Goal: Task Accomplishment & Management: Complete application form

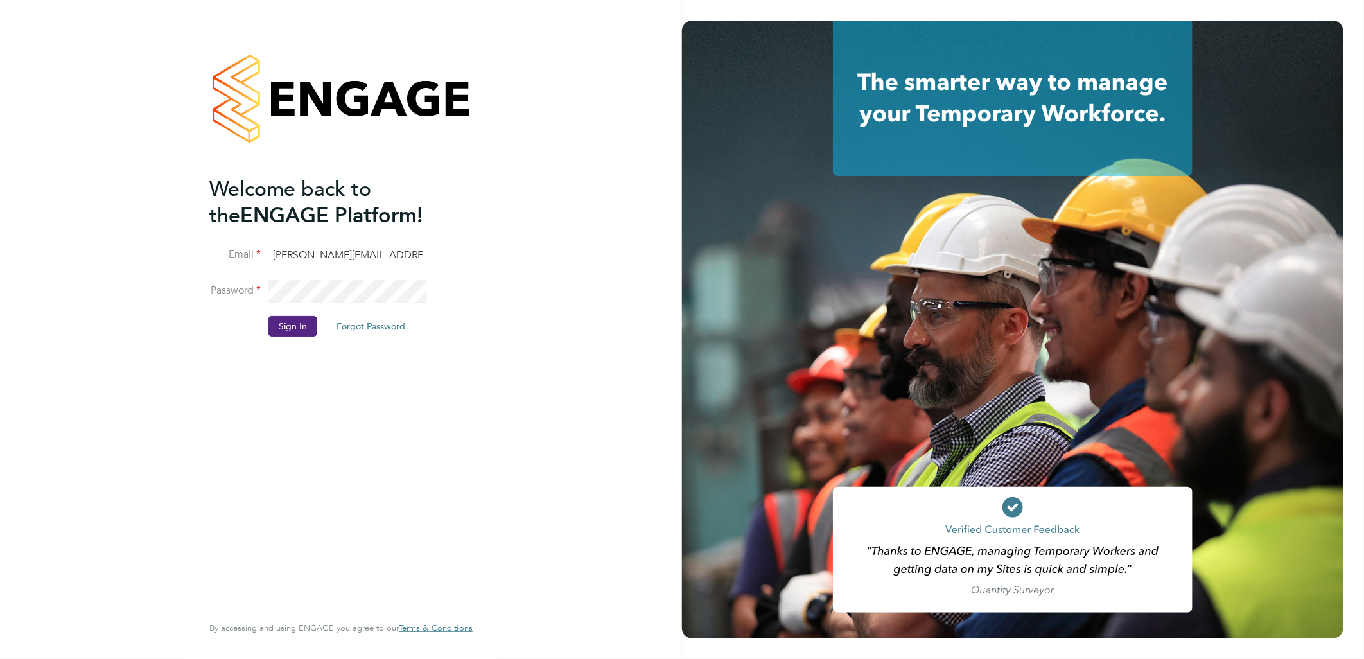
drag, startPoint x: 244, startPoint y: 260, endPoint x: 299, endPoint y: 256, distance: 55.4
click at [247, 260] on li "Email sasha.baird@pretiumresourcing.co.uk" at bounding box center [334, 262] width 251 height 36
drag, startPoint x: 322, startPoint y: 254, endPoint x: 30, endPoint y: 173, distance: 303.9
click at [130, 214] on div "Welcome back to the ENGAGE Platform! Email sasha.baird@pretiumresourcing.co.uk …" at bounding box center [341, 329] width 682 height 659
type input "bgis@pretiumresourcing.co.uk"
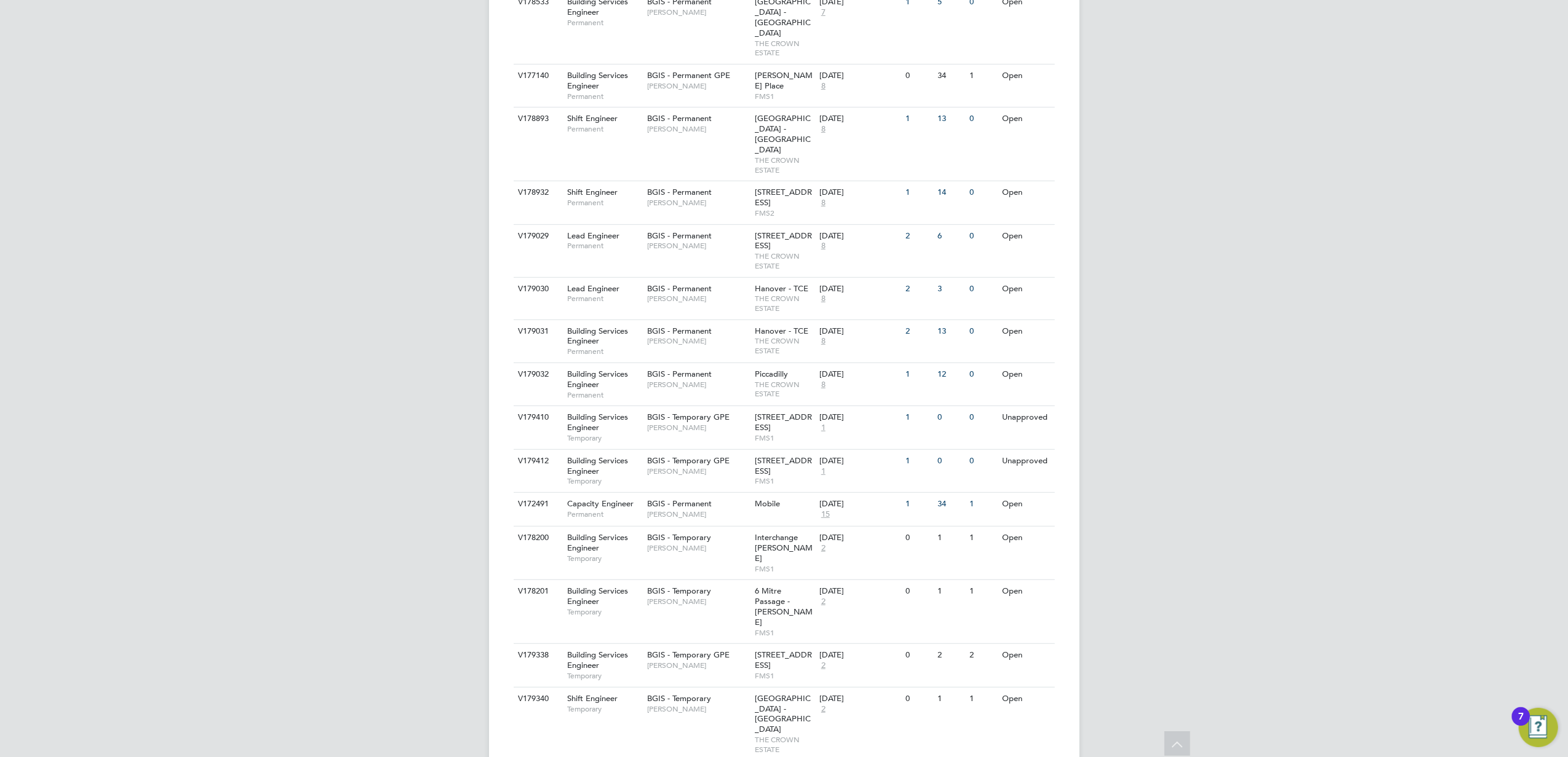
click at [1217, 252] on div "BA BGIS Administrator Notifications 15 Applications: Network Team Members Busin…" at bounding box center [784, 355] width 1568 height 1762
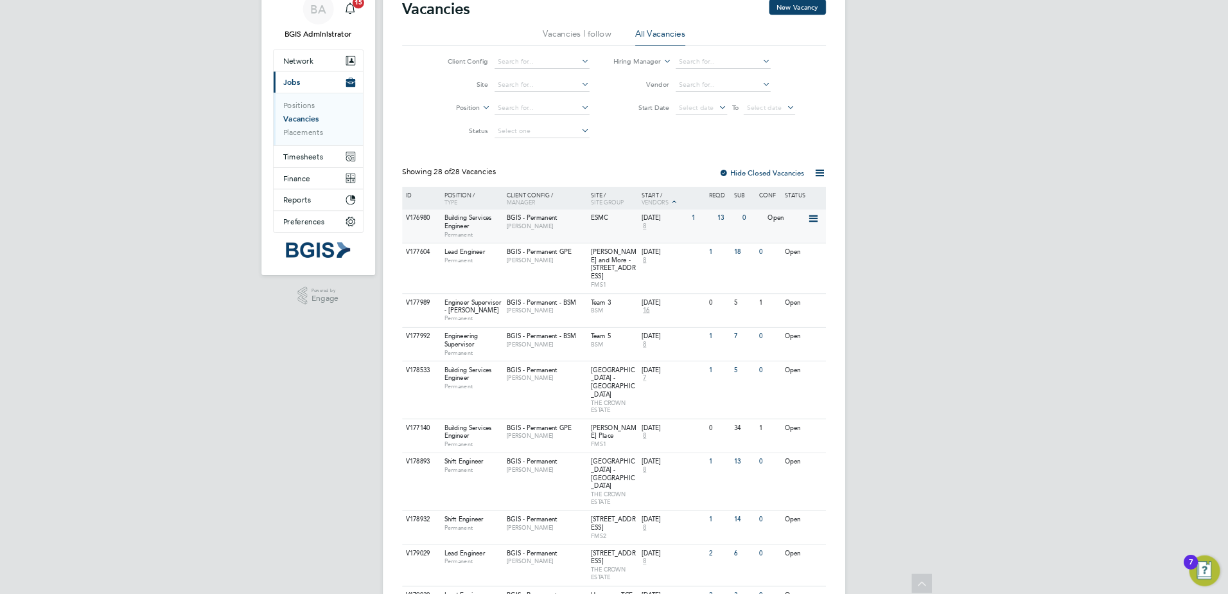
scroll to position [0, 0]
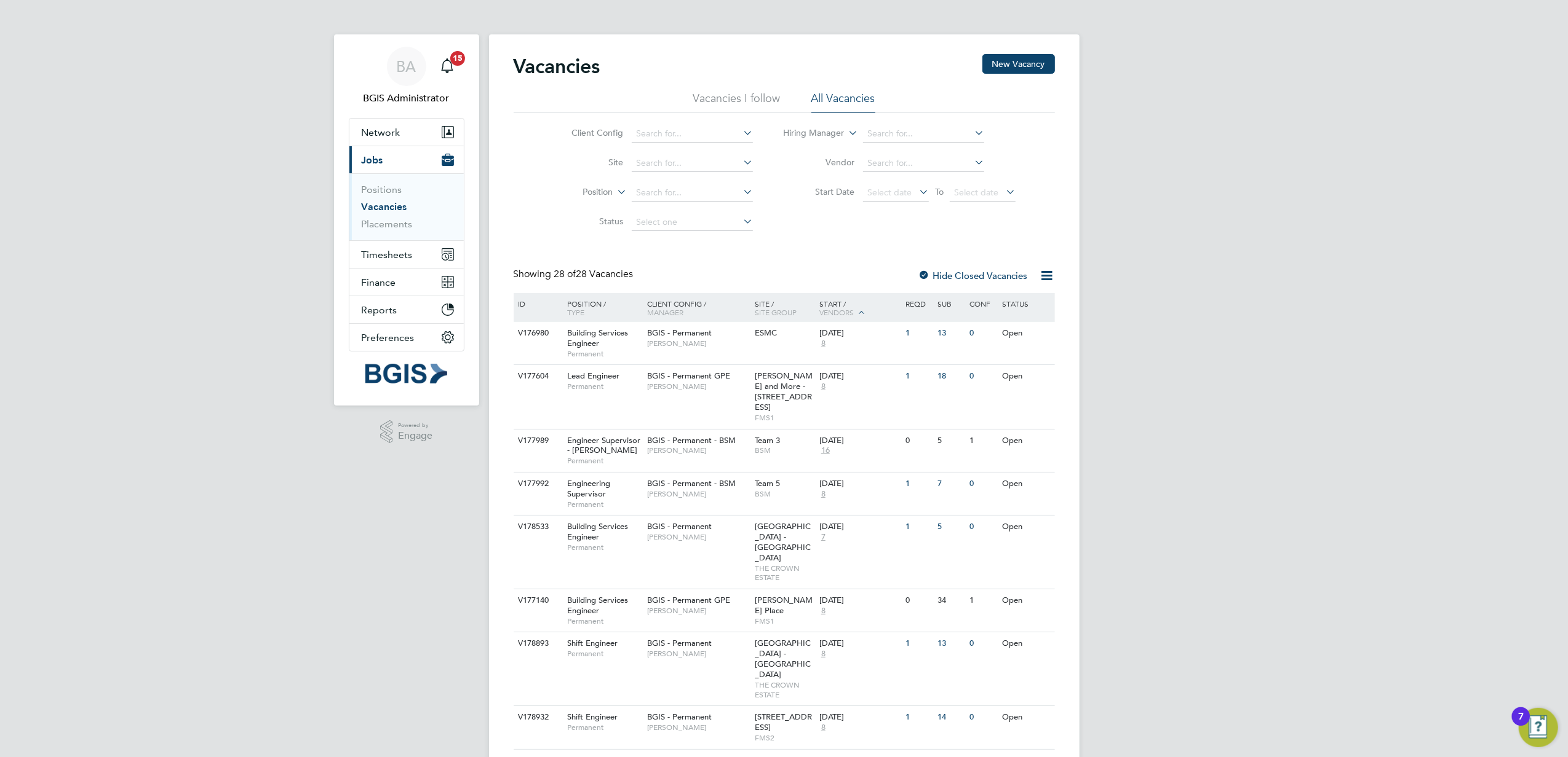
click at [661, 173] on li "Site" at bounding box center [653, 163] width 232 height 30
click at [661, 159] on input at bounding box center [692, 164] width 122 height 17
type input "c"
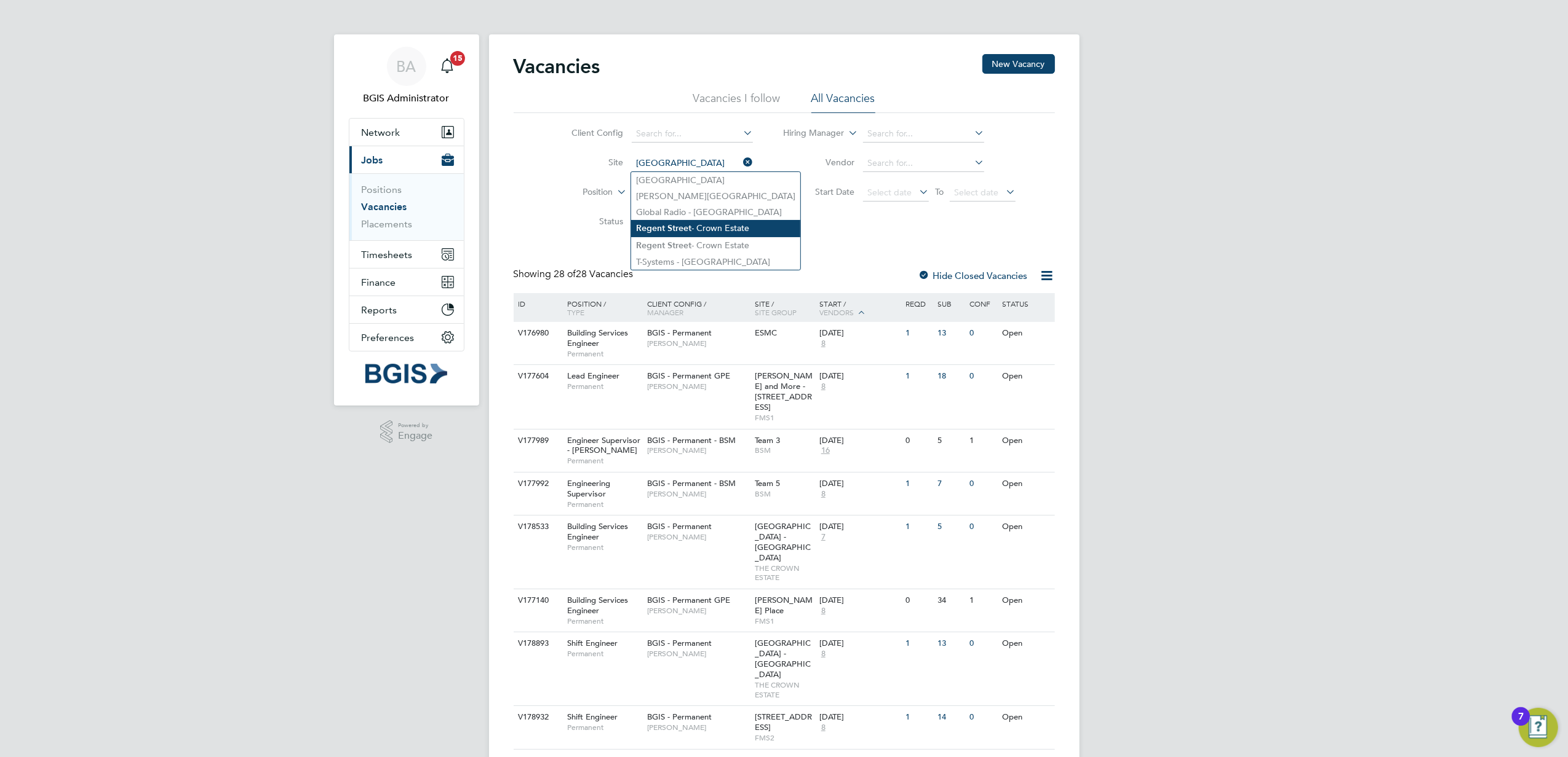
click at [728, 230] on li "Regent Street - Crown Estate" at bounding box center [715, 228] width 169 height 16
type input "Regent Street - Crown Estate"
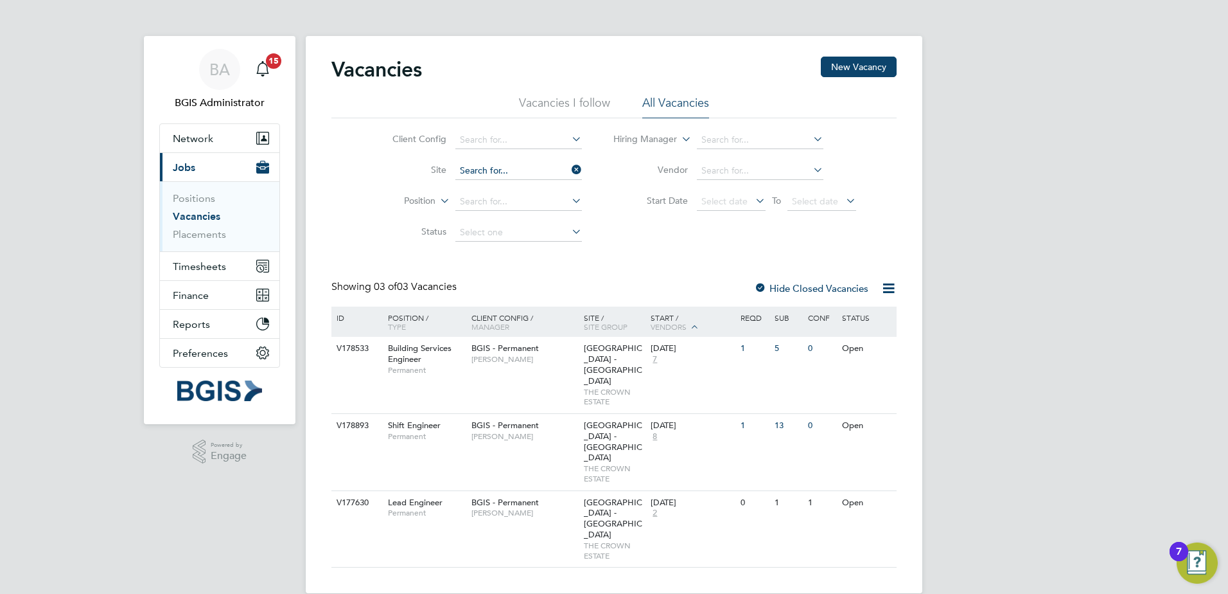
click at [527, 168] on input at bounding box center [518, 171] width 127 height 18
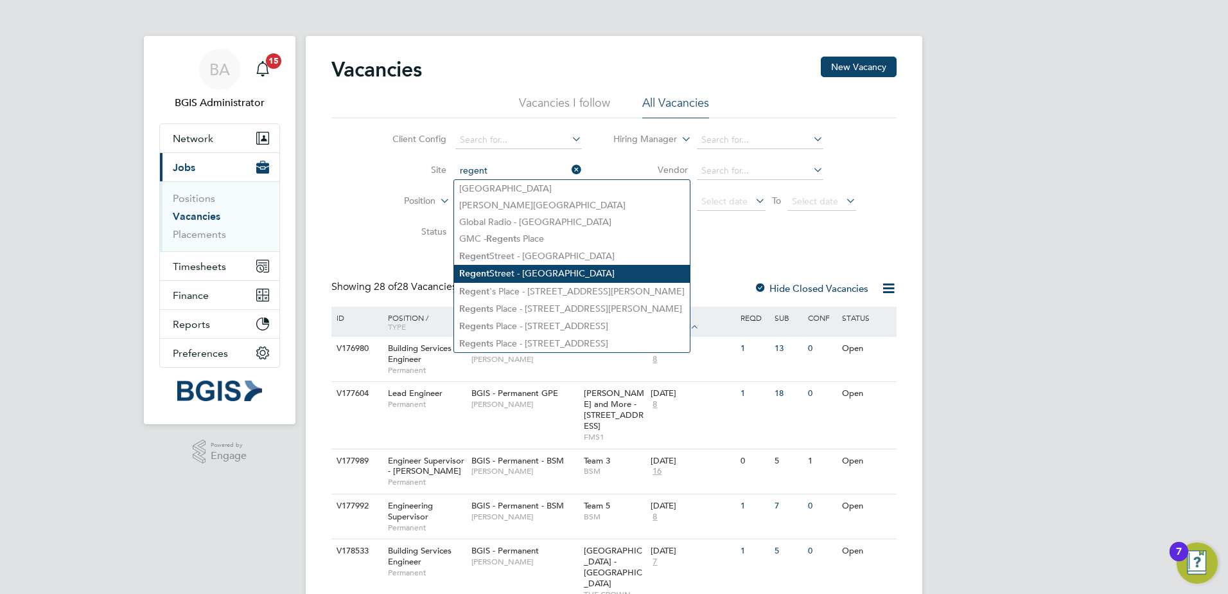
click at [576, 265] on li "Regent Street - Crown Estate" at bounding box center [572, 273] width 236 height 17
type input "Regent Street - Crown Estate"
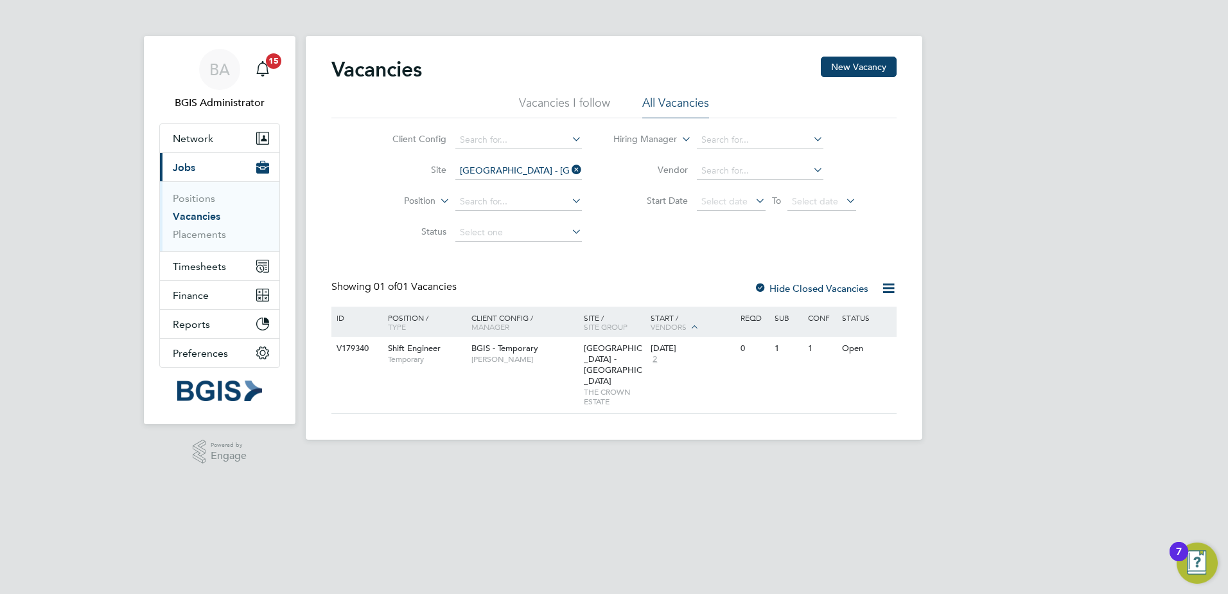
click at [569, 172] on icon at bounding box center [569, 170] width 0 height 18
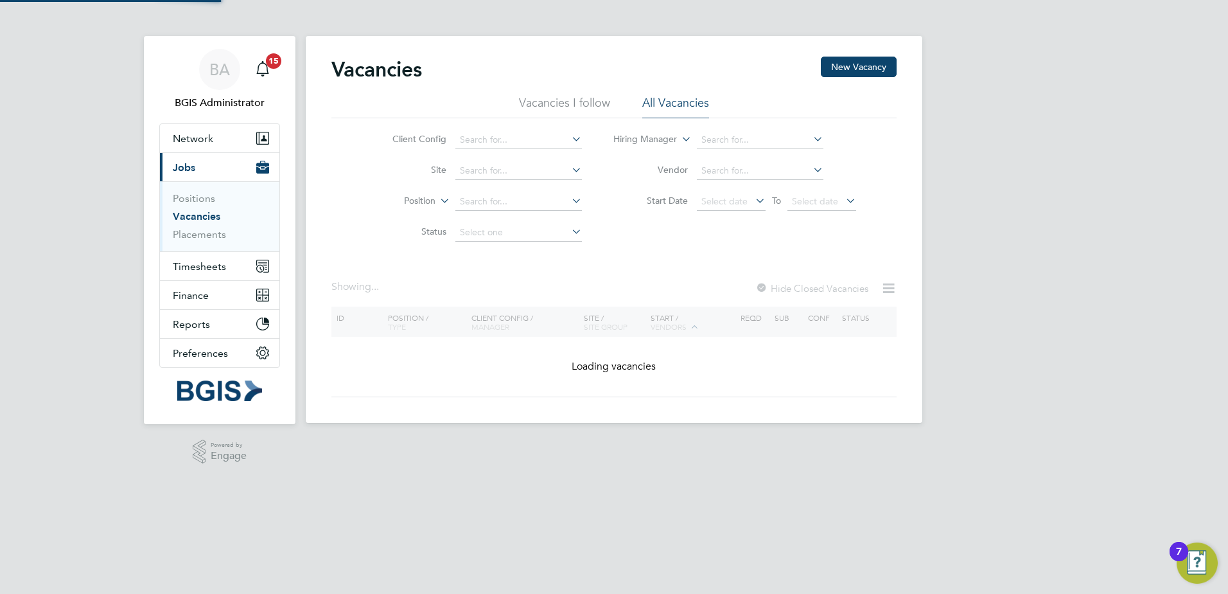
click at [960, 134] on div "BA BGIS Administrator Notifications 15 Applications: Network Team Members Busin…" at bounding box center [614, 221] width 1228 height 443
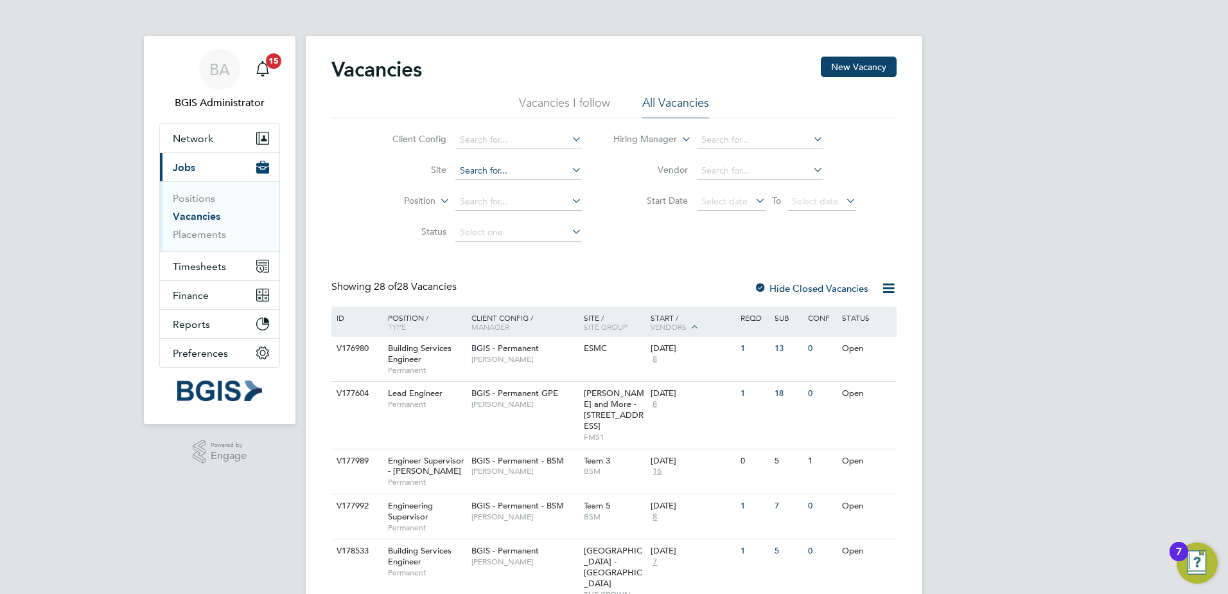
click at [479, 170] on input at bounding box center [518, 171] width 127 height 18
click at [511, 181] on li "200 /214 Gray s Inn Road - GPE" at bounding box center [520, 188] width 133 height 17
type input "[STREET_ADDRESS]"
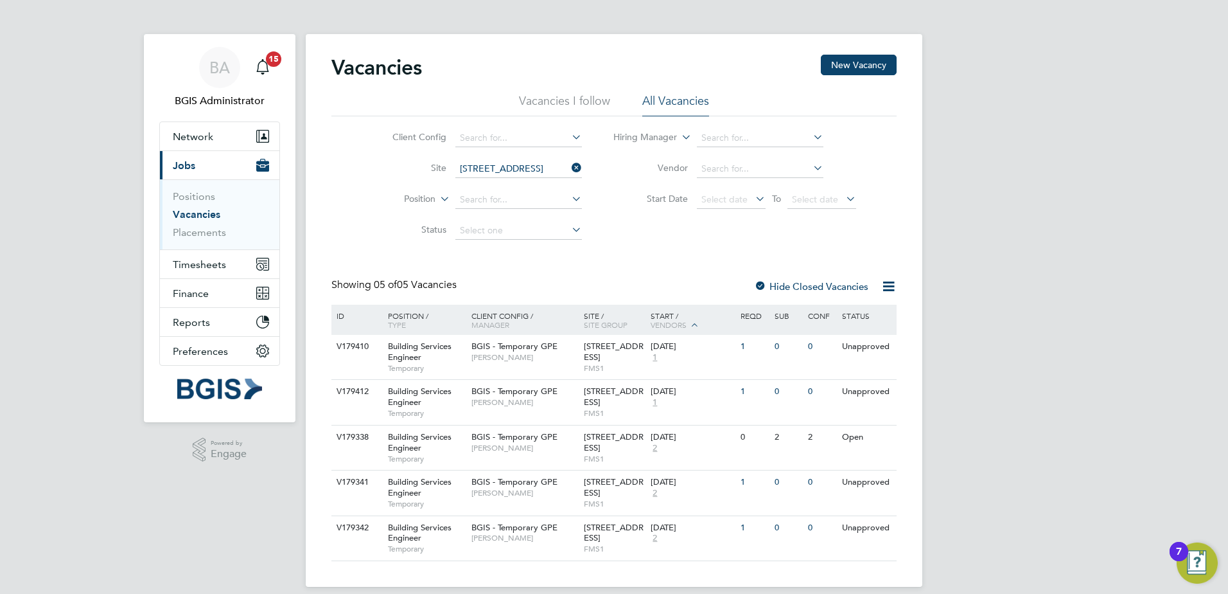
scroll to position [15, 0]
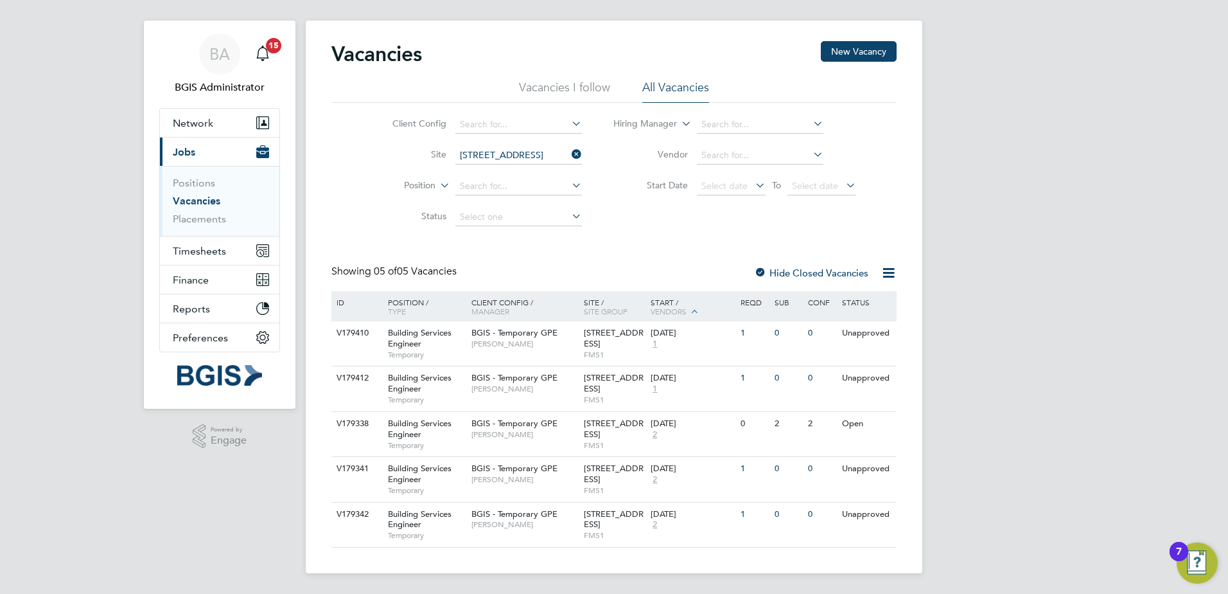
click at [759, 272] on div at bounding box center [760, 273] width 13 height 13
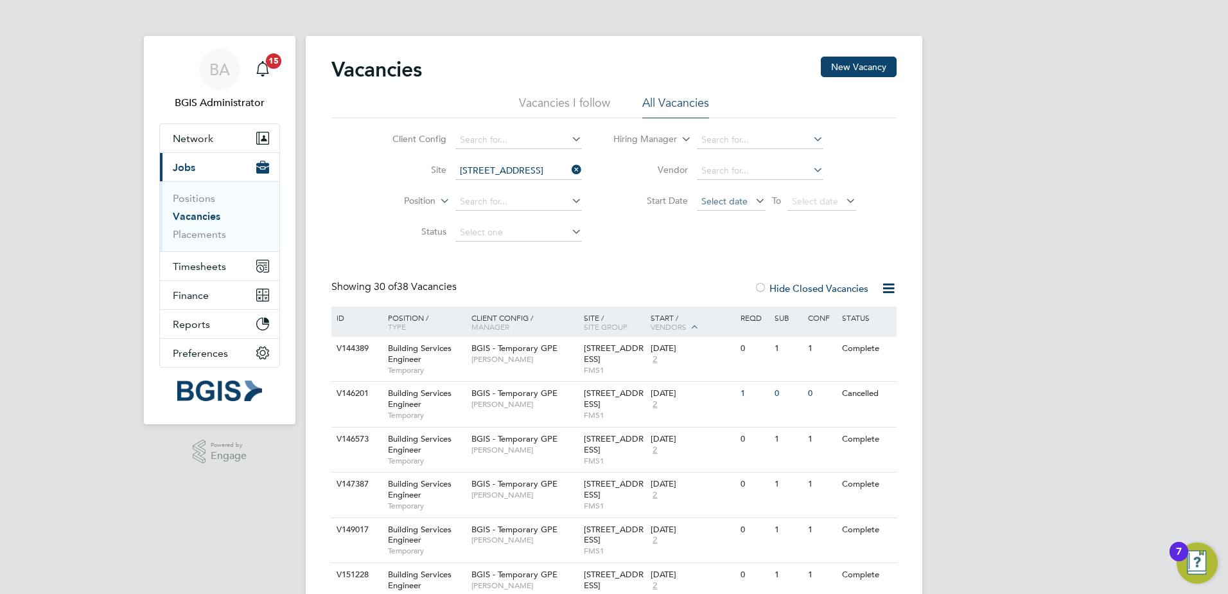
drag, startPoint x: 742, startPoint y: 199, endPoint x: 746, endPoint y: 222, distance: 23.6
click at [742, 202] on span "Select date" at bounding box center [725, 201] width 46 height 12
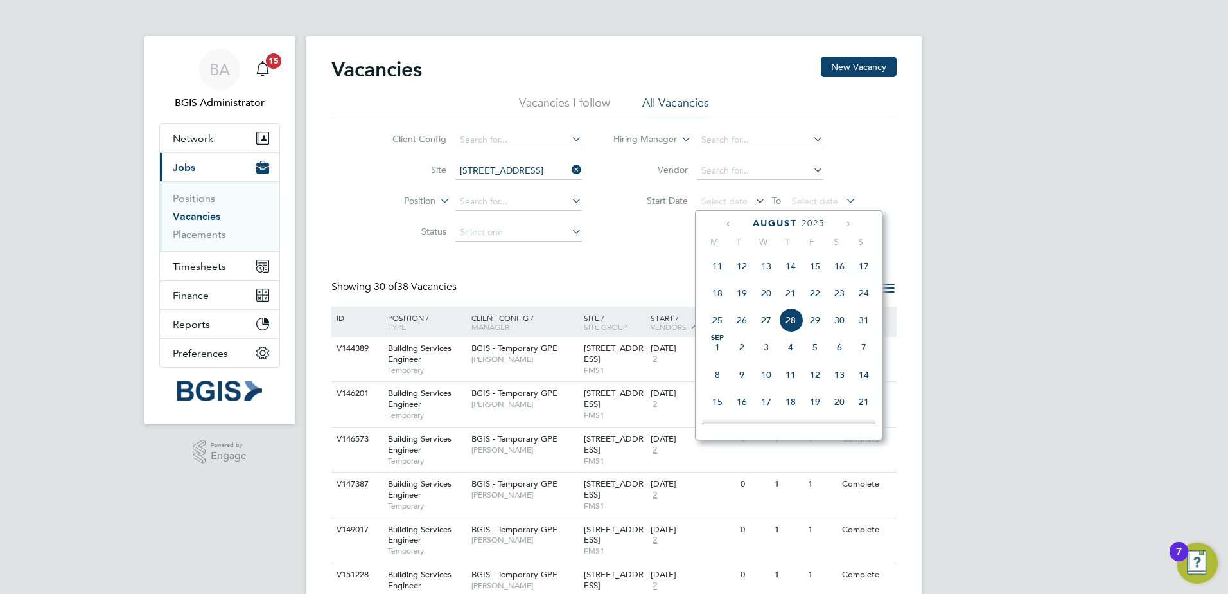
scroll to position [500, 0]
click at [820, 290] on span "22" at bounding box center [815, 285] width 24 height 24
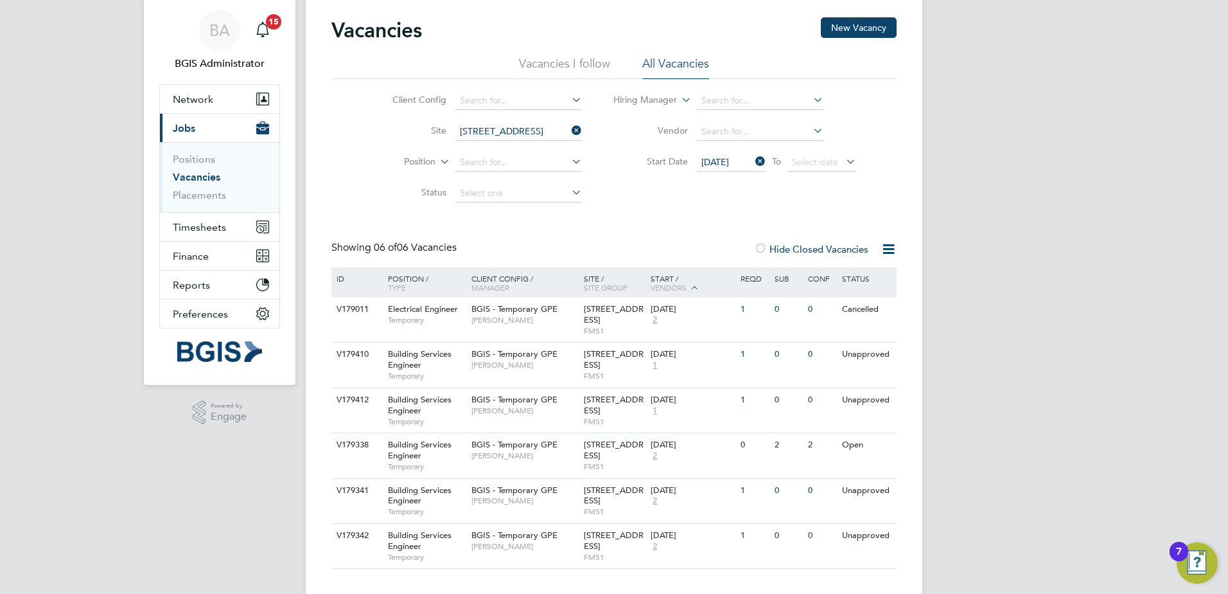
scroll to position [60, 0]
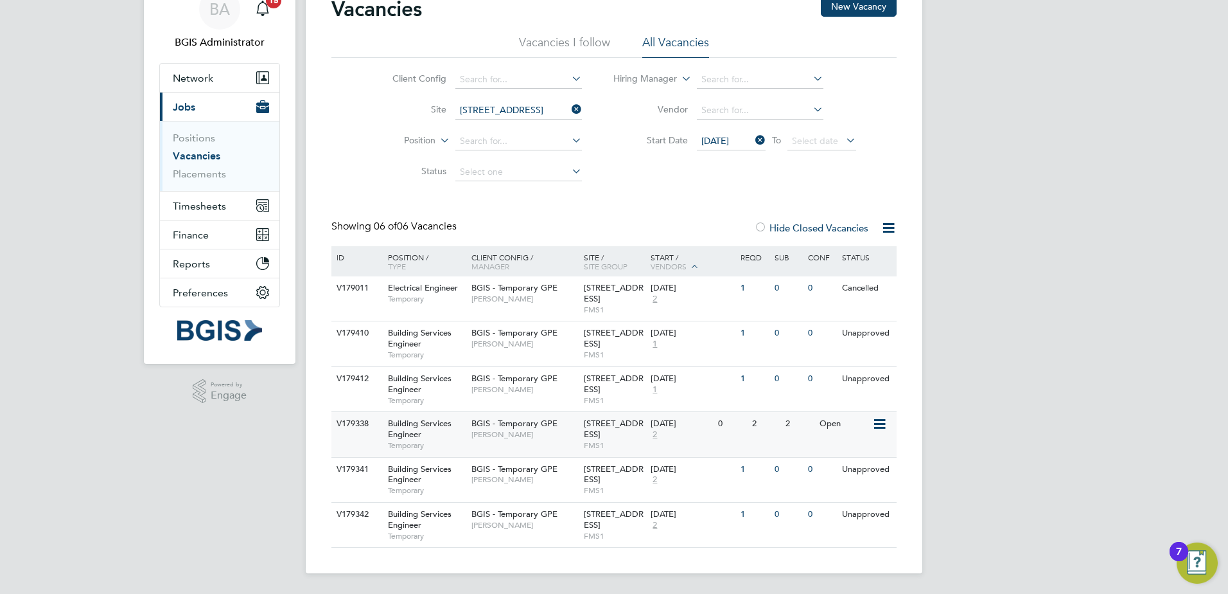
click at [549, 426] on span "BGIS - Temporary GPE" at bounding box center [515, 423] width 86 height 11
click at [804, 231] on label "Hide Closed Vacancies" at bounding box center [811, 228] width 114 height 12
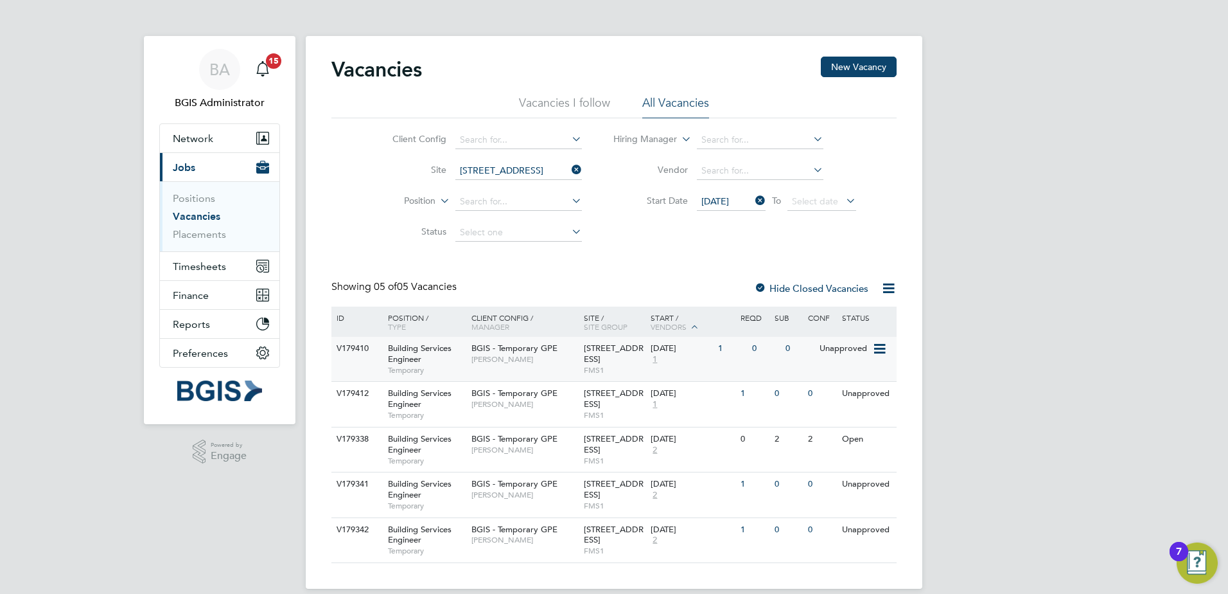
click at [558, 362] on span "[PERSON_NAME]" at bounding box center [525, 359] width 106 height 10
click at [592, 116] on li "Vacancies I follow" at bounding box center [564, 106] width 91 height 23
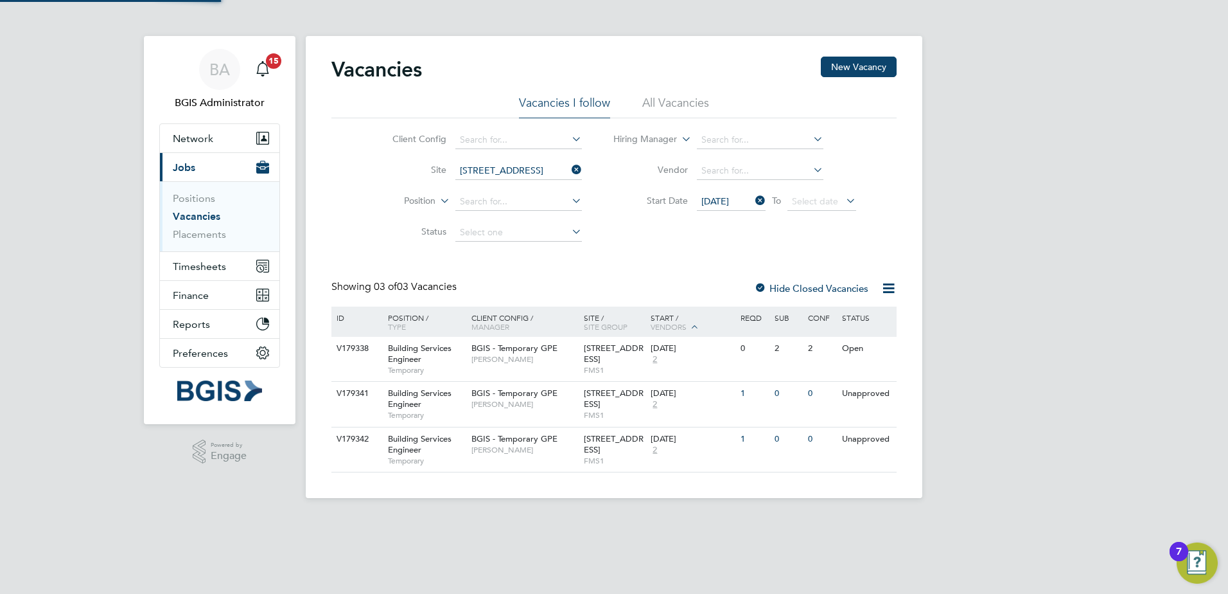
click at [706, 123] on div "Client Config Site 200/214 Grays Inn Road - GPE Position Status Hiring Manager …" at bounding box center [613, 183] width 565 height 130
click at [680, 107] on li "All Vacancies" at bounding box center [675, 106] width 67 height 23
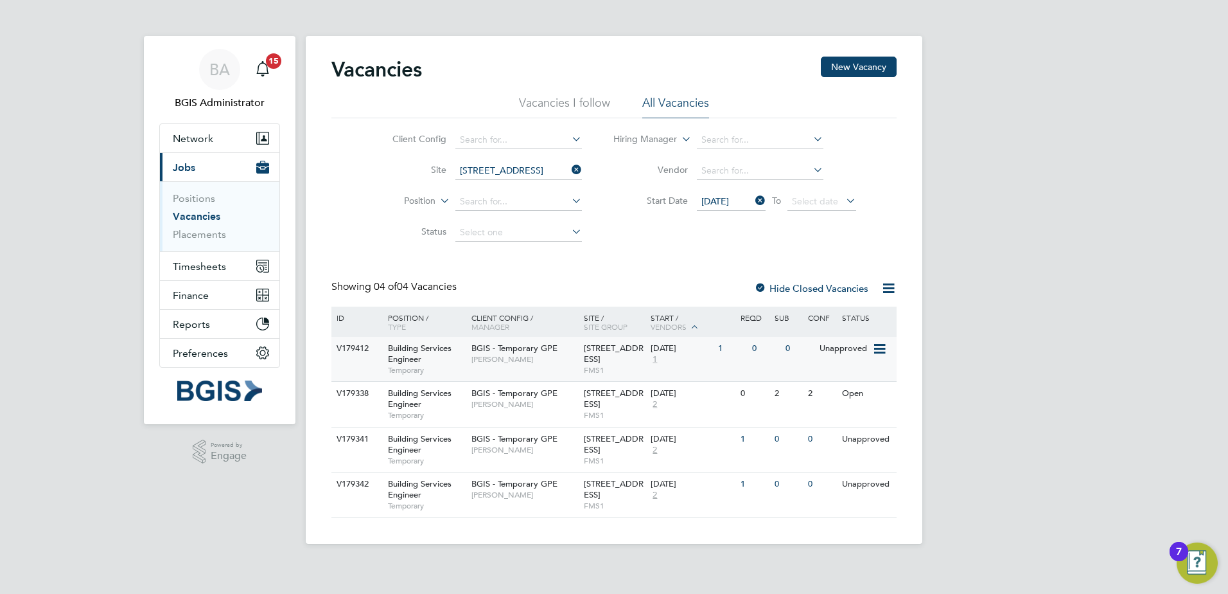
click at [566, 357] on span "[PERSON_NAME]" at bounding box center [525, 359] width 106 height 10
click at [569, 102] on li "Vacancies I follow" at bounding box center [564, 106] width 91 height 23
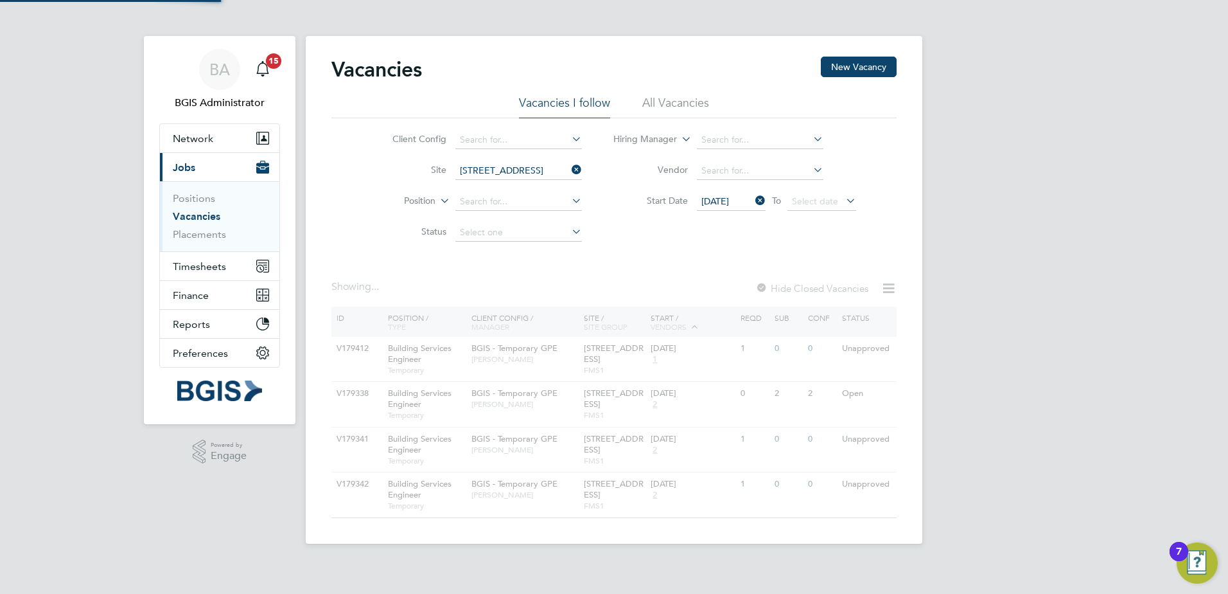
click at [693, 118] on div "Client Config Site 200/214 Grays Inn Road - GPE Position Status Hiring Manager …" at bounding box center [613, 183] width 565 height 130
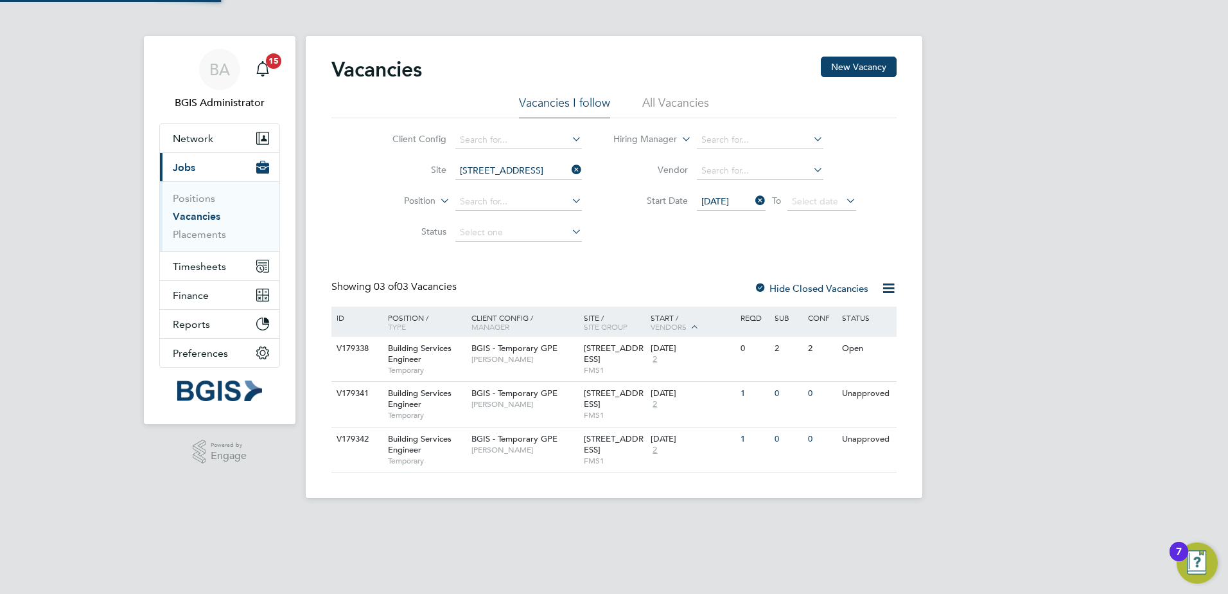
click at [690, 112] on li "All Vacancies" at bounding box center [675, 106] width 67 height 23
click at [565, 109] on li "Vacancies I follow" at bounding box center [564, 106] width 91 height 23
click at [652, 109] on li "All Vacancies" at bounding box center [675, 106] width 67 height 23
click at [213, 266] on span "Timesheets" at bounding box center [199, 266] width 53 height 12
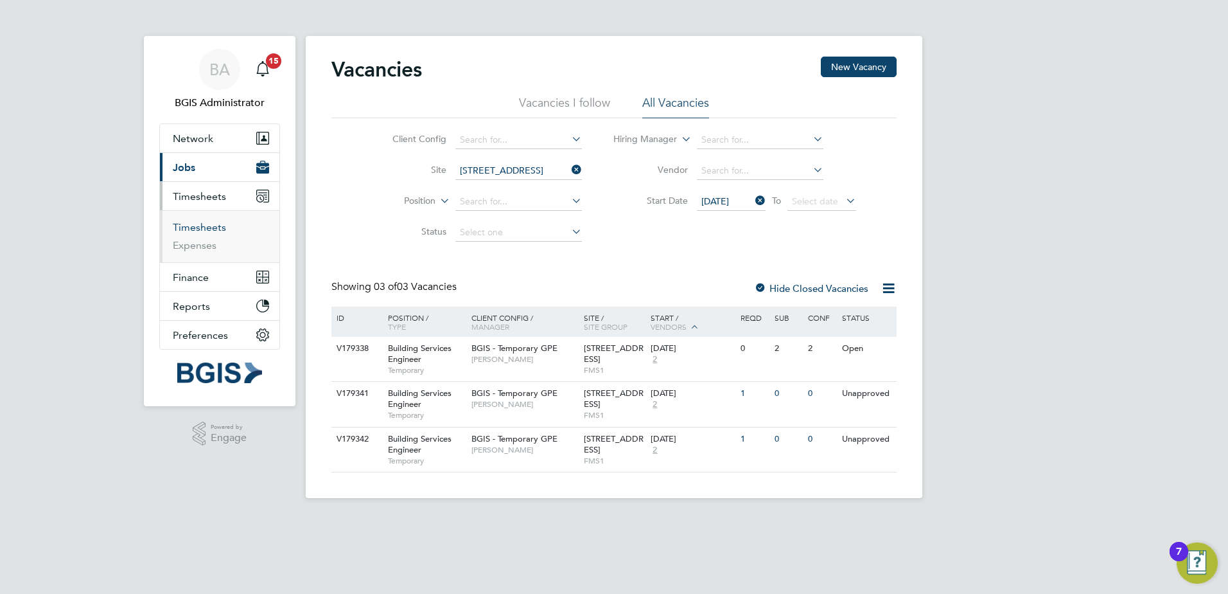
click at [202, 224] on link "Timesheets" at bounding box center [199, 227] width 53 height 12
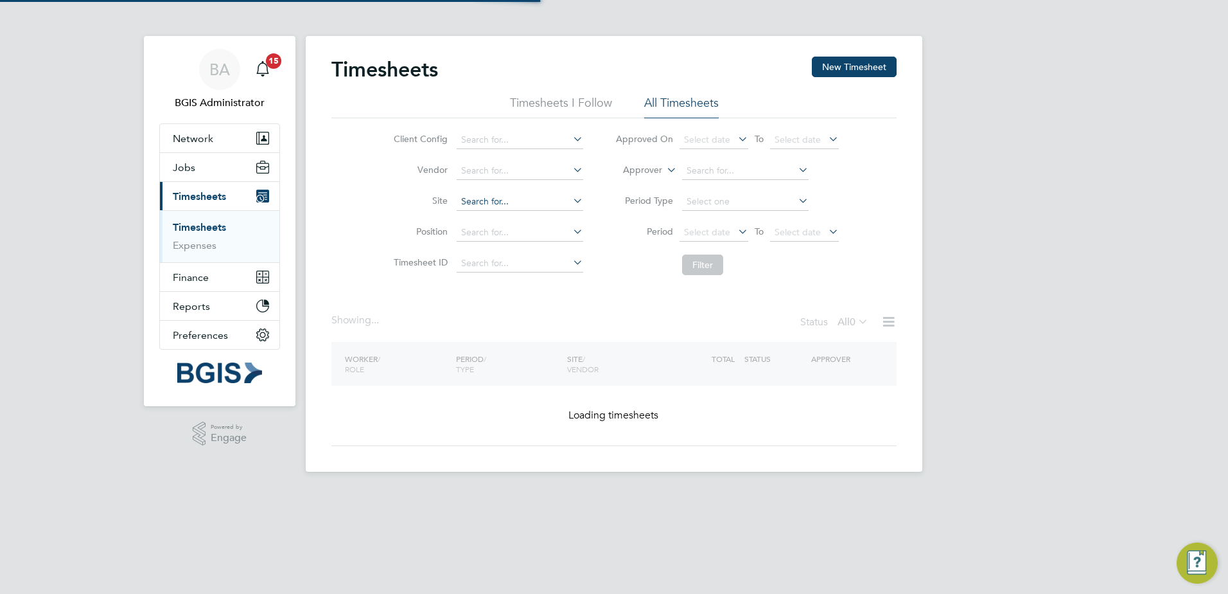
click at [499, 201] on input at bounding box center [520, 202] width 127 height 18
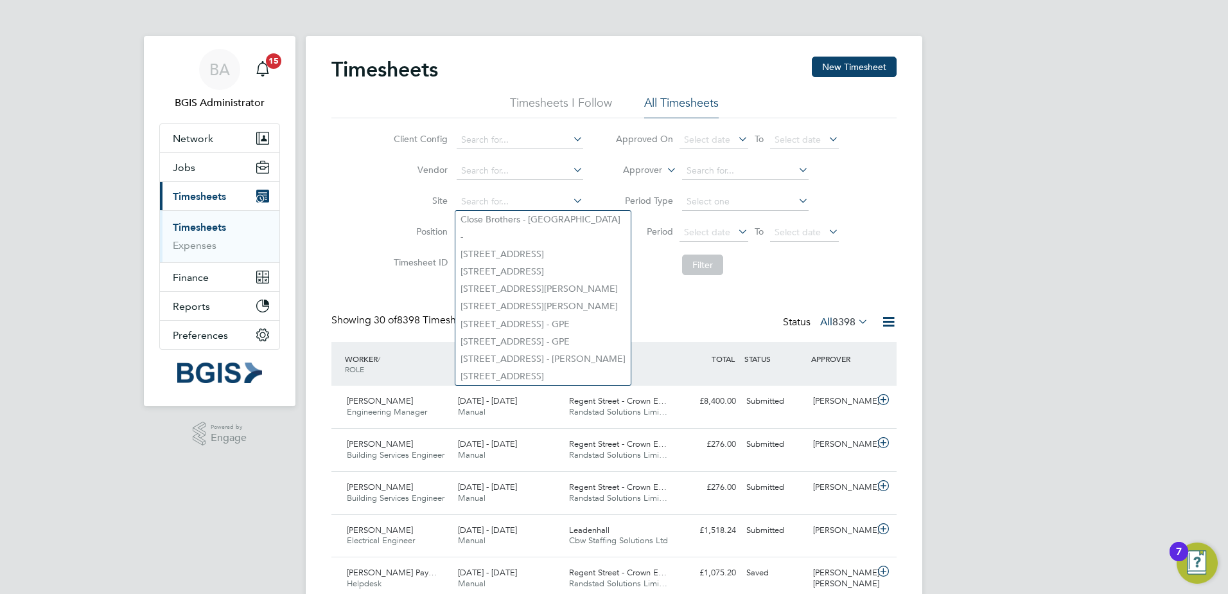
click at [846, 317] on span "8398" at bounding box center [844, 321] width 23 height 13
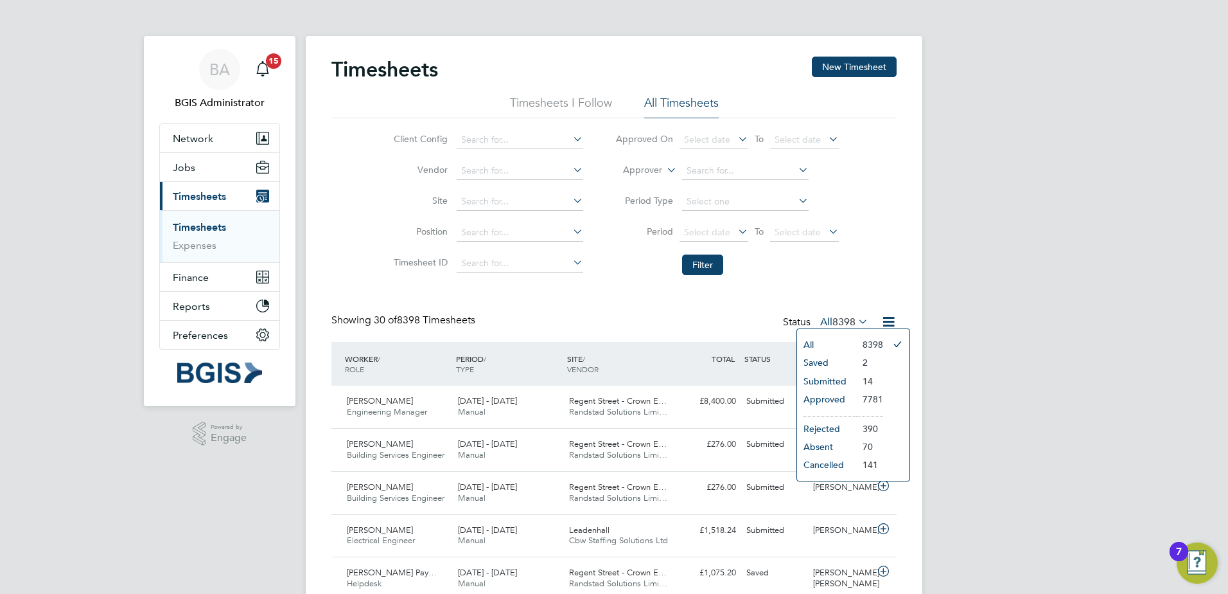
click at [823, 382] on li "Submitted" at bounding box center [826, 381] width 59 height 18
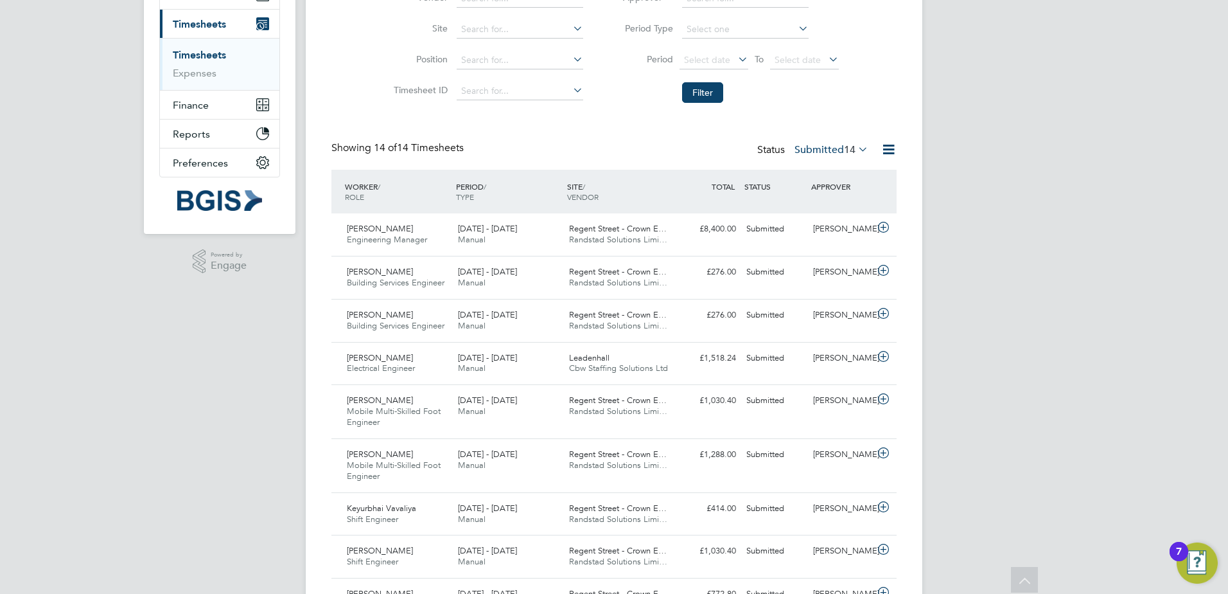
click at [973, 13] on div "BA BGIS Administrator Notifications 15 Applications: Network Team Members Busin…" at bounding box center [614, 371] width 1228 height 1087
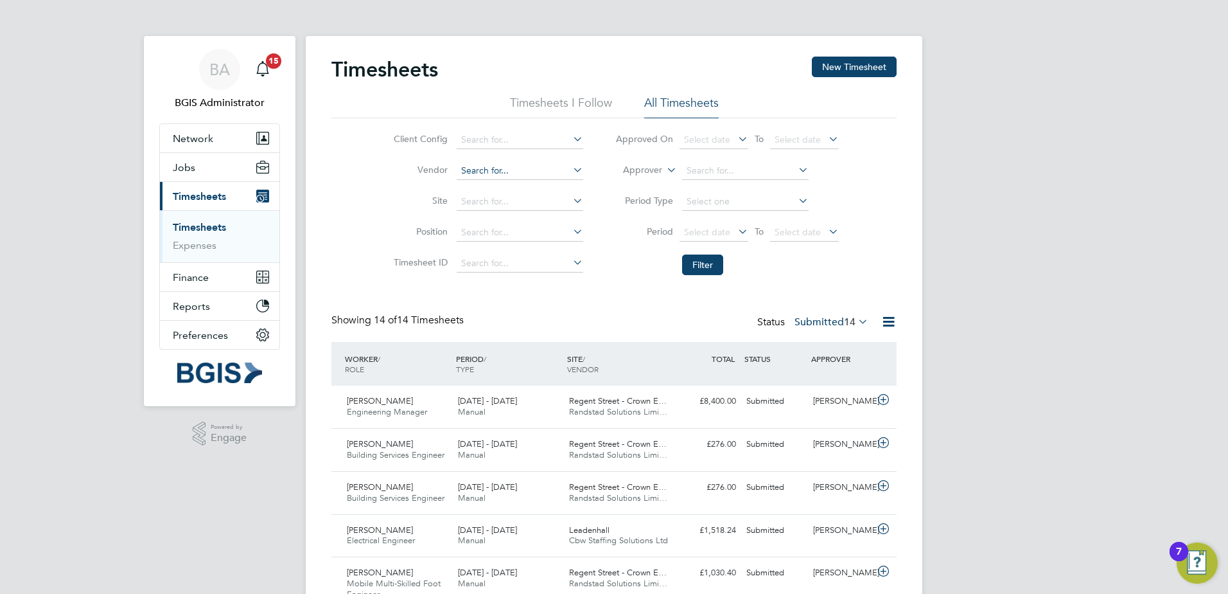
click at [486, 172] on input at bounding box center [520, 171] width 127 height 18
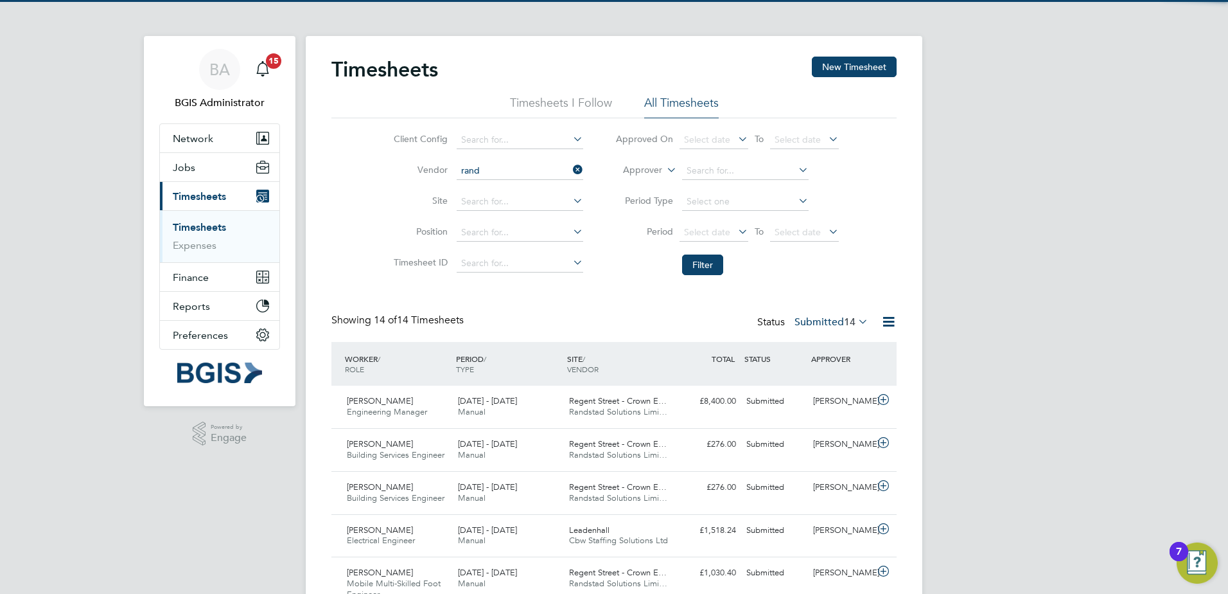
click at [543, 188] on li "Rand stad Solutions Limited" at bounding box center [519, 188] width 128 height 17
type input "Randstad Solutions Limited"
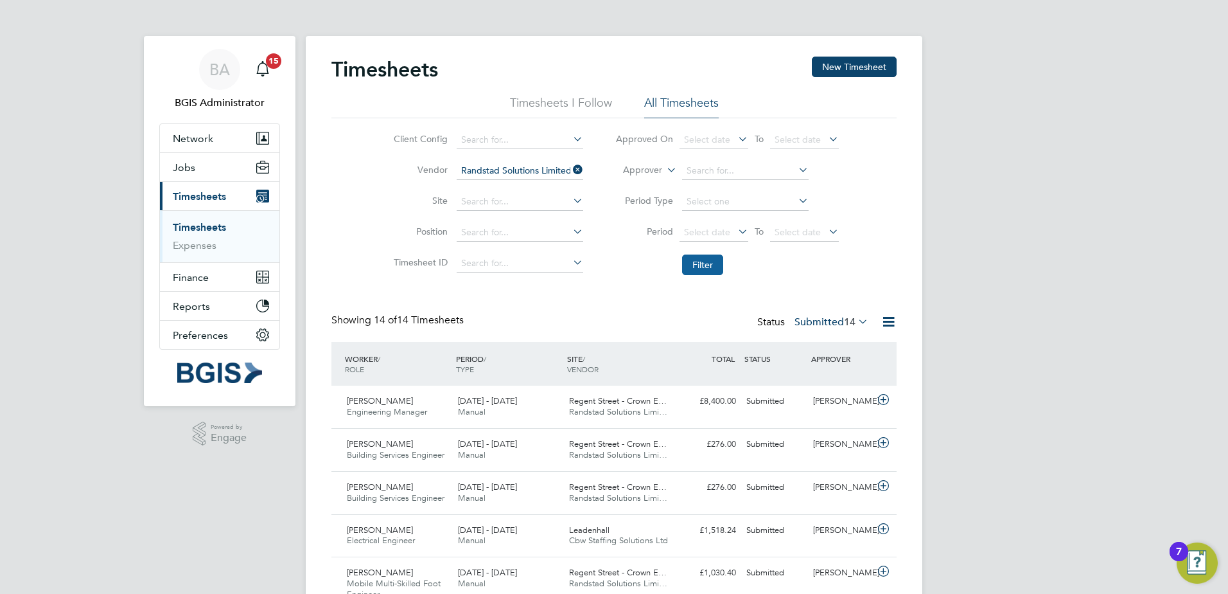
click at [705, 269] on button "Filter" at bounding box center [702, 264] width 41 height 21
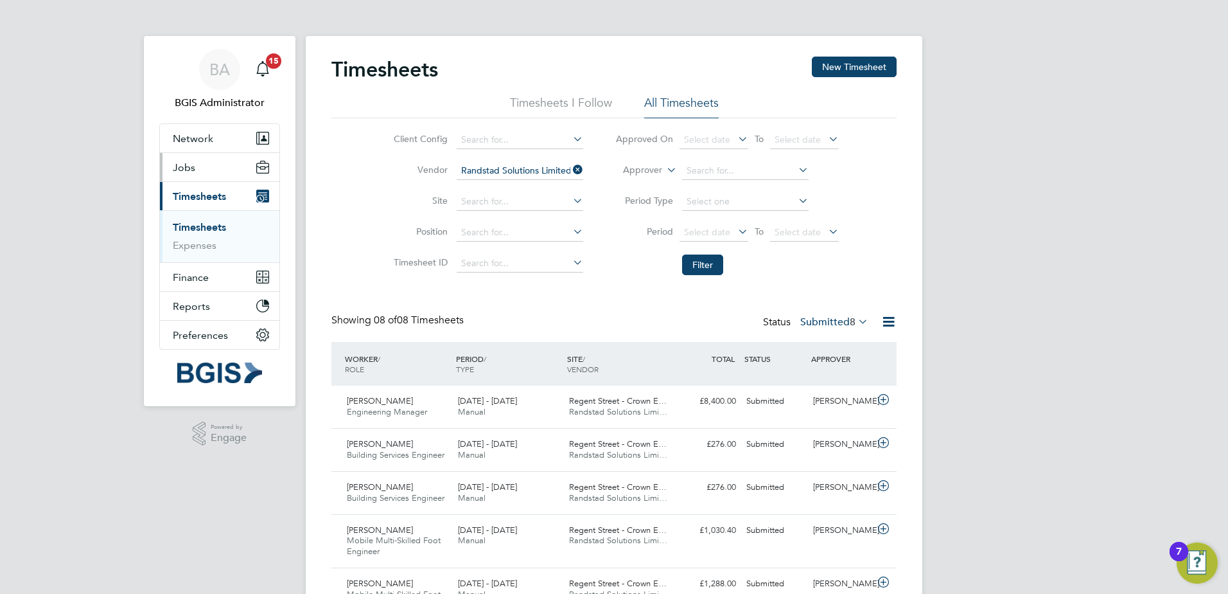
click at [198, 162] on button "Jobs" at bounding box center [219, 167] width 119 height 28
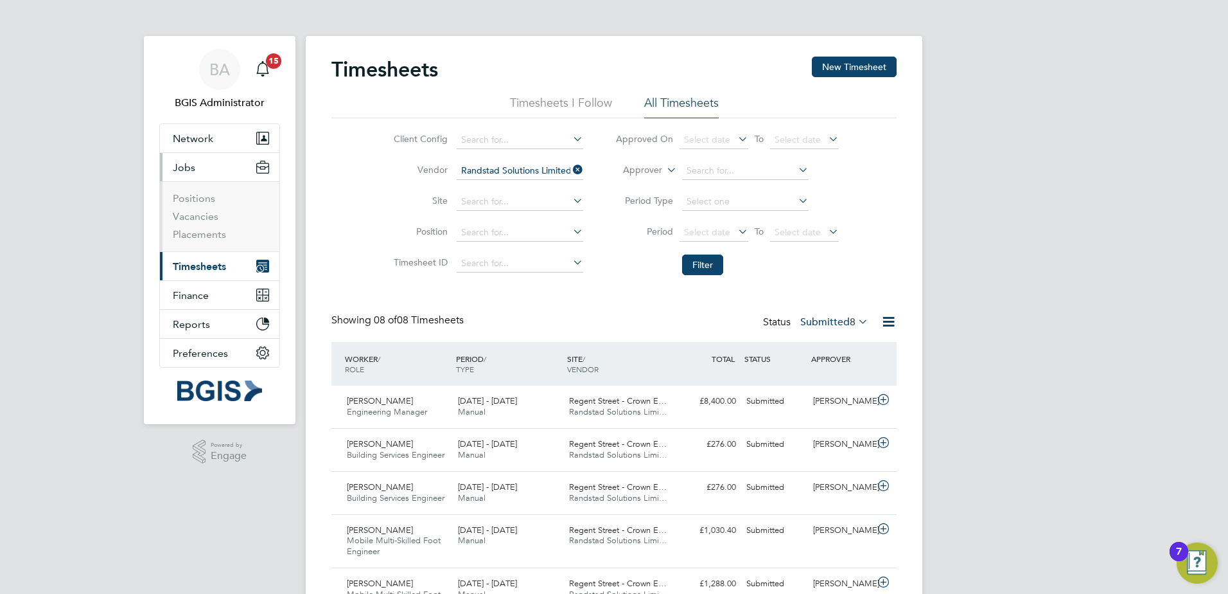
click at [202, 241] on ul "Positions Vacancies Placements" at bounding box center [219, 216] width 119 height 70
click at [199, 235] on link "Placements" at bounding box center [199, 234] width 53 height 12
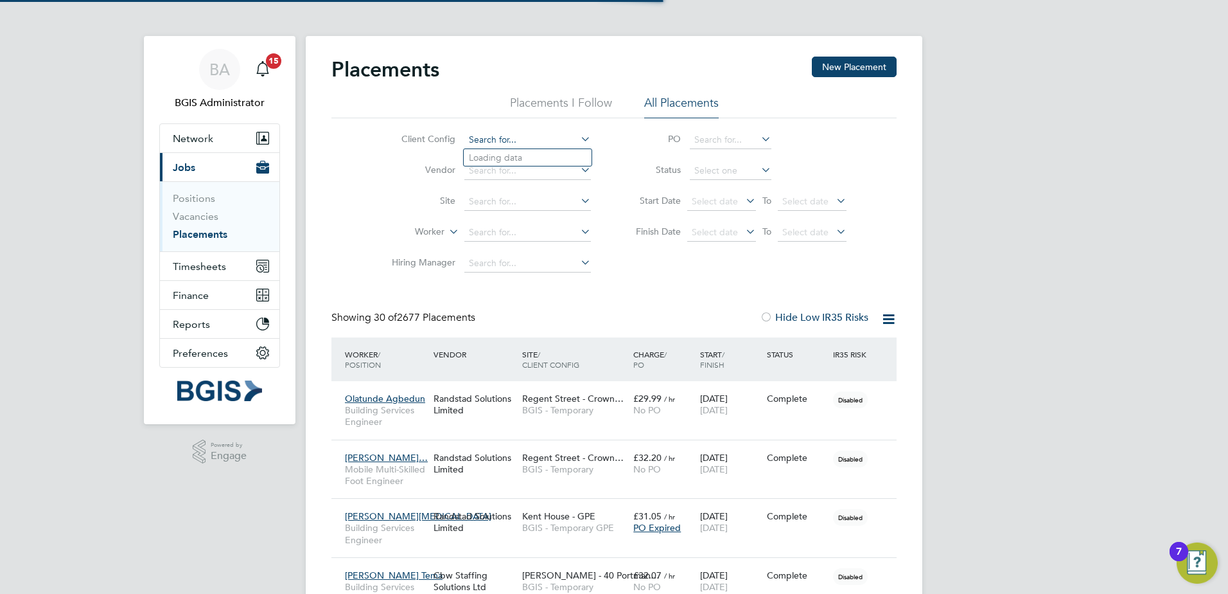
click at [542, 140] on input at bounding box center [527, 140] width 127 height 18
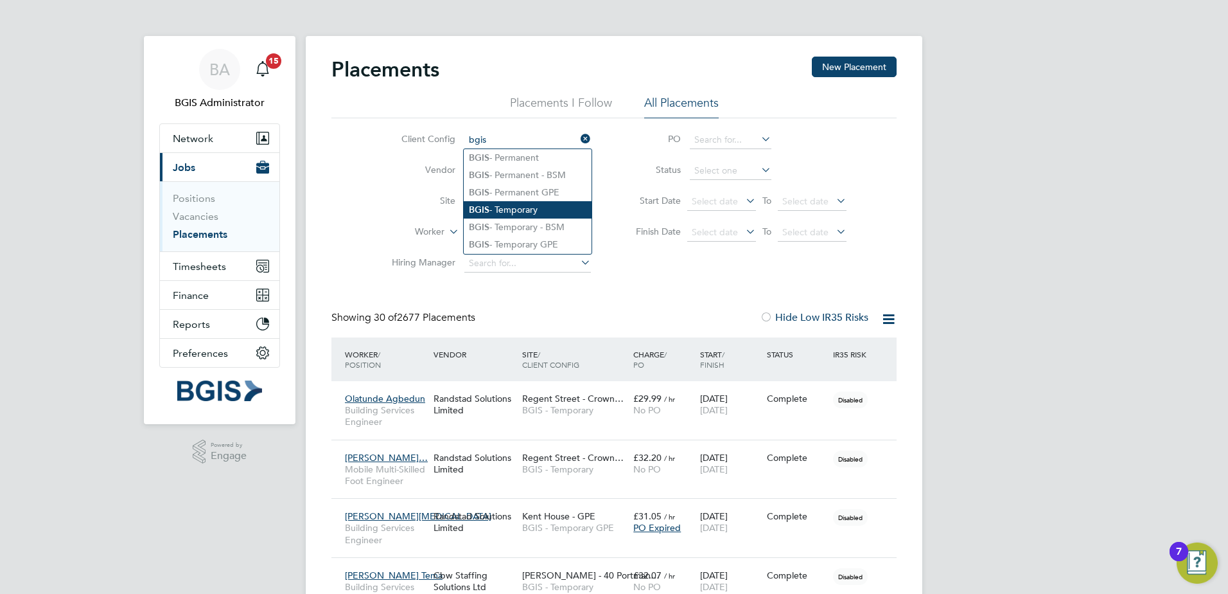
click at [531, 201] on li "BGIS - Temporary" at bounding box center [528, 209] width 128 height 17
type input "BGIS - Temporary"
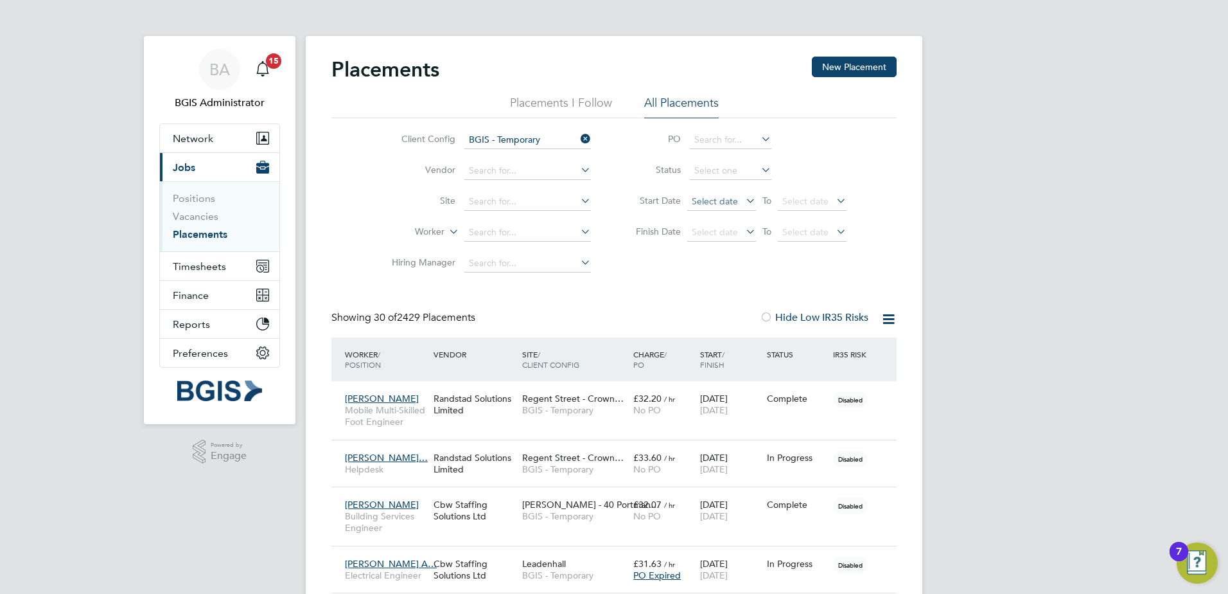
click at [725, 201] on span "Select date" at bounding box center [715, 201] width 46 height 12
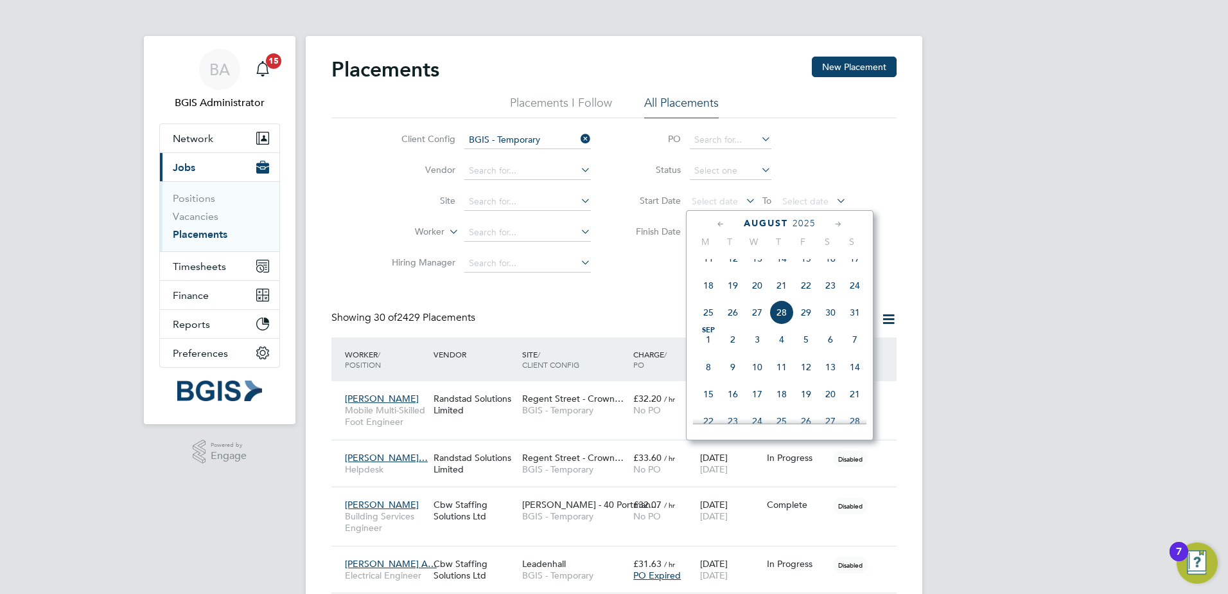
click at [808, 297] on span "22" at bounding box center [806, 285] width 24 height 24
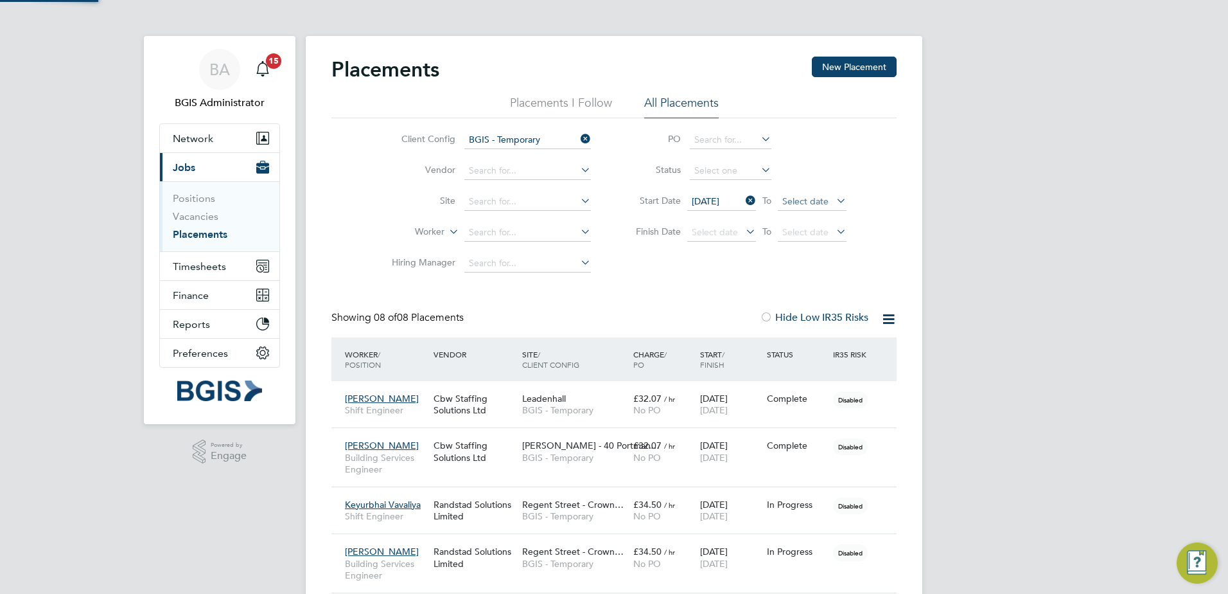
click at [797, 200] on span "Select date" at bounding box center [805, 201] width 46 height 12
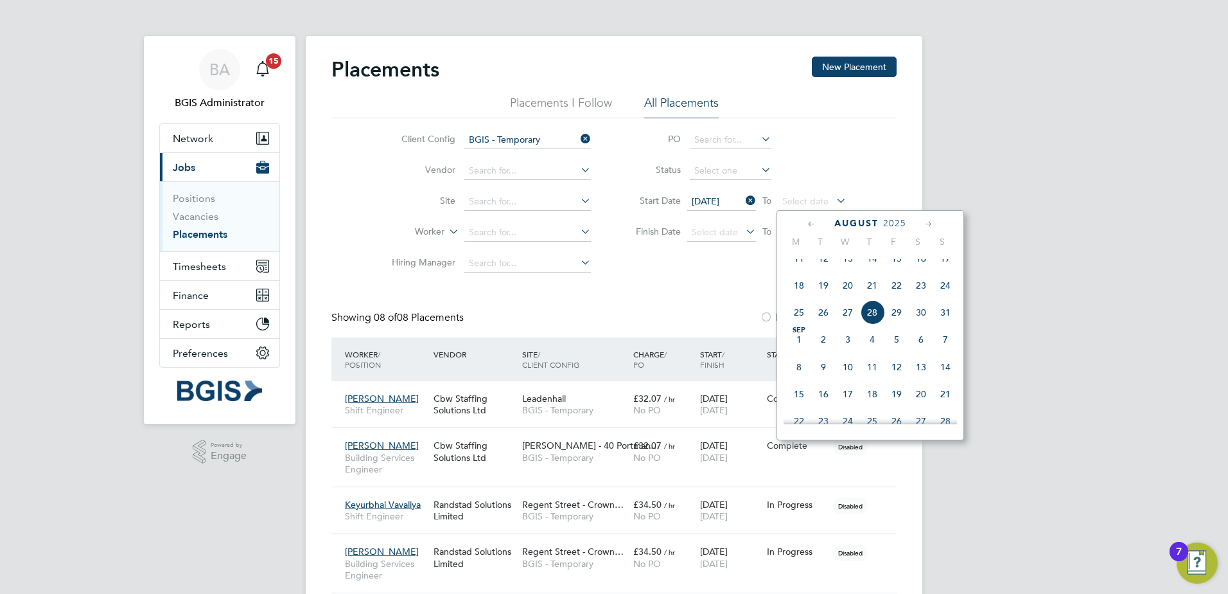
click at [894, 297] on span "22" at bounding box center [897, 285] width 24 height 24
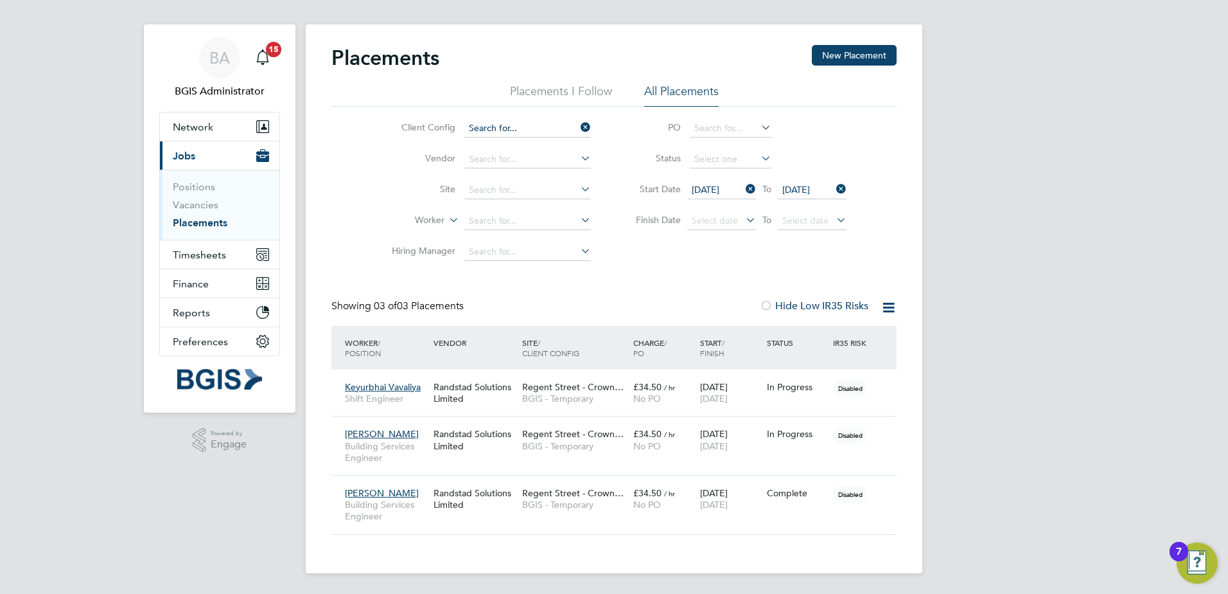
click at [523, 125] on li "Client Config" at bounding box center [487, 128] width 242 height 31
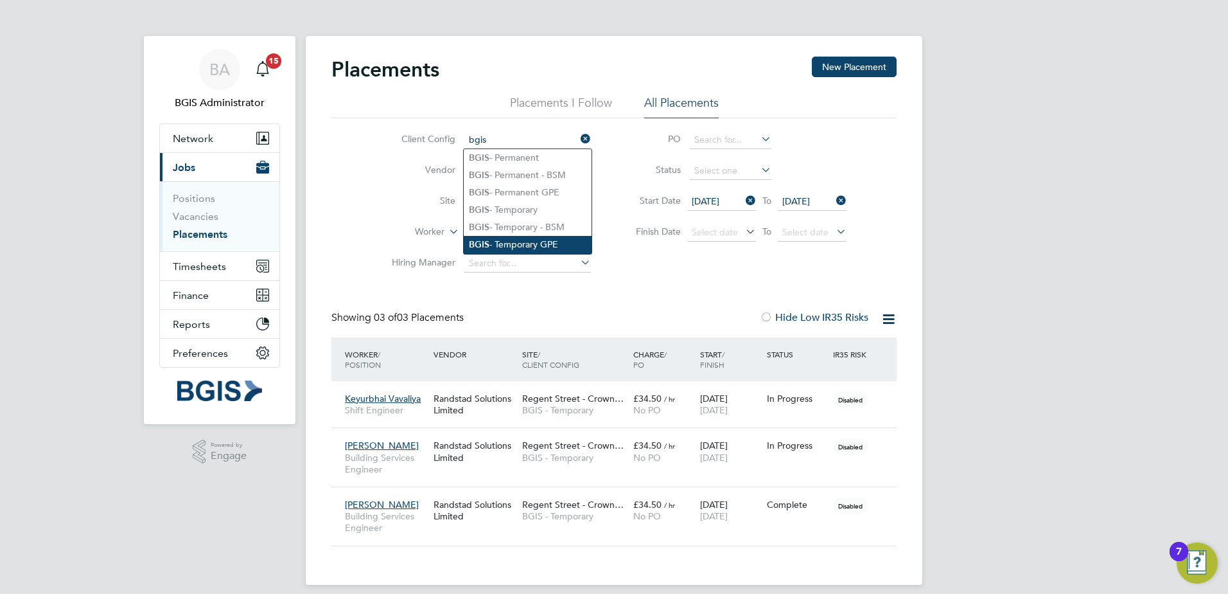
click at [570, 236] on li "BGIS - Temporary GPE" at bounding box center [528, 244] width 128 height 17
type input "BGIS - Temporary GPE"
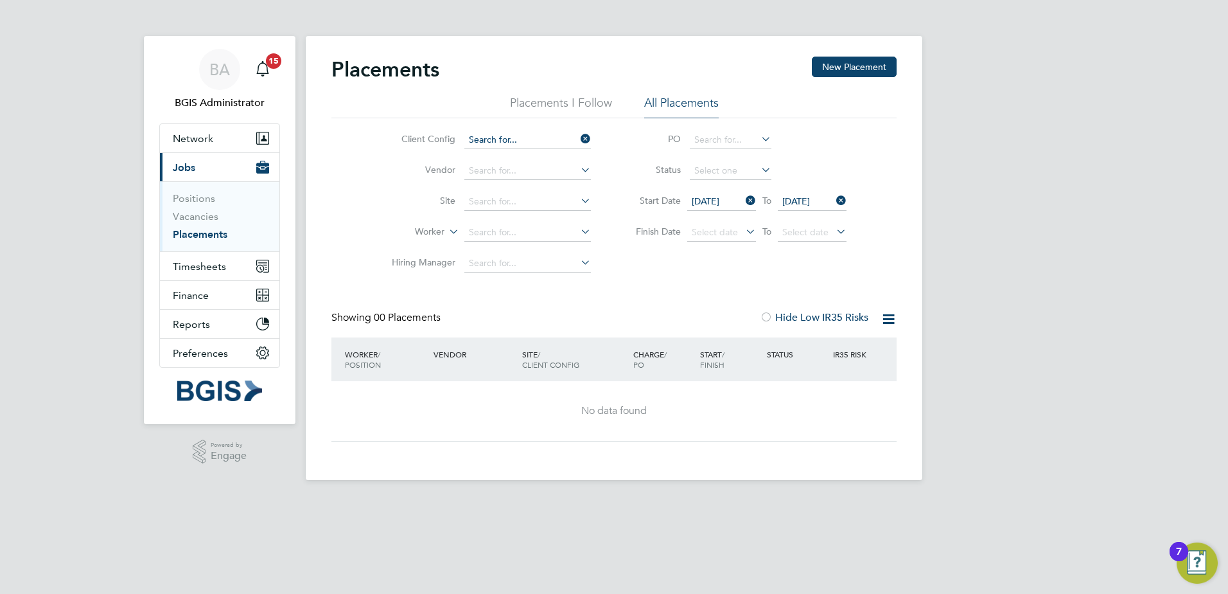
click at [565, 136] on input at bounding box center [527, 140] width 127 height 18
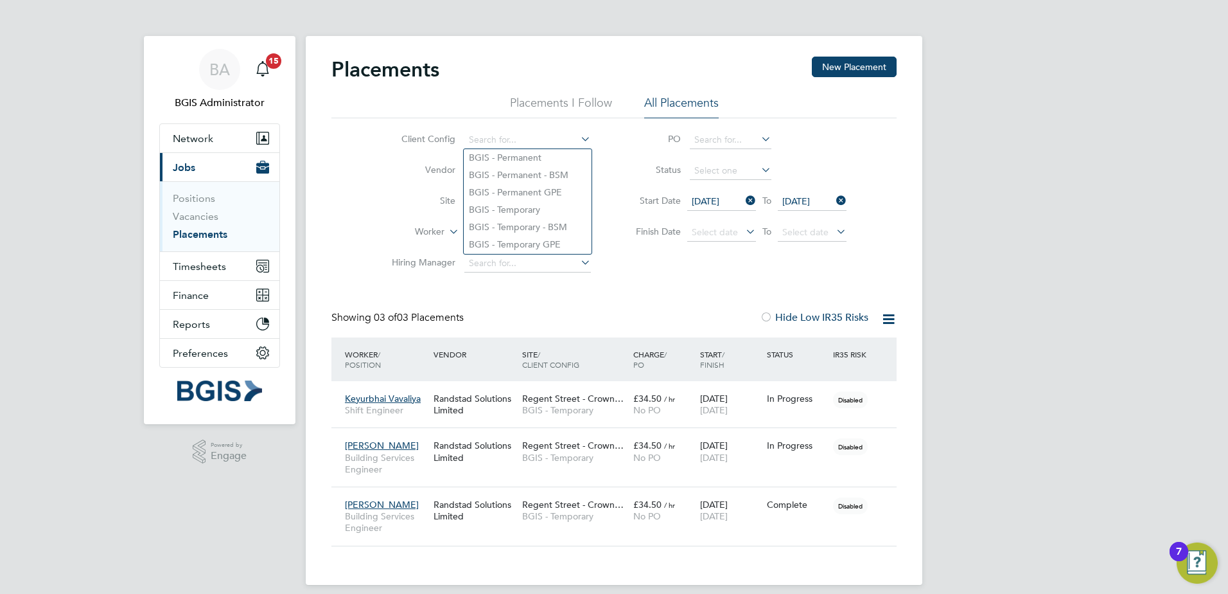
click at [1092, 217] on div "BA BGIS Administrator Notifications 15 Applications: Network Team Members Busin…" at bounding box center [614, 302] width 1228 height 605
click at [817, 206] on span "22 Aug 2025" at bounding box center [812, 201] width 69 height 17
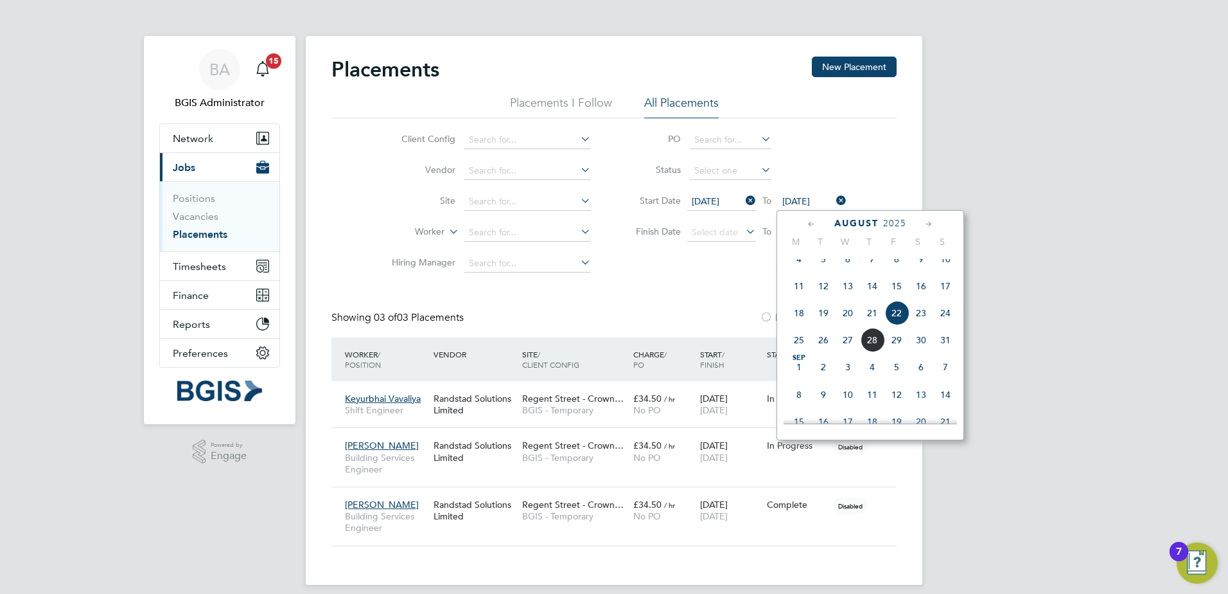
click at [834, 197] on icon at bounding box center [834, 200] width 0 height 18
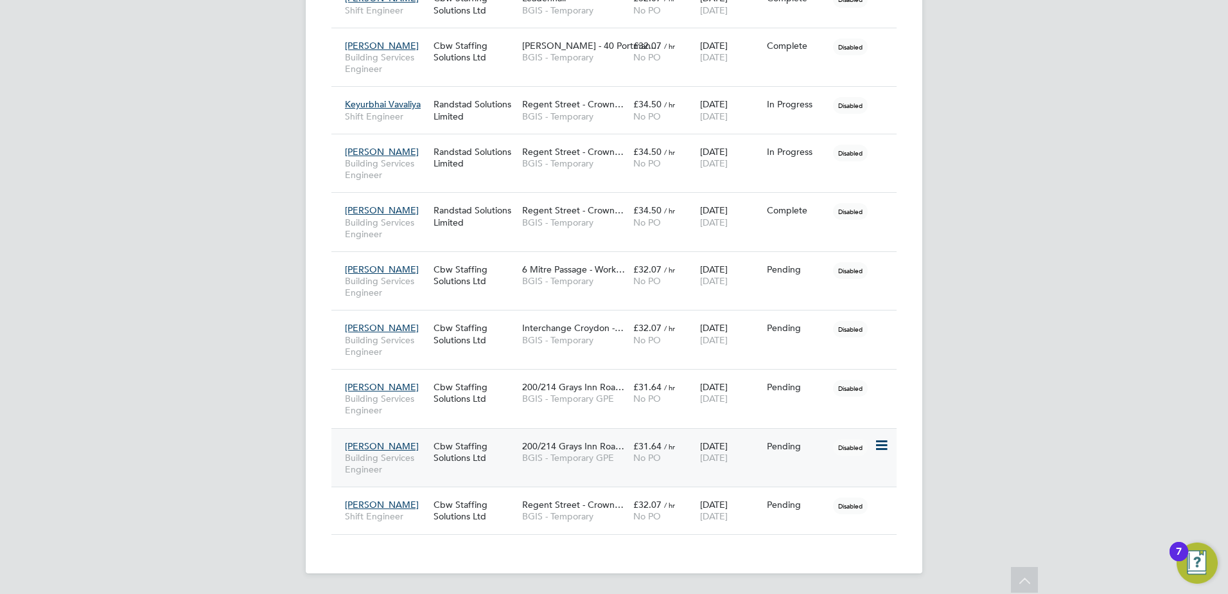
click at [543, 448] on span "200/214 Grays Inn Roa…" at bounding box center [573, 446] width 102 height 12
click at [527, 509] on span "Regent Street - Crown…" at bounding box center [573, 505] width 102 height 12
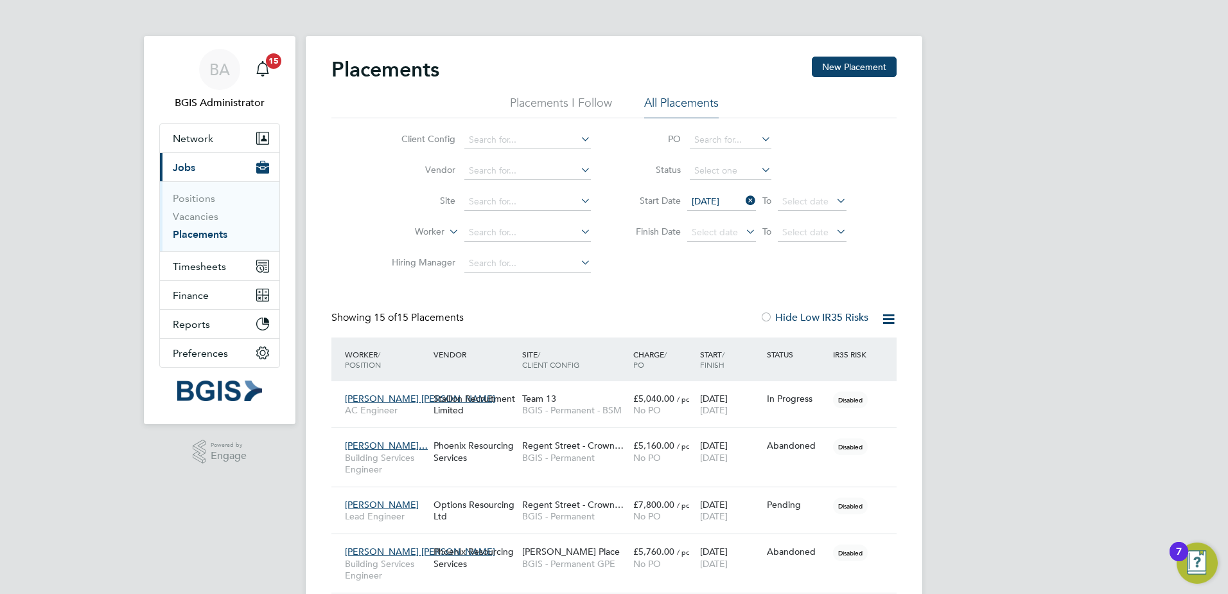
click at [218, 215] on li "Vacancies" at bounding box center [221, 219] width 96 height 18
click at [213, 215] on link "Vacancies" at bounding box center [196, 216] width 46 height 12
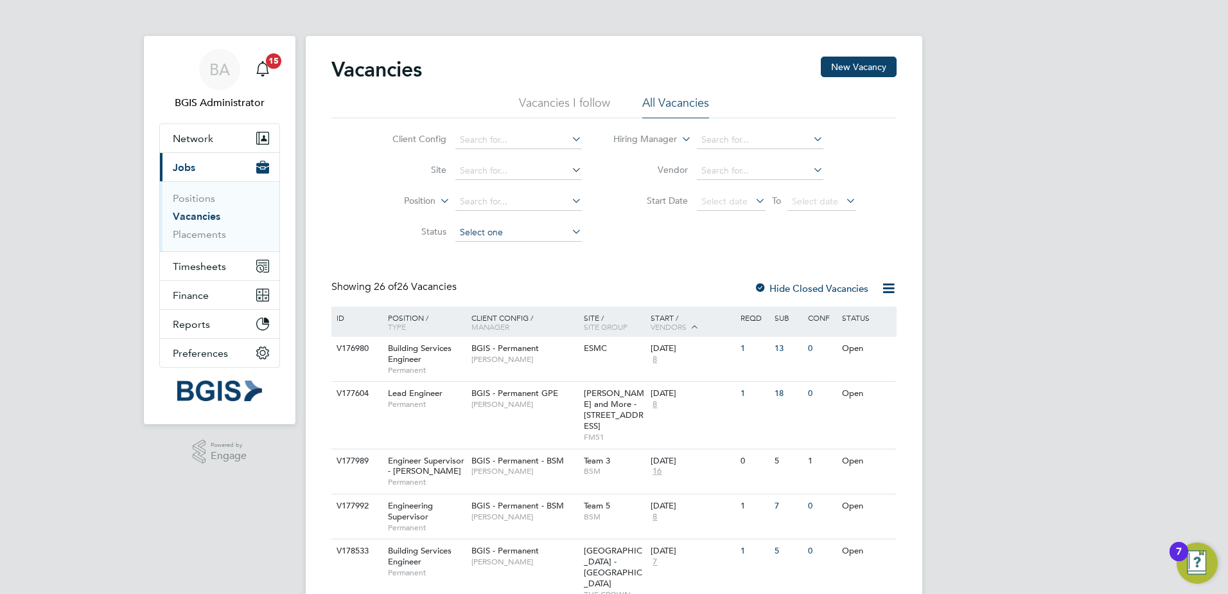
click at [478, 237] on input at bounding box center [518, 233] width 127 height 18
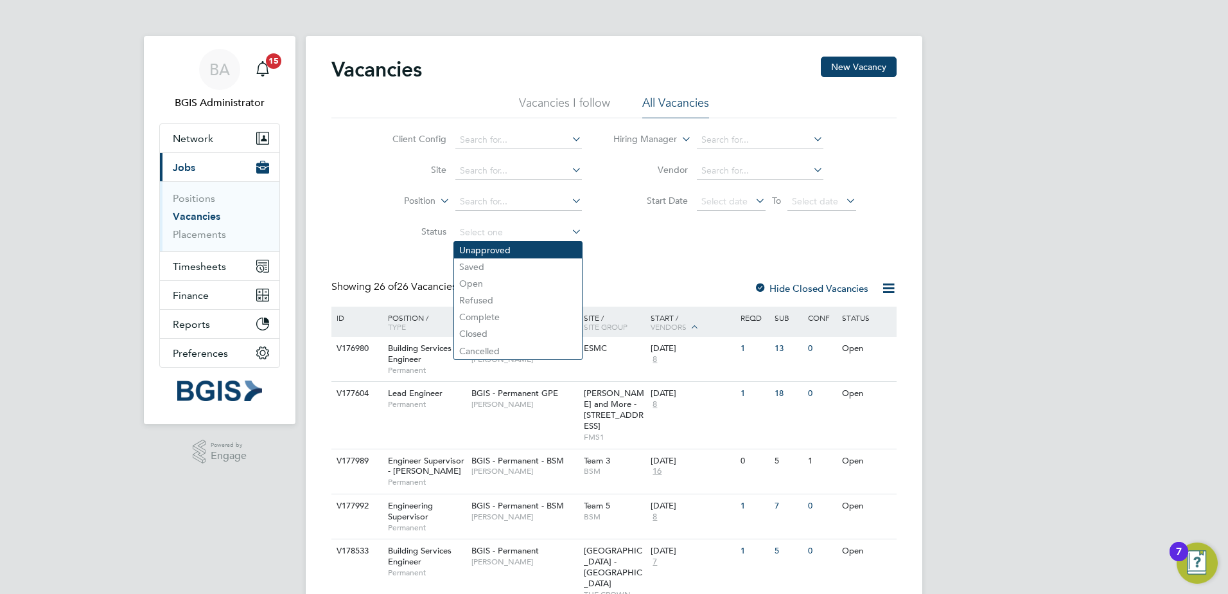
click at [481, 251] on li "Unapproved" at bounding box center [518, 250] width 128 height 17
type input "Unapproved"
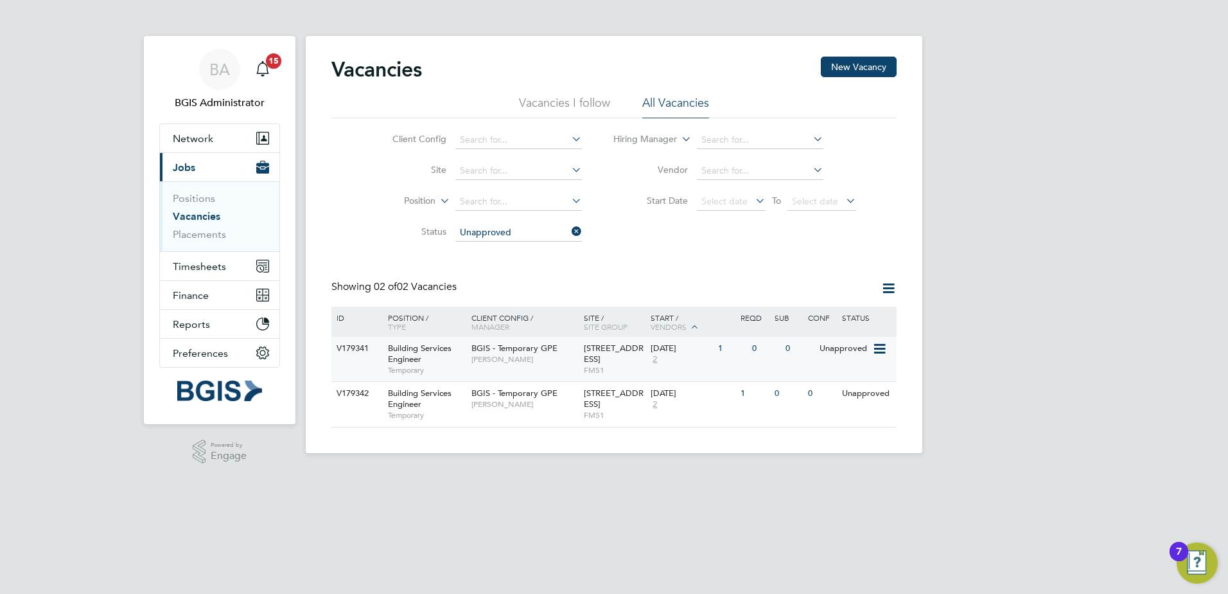
click at [548, 361] on span "Nigel Heron" at bounding box center [525, 359] width 106 height 10
click at [532, 398] on span "BGIS - Temporary GPE" at bounding box center [515, 392] width 86 height 11
click at [566, 370] on div "BGIS - Temporary GPE Nigel Heron" at bounding box center [524, 353] width 112 height 33
click at [1060, 184] on div "BA BGIS Administrator Notifications 15 Applications: Network Team Members Busin…" at bounding box center [614, 236] width 1228 height 473
click at [221, 63] on span "BA" at bounding box center [219, 69] width 21 height 17
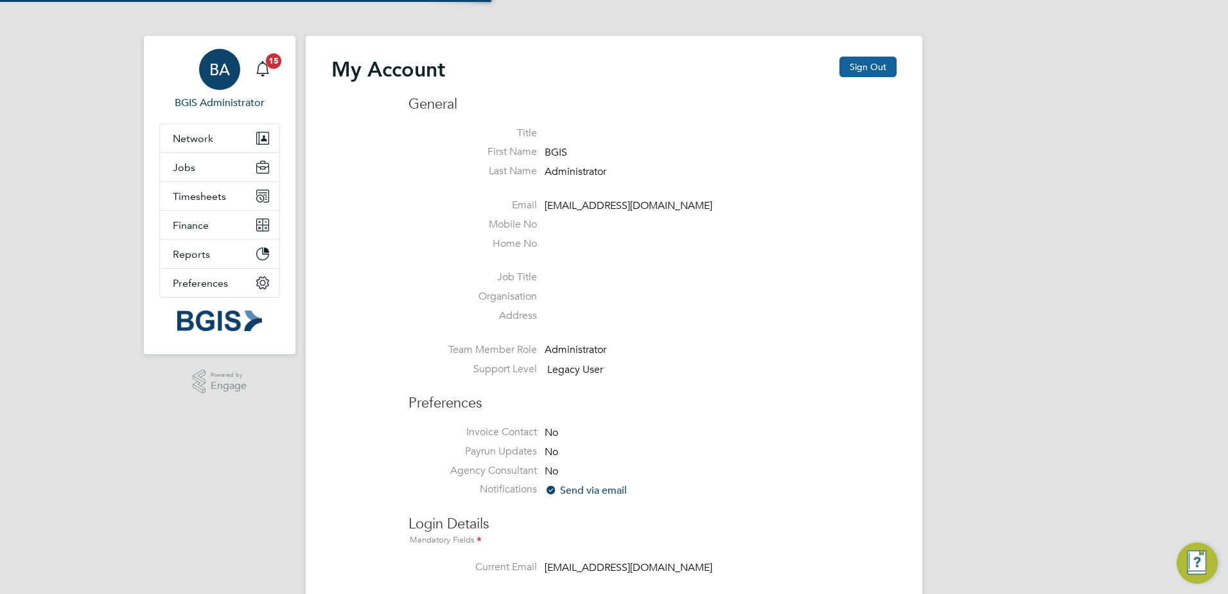
type input "[PERSON_NAME][EMAIL_ADDRESS][DOMAIN_NAME]"
click at [860, 64] on button "Sign Out" at bounding box center [868, 67] width 57 height 21
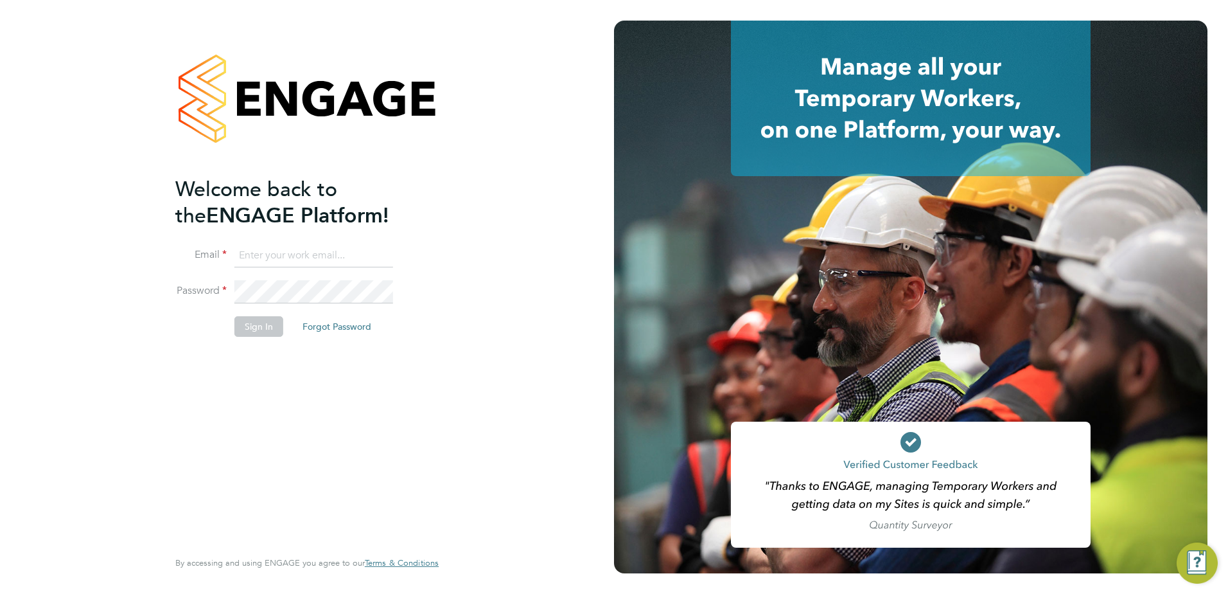
type input "[PERSON_NAME][EMAIL_ADDRESS][DOMAIN_NAME]"
click at [254, 336] on li "Sign In Forgot Password" at bounding box center [300, 332] width 251 height 33
click at [254, 324] on button "Sign In" at bounding box center [258, 326] width 49 height 21
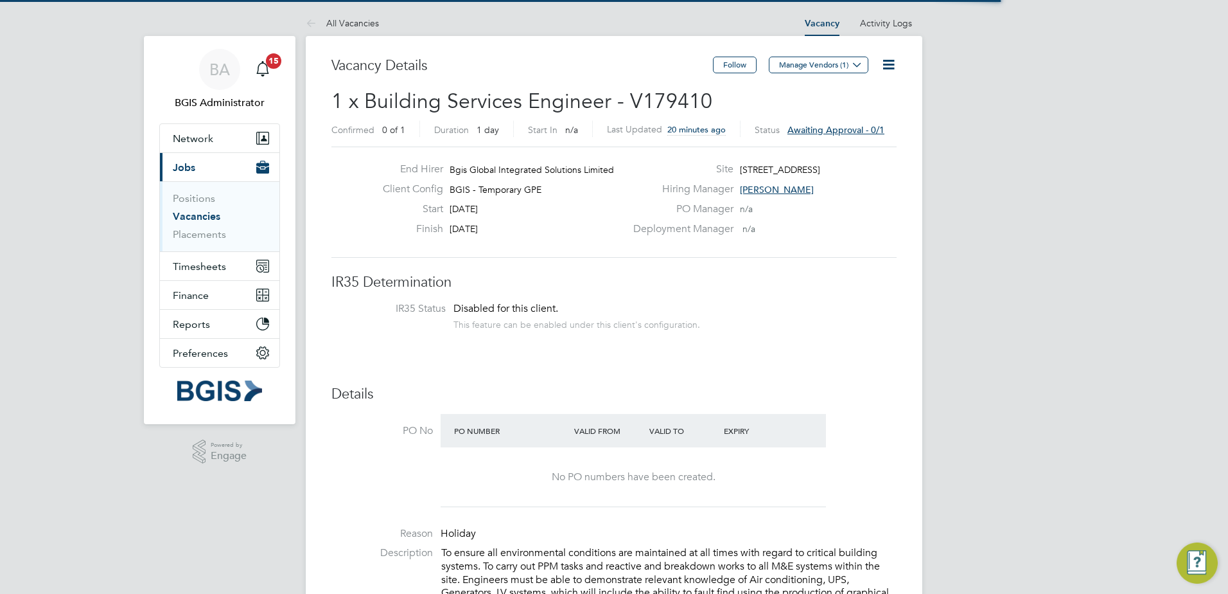
scroll to position [38, 90]
click at [889, 64] on icon at bounding box center [889, 65] width 16 height 16
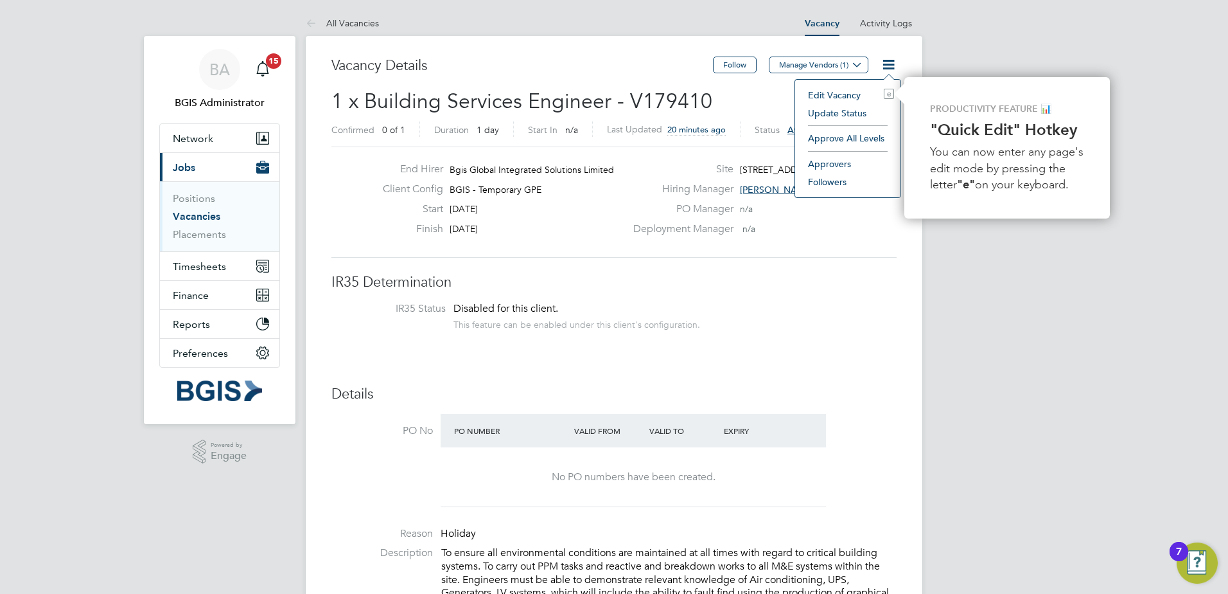
click at [845, 121] on li "Update Status" at bounding box center [848, 113] width 93 height 18
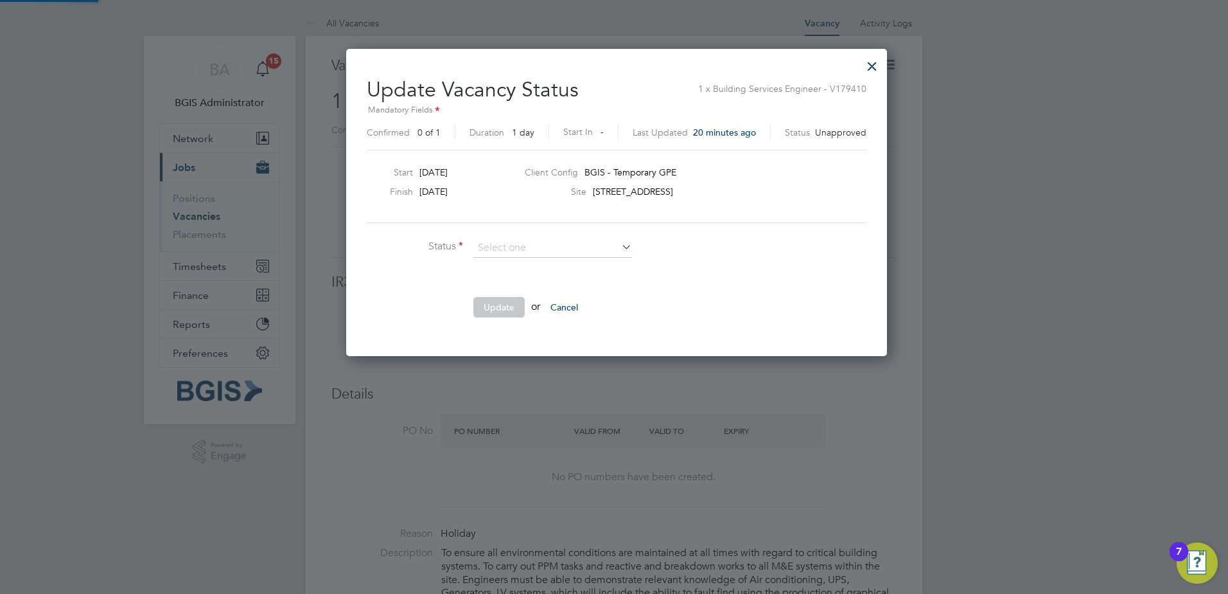
scroll to position [306, 535]
click at [516, 269] on li "Cancelled" at bounding box center [553, 264] width 160 height 17
type input "Cancelled"
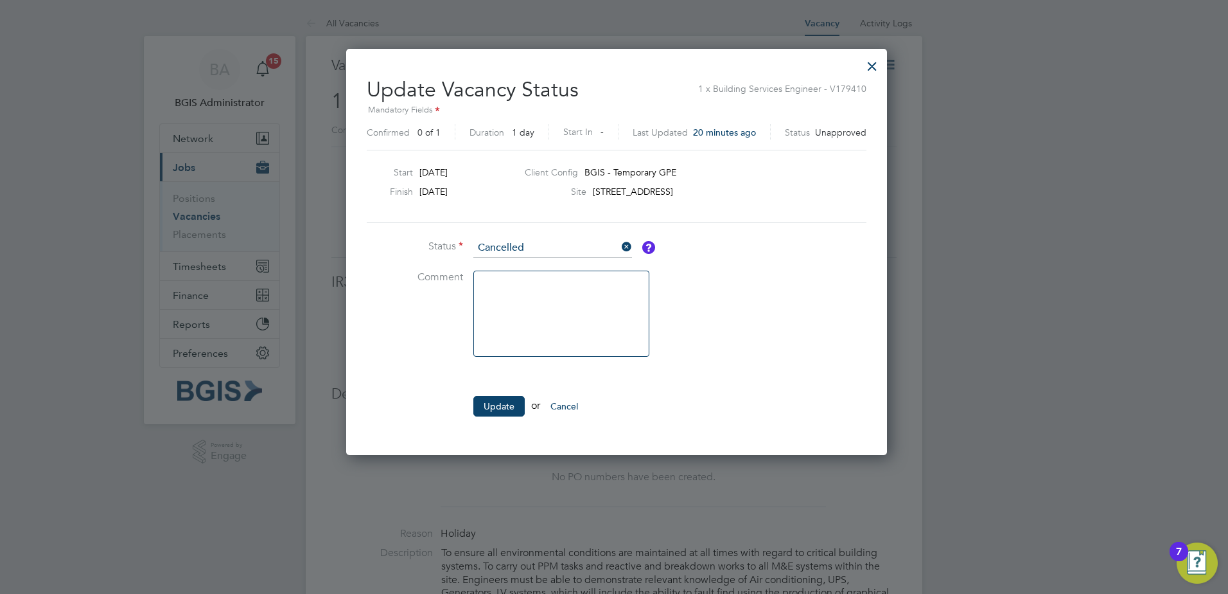
scroll to position [405, 535]
click at [497, 406] on button "Update" at bounding box center [498, 406] width 51 height 21
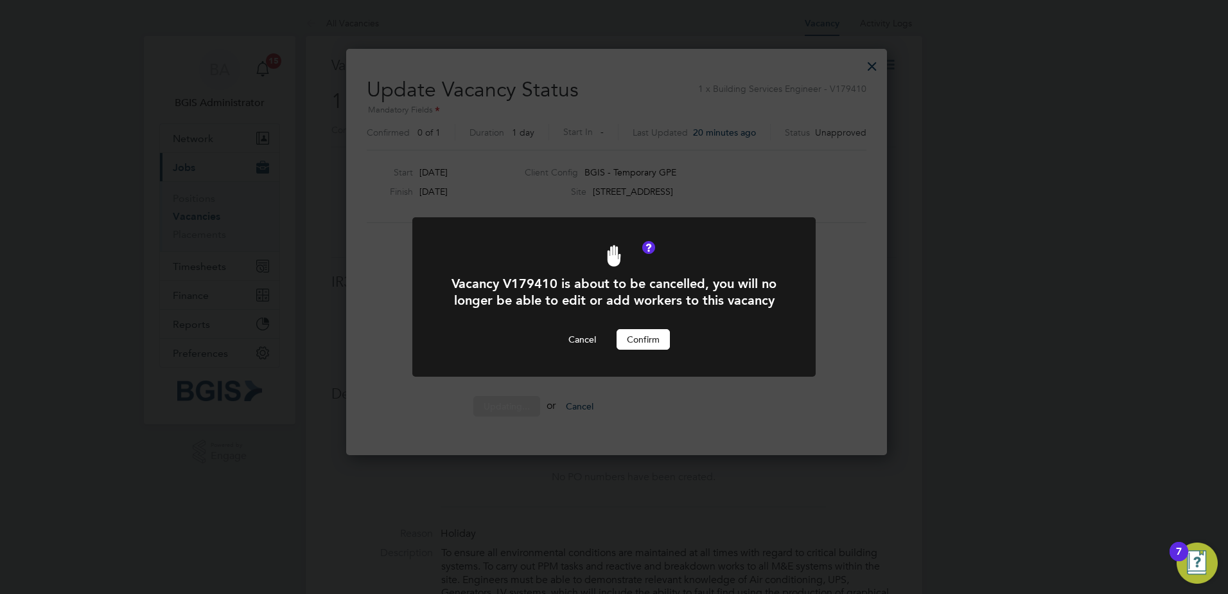
click at [637, 339] on button "Confirm" at bounding box center [643, 339] width 53 height 21
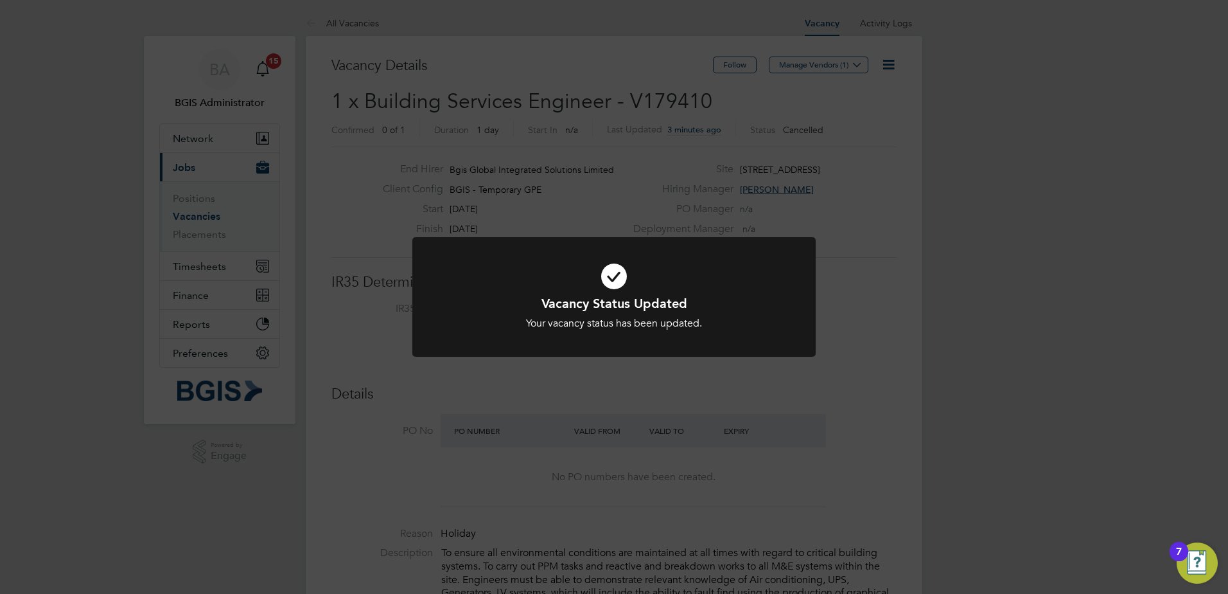
scroll to position [38, 90]
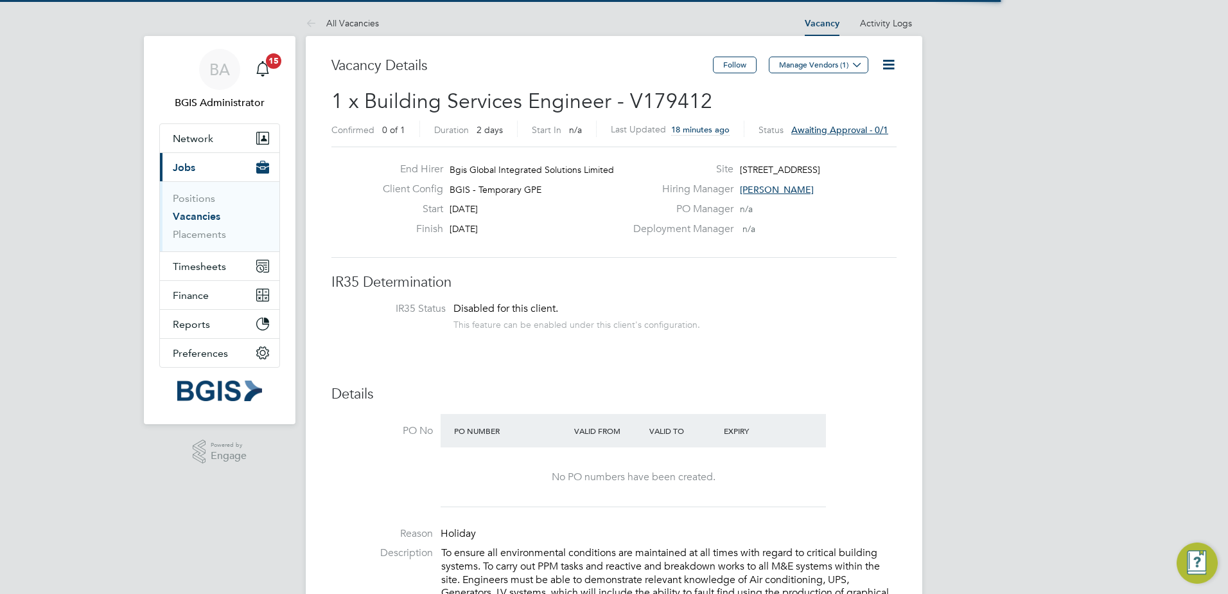
click at [890, 63] on icon at bounding box center [889, 65] width 16 height 16
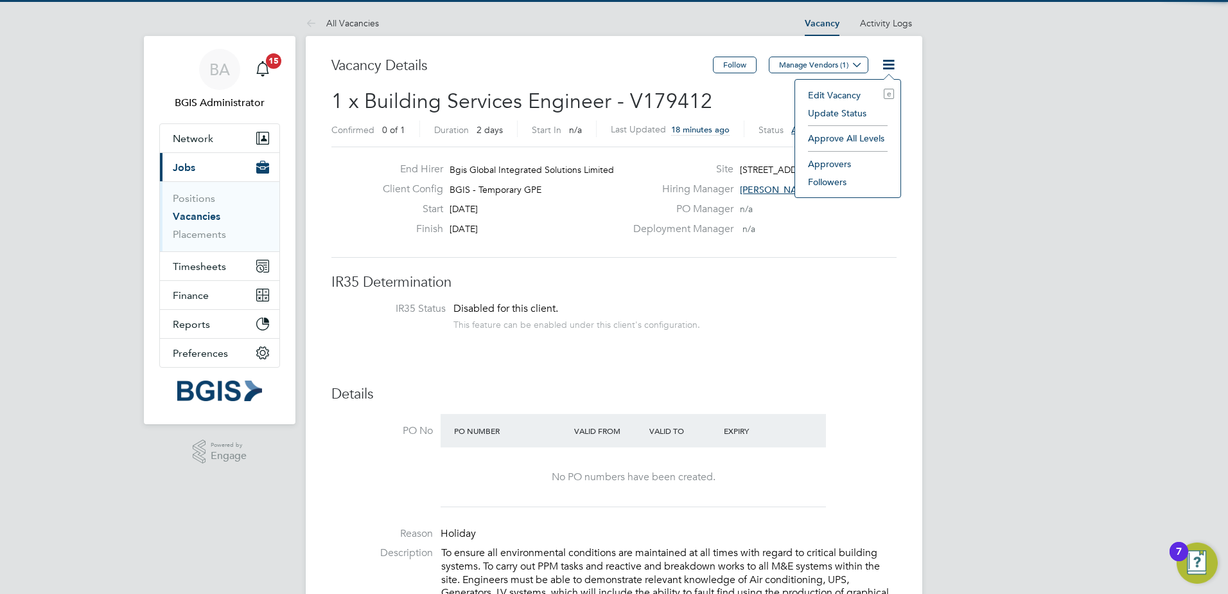
click at [865, 134] on li "Approve All Levels" at bounding box center [848, 138] width 93 height 18
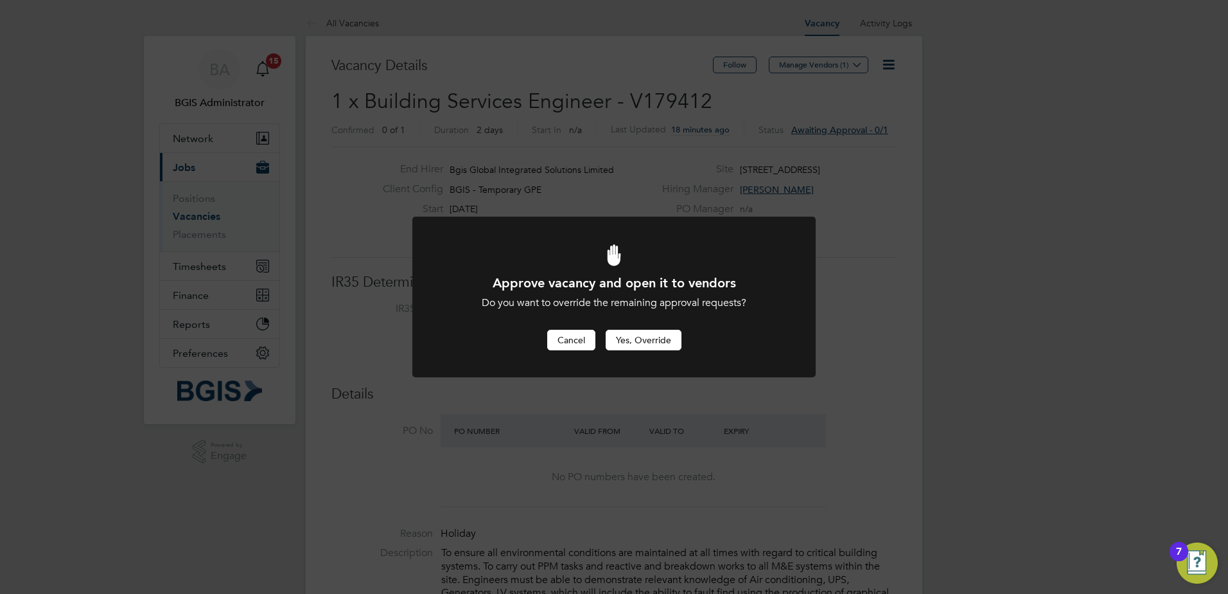
click at [565, 338] on button "Cancel" at bounding box center [571, 340] width 48 height 21
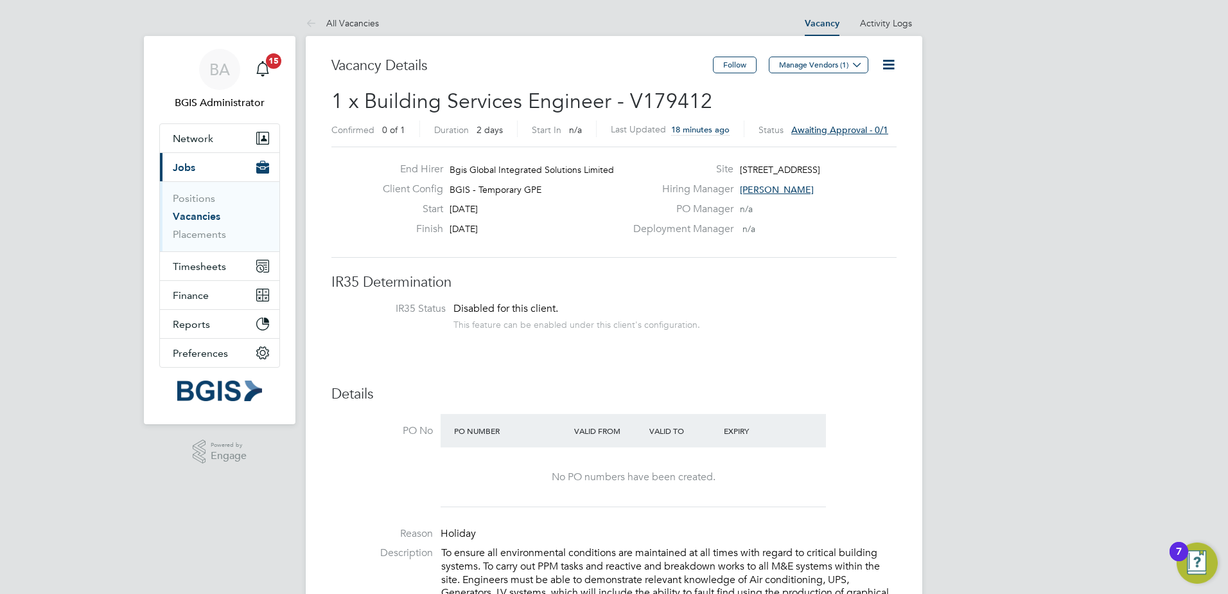
click at [892, 65] on icon at bounding box center [889, 65] width 16 height 16
click at [836, 115] on li "Update Status" at bounding box center [848, 113] width 93 height 18
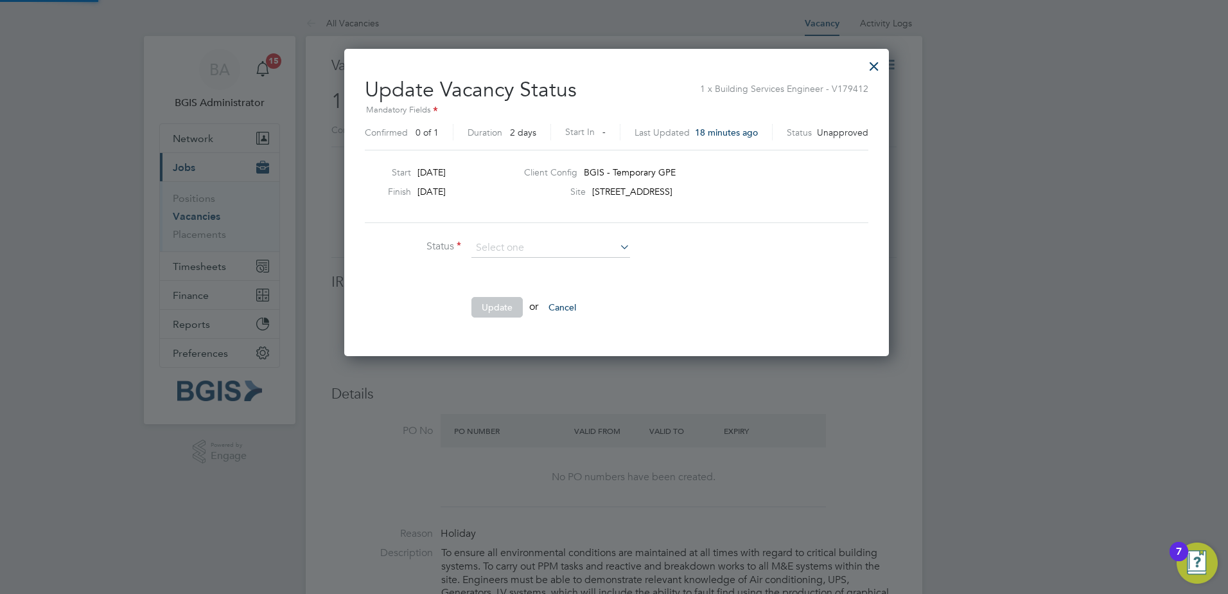
scroll to position [306, 539]
click at [584, 252] on input at bounding box center [551, 247] width 159 height 19
click at [554, 269] on li "Cancelled" at bounding box center [551, 264] width 160 height 17
type input "Cancelled"
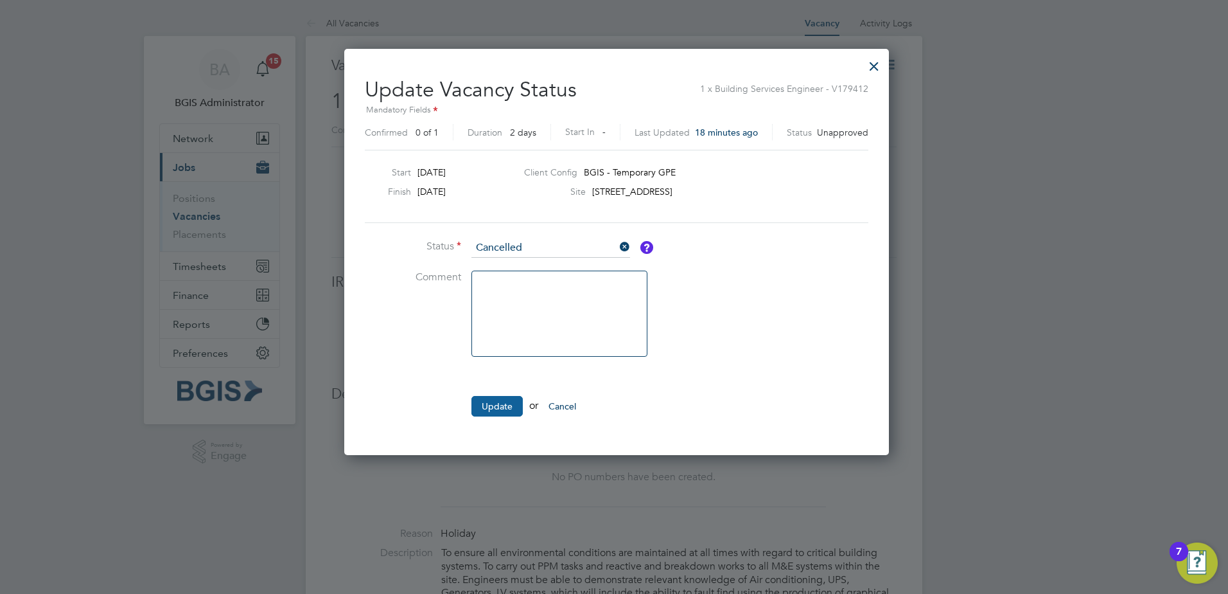
click at [487, 407] on button "Update" at bounding box center [497, 406] width 51 height 21
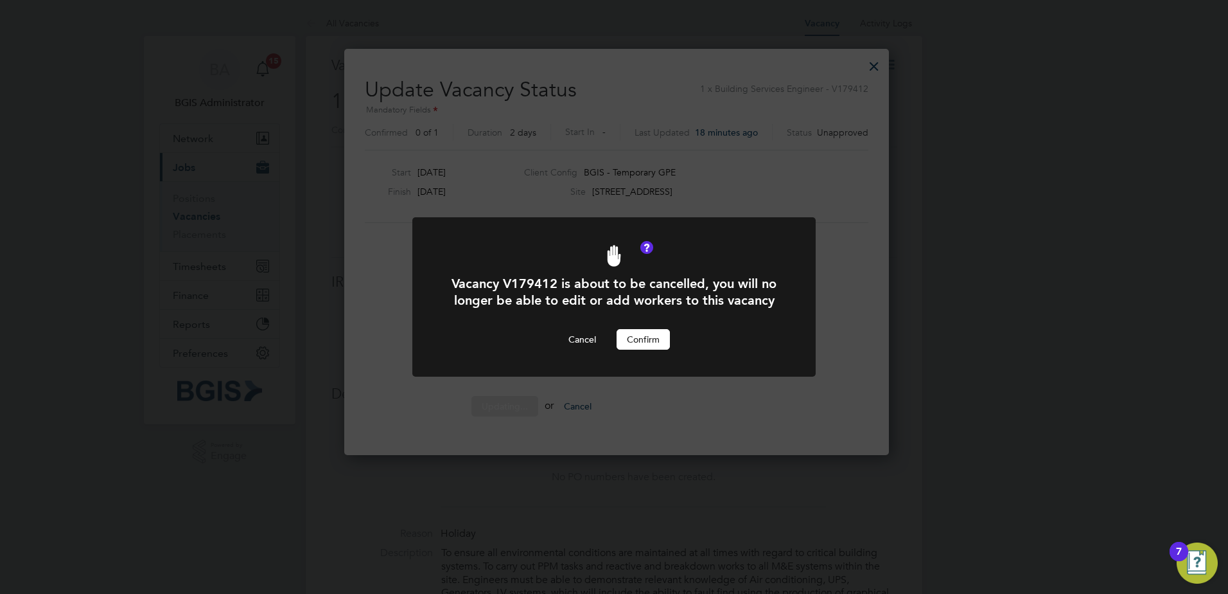
click at [651, 335] on button "Confirm" at bounding box center [643, 339] width 53 height 21
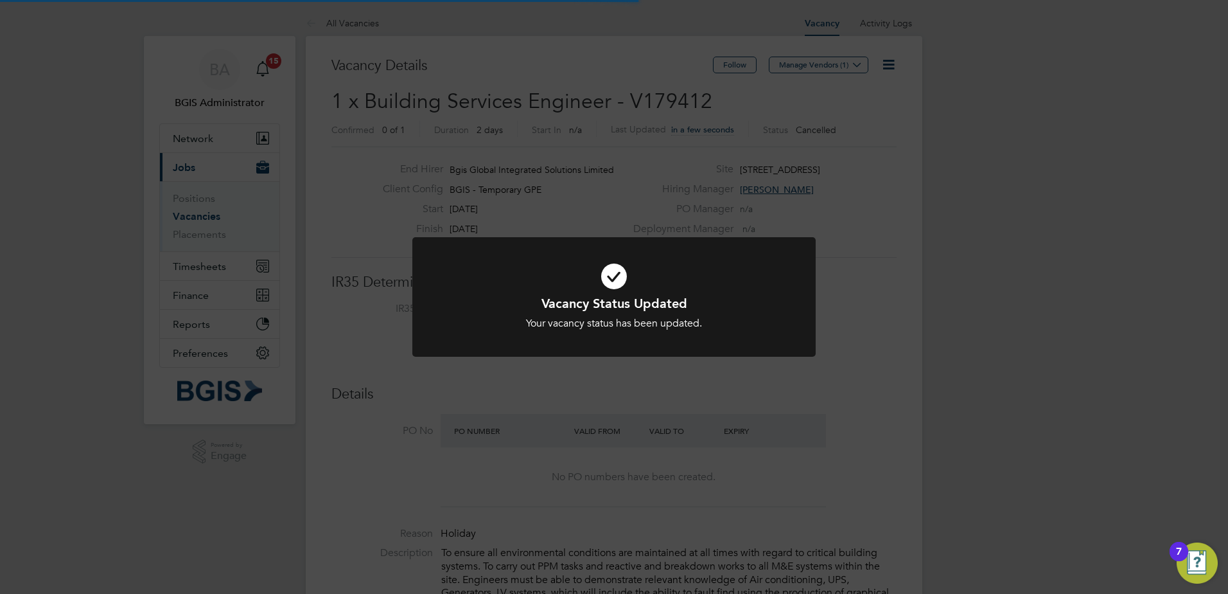
scroll to position [38, 90]
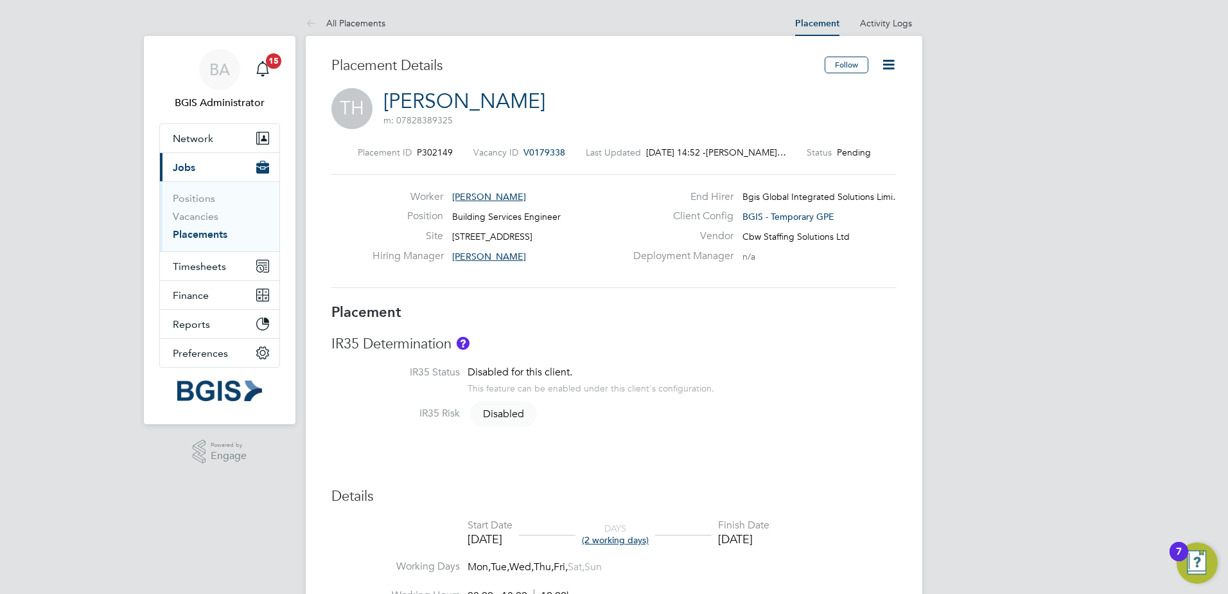
click at [896, 59] on icon at bounding box center [889, 65] width 16 height 16
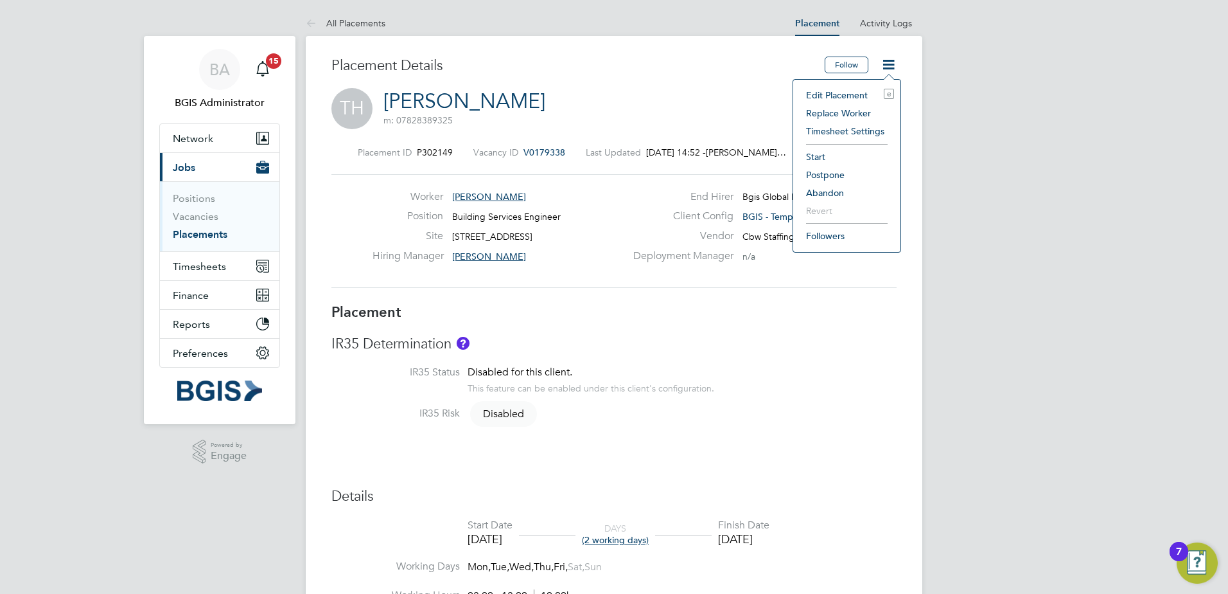
click at [847, 96] on li "Edit Placement e" at bounding box center [847, 95] width 94 height 18
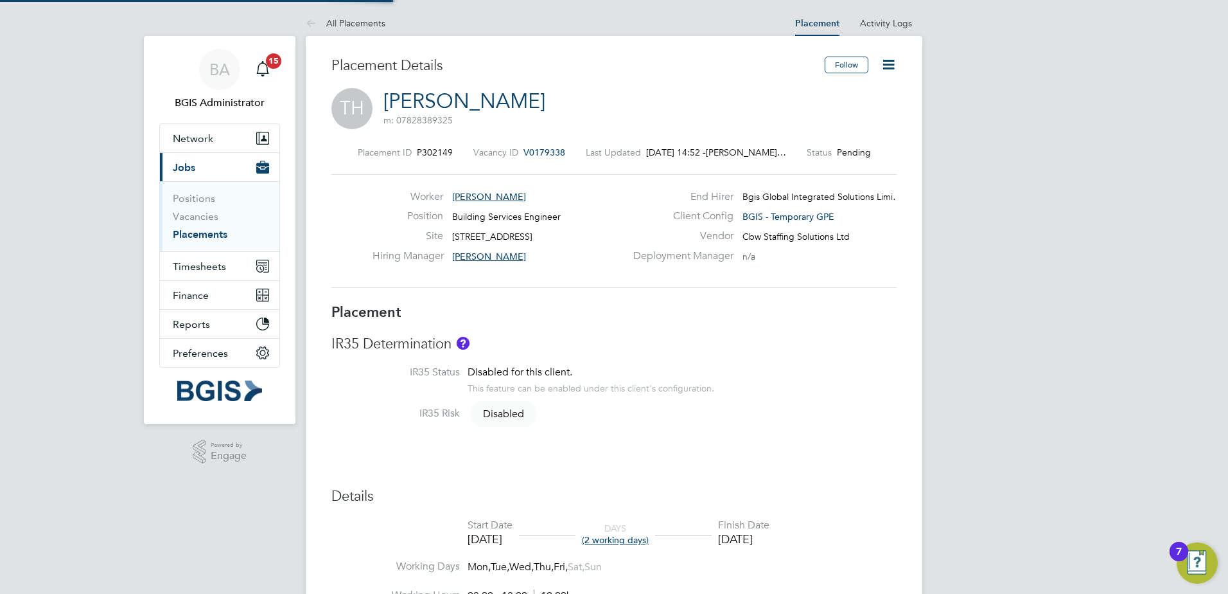
type input "[PERSON_NAME]"
type input "[DATE]"
type input "08:00"
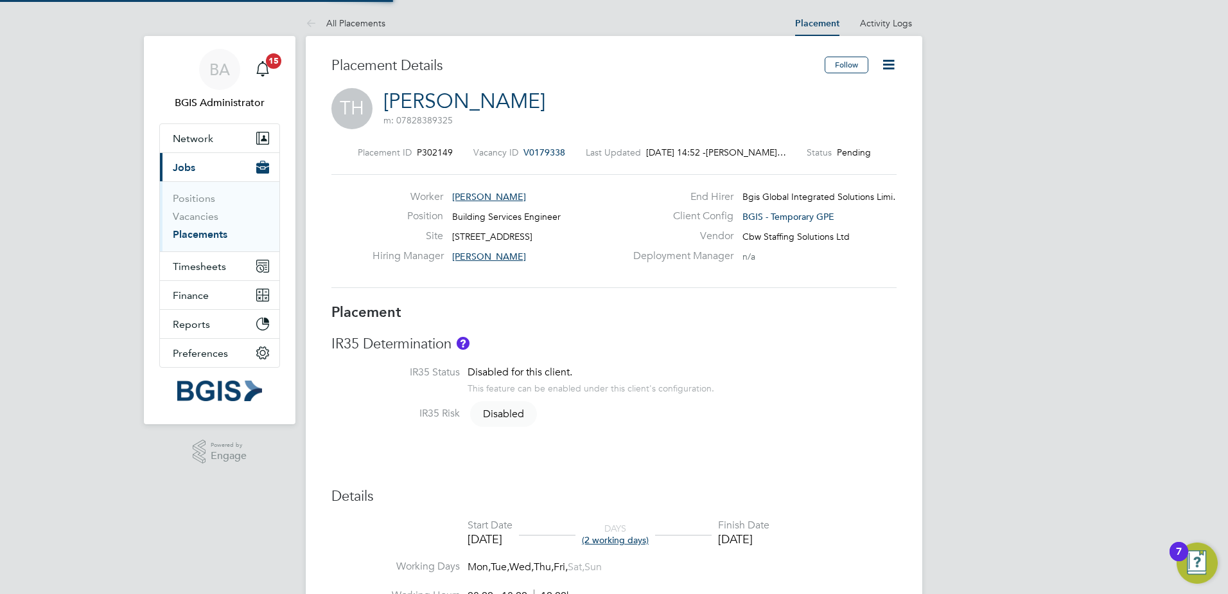
type input "18:00"
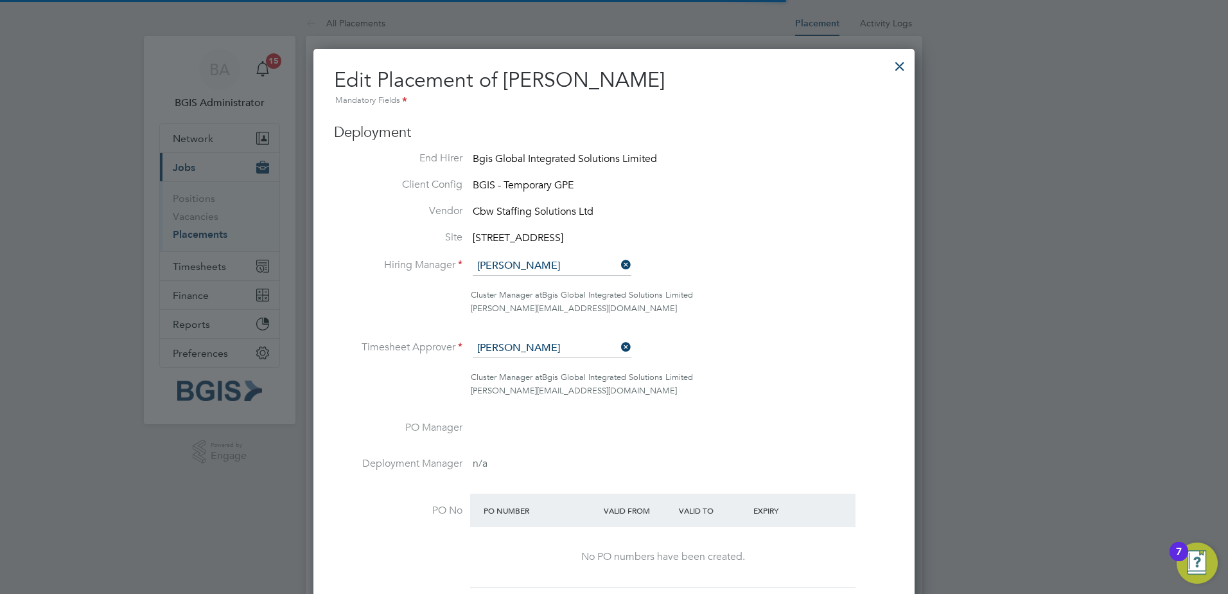
scroll to position [17, 561]
click at [508, 351] on input at bounding box center [552, 348] width 159 height 19
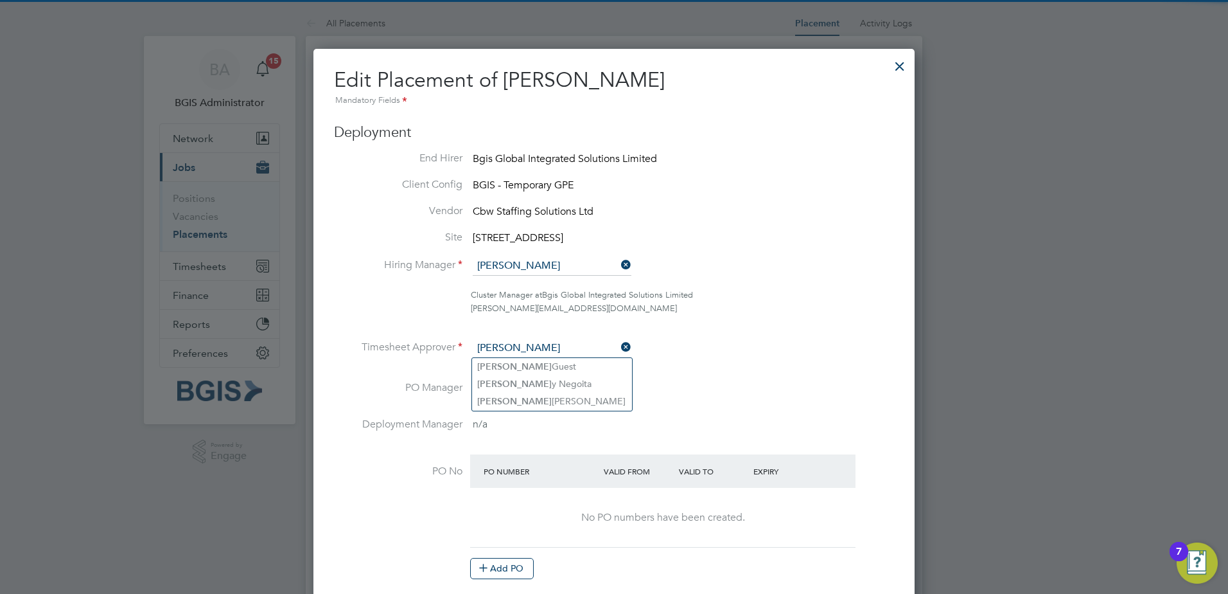
click at [536, 361] on li "[PERSON_NAME]" at bounding box center [552, 366] width 160 height 17
type input "[PERSON_NAME]"
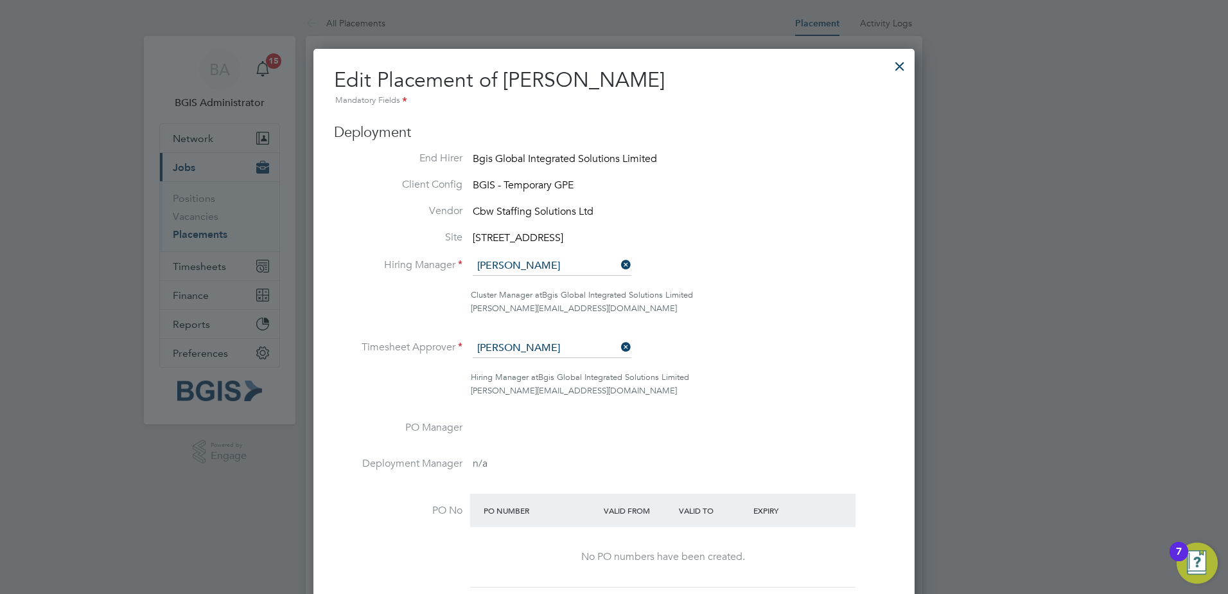
click at [540, 281] on li "Hiring Manager [PERSON_NAME]" at bounding box center [614, 272] width 560 height 32
click at [538, 256] on ul "End Hirer Bgis Global Integrated Solutions Limited Client Config BGIS - Tempora…" at bounding box center [614, 392] width 560 height 480
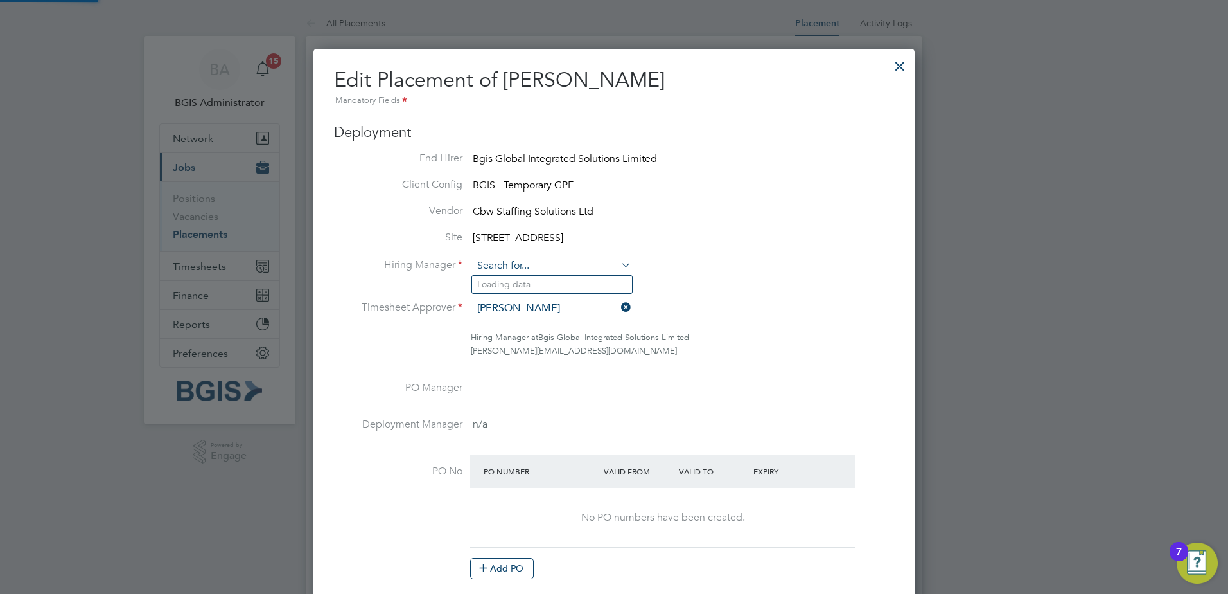
click at [521, 259] on input at bounding box center [552, 265] width 159 height 19
click at [505, 279] on li "[PERSON_NAME]" at bounding box center [552, 284] width 160 height 17
type input "[PERSON_NAME]"
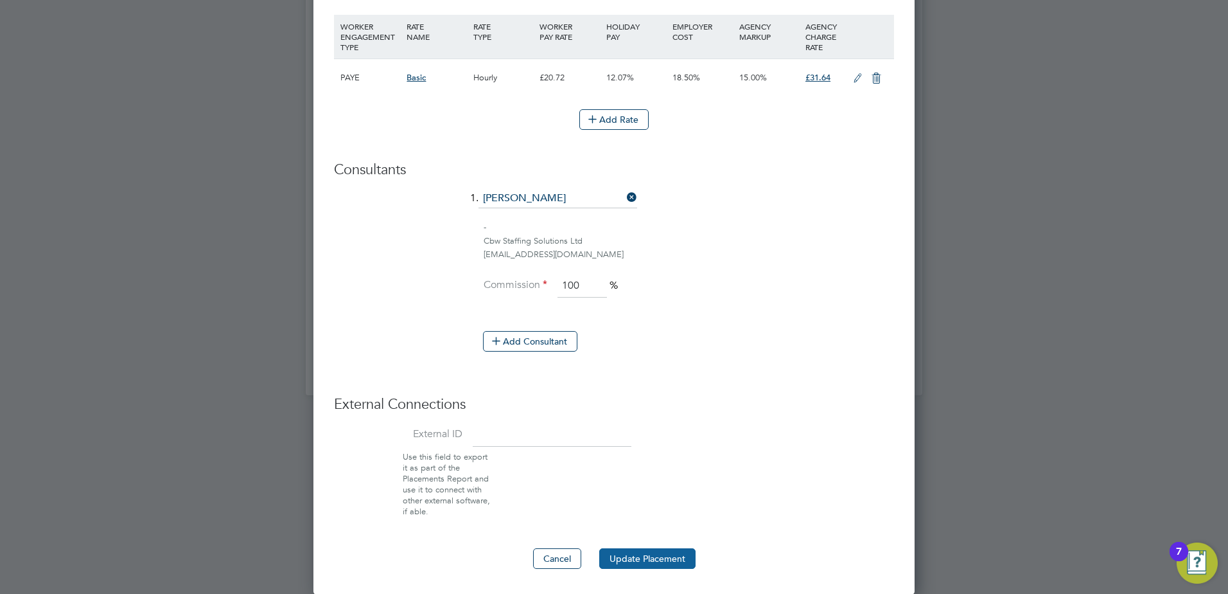
drag, startPoint x: 634, startPoint y: 542, endPoint x: 640, endPoint y: 552, distance: 11.8
click at [644, 560] on button "Update Placement" at bounding box center [647, 558] width 96 height 21
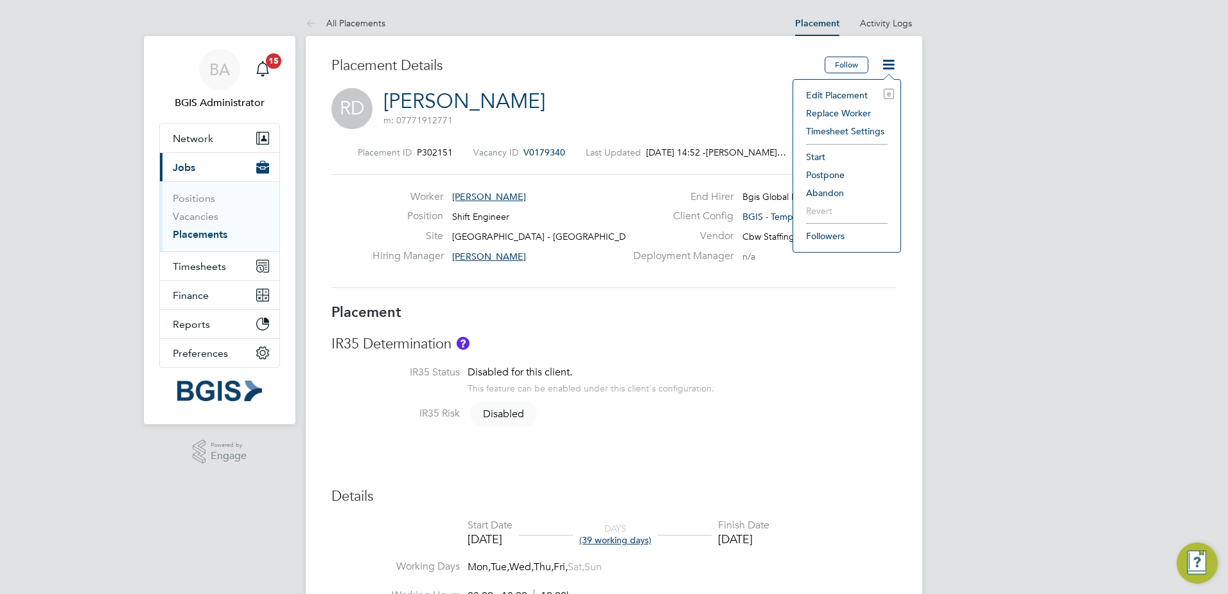
click at [851, 91] on li "Edit Placement e" at bounding box center [847, 95] width 94 height 18
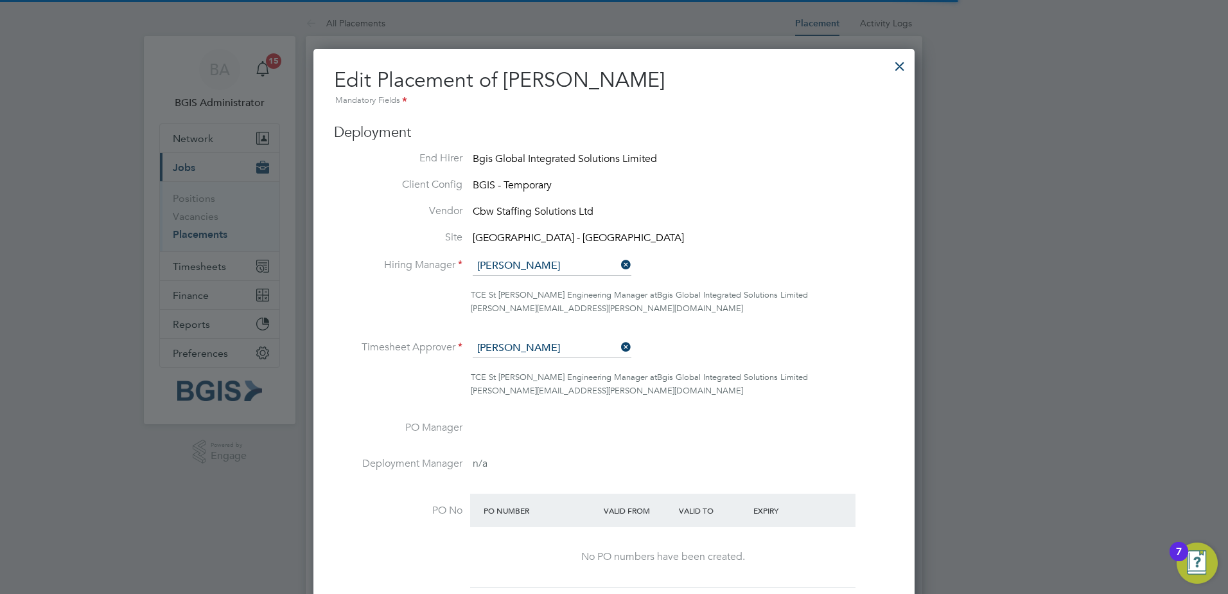
click at [543, 279] on li "Hiring Manager Adam Janes" at bounding box center [614, 272] width 560 height 32
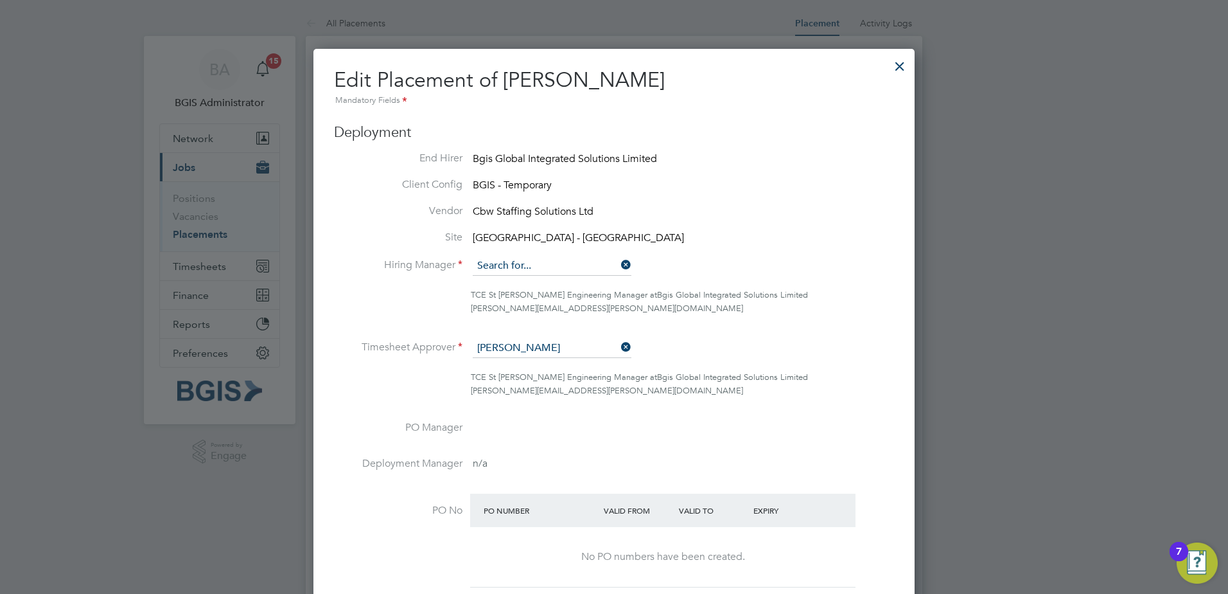
click at [539, 270] on input at bounding box center [552, 265] width 159 height 19
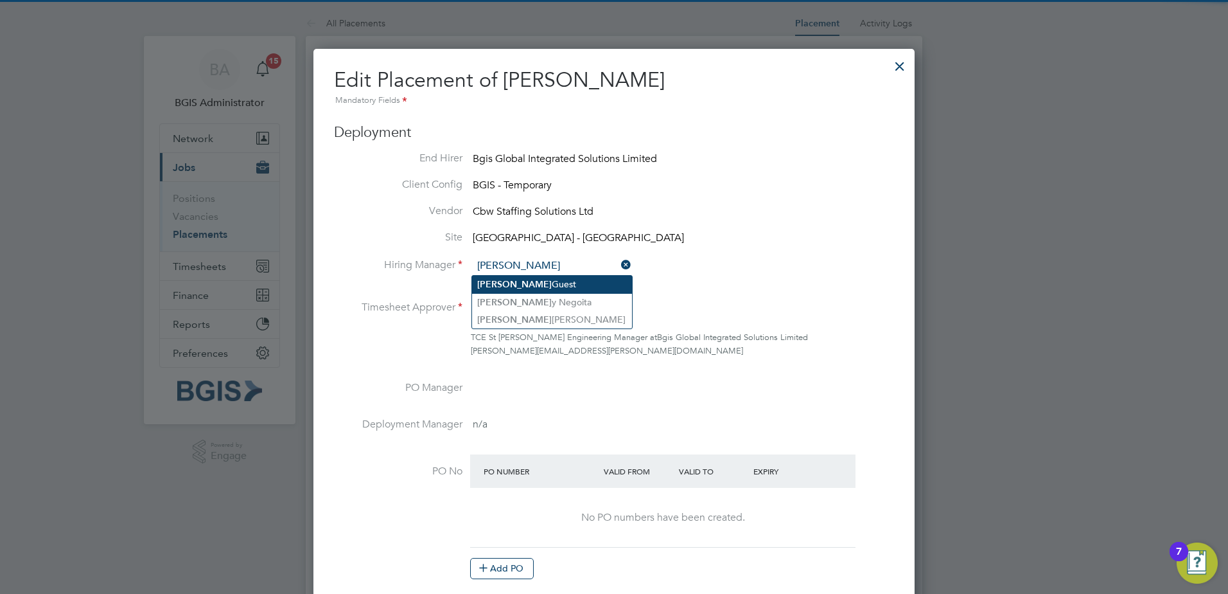
click at [548, 285] on li "Nick Guest" at bounding box center [552, 284] width 160 height 17
type input "Nick Guest"
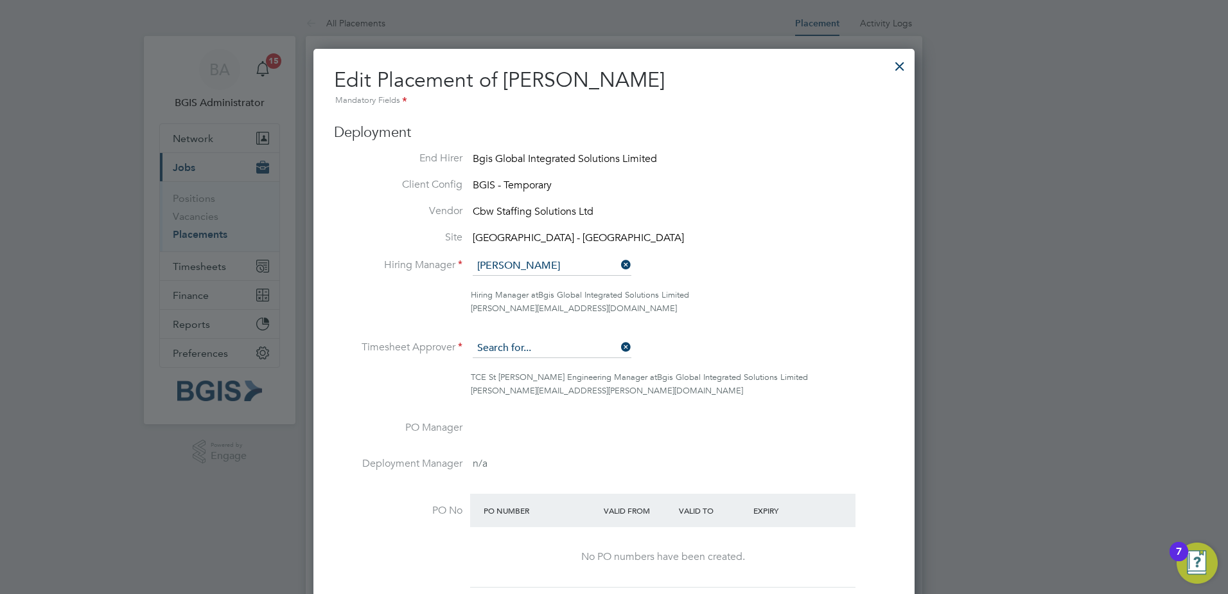
click at [531, 355] on input at bounding box center [552, 348] width 159 height 19
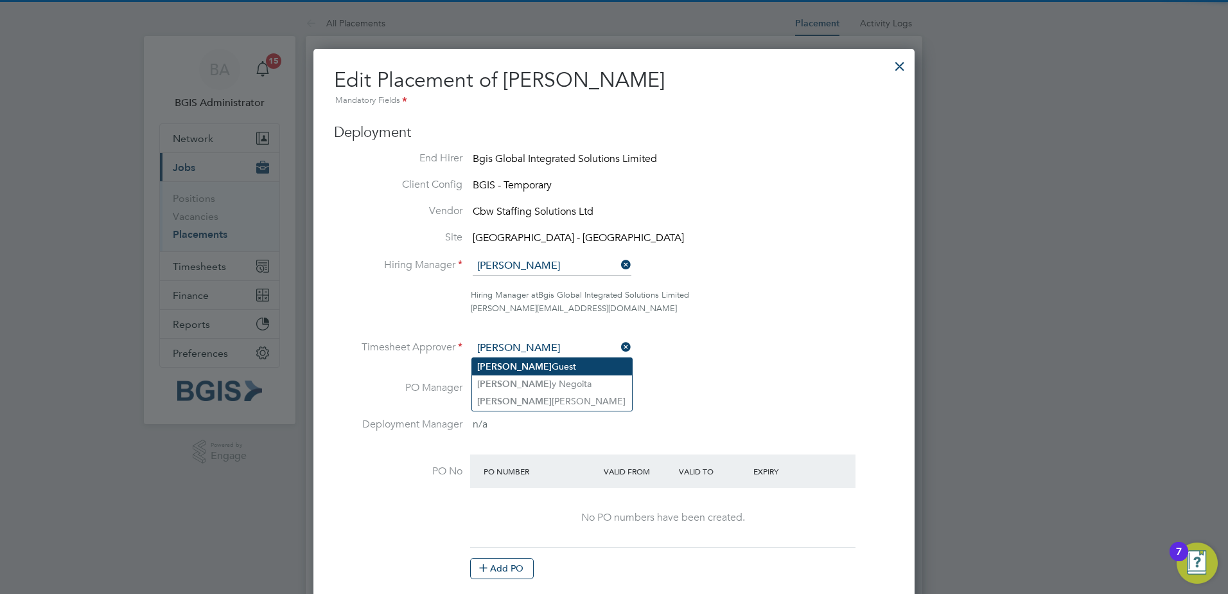
click at [542, 364] on li "Nick Guest" at bounding box center [552, 366] width 160 height 17
type input "[PERSON_NAME]"
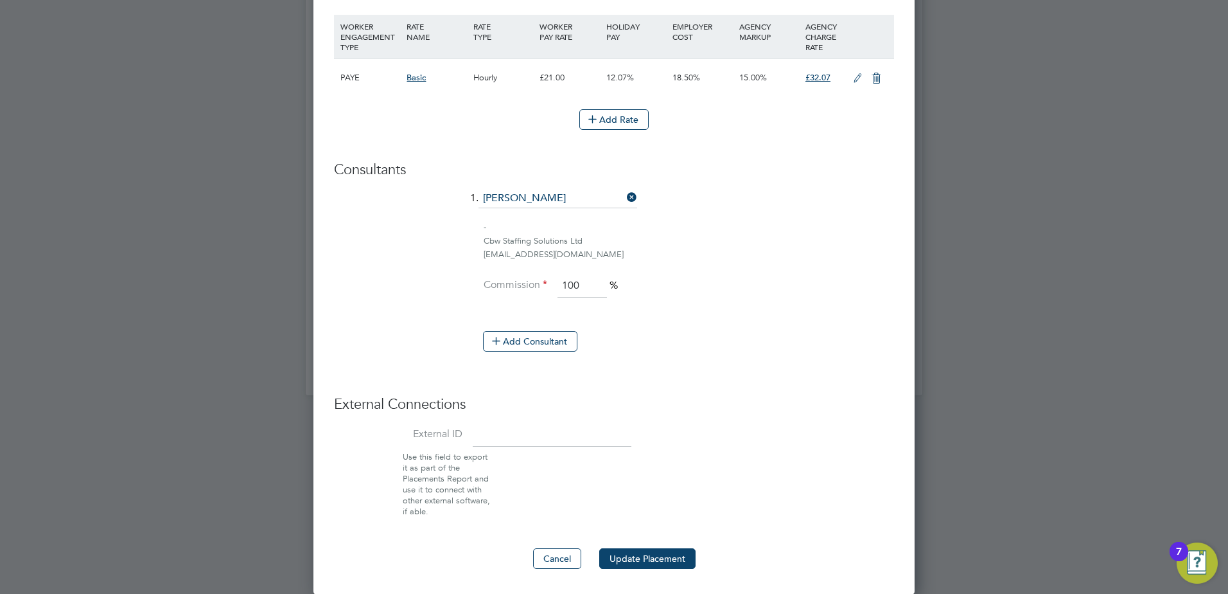
click at [640, 555] on button "Update Placement" at bounding box center [647, 558] width 96 height 21
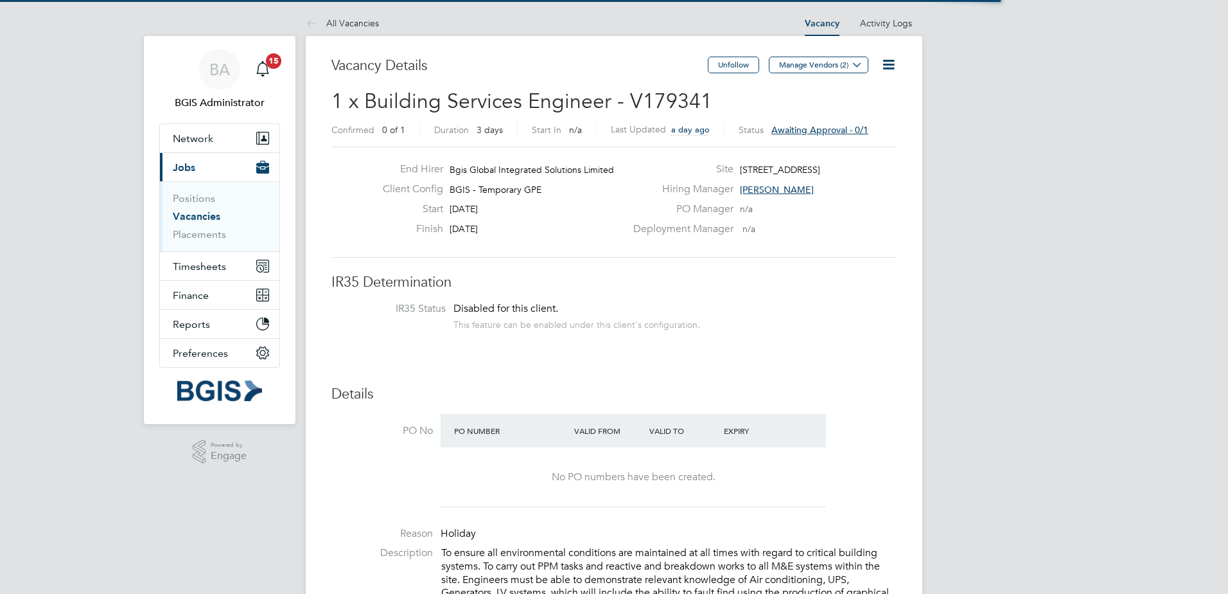
scroll to position [38, 90]
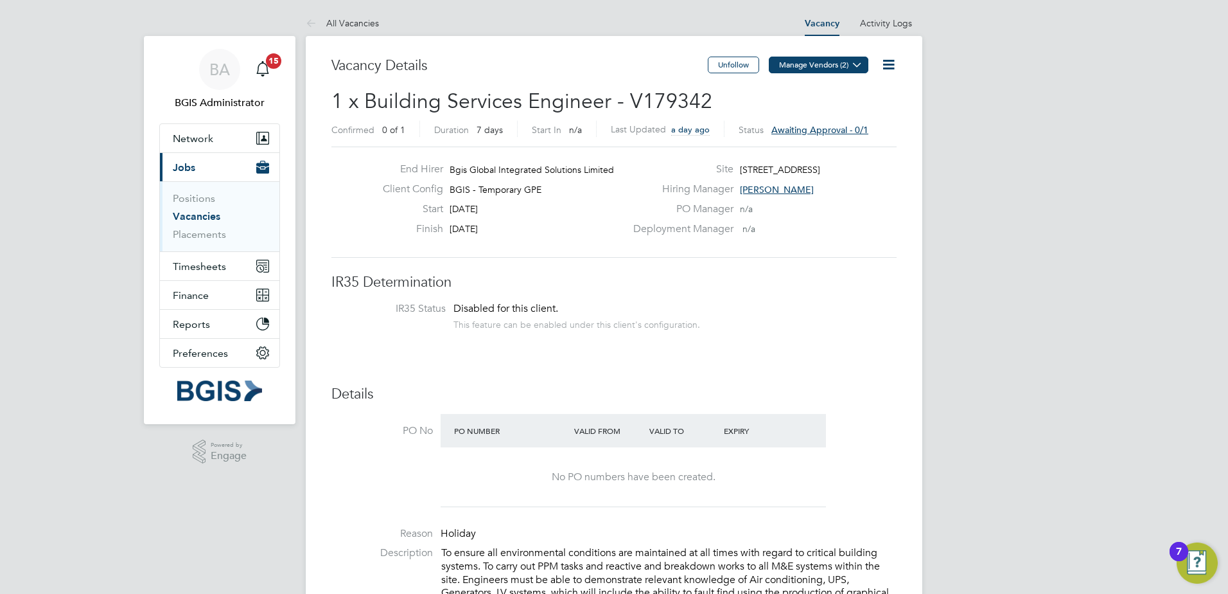
click at [835, 69] on button "Manage Vendors (2)" at bounding box center [819, 65] width 100 height 17
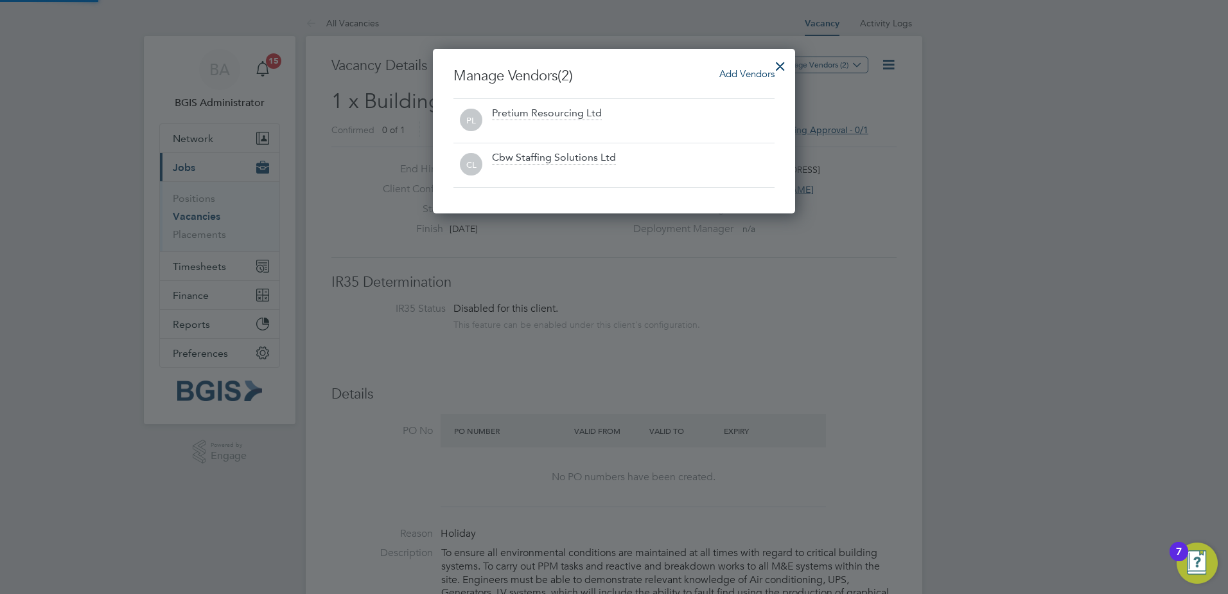
scroll to position [164, 363]
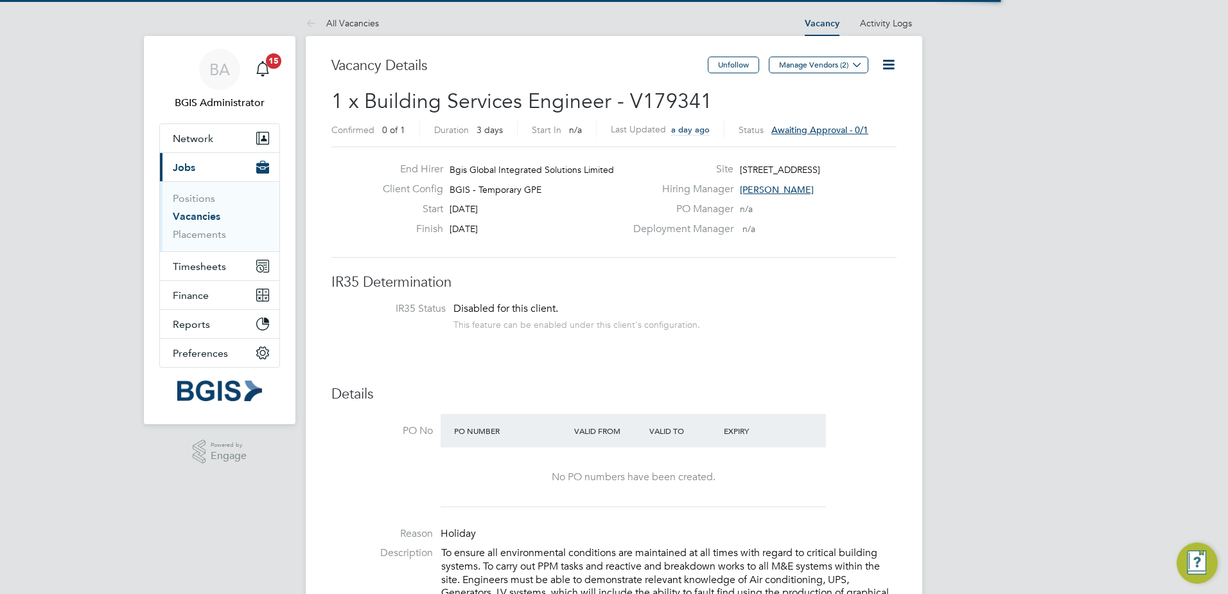
scroll to position [38, 90]
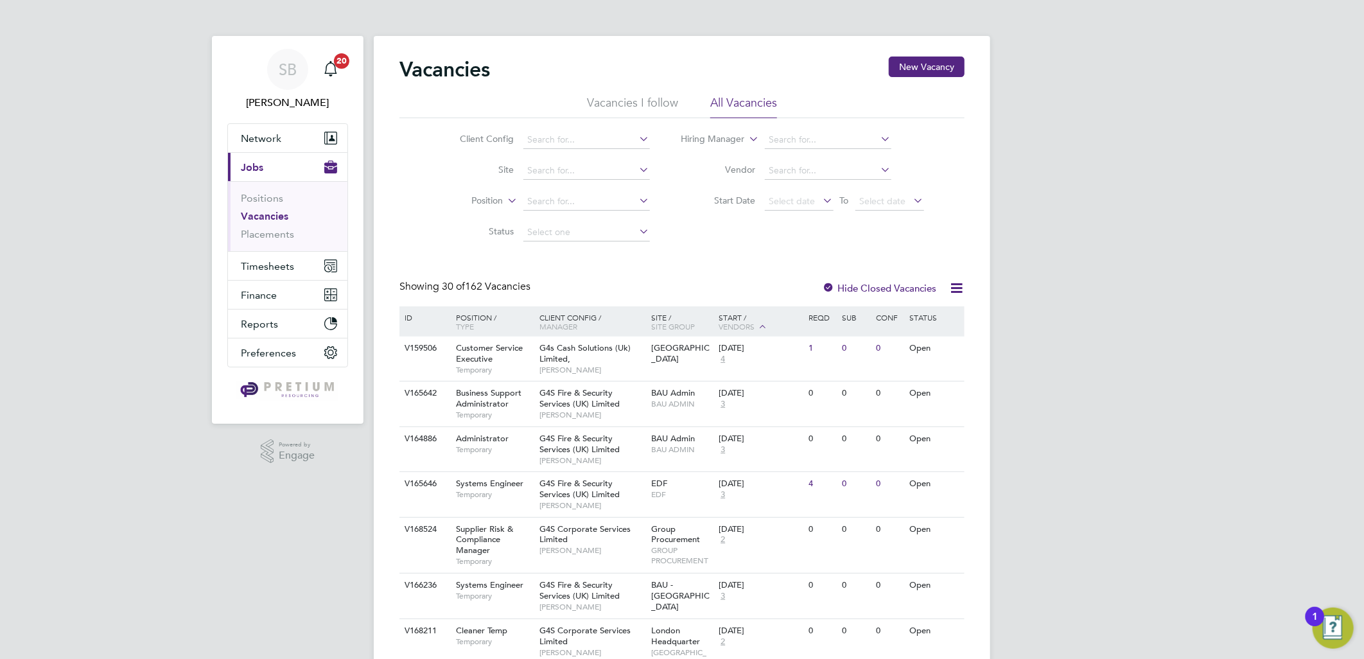
click at [247, 209] on li "Positions" at bounding box center [289, 201] width 96 height 18
click at [921, 59] on button "New Vacancy" at bounding box center [927, 67] width 76 height 21
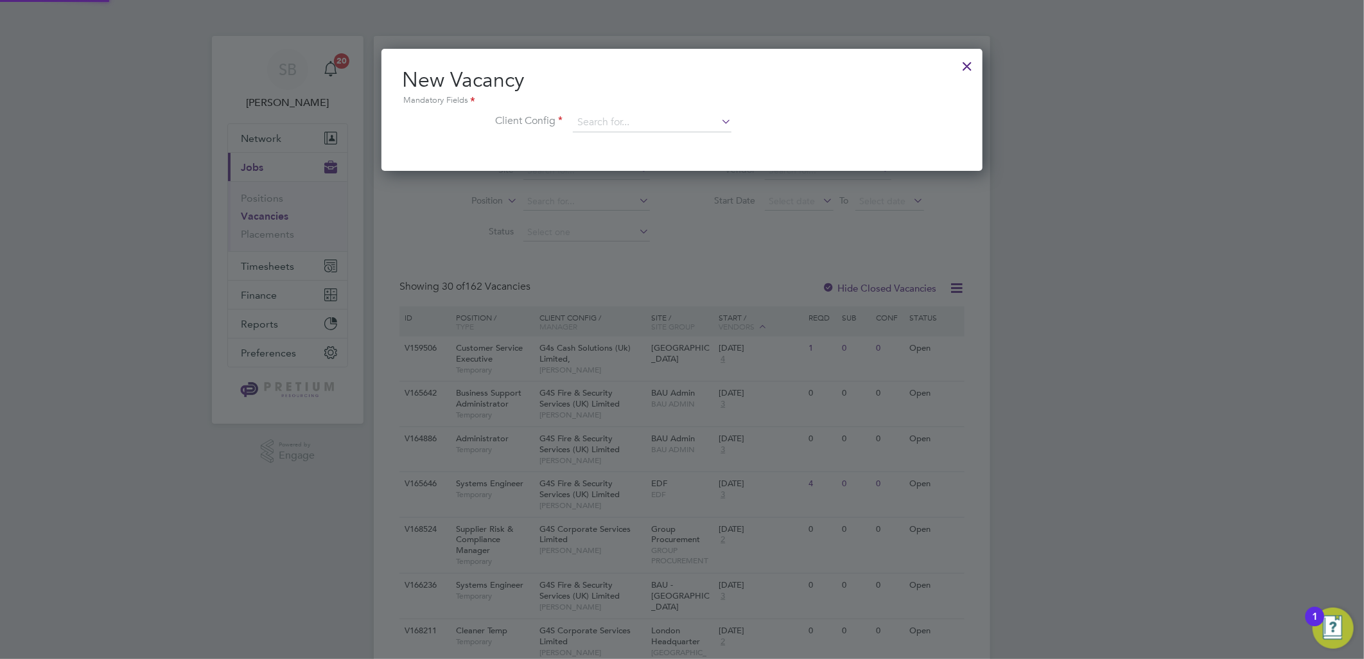
scroll to position [121, 602]
click at [639, 92] on h2 "New Vacancy Mandatory Fields" at bounding box center [682, 87] width 560 height 41
click at [642, 113] on input at bounding box center [652, 122] width 159 height 19
click at [622, 136] on li "BGIS - Permanent" at bounding box center [652, 140] width 160 height 17
type input "BGIS - Permanent"
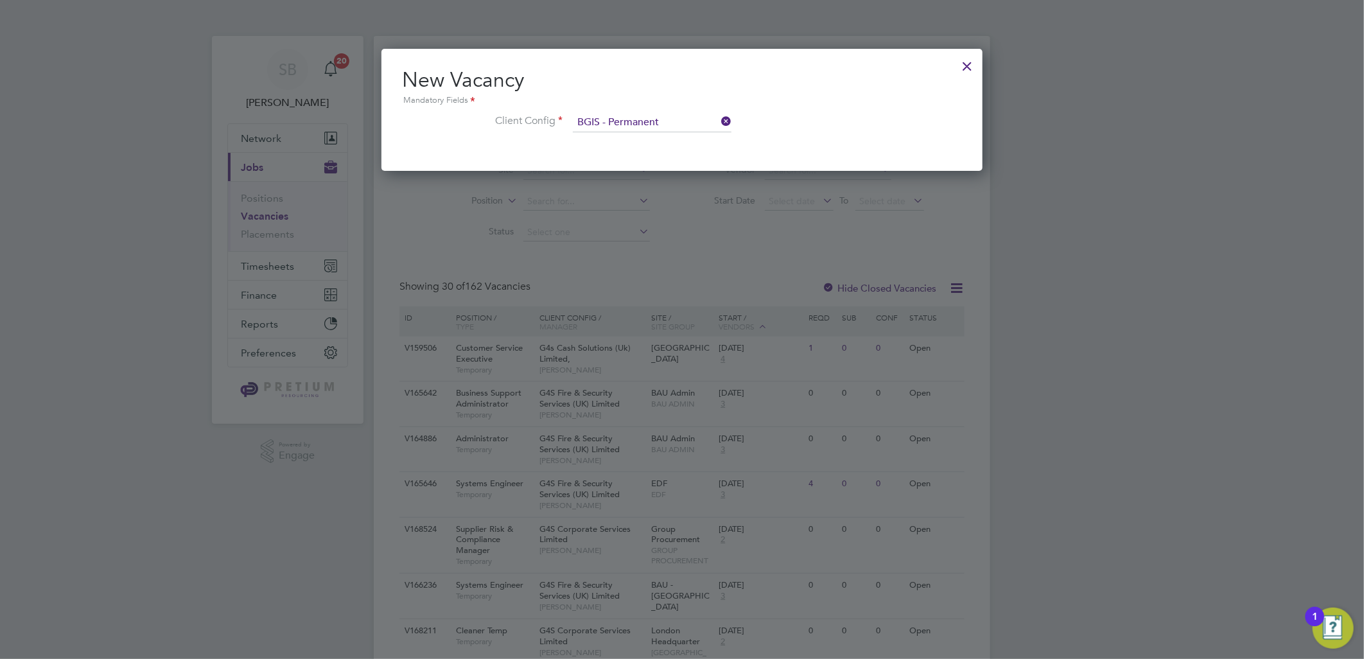
scroll to position [215, 602]
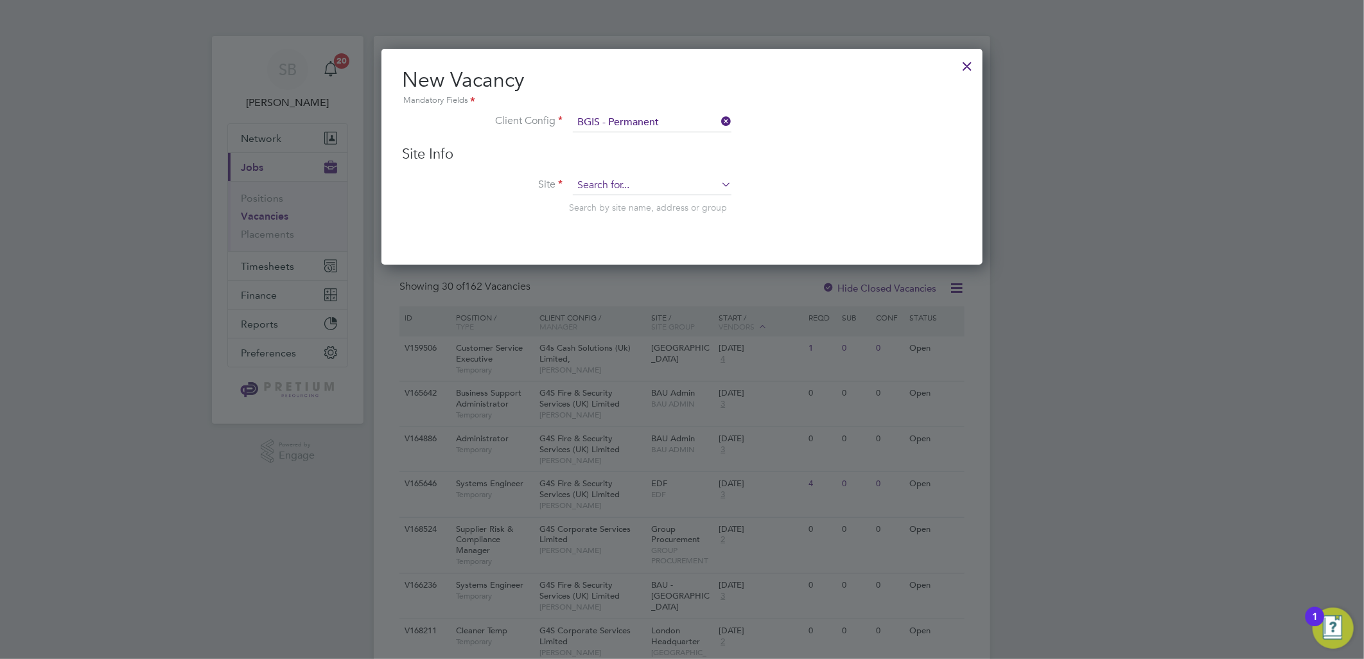
click at [606, 180] on input at bounding box center [652, 185] width 159 height 19
click at [596, 220] on b "Mobile" at bounding box center [593, 220] width 30 height 11
type input "Mobile"
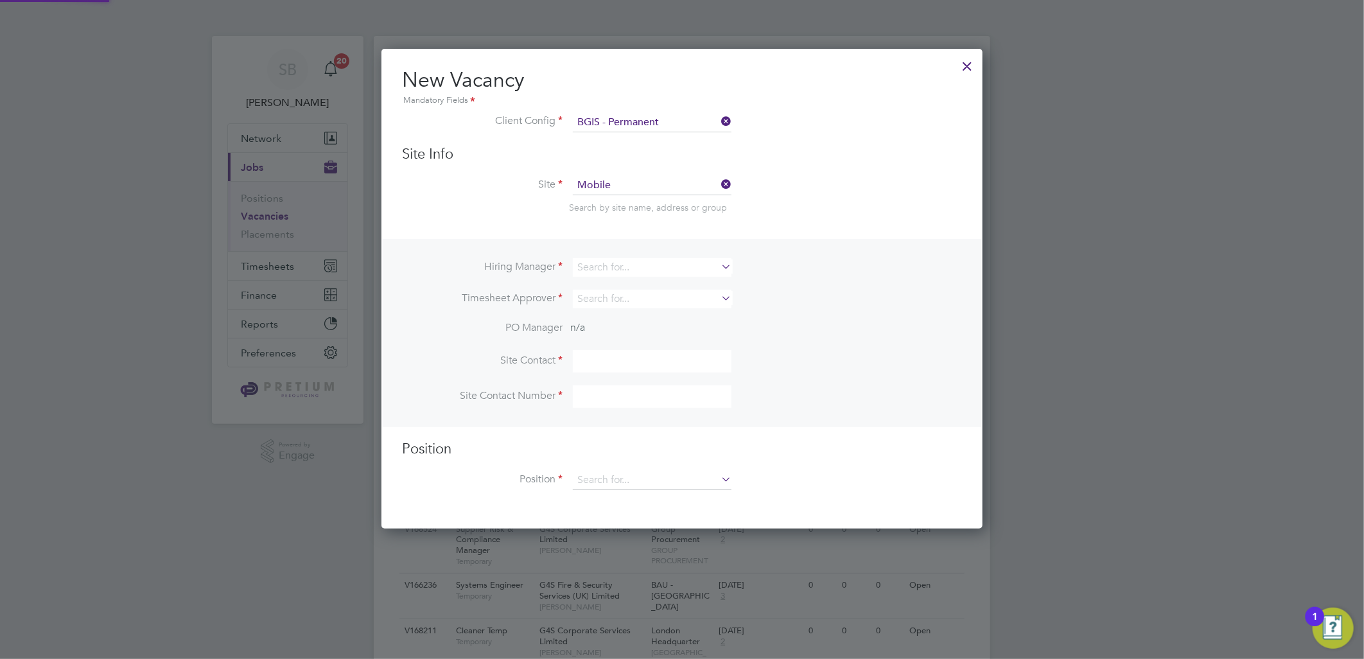
click at [975, 67] on div at bounding box center [968, 62] width 23 height 23
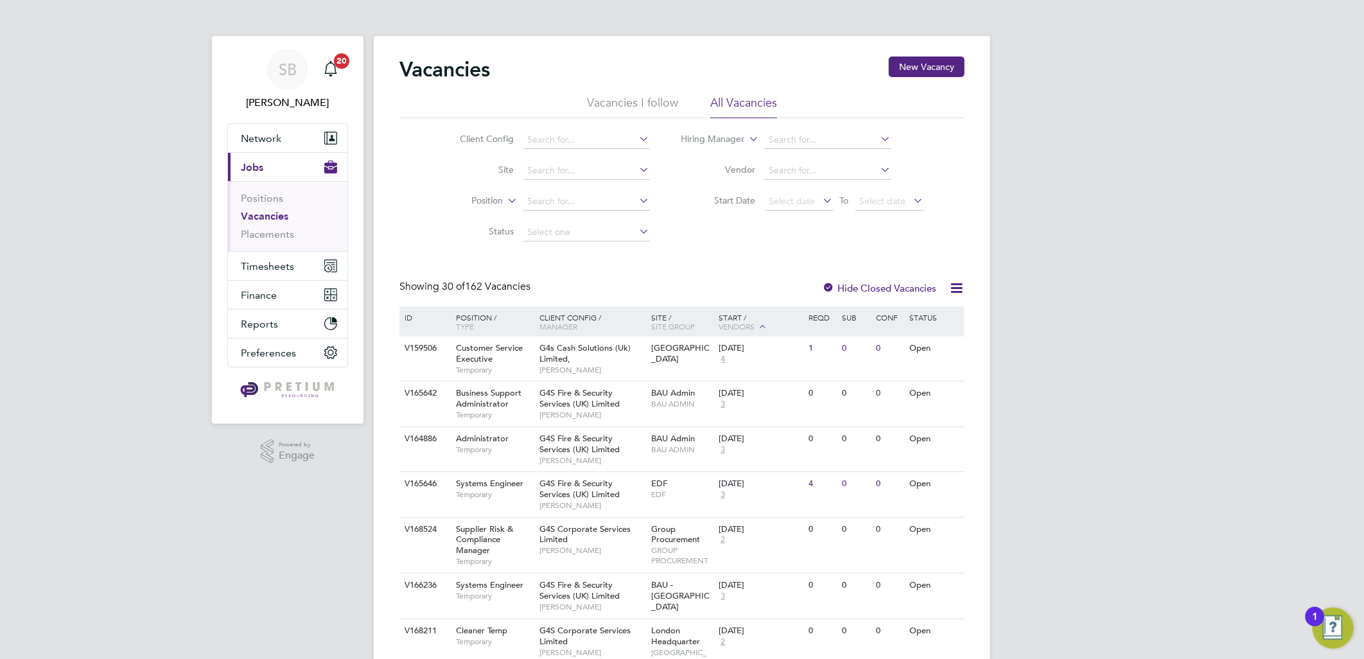
click at [266, 215] on link "Vacancies" at bounding box center [265, 216] width 48 height 12
click at [925, 73] on button "New Vacancy" at bounding box center [927, 67] width 76 height 21
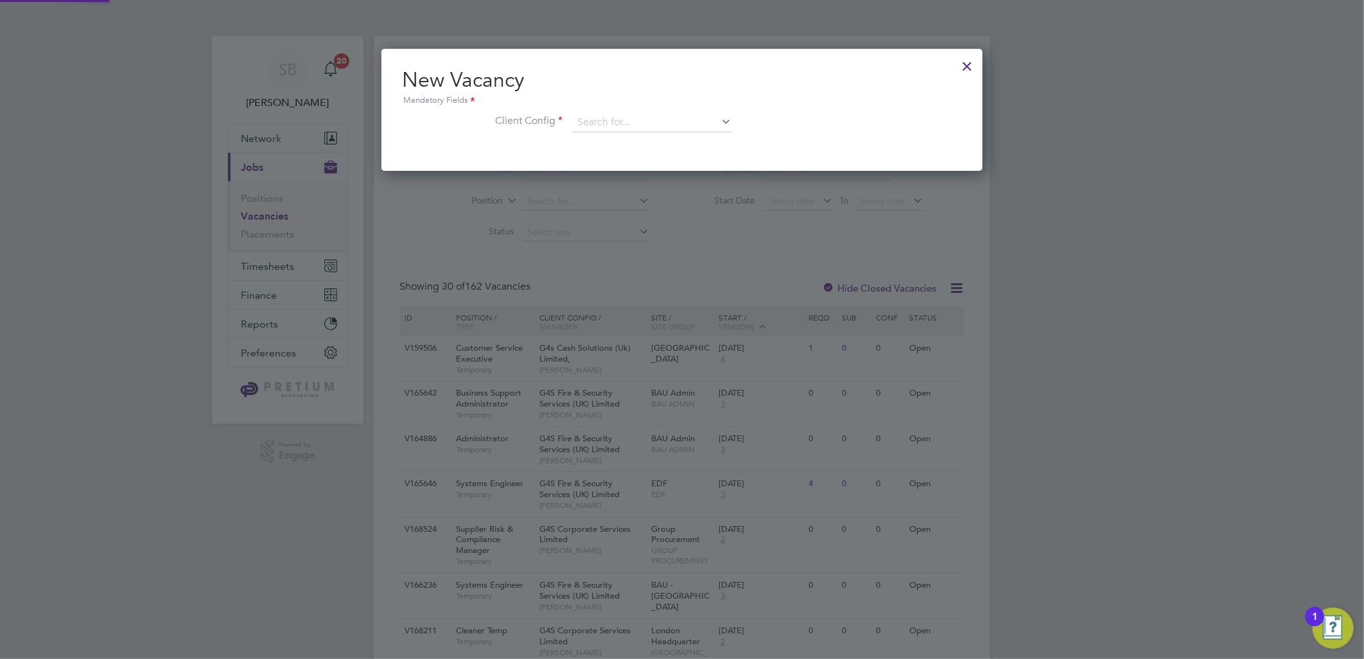
scroll to position [121, 602]
click at [653, 123] on input at bounding box center [652, 122] width 159 height 19
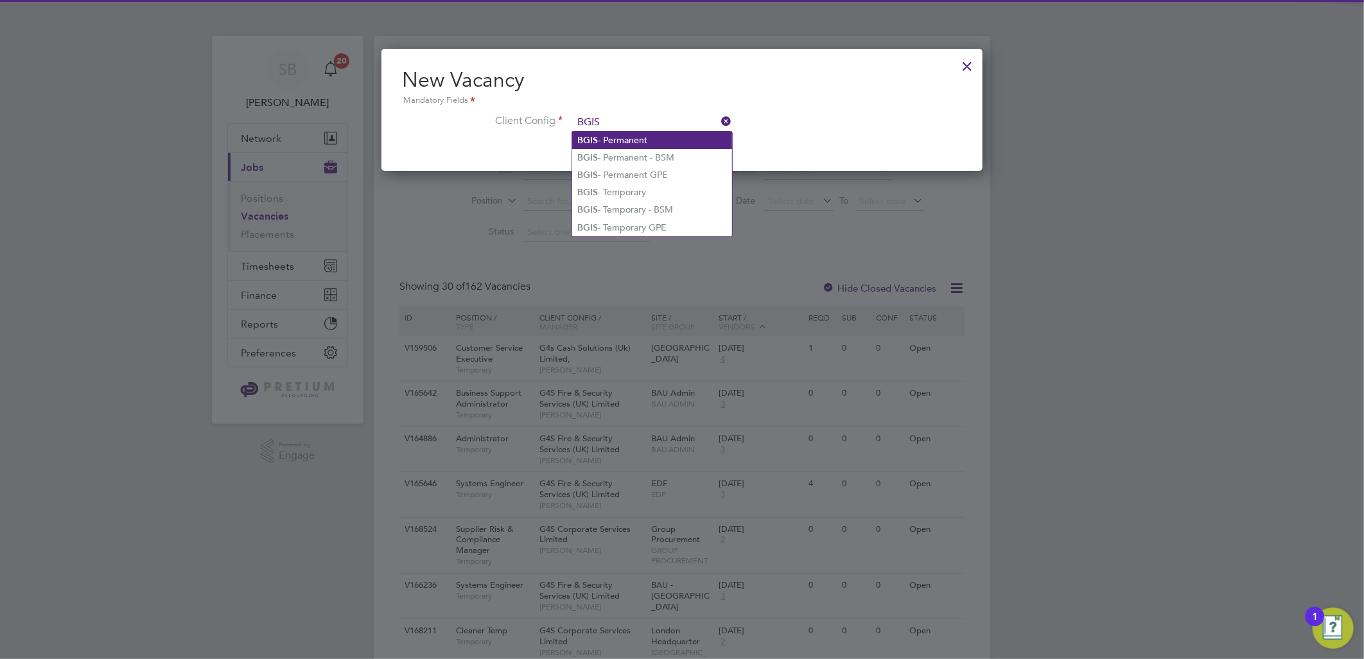
click at [651, 135] on li "BGIS - Permanent" at bounding box center [652, 140] width 160 height 17
type input "BGIS - Permanent"
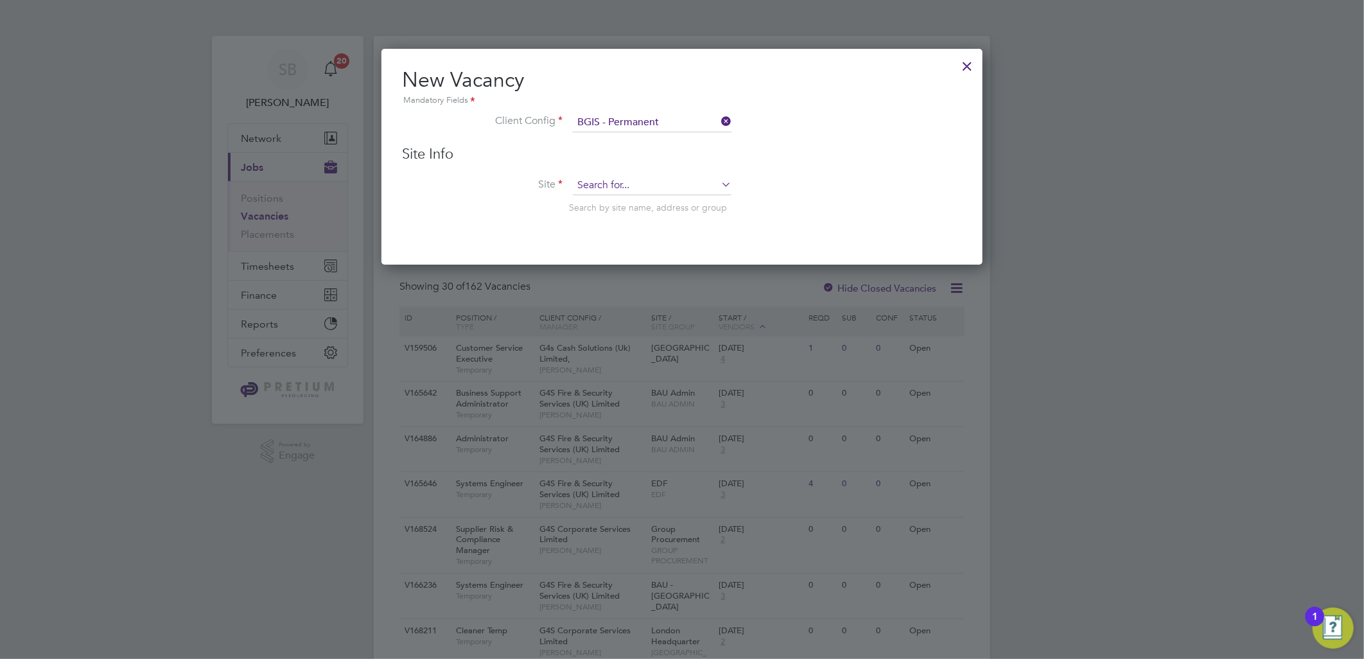
scroll to position [215, 602]
click at [644, 186] on input at bounding box center [652, 185] width 159 height 19
click at [650, 200] on b "head" at bounding box center [640, 202] width 21 height 11
type input "Central Overheads"
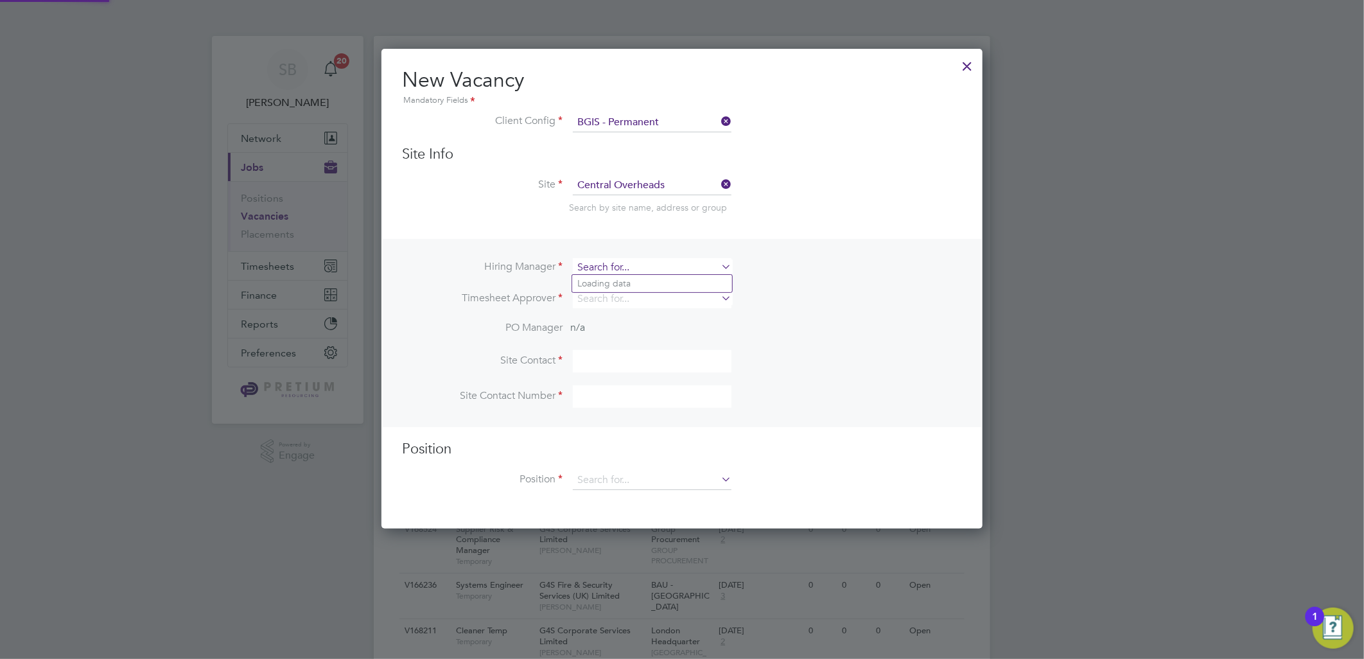
click at [639, 267] on input at bounding box center [652, 267] width 159 height 19
type input "H"
click at [660, 184] on input at bounding box center [652, 185] width 159 height 19
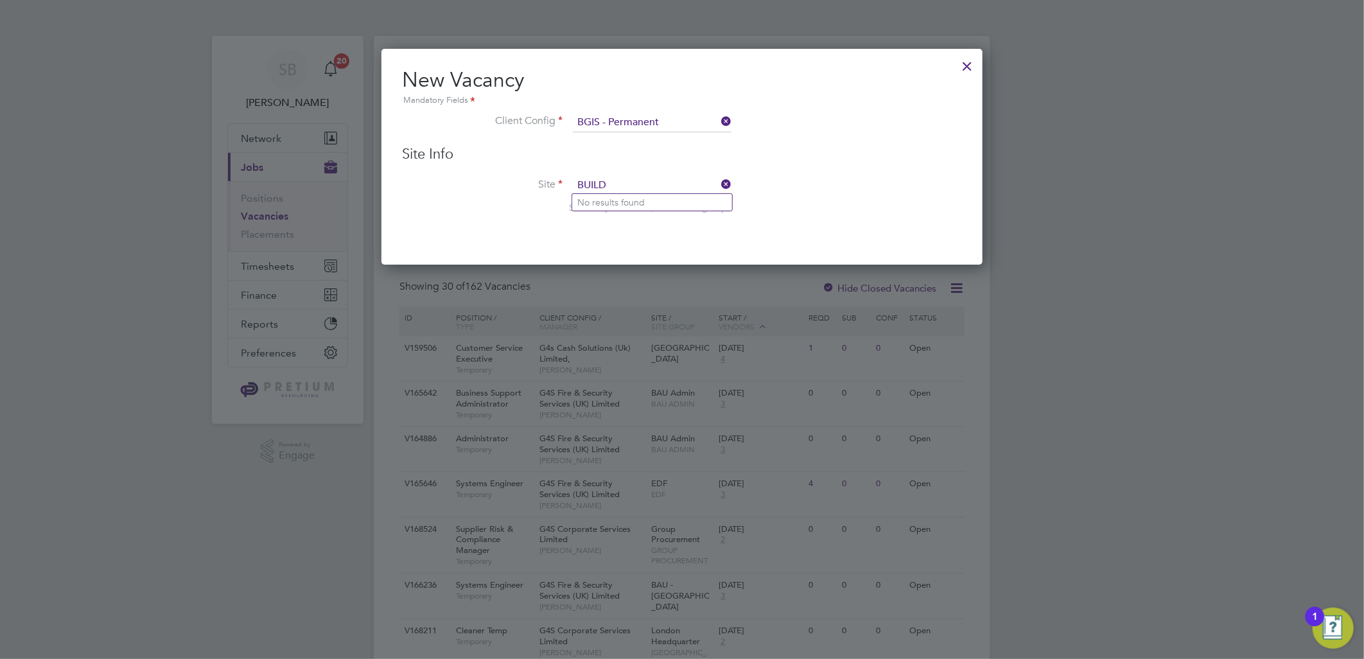
type input "BUILD"
click at [967, 64] on div at bounding box center [968, 62] width 23 height 23
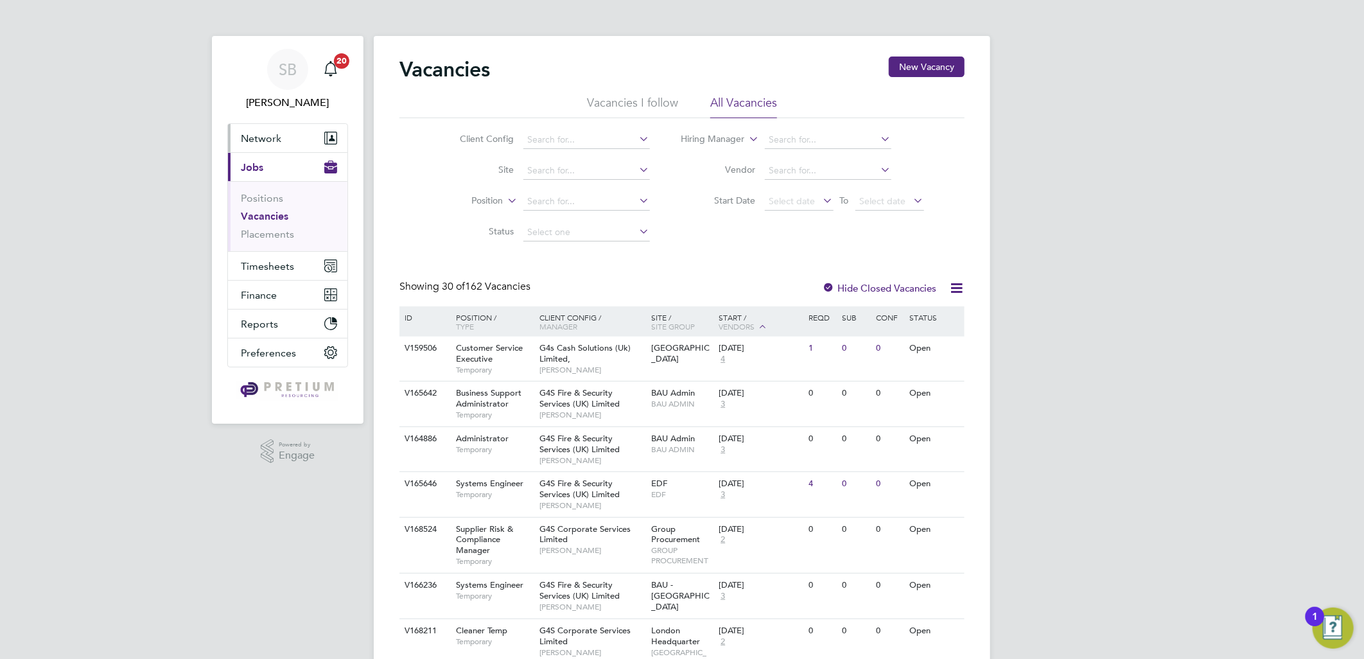
click at [299, 125] on button "Network" at bounding box center [287, 138] width 119 height 28
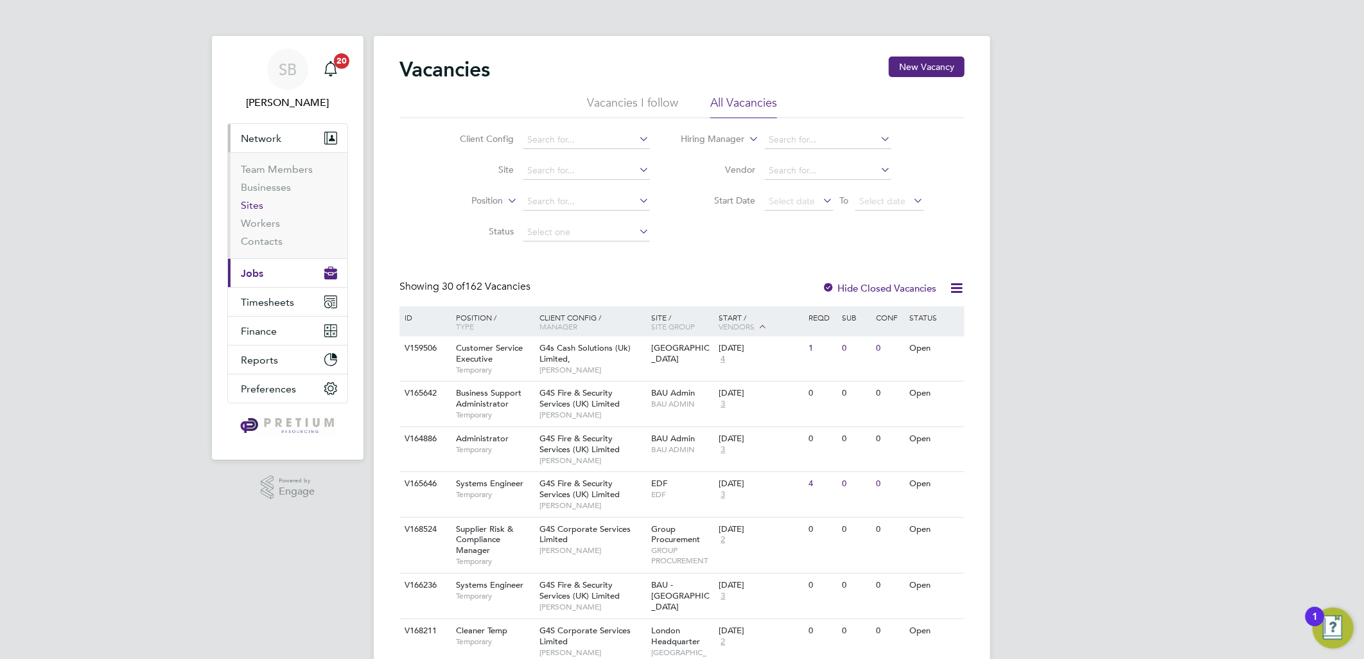
click at [256, 211] on link "Sites" at bounding box center [252, 205] width 22 height 12
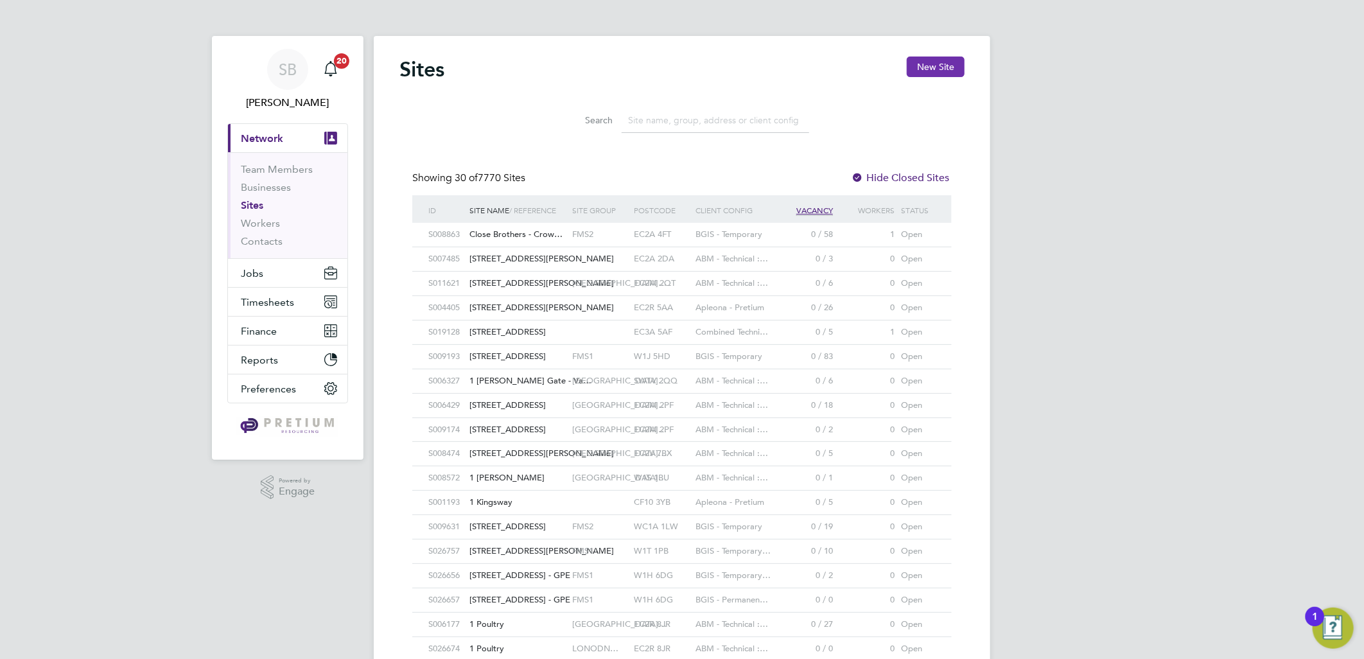
click at [942, 60] on button "New Site" at bounding box center [936, 67] width 58 height 21
type input "United Kingdom"
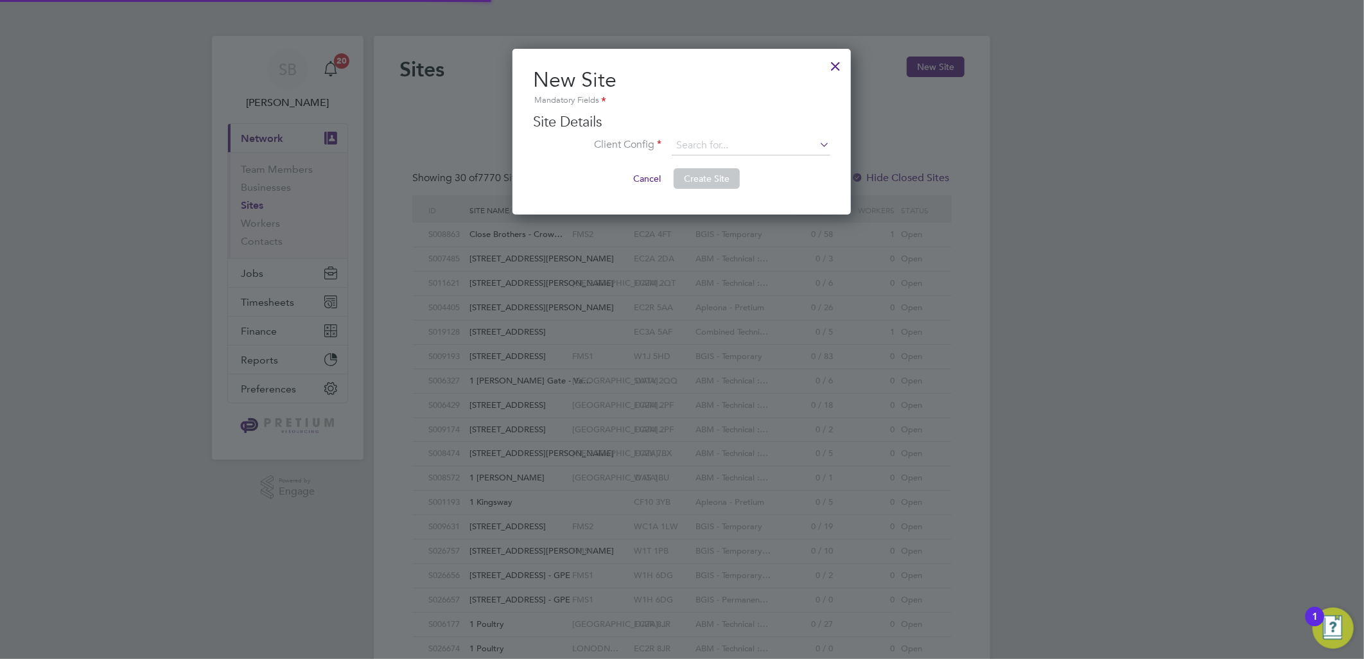
click at [705, 125] on h3 "Site Details" at bounding box center [681, 122] width 297 height 19
click at [709, 136] on input at bounding box center [751, 145] width 159 height 19
click at [720, 164] on li "BGIS - Permanent" at bounding box center [751, 163] width 160 height 17
type input "BGIS - Permanent"
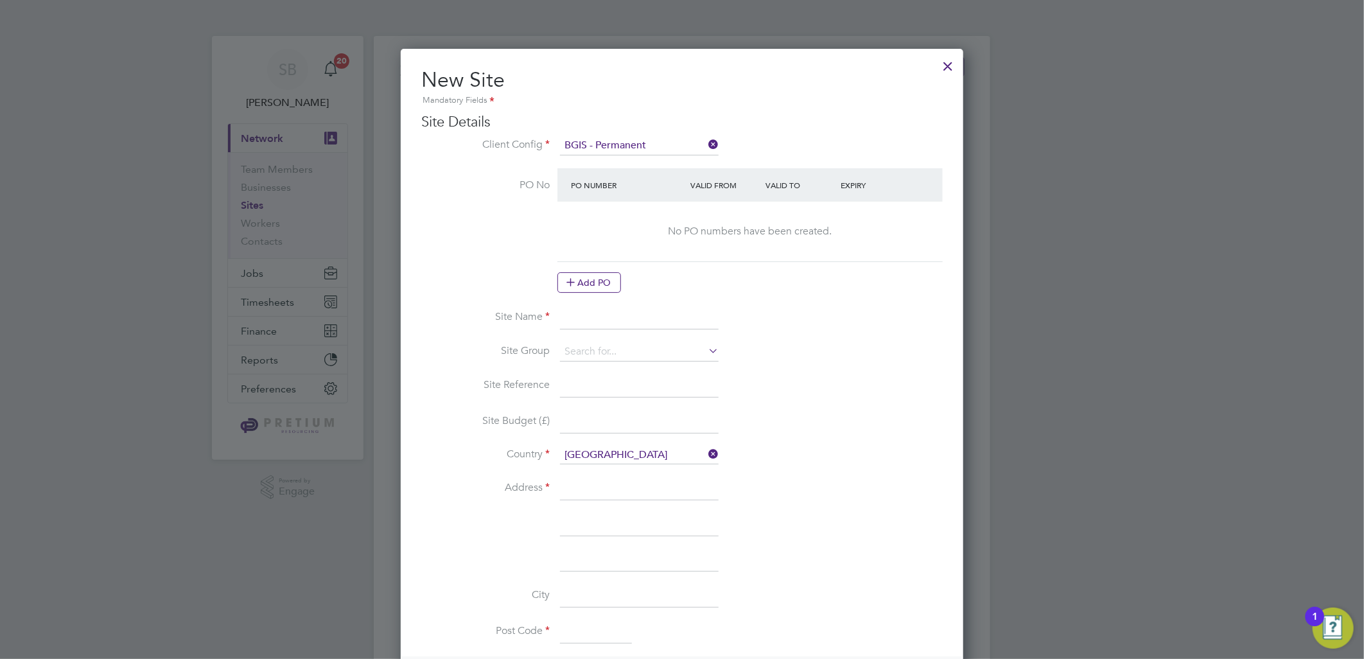
click at [713, 183] on div "Valid From" at bounding box center [725, 184] width 75 height 23
click at [646, 303] on li "PO No PO Number Valid From Valid To Expiry No PO numbers have been created. Add…" at bounding box center [682, 237] width 522 height 138
click at [642, 307] on input at bounding box center [639, 318] width 159 height 23
type input "Building Performance"
drag, startPoint x: 750, startPoint y: 300, endPoint x: 808, endPoint y: 348, distance: 75.3
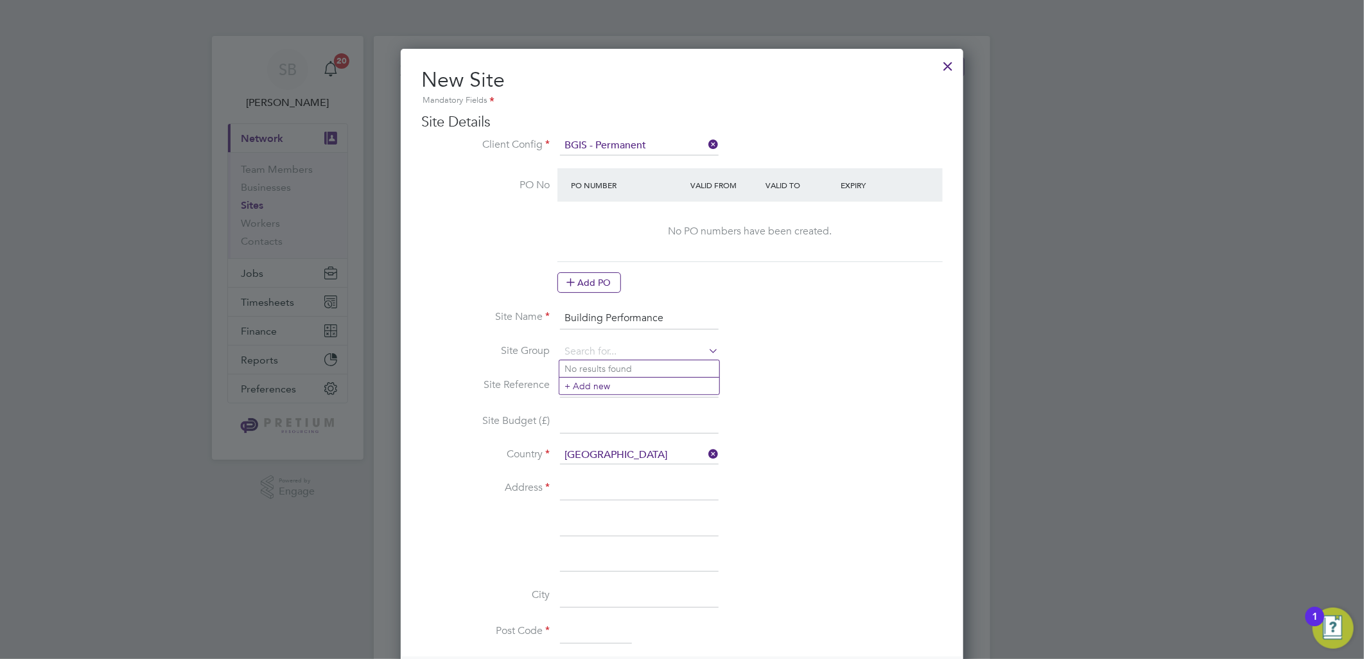
click at [750, 301] on li "PO No PO Number Valid From Valid To Expiry No PO numbers have been created. Add…" at bounding box center [682, 237] width 522 height 138
click at [817, 364] on li "Site Group" at bounding box center [682, 358] width 522 height 32
click at [684, 356] on input at bounding box center [639, 351] width 159 height 19
click at [612, 382] on li "+ Add new" at bounding box center [640, 385] width 160 height 17
click at [596, 356] on input at bounding box center [639, 353] width 159 height 23
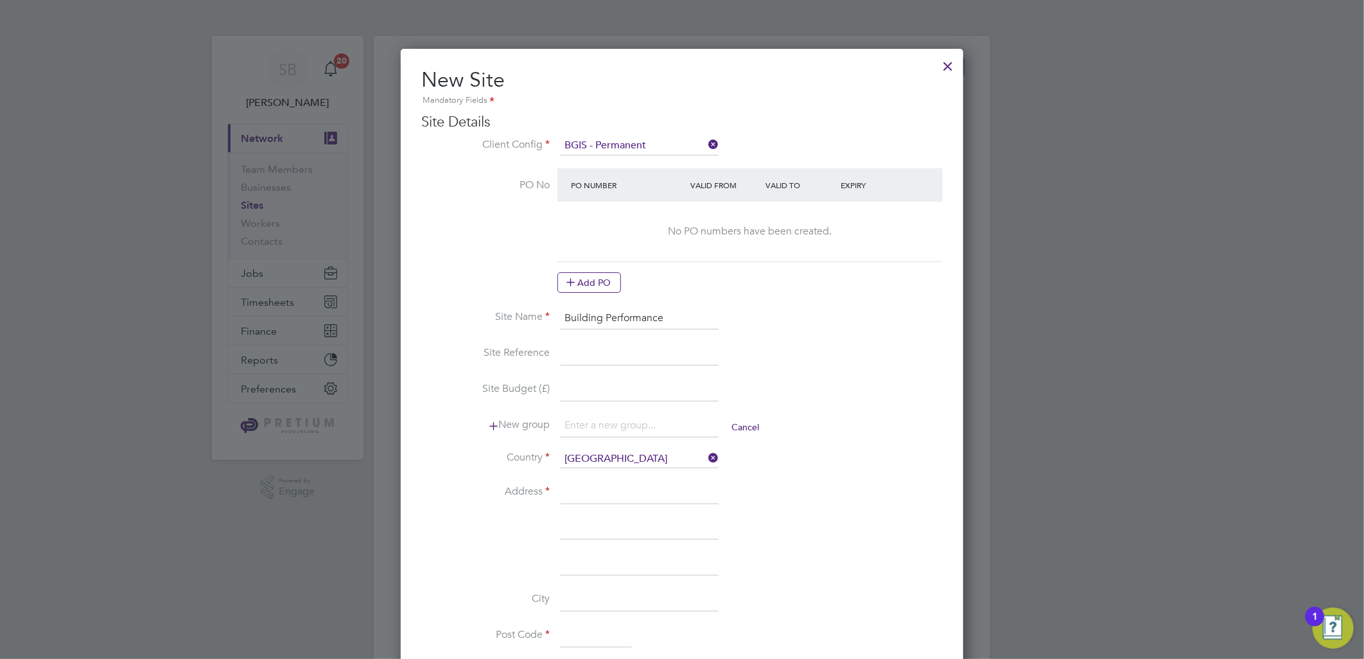
click at [597, 423] on input at bounding box center [639, 425] width 159 height 23
type input "CENTRAL"
drag, startPoint x: 631, startPoint y: 427, endPoint x: 517, endPoint y: 413, distance: 115.9
click at [428, 424] on li "New group CENTRAL Cancel" at bounding box center [682, 432] width 522 height 36
click at [867, 326] on li "Site Name Building Performance" at bounding box center [682, 325] width 522 height 36
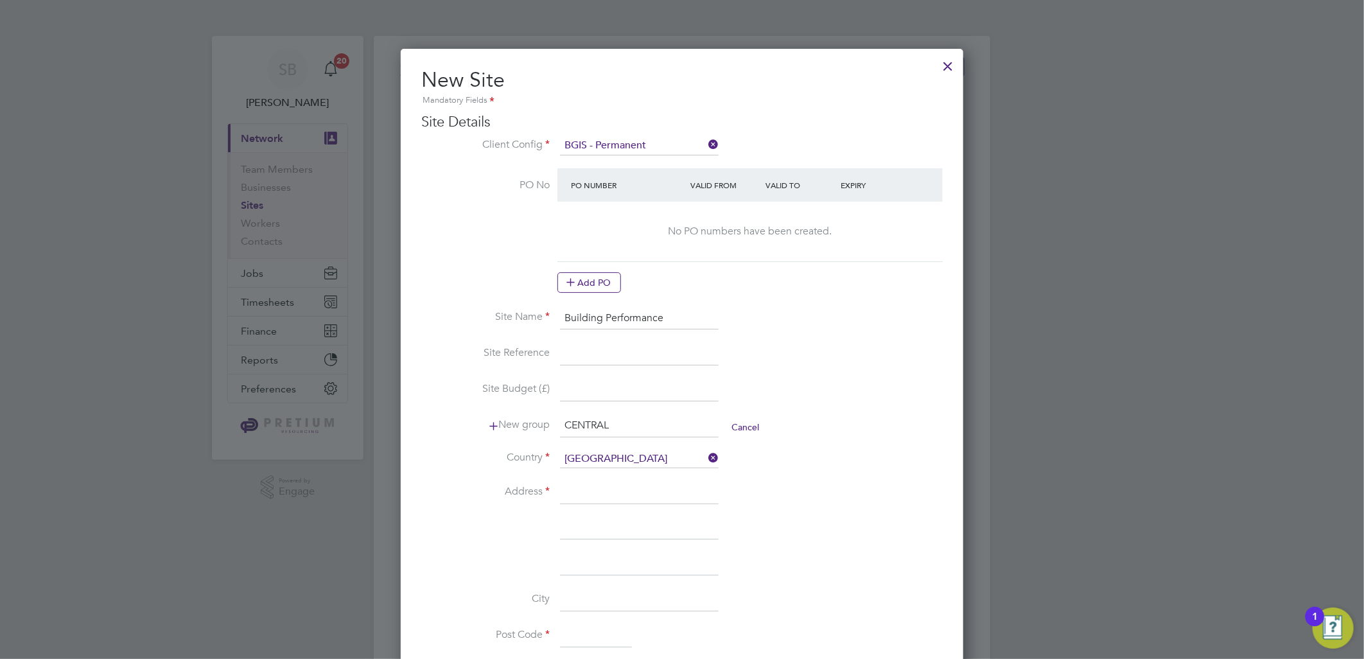
click at [680, 312] on input "Building Performance" at bounding box center [639, 318] width 159 height 23
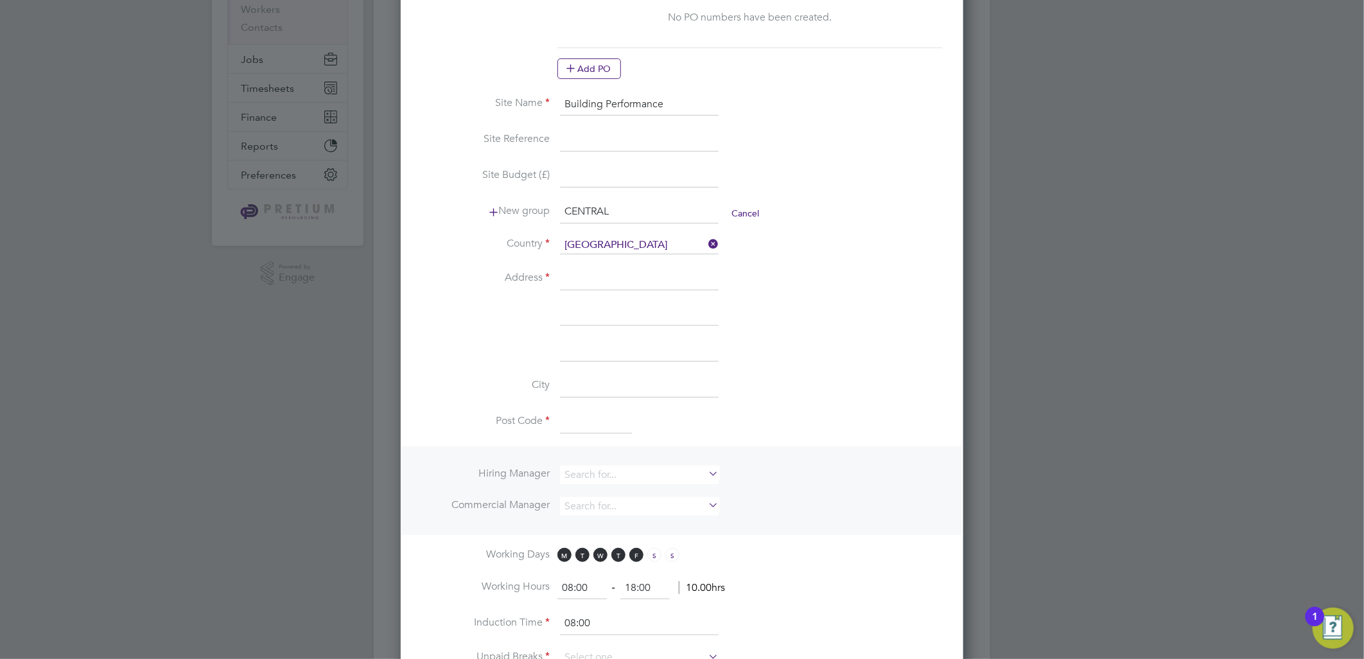
drag, startPoint x: 605, startPoint y: 270, endPoint x: 621, endPoint y: 278, distance: 17.8
click at [605, 270] on input at bounding box center [639, 278] width 159 height 23
paste input "140 Aldersgate St, Barbican, London"
click at [684, 274] on input "140 Aldersgate St, Barbican, London" at bounding box center [639, 278] width 159 height 23
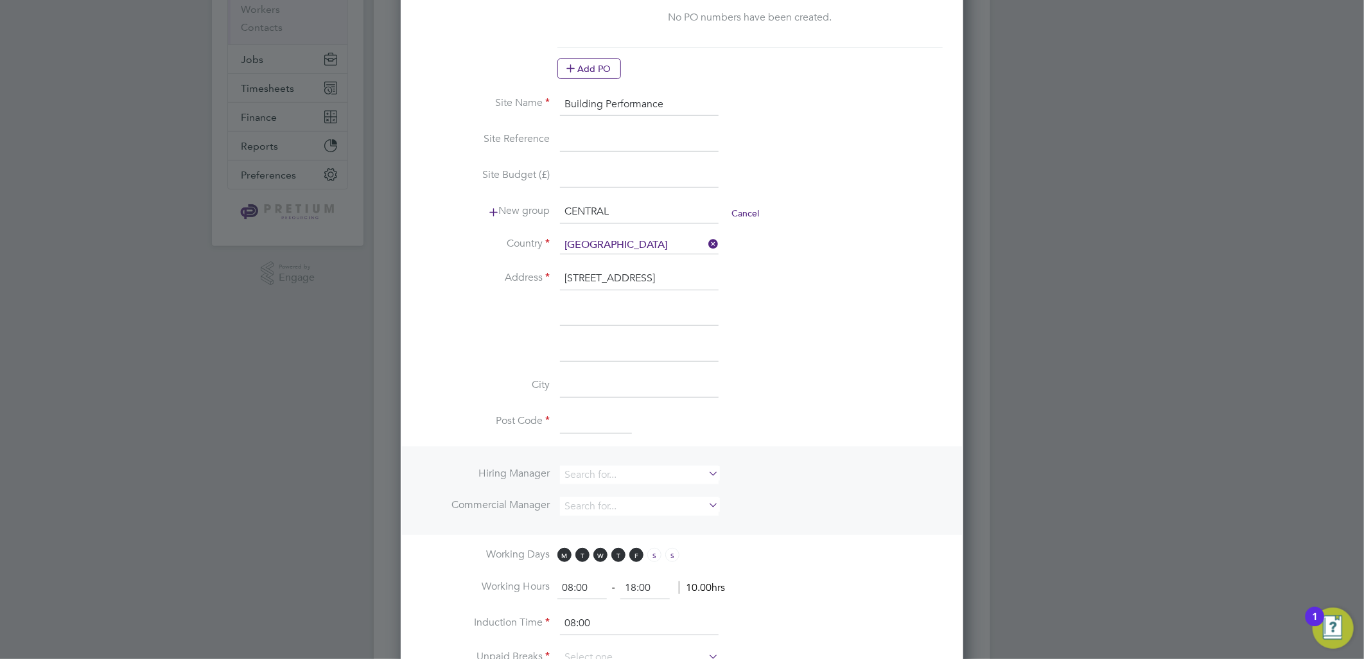
click at [684, 274] on input "140 Aldersgate St, Barbican, London" at bounding box center [639, 278] width 159 height 23
type input "140 Aldersgate St, Barbican,"
type input "London"
click at [658, 273] on input "140 Aldersgate St, Barbican," at bounding box center [639, 278] width 159 height 23
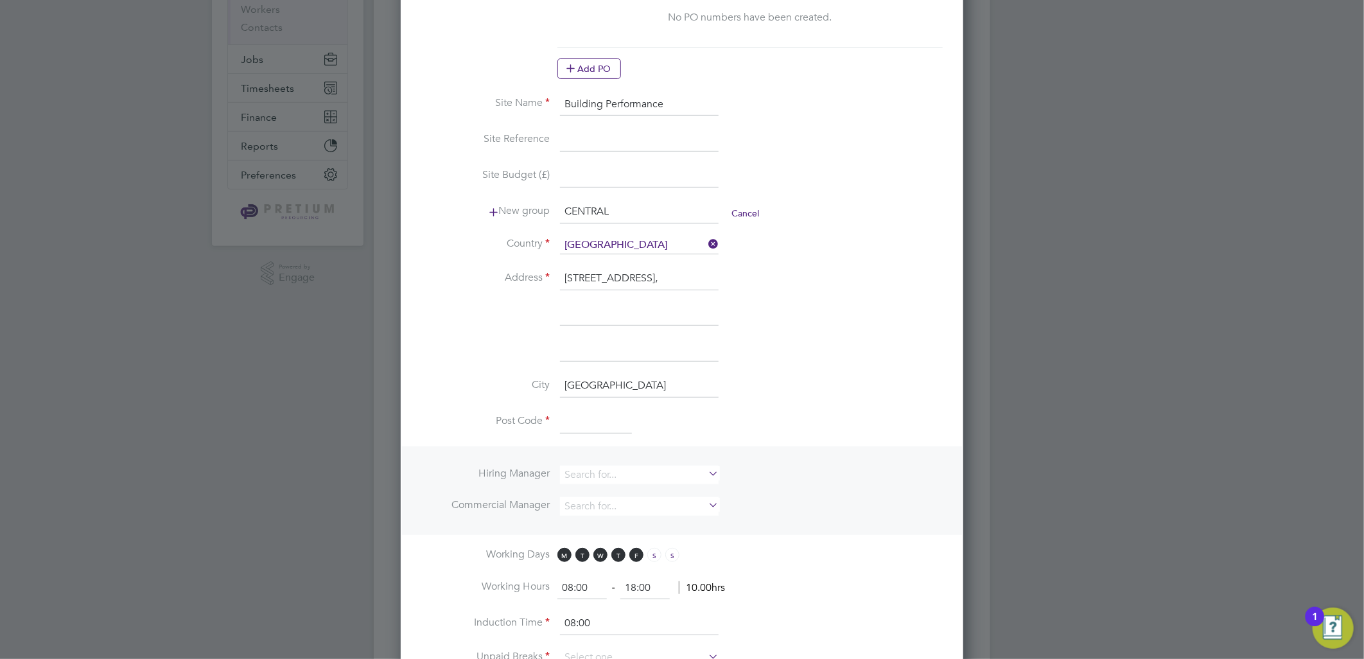
click at [658, 273] on input "140 Aldersgate St, Barbican," at bounding box center [639, 278] width 159 height 23
type input "140 Aldersgate St, ,"
type input "Barbican"
click at [684, 268] on input "140 Aldersgate St, ," at bounding box center [639, 278] width 159 height 23
type input "140 Aldersgate St"
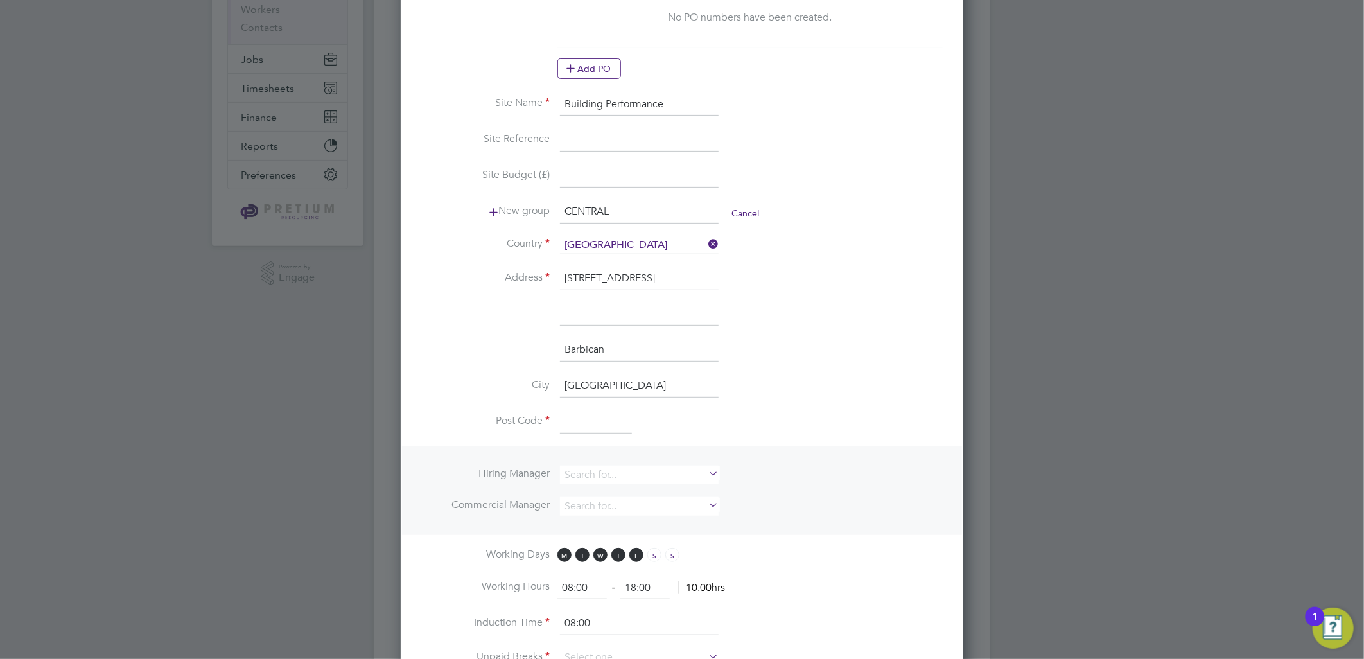
click at [815, 296] on li "Address 140 Aldersgate St" at bounding box center [682, 285] width 522 height 36
drag, startPoint x: 606, startPoint y: 414, endPoint x: 745, endPoint y: 386, distance: 142.2
click at [606, 414] on input at bounding box center [596, 422] width 72 height 23
paste input "EC1A 4HY"
type input "EC1A 4HY"
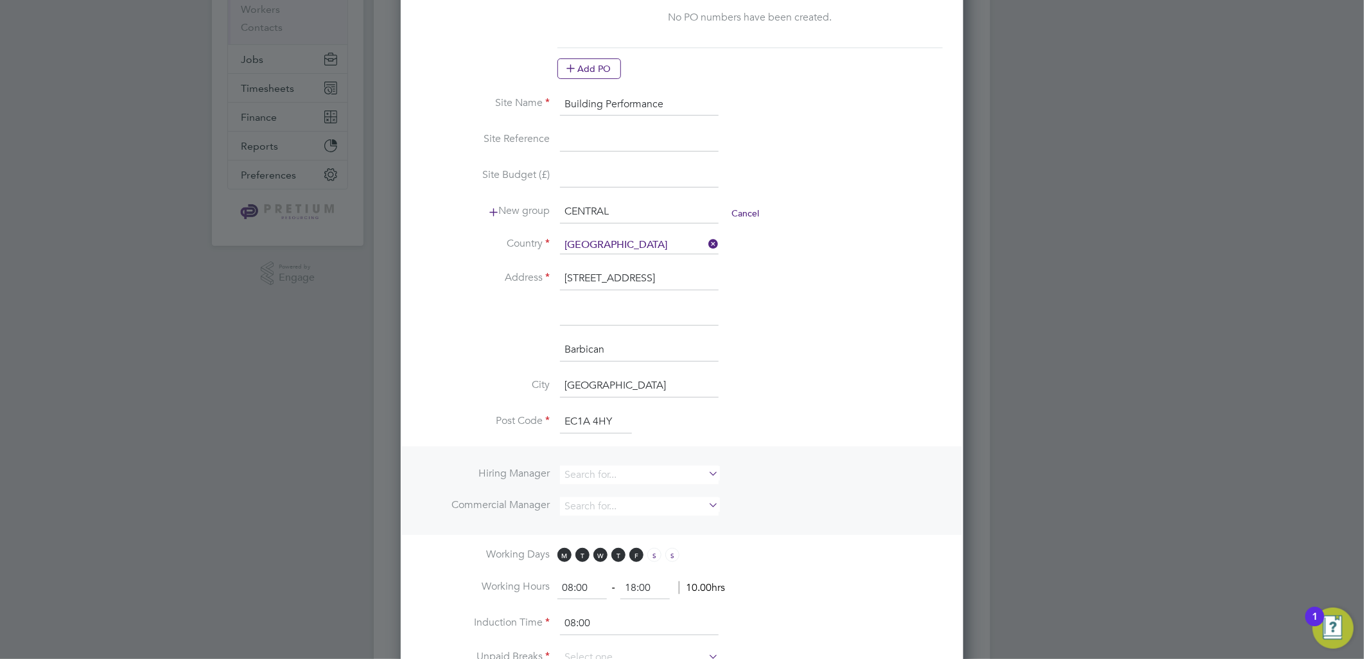
click at [804, 364] on li "Barbican" at bounding box center [682, 357] width 522 height 36
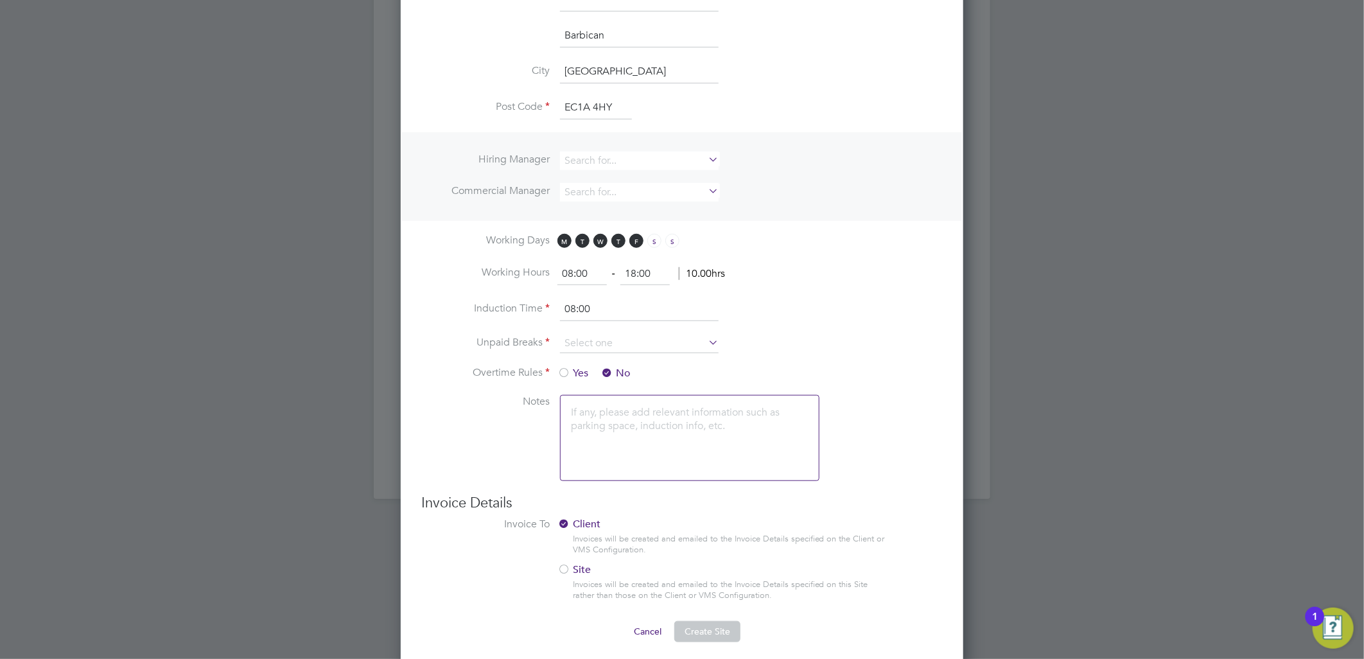
scroll to position [534, 0]
click at [587, 339] on input at bounding box center [639, 337] width 159 height 19
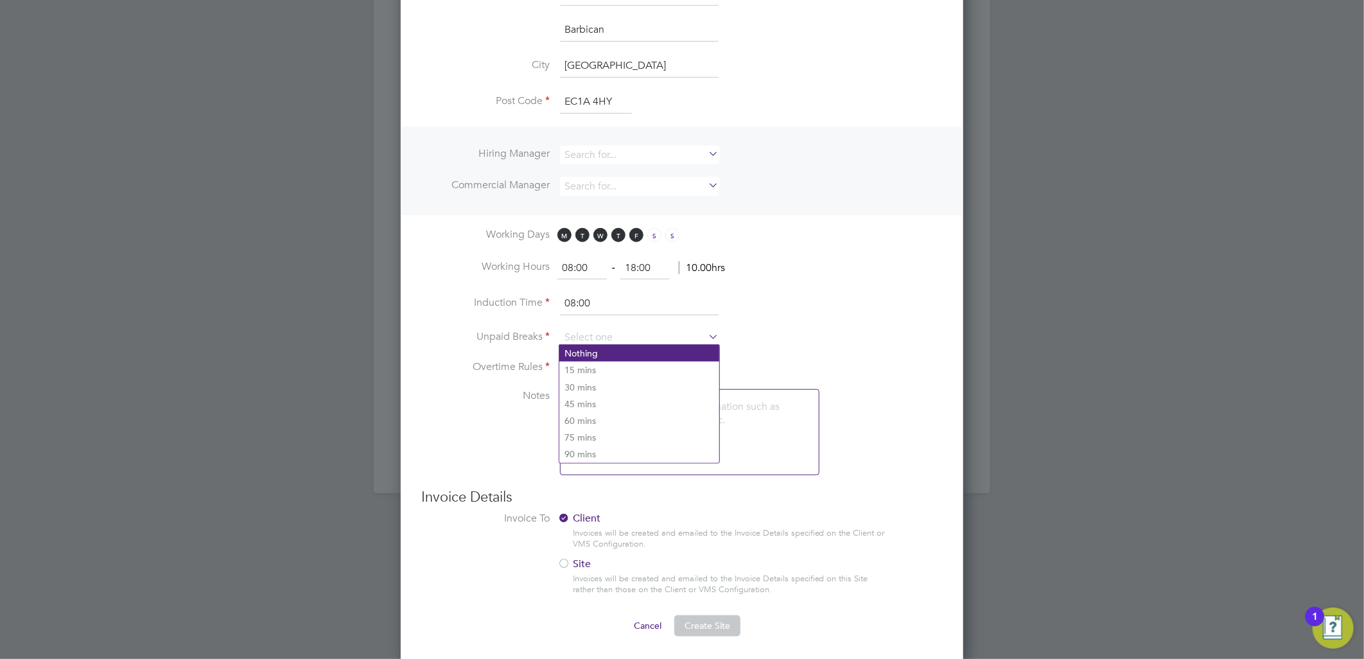
click at [588, 345] on li "Nothing" at bounding box center [640, 353] width 160 height 17
type input "Nothing"
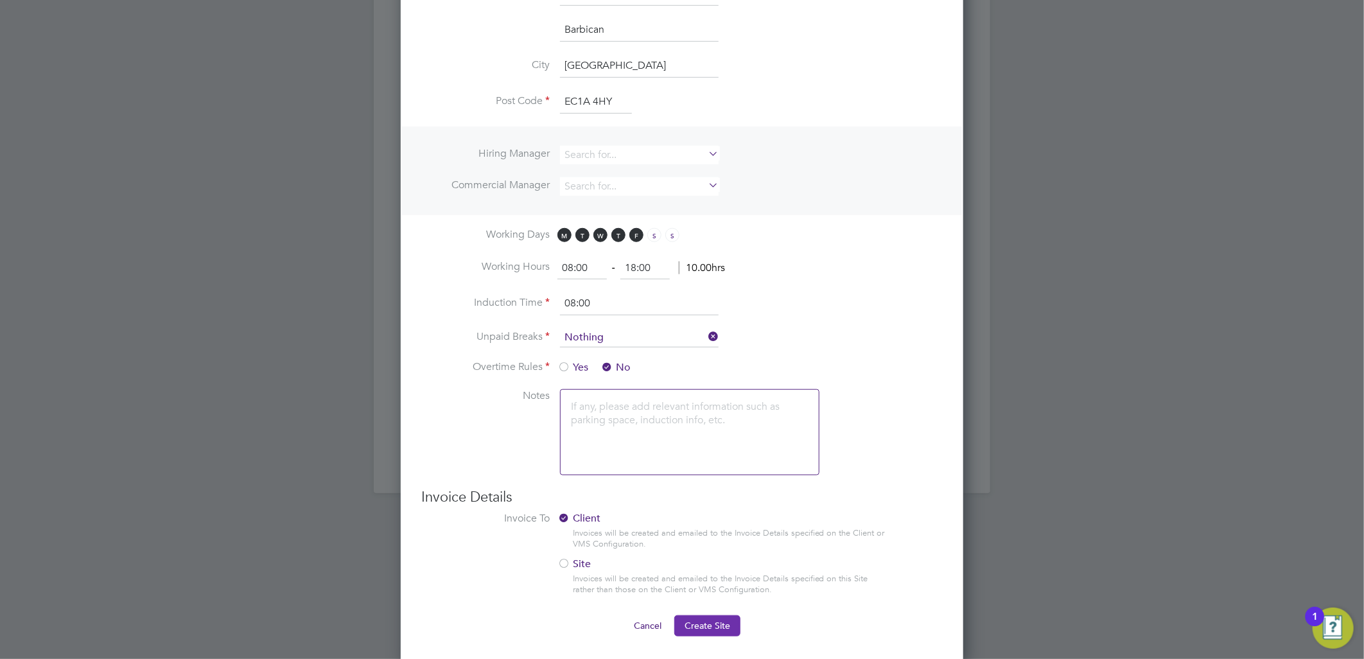
click at [715, 626] on span "Create Site" at bounding box center [708, 626] width 46 height 12
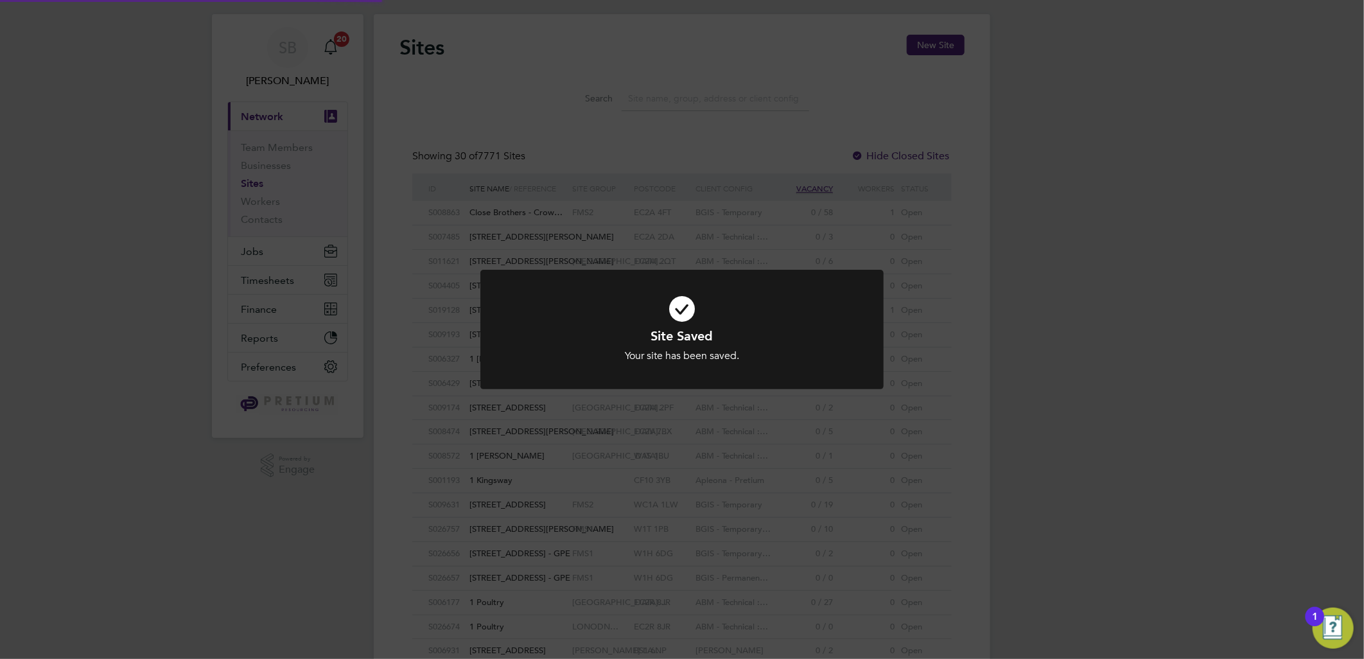
scroll to position [0, 0]
click at [1100, 119] on div "Site Saved Your site has been saved. Cancel Okay" at bounding box center [682, 329] width 1364 height 659
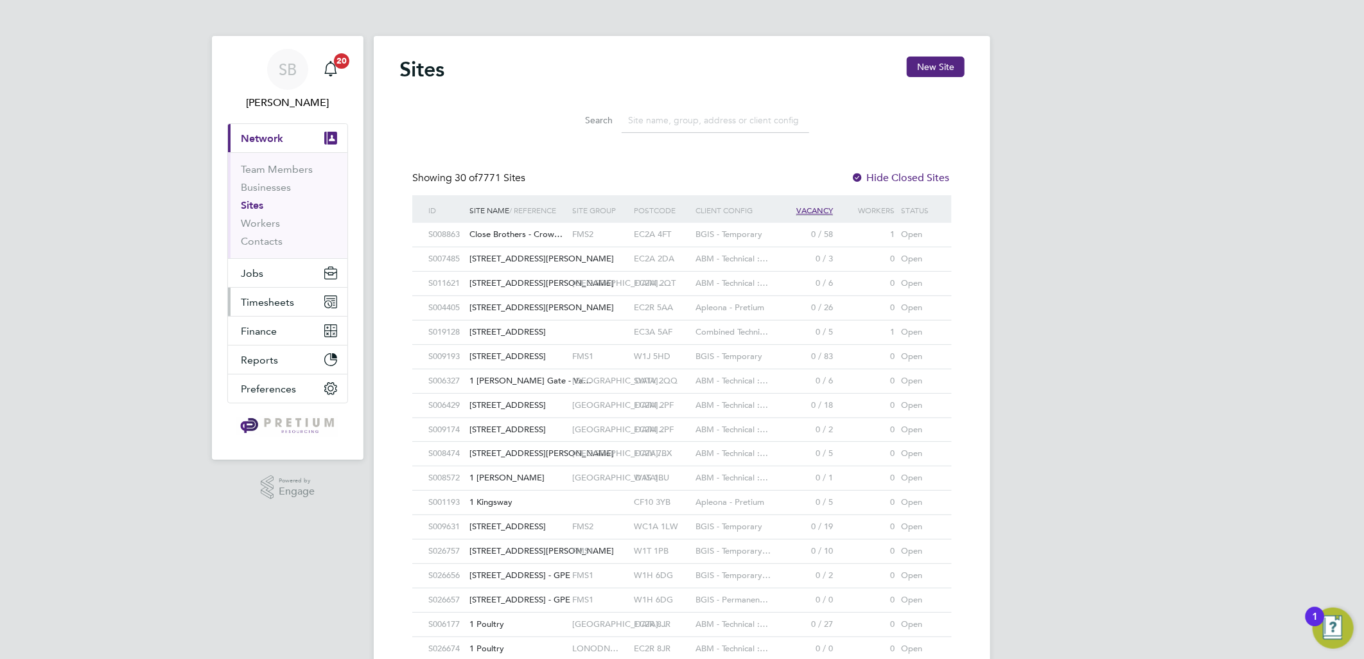
click at [268, 288] on button "Timesheets" at bounding box center [287, 302] width 119 height 28
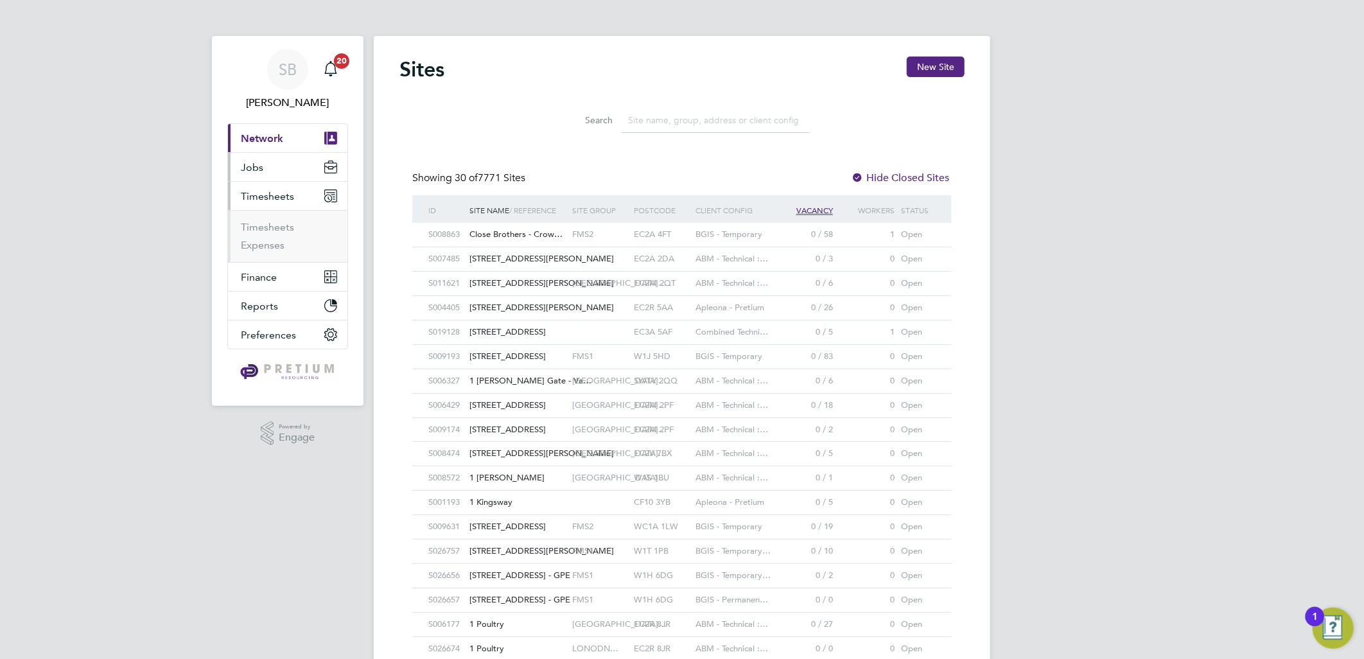
click at [270, 171] on button "Jobs" at bounding box center [287, 167] width 119 height 28
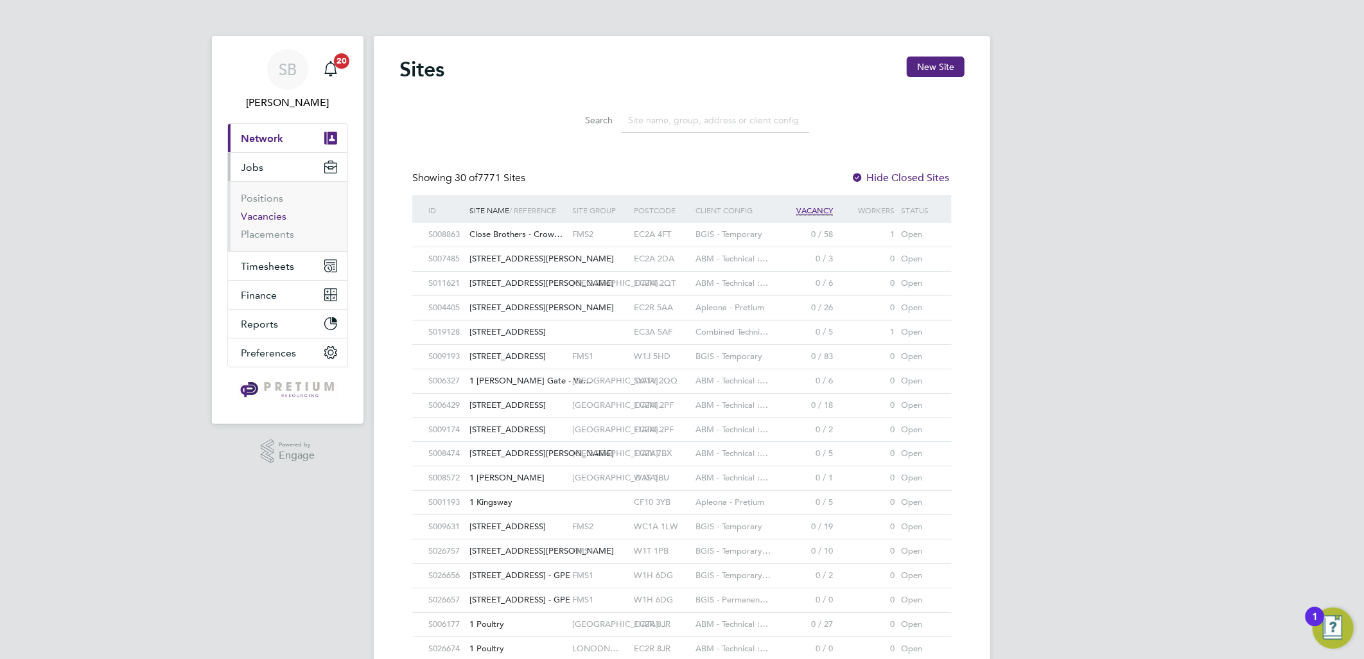
click at [270, 216] on link "Vacancies" at bounding box center [264, 216] width 46 height 12
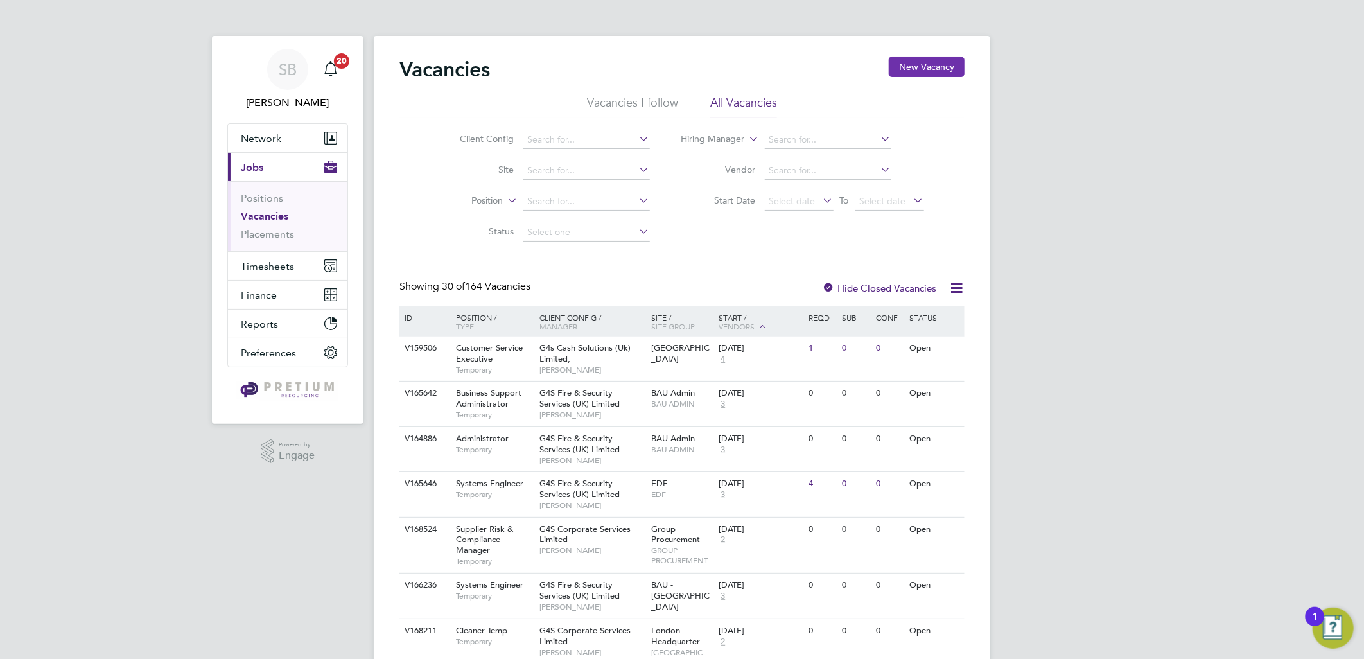
click at [941, 60] on button "New Vacancy" at bounding box center [927, 67] width 76 height 21
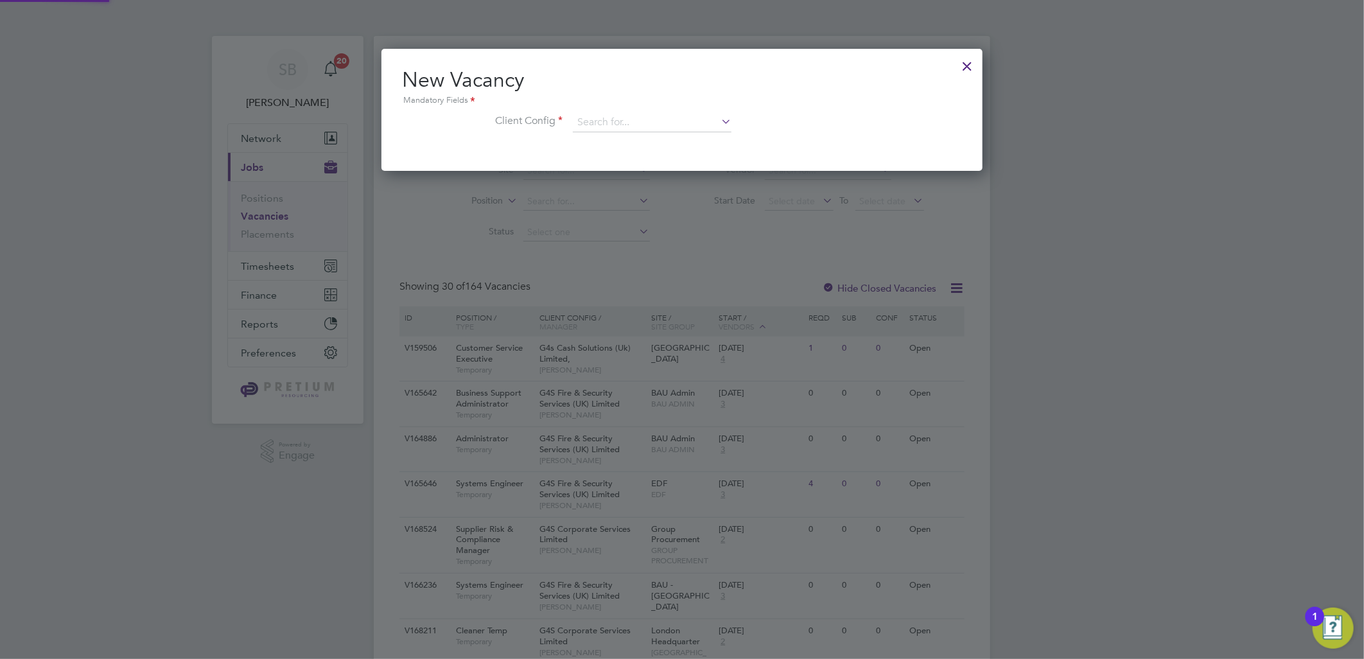
scroll to position [121, 602]
click at [623, 126] on input at bounding box center [652, 122] width 159 height 19
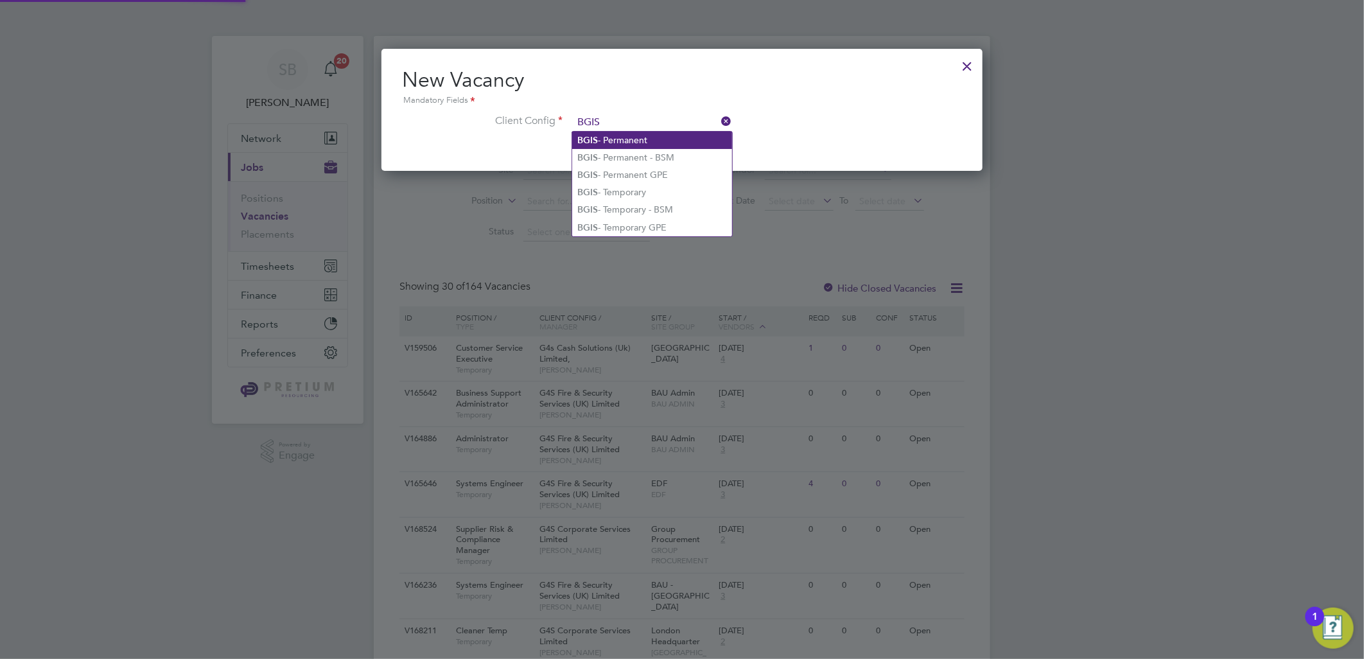
click at [635, 139] on li "BGIS - Permanent" at bounding box center [652, 140] width 160 height 17
type input "BGIS - Permanent"
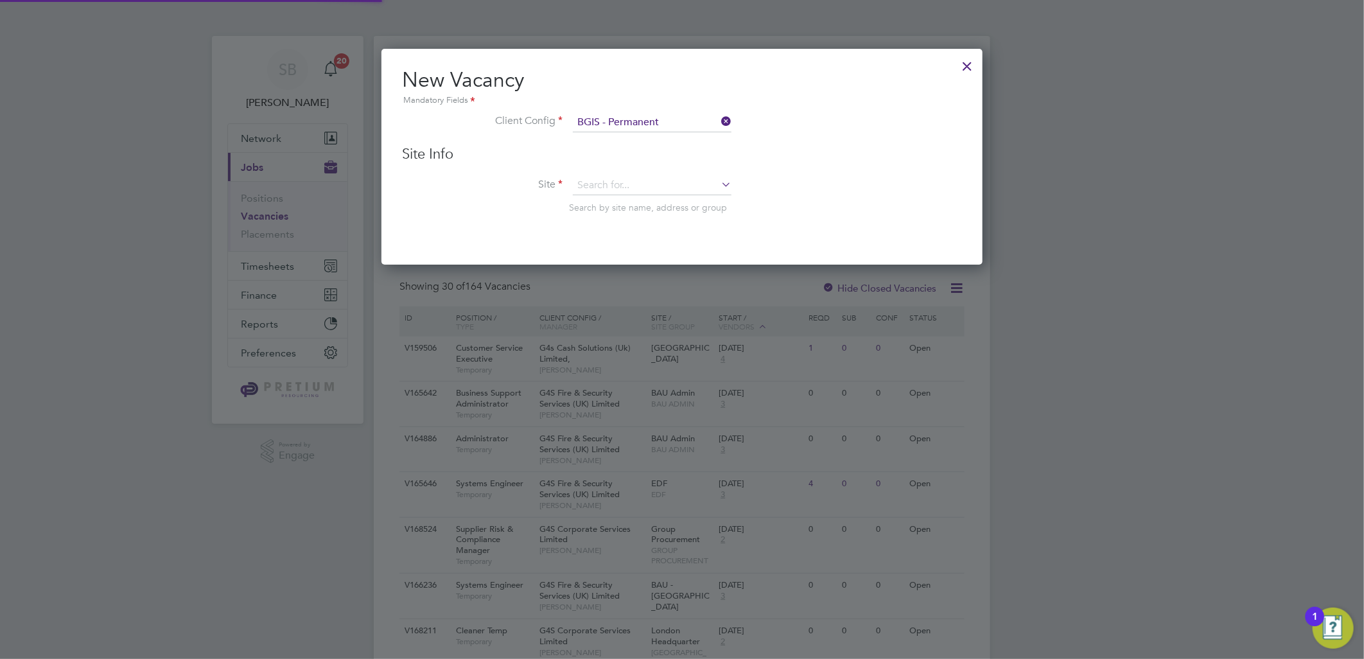
scroll to position [215, 602]
click at [635, 177] on input at bounding box center [652, 185] width 159 height 19
type input "CENTRA"
click at [970, 69] on div at bounding box center [968, 62] width 23 height 23
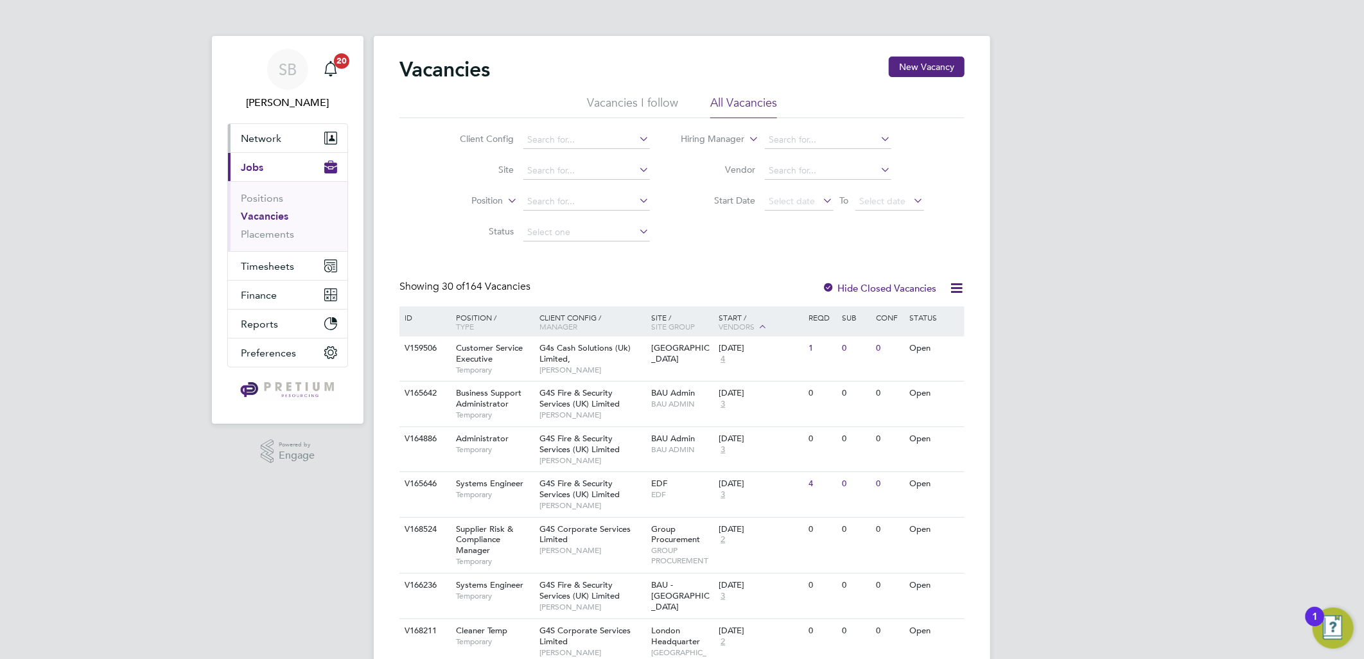
click at [287, 131] on button "Network" at bounding box center [287, 138] width 119 height 28
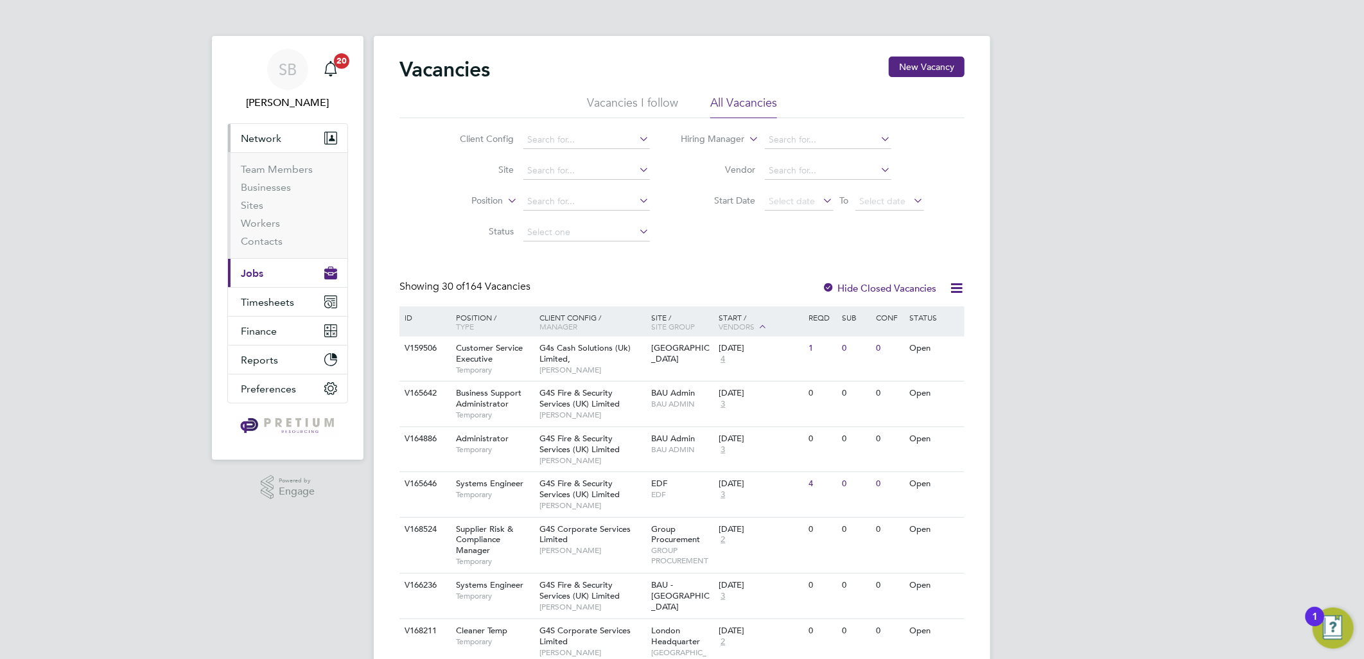
click at [266, 177] on li "Team Members" at bounding box center [289, 172] width 96 height 18
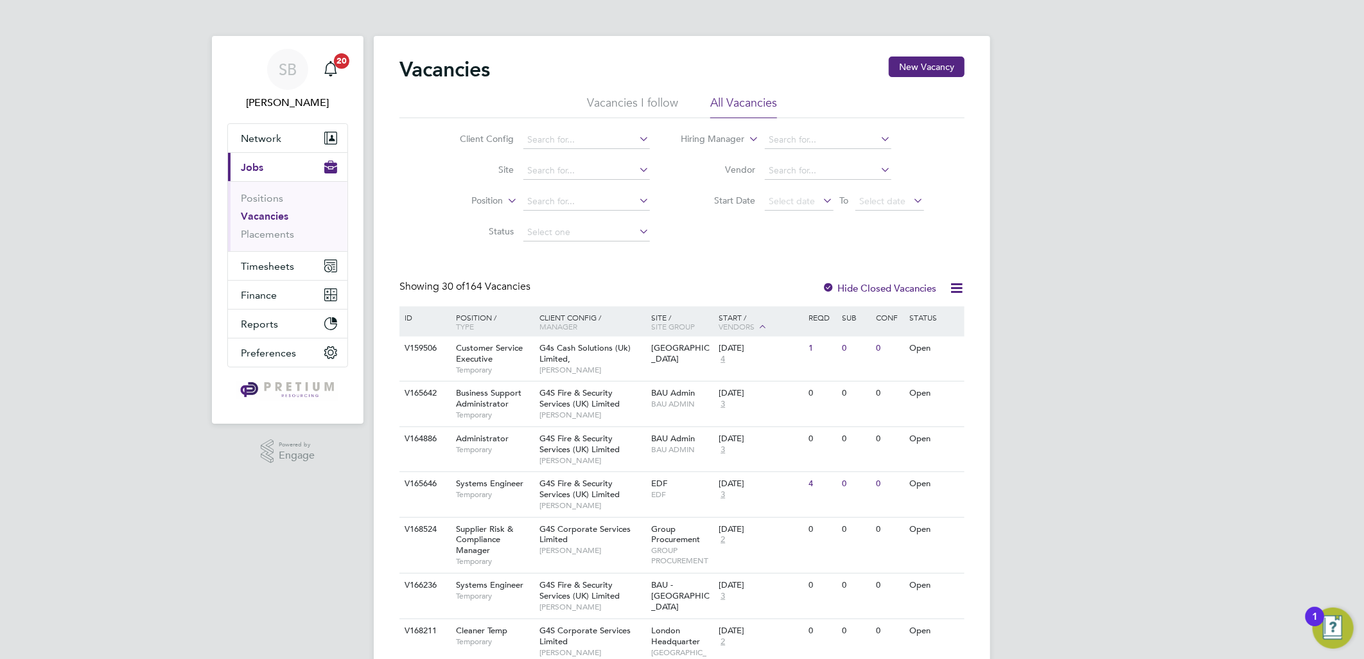
click at [270, 169] on ul "Network Team Members Businesses Sites Workers Contacts Current page: Jobs Posit…" at bounding box center [287, 245] width 121 height 244
click at [277, 148] on button "Network" at bounding box center [287, 138] width 119 height 28
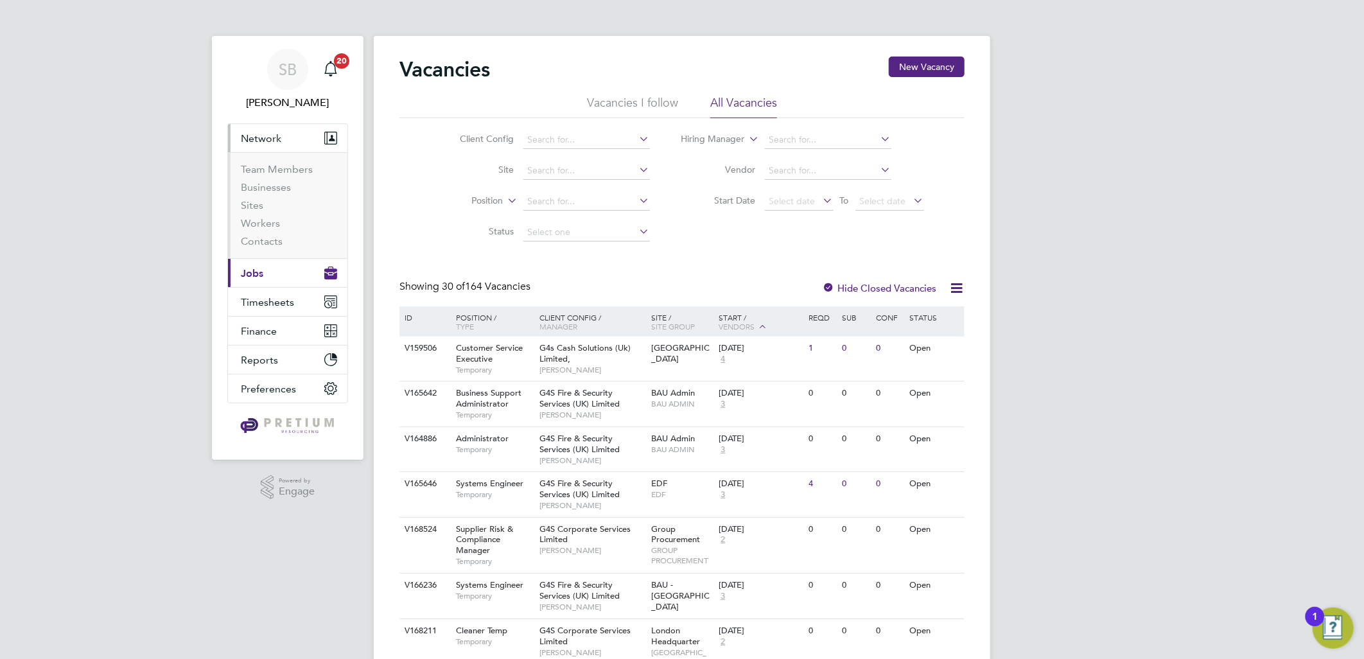
click at [277, 176] on li "Team Members" at bounding box center [289, 172] width 96 height 18
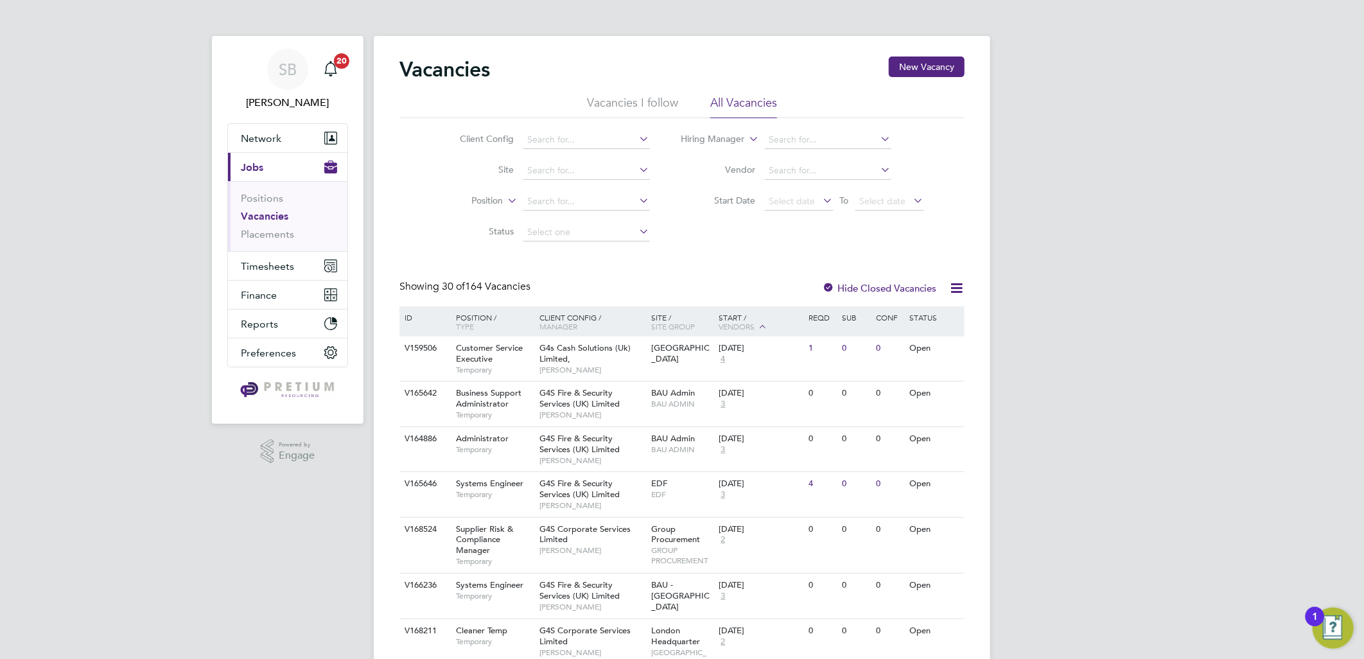
click at [278, 165] on button "Current page: Jobs" at bounding box center [287, 167] width 119 height 28
click at [296, 139] on button "Network" at bounding box center [287, 138] width 119 height 28
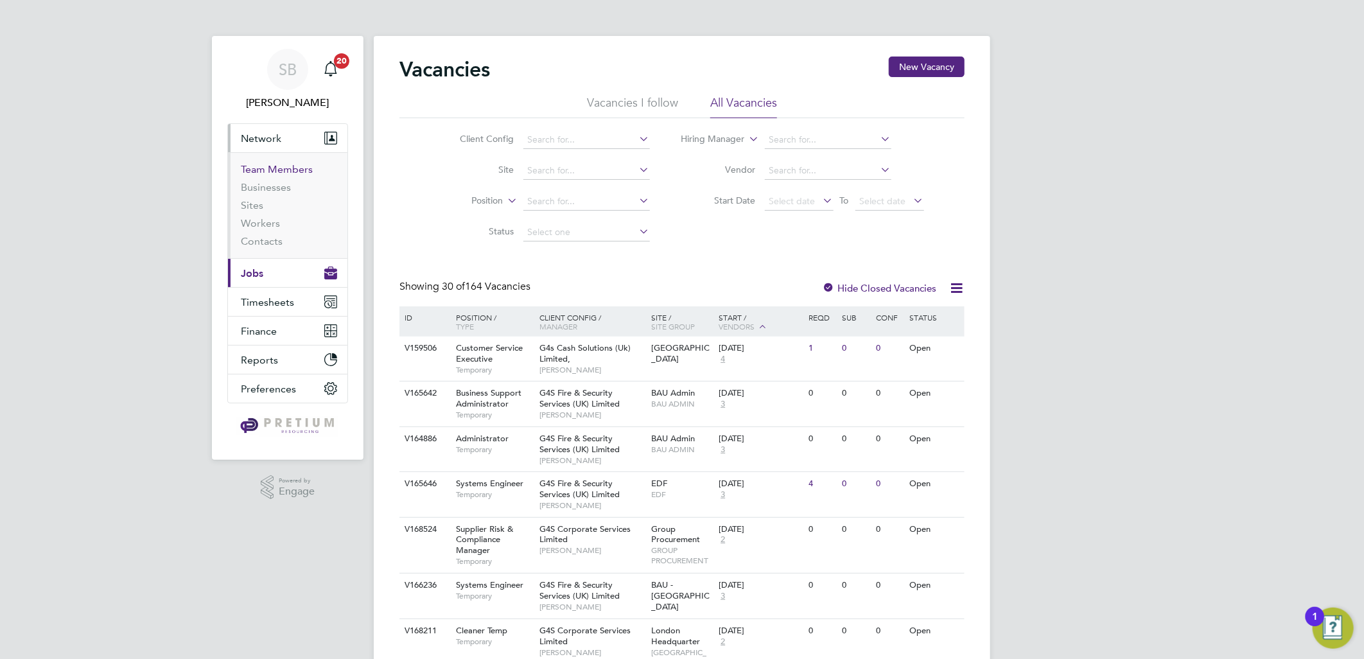
click at [285, 169] on link "Team Members" at bounding box center [277, 169] width 72 height 12
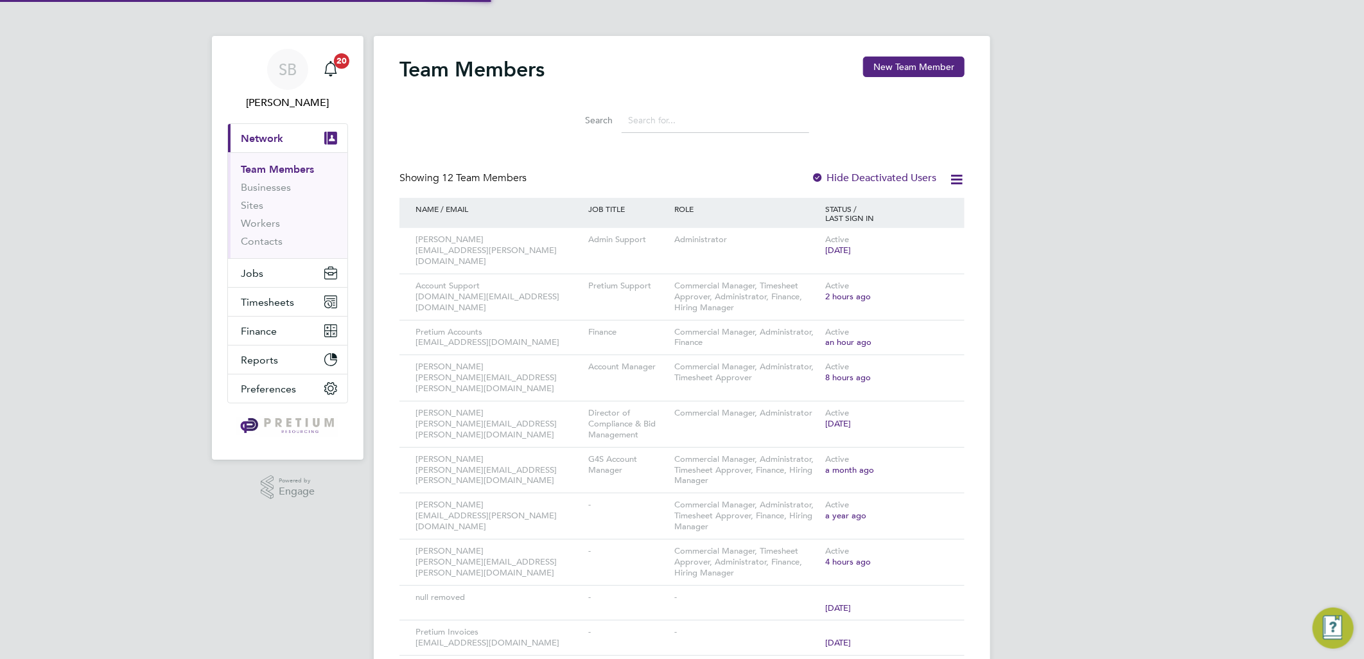
click at [686, 112] on input at bounding box center [716, 120] width 188 height 25
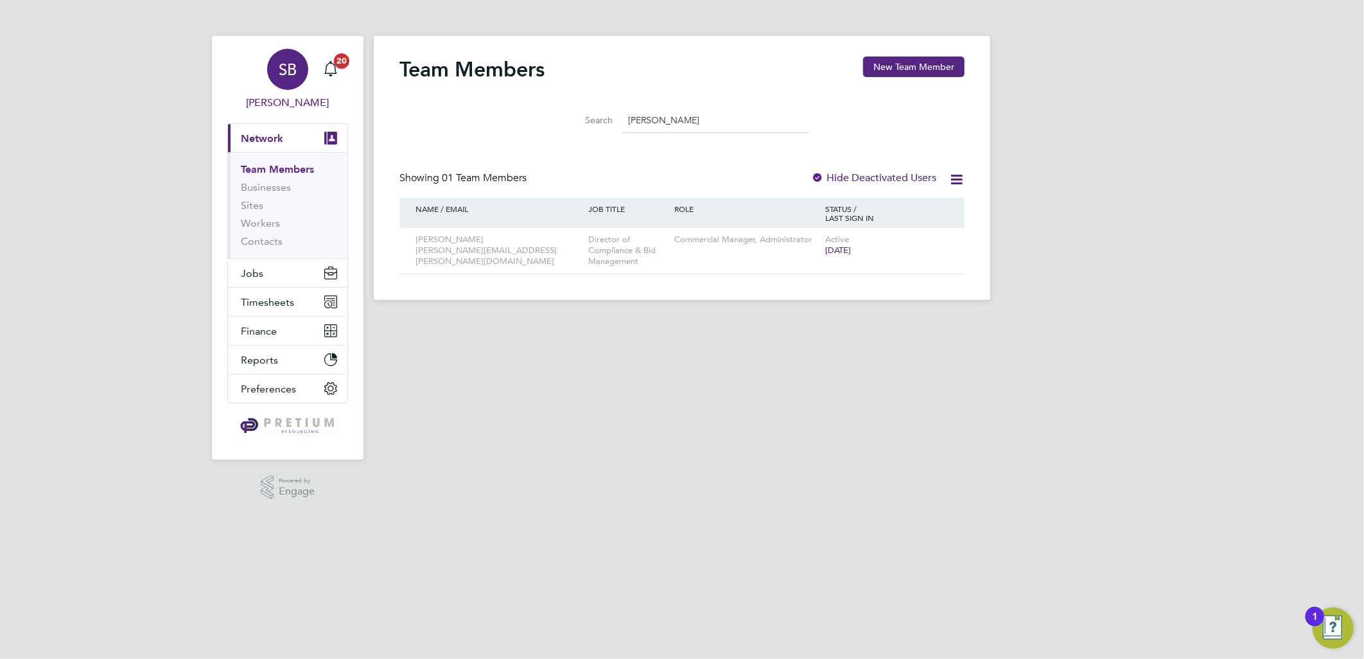
type input "CHRIS"
click at [279, 73] on span "SB" at bounding box center [288, 69] width 18 height 17
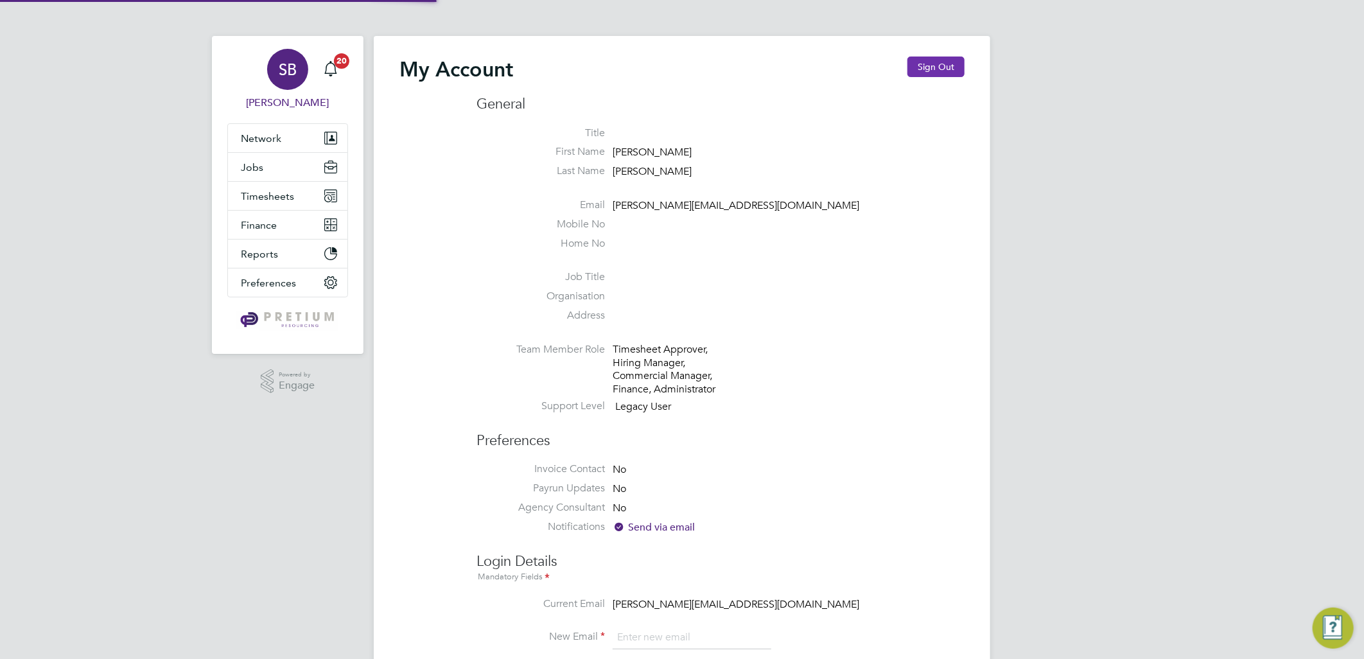
click at [933, 57] on button "Sign Out" at bounding box center [936, 67] width 57 height 21
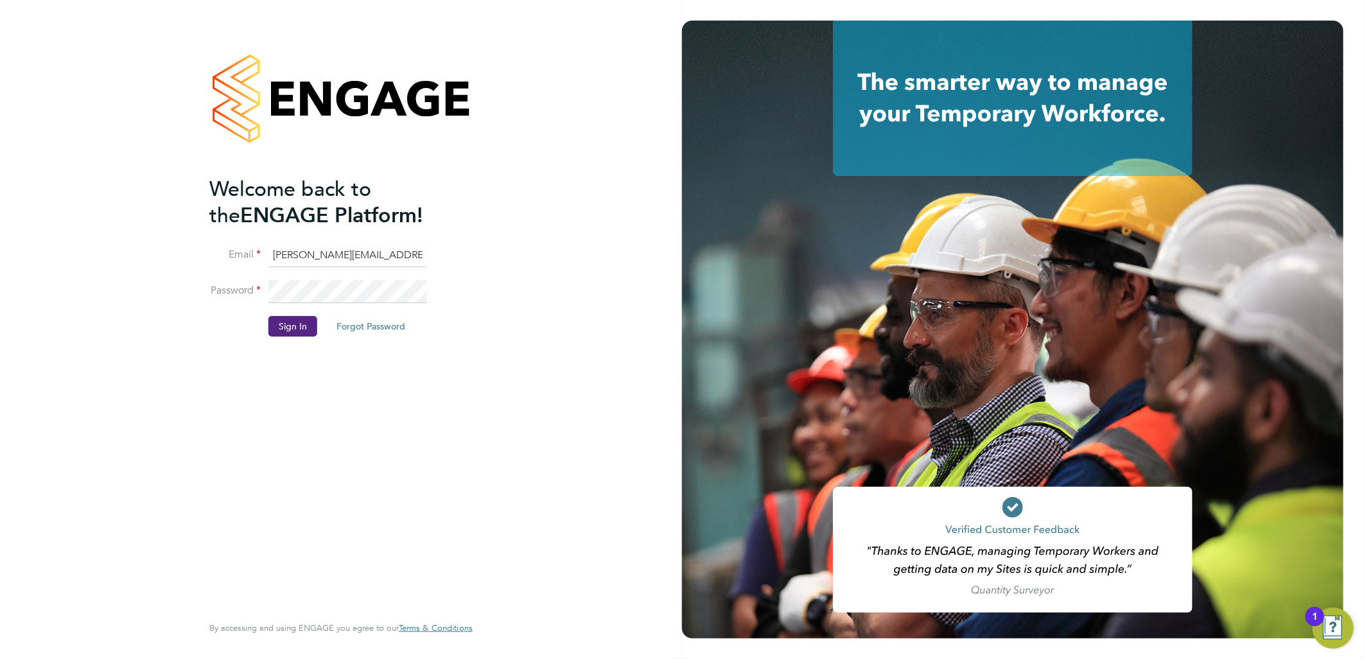
drag, startPoint x: 322, startPoint y: 244, endPoint x: 132, endPoint y: 222, distance: 191.5
click at [143, 222] on div "Welcome back to the ENGAGE Platform! Email sasha.baird@pretiumresourcing.co.uk …" at bounding box center [341, 329] width 682 height 659
type input "BGIS@pretiumresourcing.co.uk"
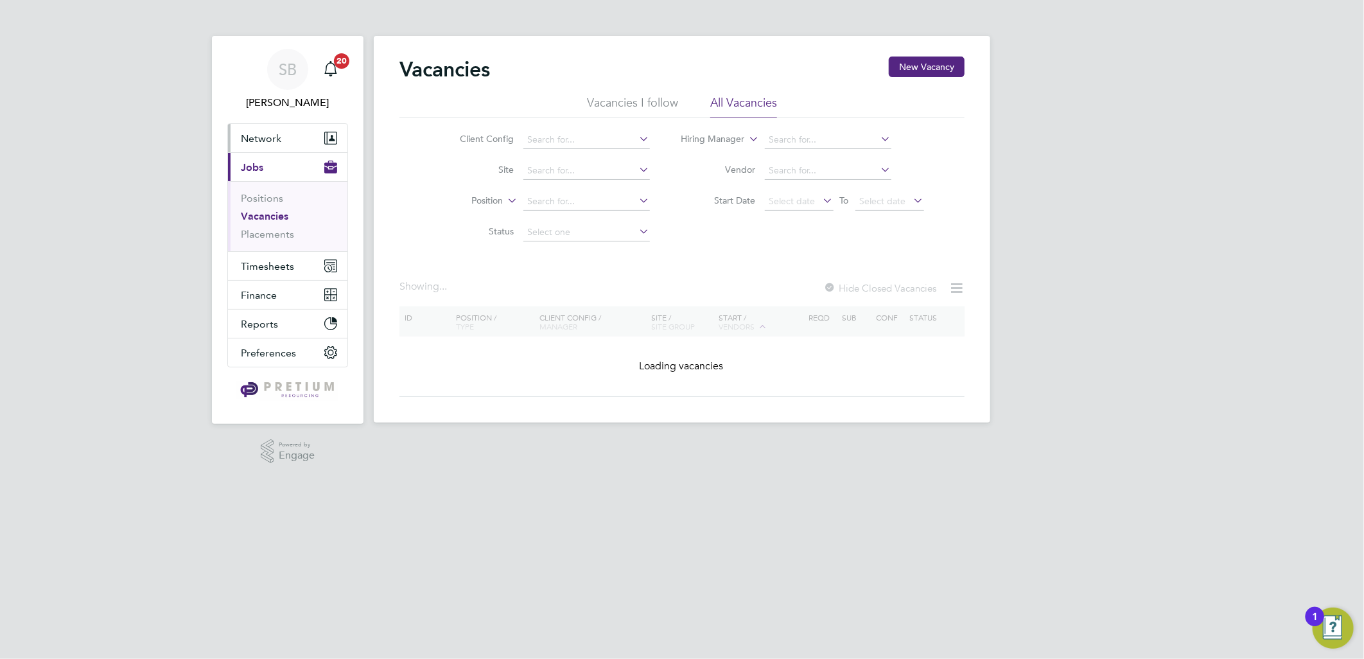
click at [301, 148] on button "Network" at bounding box center [287, 138] width 119 height 28
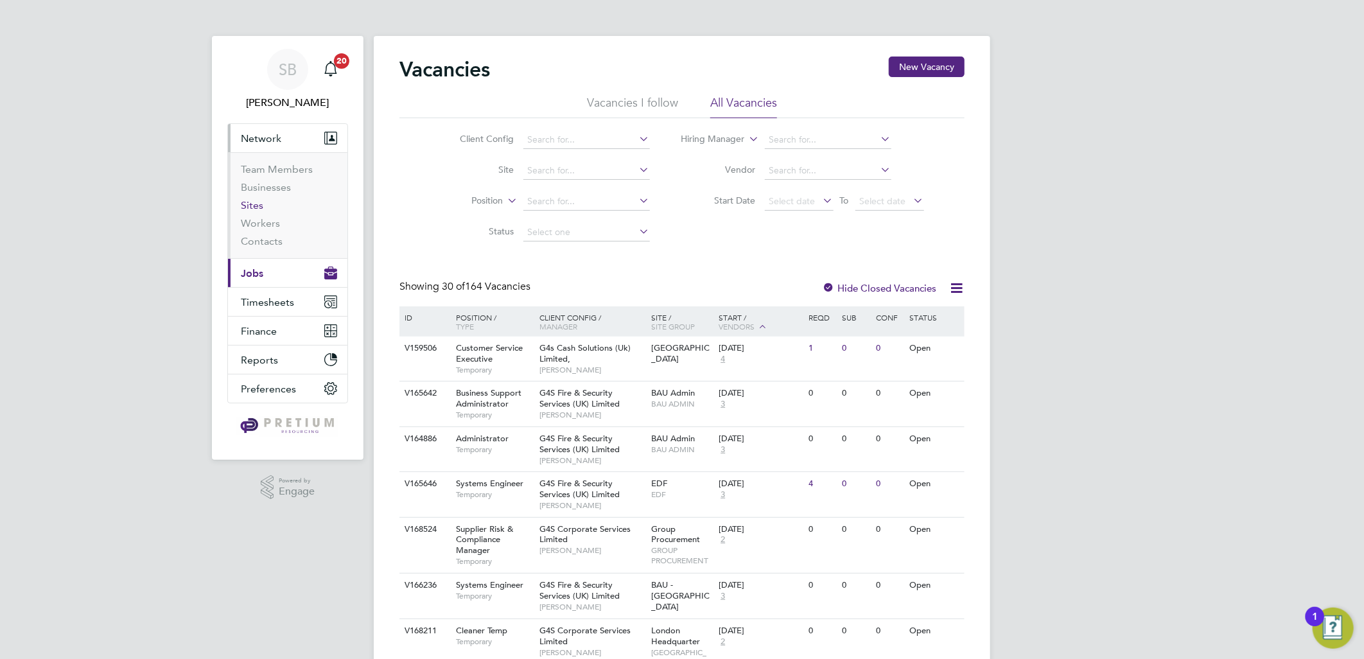
click at [251, 204] on link "Sites" at bounding box center [252, 205] width 22 height 12
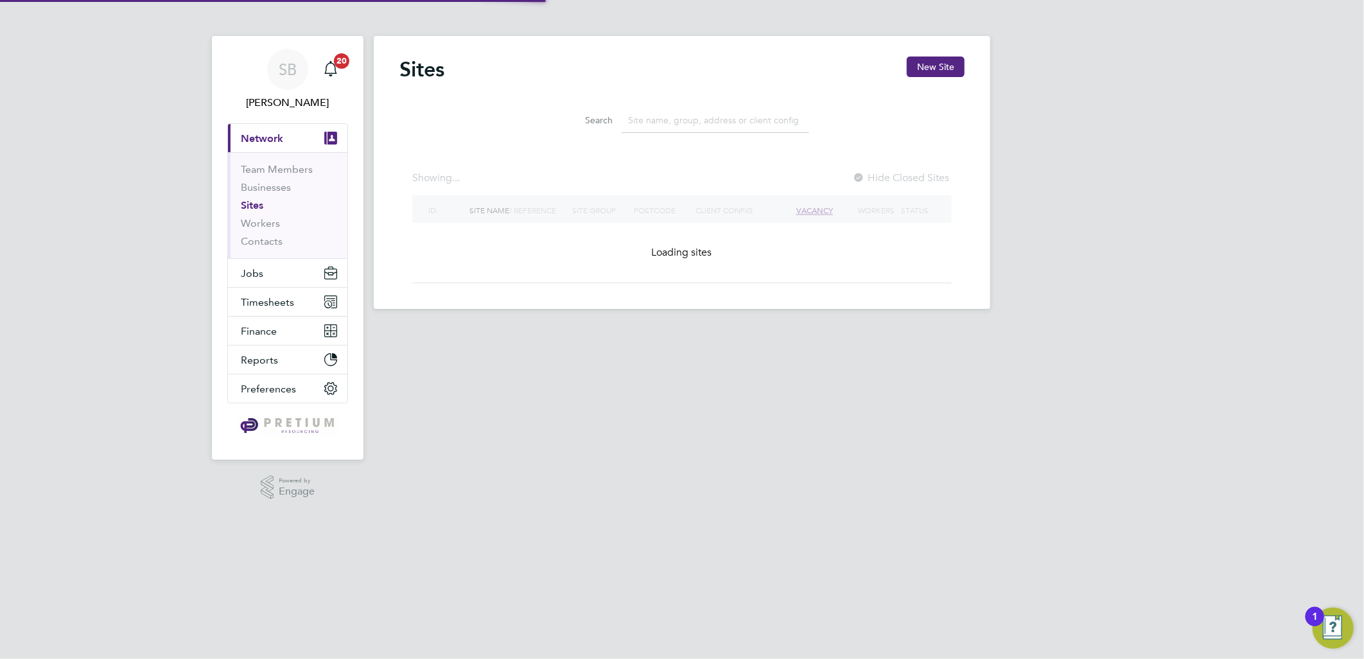
click at [760, 116] on input at bounding box center [716, 120] width 188 height 25
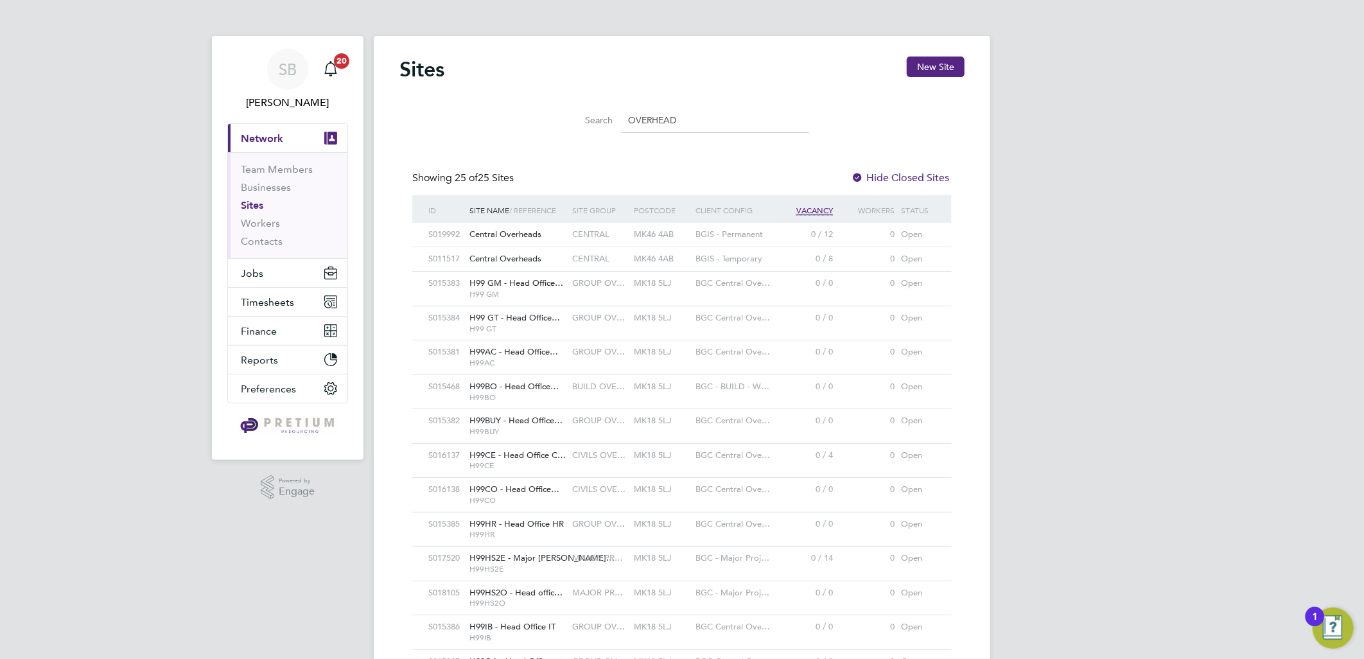
type input "OVERHEAD"
click at [612, 243] on div "CENTRAL" at bounding box center [600, 235] width 62 height 24
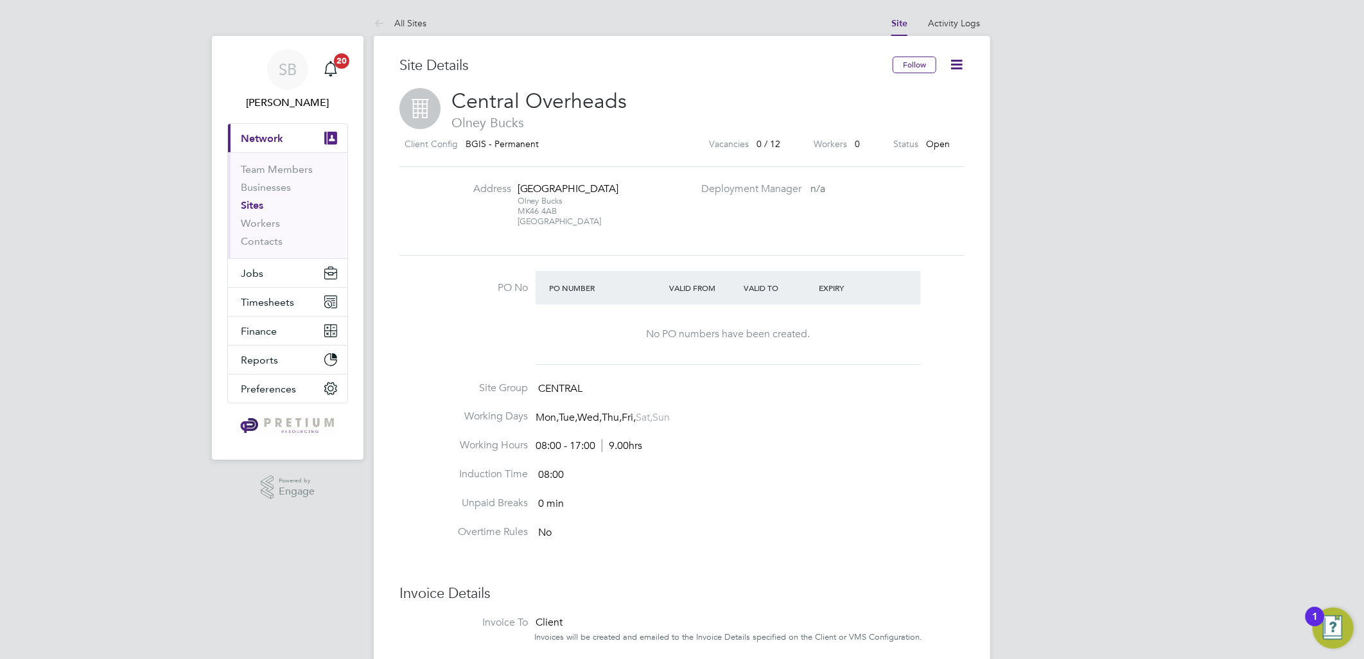
click at [566, 395] on span "CENTRAL" at bounding box center [560, 388] width 44 height 13
copy span "CENTRAL"
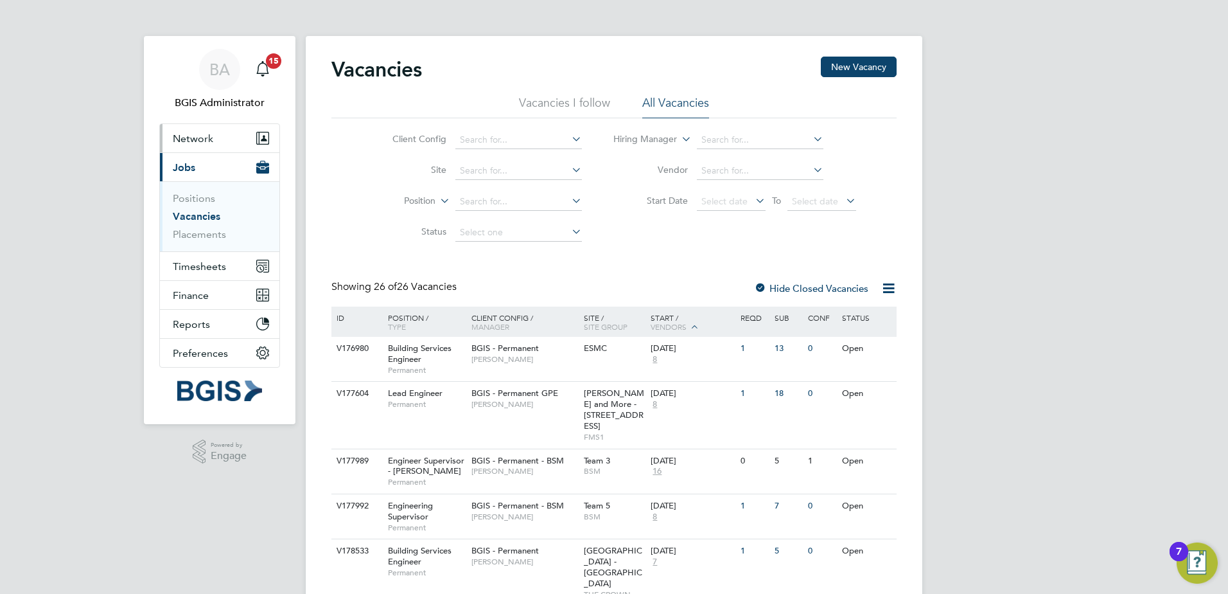
click at [201, 135] on span "Network" at bounding box center [193, 138] width 40 height 12
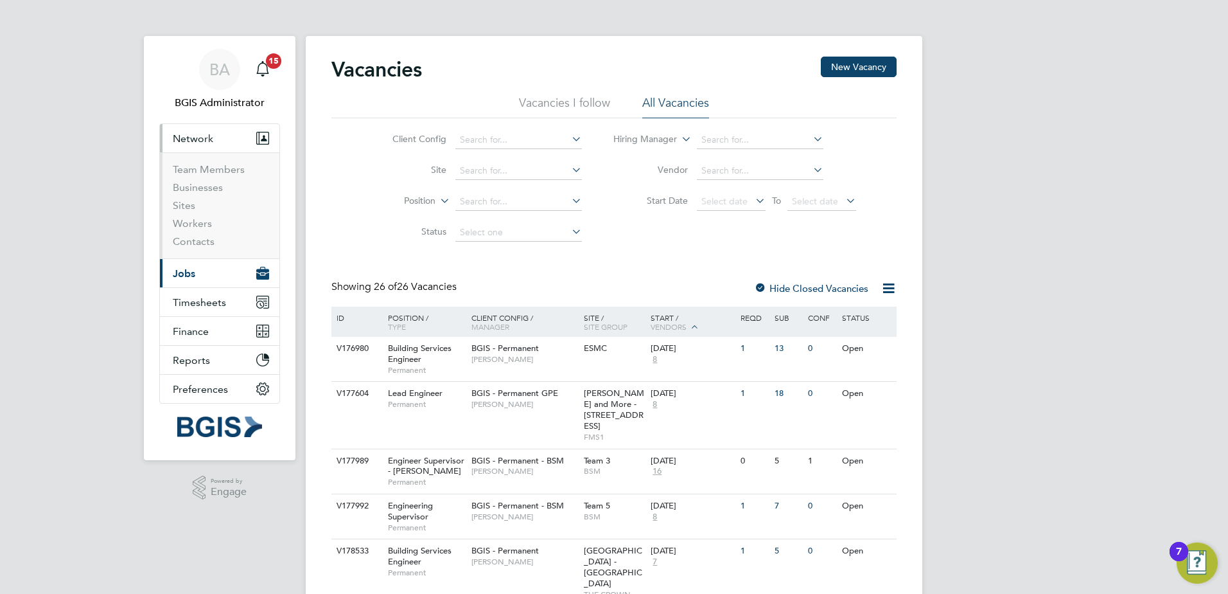
click at [211, 175] on li "Team Members" at bounding box center [221, 172] width 96 height 18
click at [212, 168] on link "Team Members" at bounding box center [209, 169] width 72 height 12
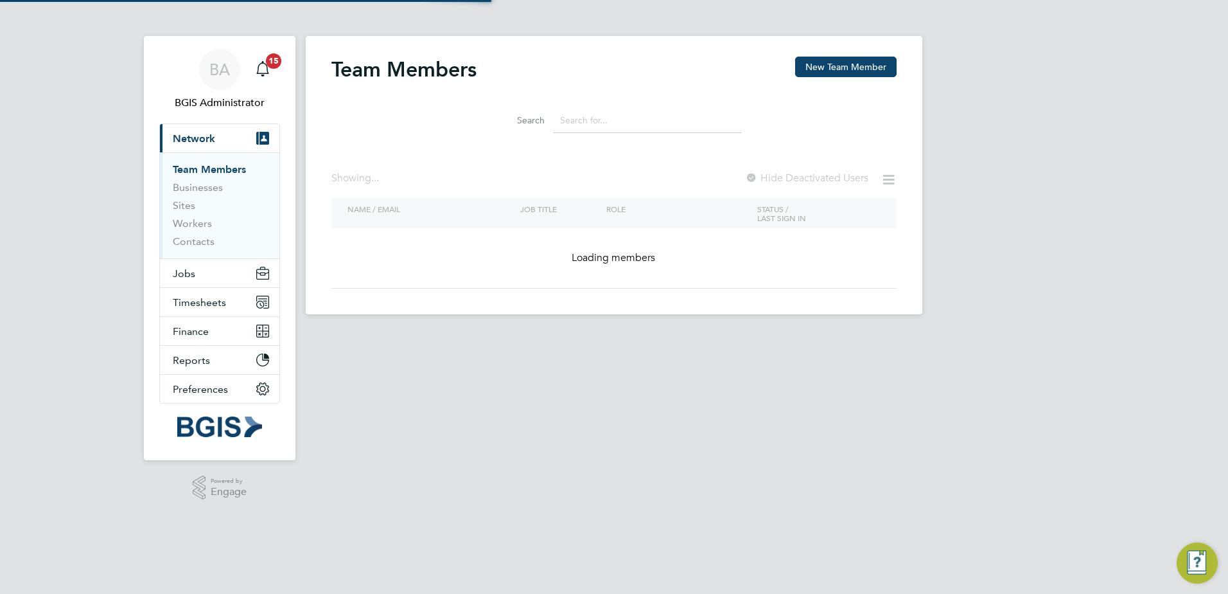
click at [652, 116] on input at bounding box center [648, 120] width 188 height 25
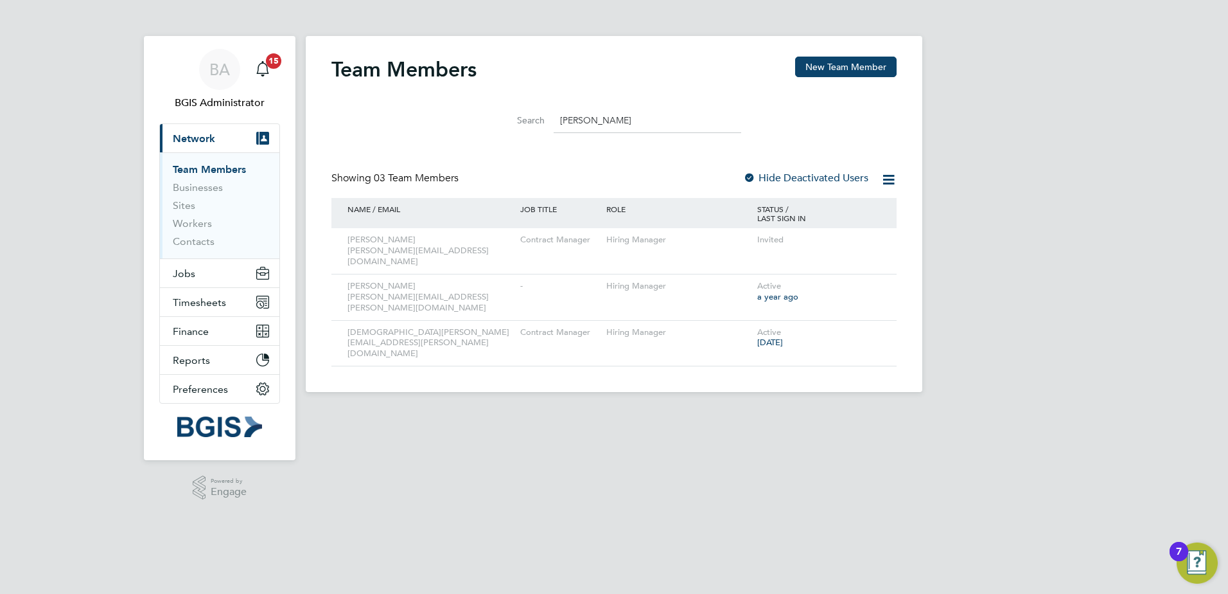
click at [751, 172] on div at bounding box center [749, 178] width 13 height 13
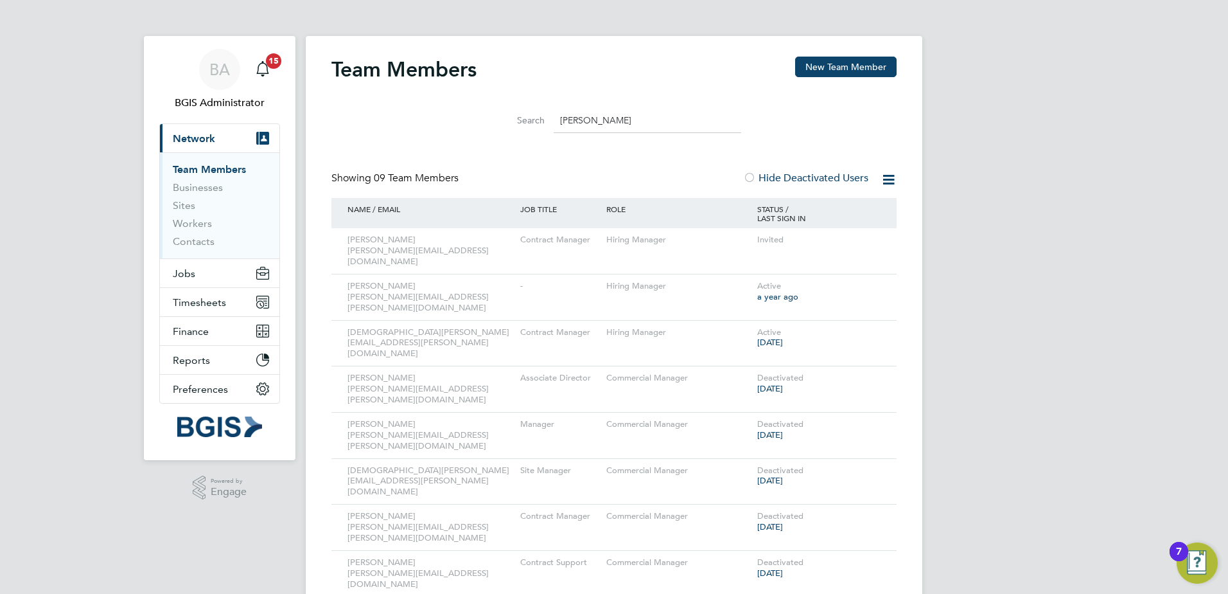
click at [644, 138] on li "Search [PERSON_NAME]" at bounding box center [614, 121] width 287 height 38
drag, startPoint x: 644, startPoint y: 121, endPoint x: 423, endPoint y: 93, distance: 222.2
click at [423, 93] on div "Team Members New Team Member Search [PERSON_NAME] Showing 09 Team Members Hide …" at bounding box center [613, 344] width 565 height 575
paste input "[EMAIL_ADDRESS][PERSON_NAME][DOMAIN_NAME]"
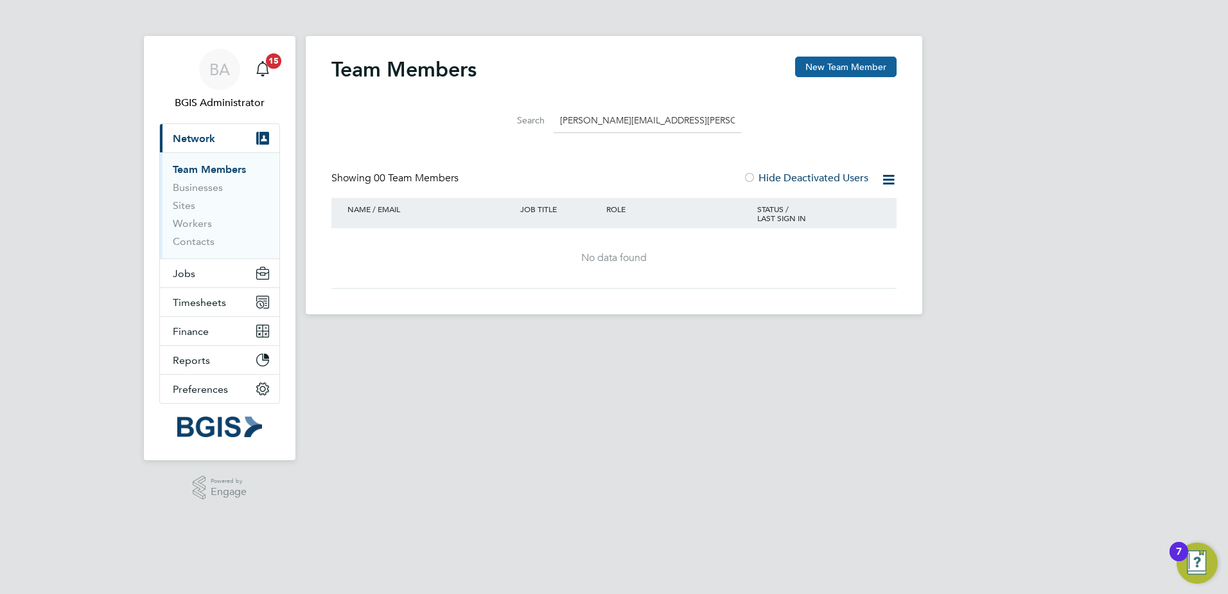
type input "[PERSON_NAME][EMAIL_ADDRESS][PERSON_NAME][DOMAIN_NAME]"
click at [845, 66] on button "New Team Member" at bounding box center [846, 67] width 102 height 21
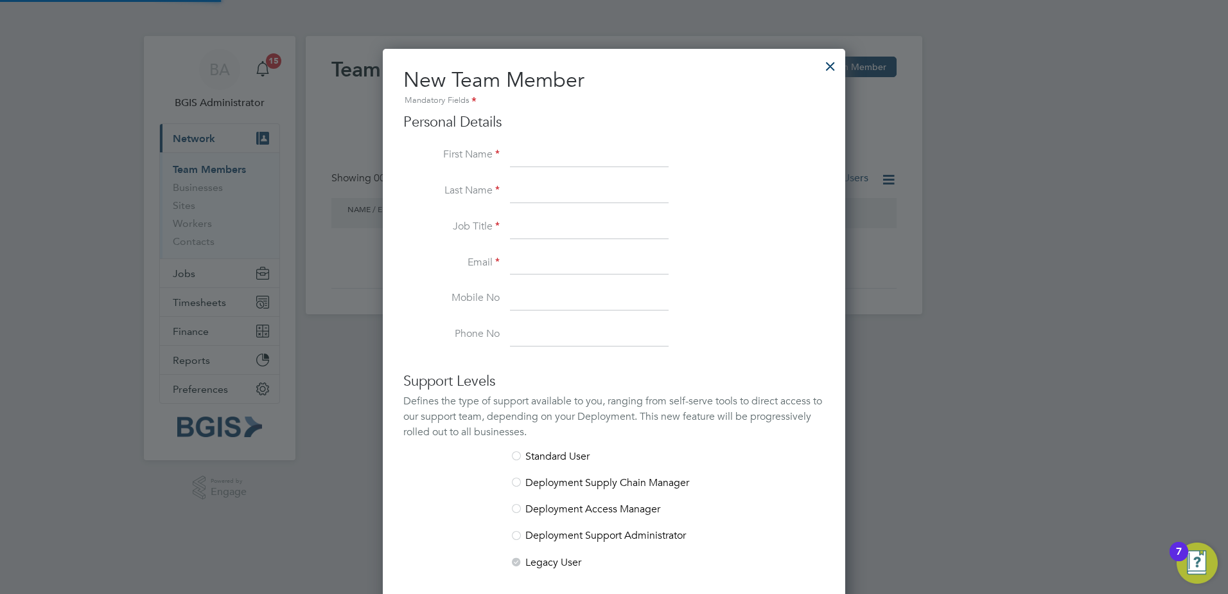
scroll to position [769, 463]
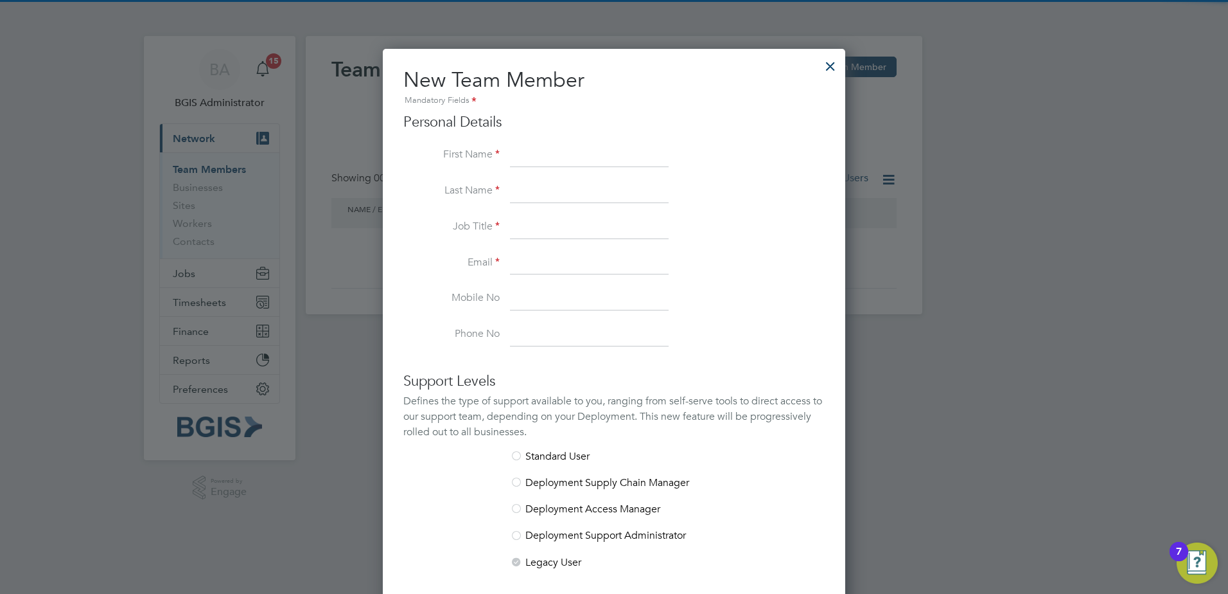
click at [564, 266] on input at bounding box center [589, 263] width 159 height 23
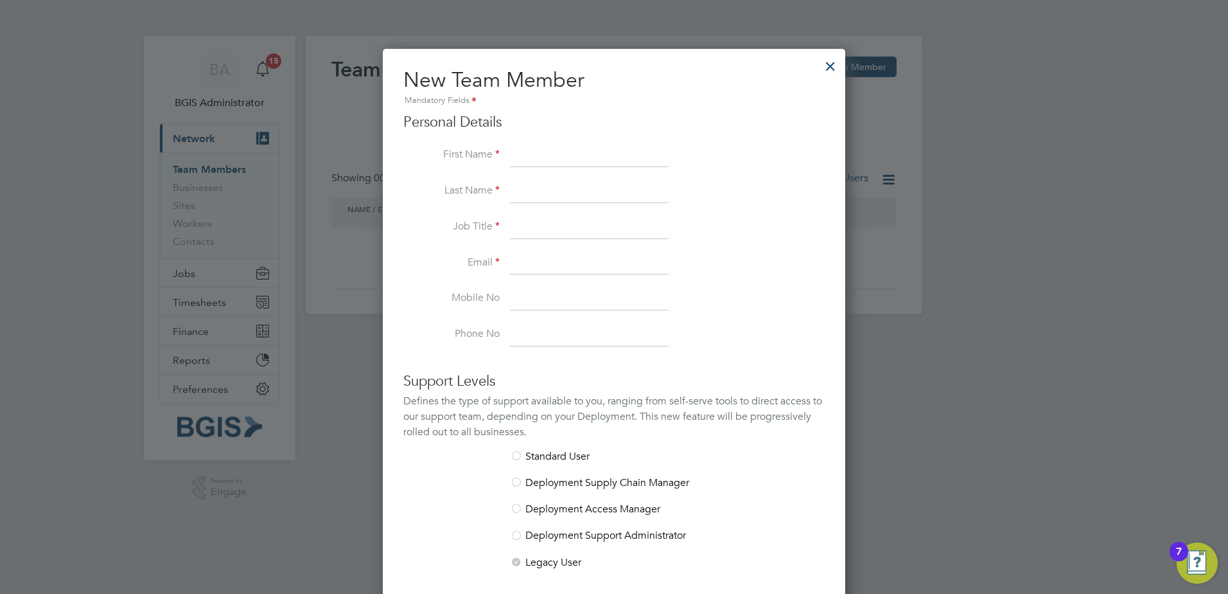
paste input "[PERSON_NAME][EMAIL_ADDRESS][PERSON_NAME][DOMAIN_NAME]"
type input "[PERSON_NAME][EMAIL_ADDRESS][PERSON_NAME][DOMAIN_NAME]"
click at [567, 155] on input at bounding box center [589, 155] width 159 height 23
type input "[PERSON_NAME]"
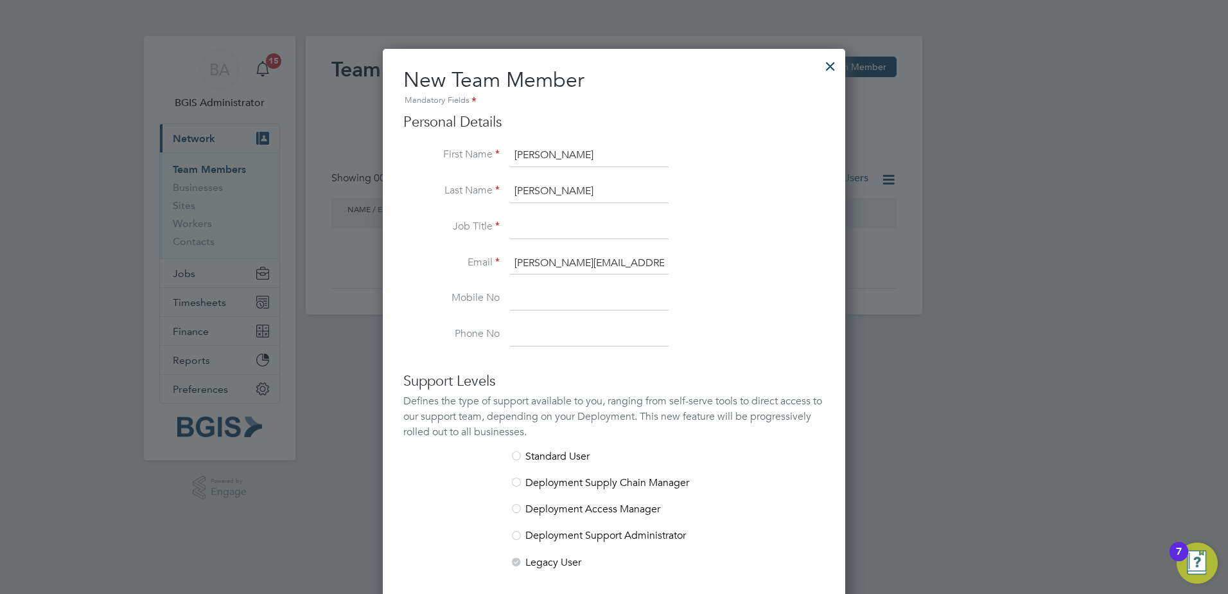
click at [628, 218] on input at bounding box center [589, 227] width 159 height 23
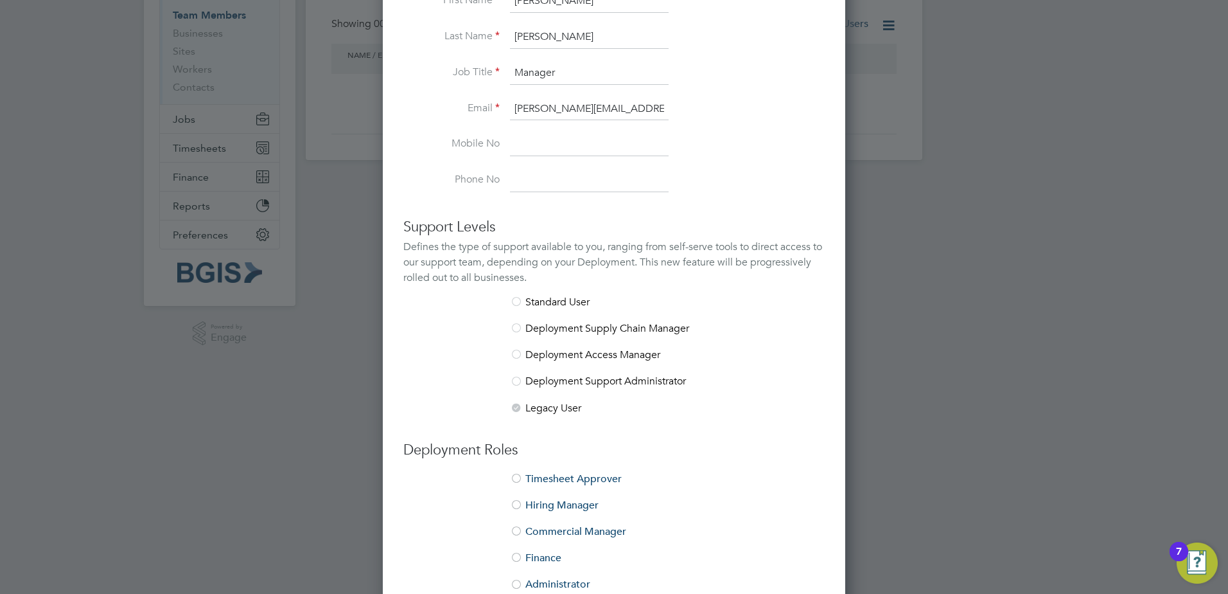
scroll to position [193, 0]
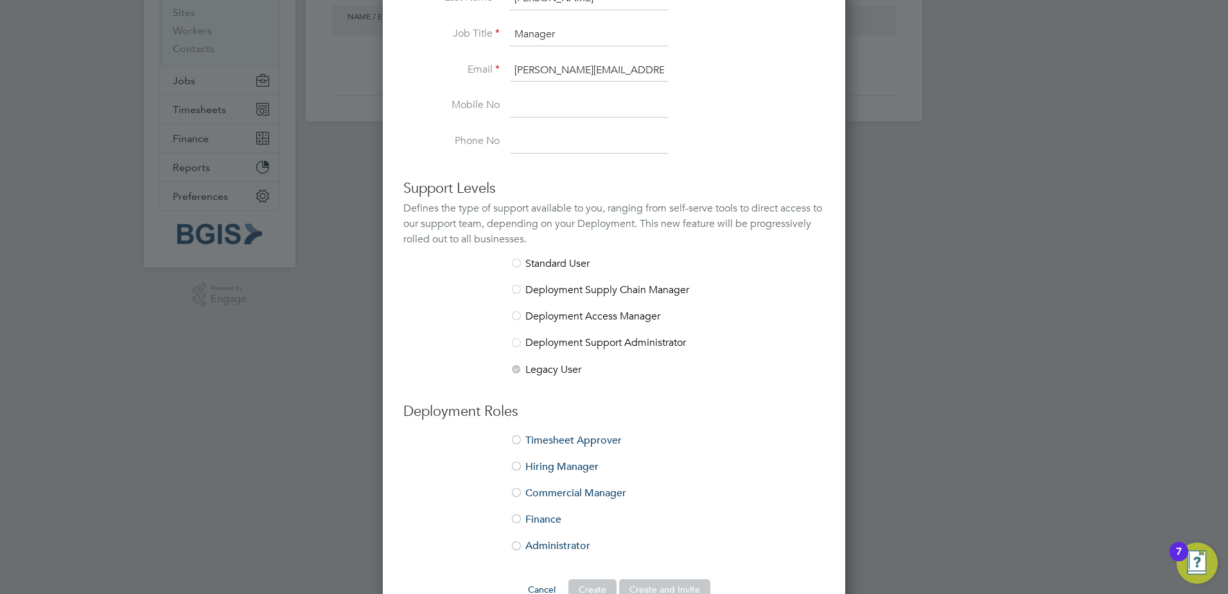
type input "Manager"
click at [547, 547] on li "Administrator" at bounding box center [613, 552] width 421 height 26
click at [538, 496] on li "Commercial Manager" at bounding box center [613, 499] width 421 height 26
click at [547, 542] on li "Administrator" at bounding box center [613, 552] width 421 height 26
click at [542, 493] on li "Commercial Manager" at bounding box center [613, 499] width 421 height 26
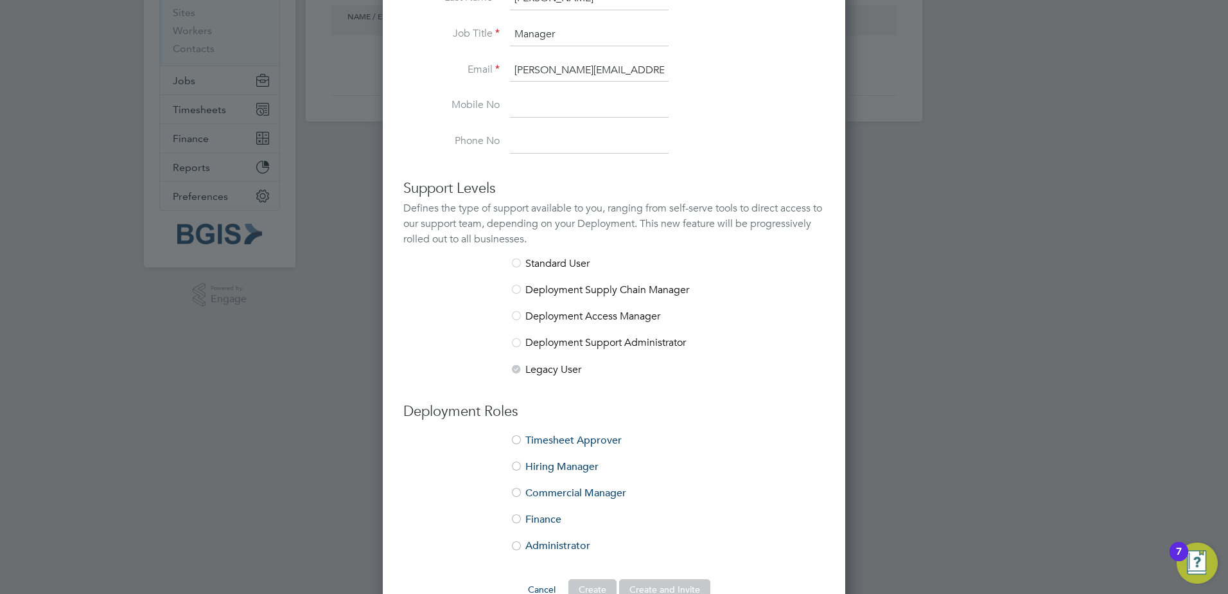
click at [549, 463] on li "Hiring Manager" at bounding box center [613, 473] width 421 height 26
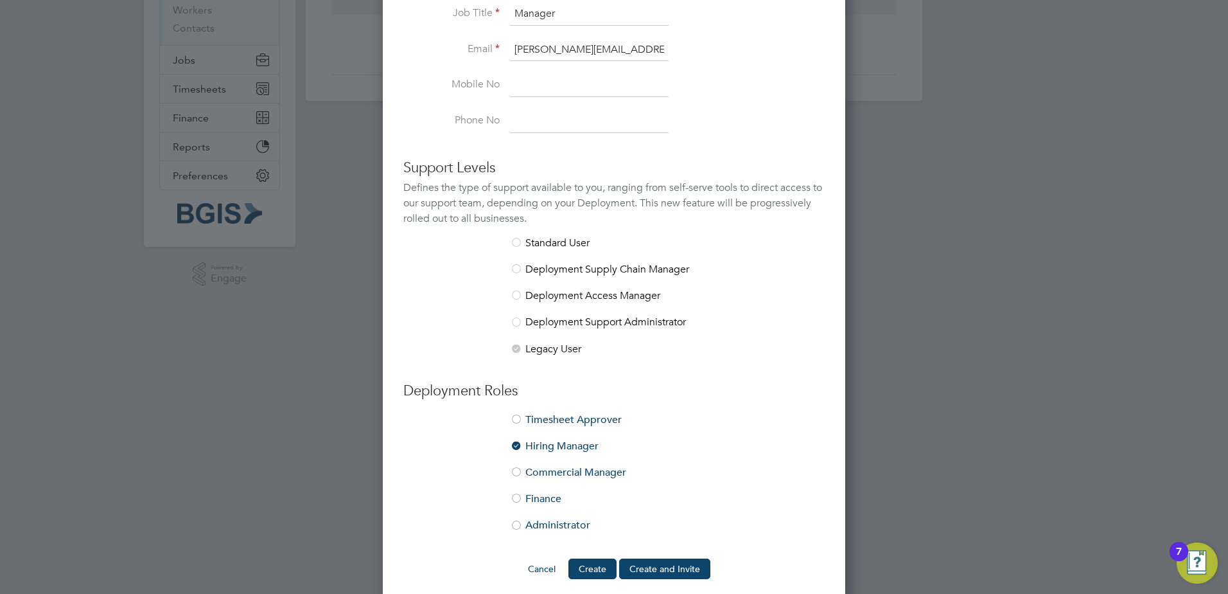
scroll to position [224, 0]
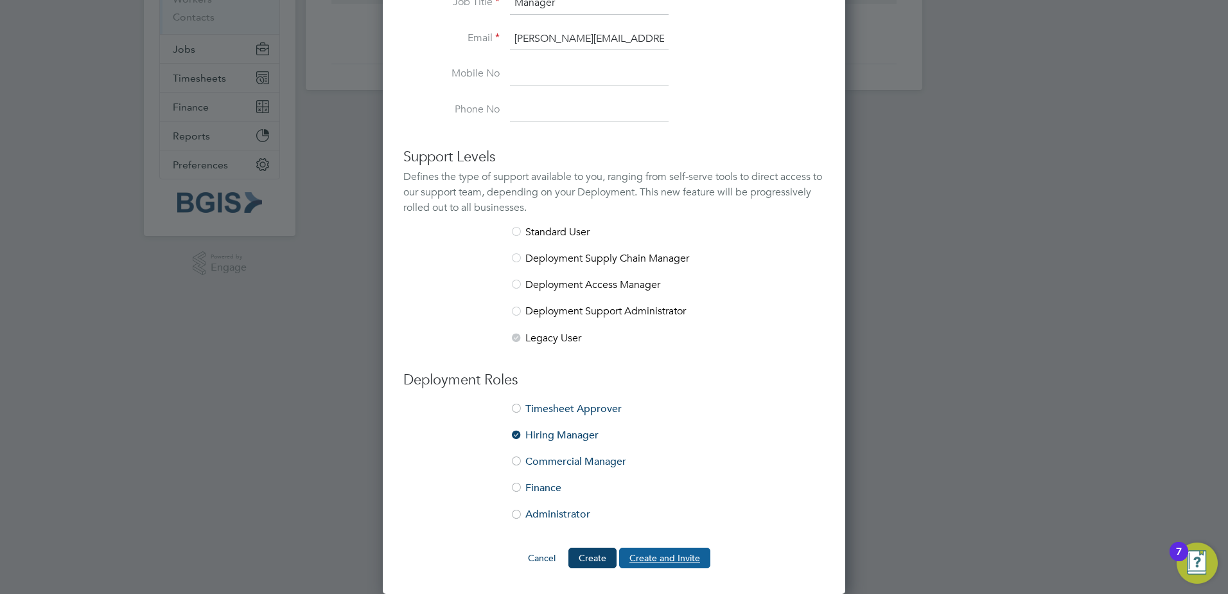
click at [652, 558] on button "Create and Invite" at bounding box center [664, 557] width 91 height 21
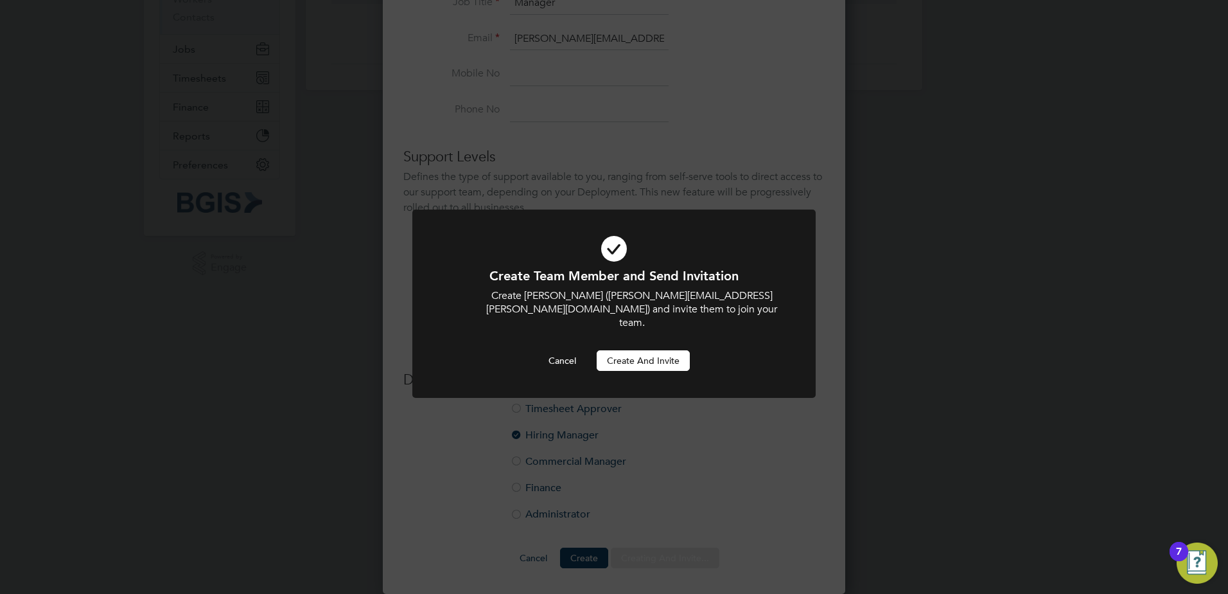
click at [653, 350] on button "Create and invite" at bounding box center [643, 360] width 93 height 21
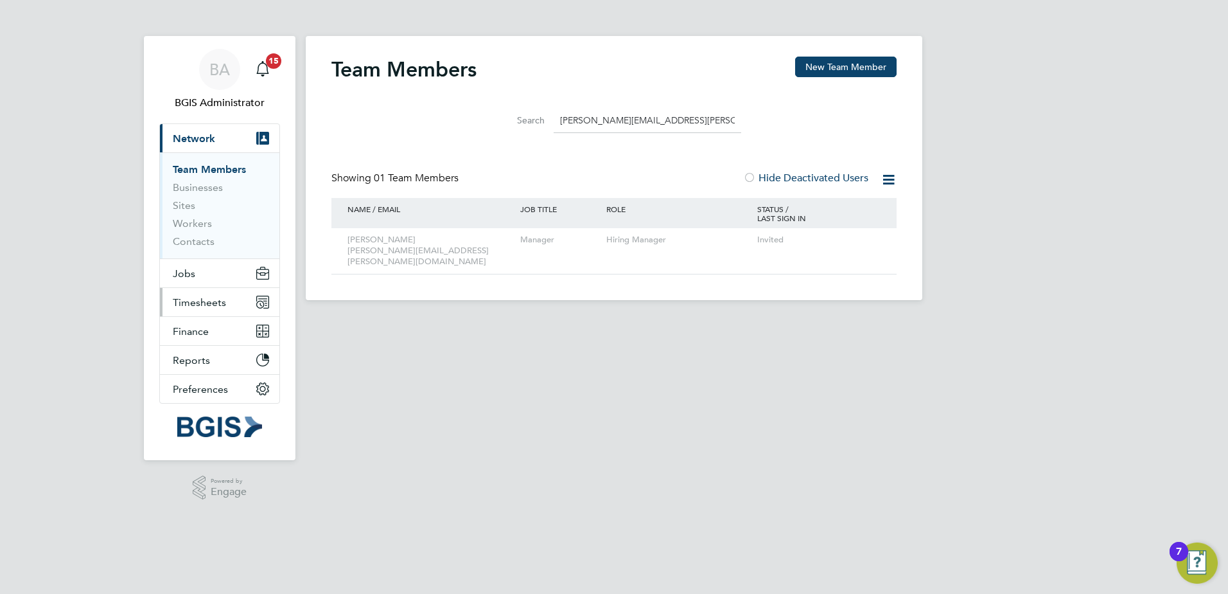
click at [208, 288] on button "Timesheets" at bounding box center [219, 302] width 119 height 28
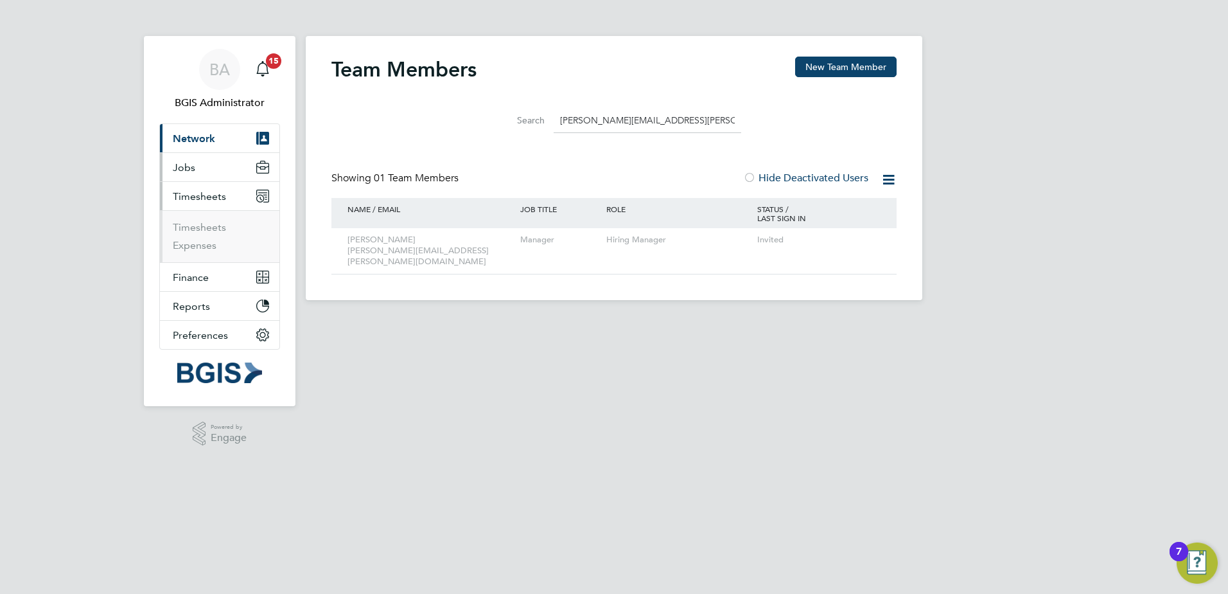
click at [192, 166] on span "Jobs" at bounding box center [184, 167] width 22 height 12
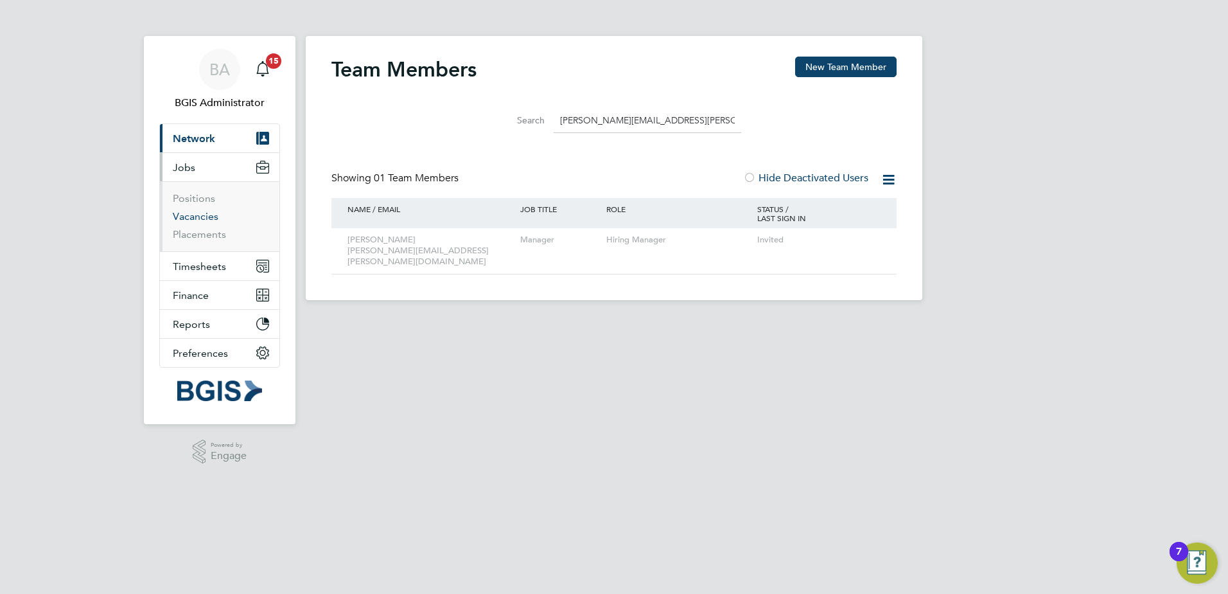
click at [188, 213] on link "Vacancies" at bounding box center [196, 216] width 46 height 12
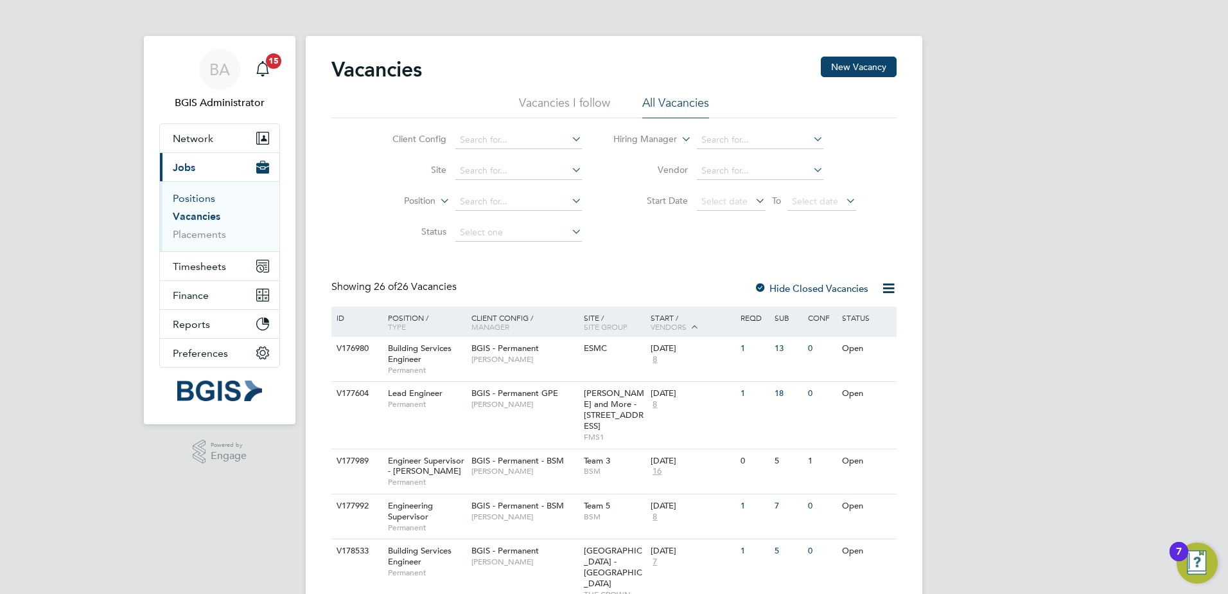
click at [191, 192] on link "Positions" at bounding box center [194, 198] width 42 height 12
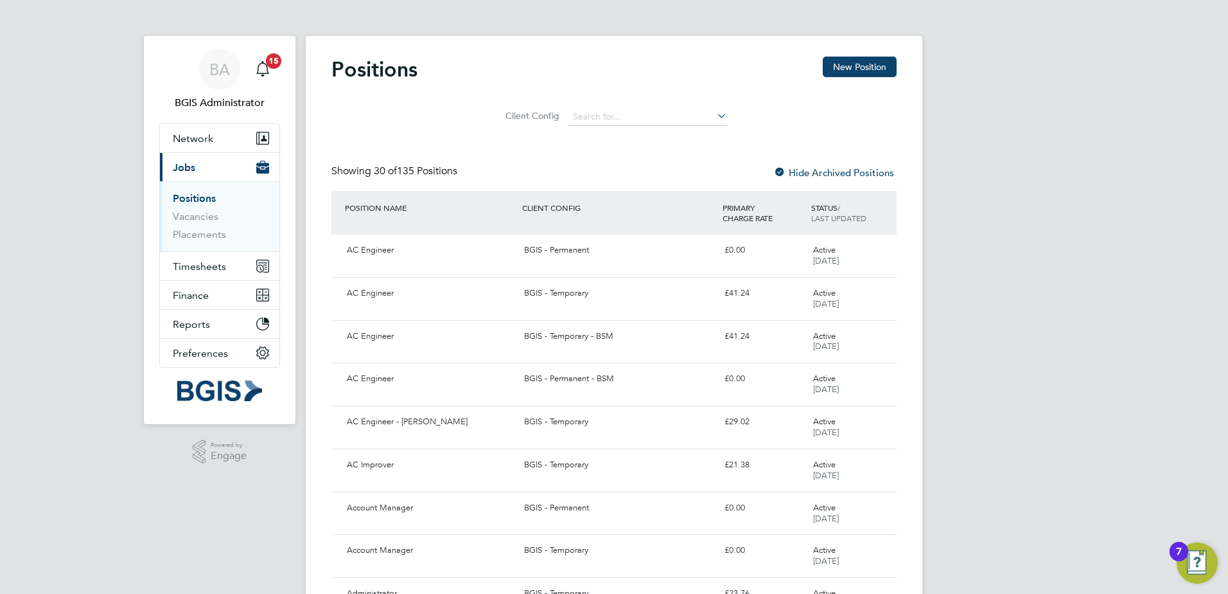
click at [822, 58] on div "Positions New Position" at bounding box center [613, 76] width 565 height 39
click at [850, 60] on button "New Position" at bounding box center [860, 67] width 74 height 21
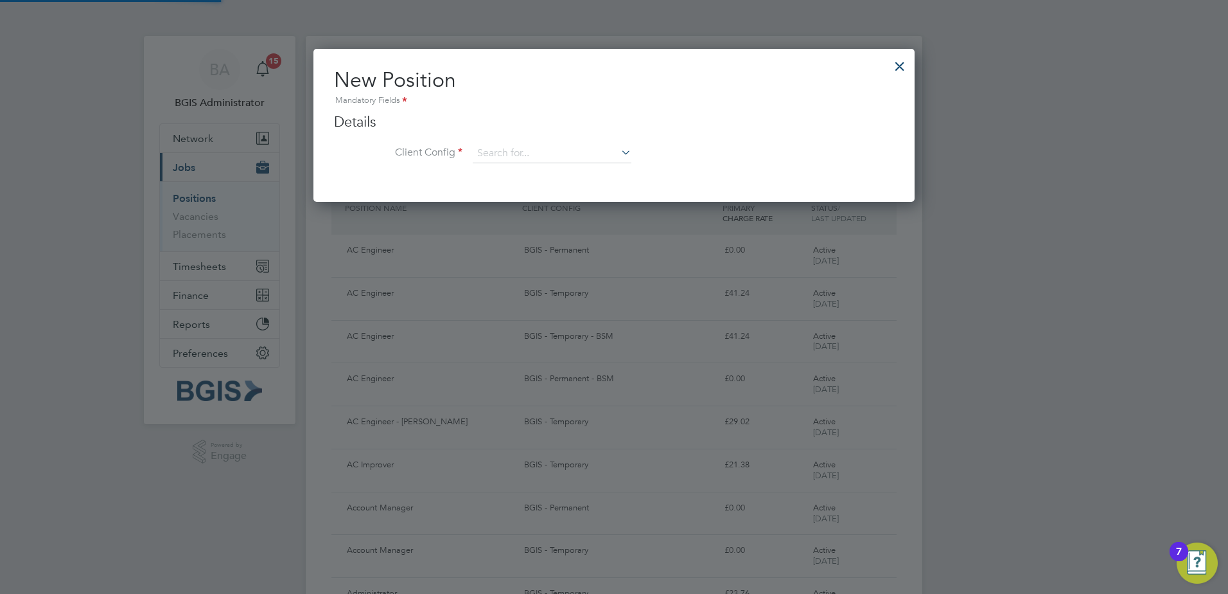
scroll to position [154, 602]
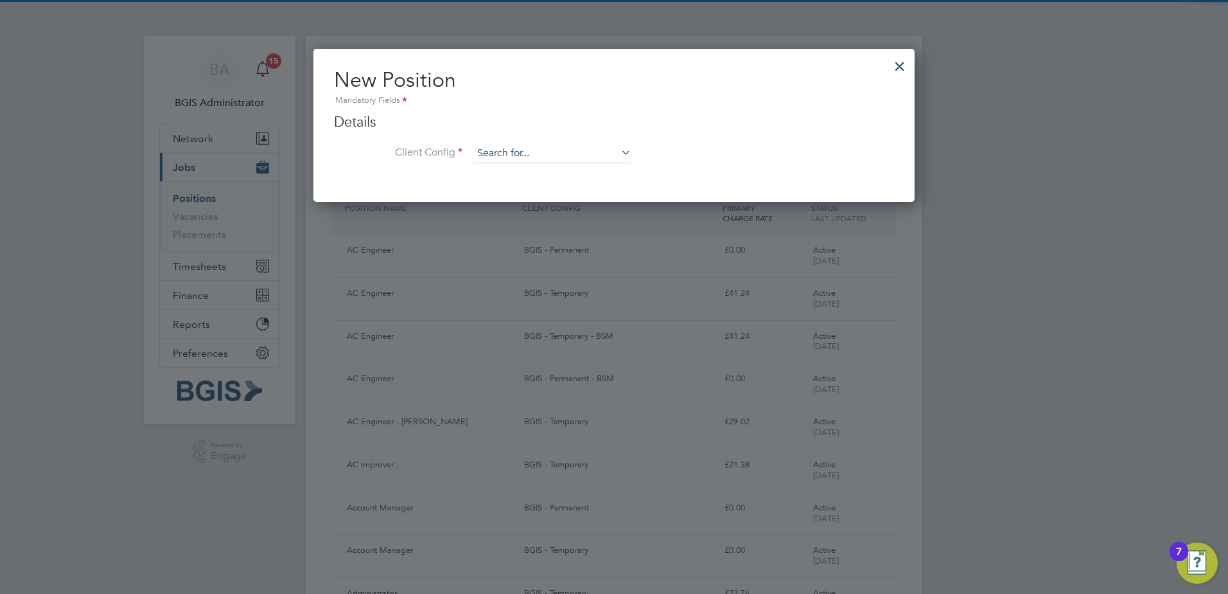
click at [534, 150] on input at bounding box center [552, 153] width 159 height 19
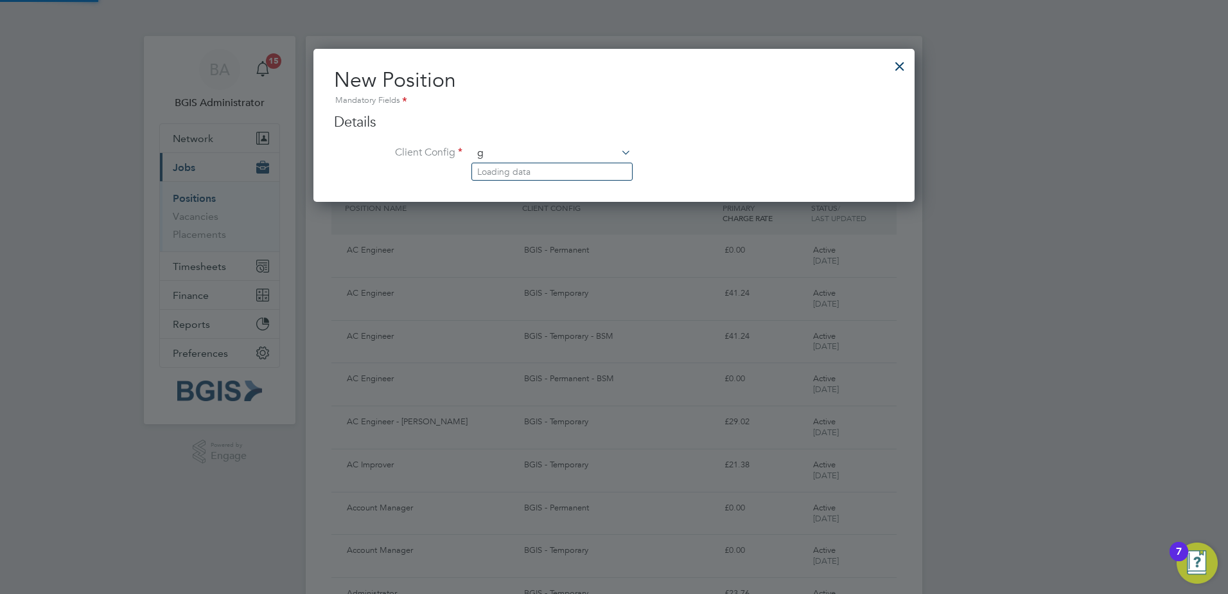
scroll to position [6, 6]
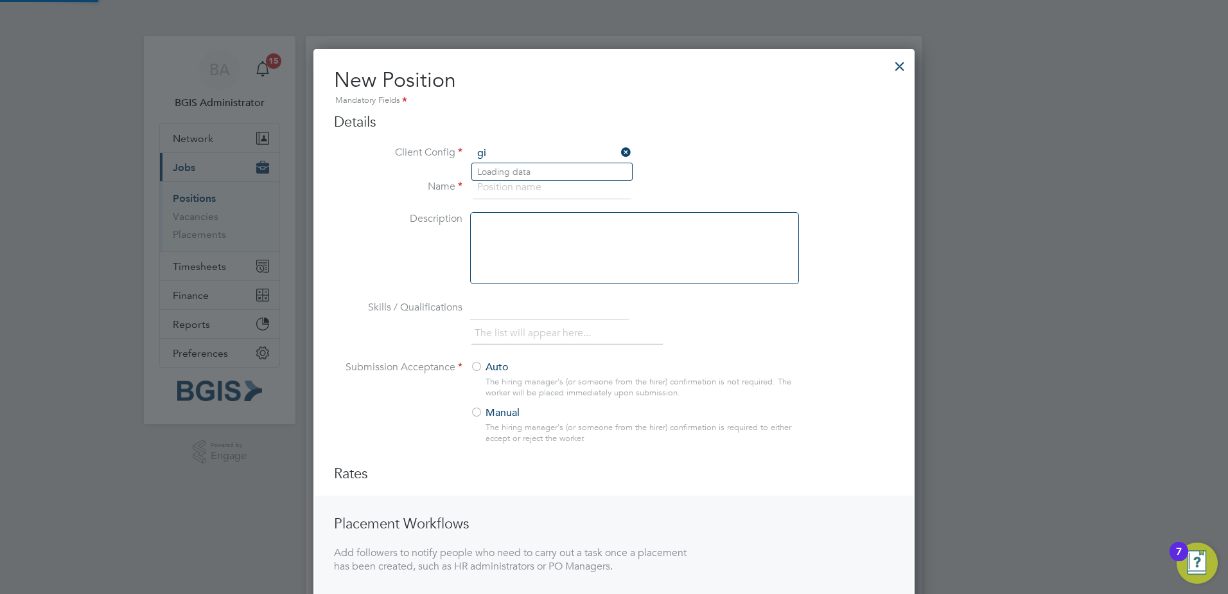
type input "g"
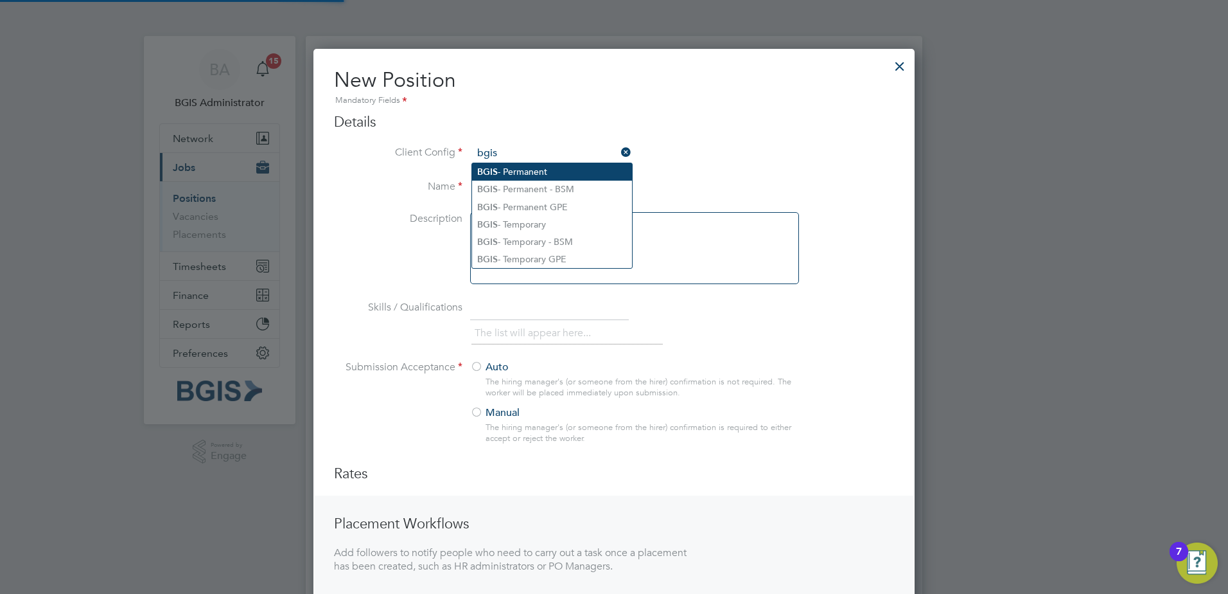
click at [537, 169] on li "BGIS - Permanent" at bounding box center [552, 171] width 160 height 17
type input "BGIS - Permanent"
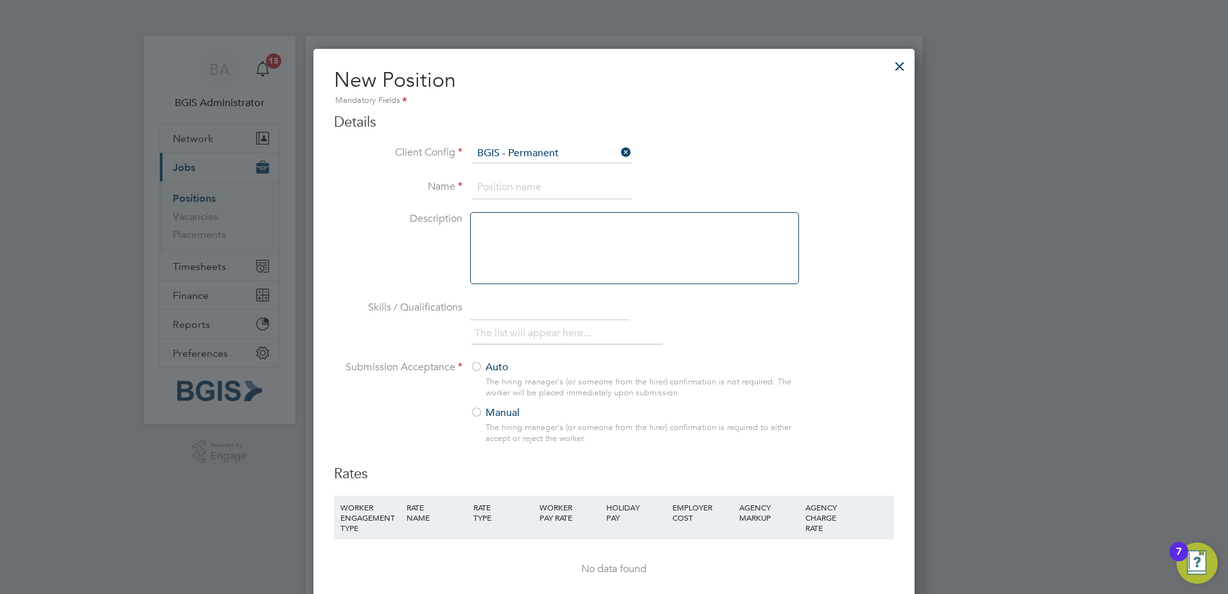
click at [547, 184] on input at bounding box center [552, 187] width 159 height 23
paste input "RCC Operative"
click at [477, 191] on input "RCC Operative" at bounding box center [552, 187] width 159 height 23
type input "RCC Operative"
click at [576, 250] on div at bounding box center [634, 248] width 329 height 72
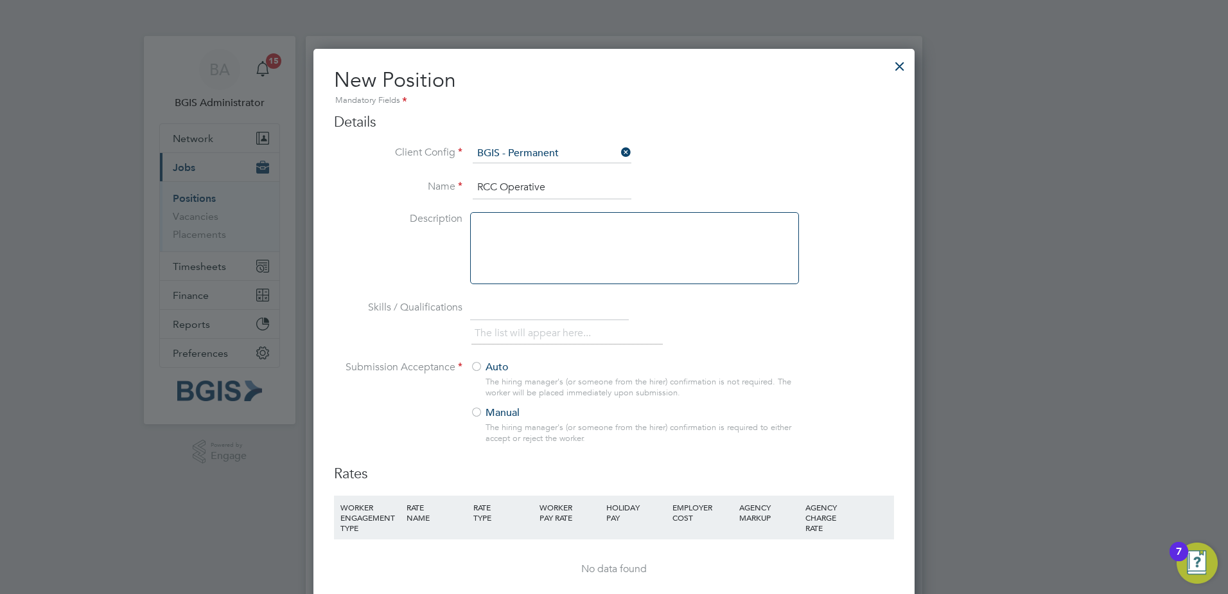
paste div
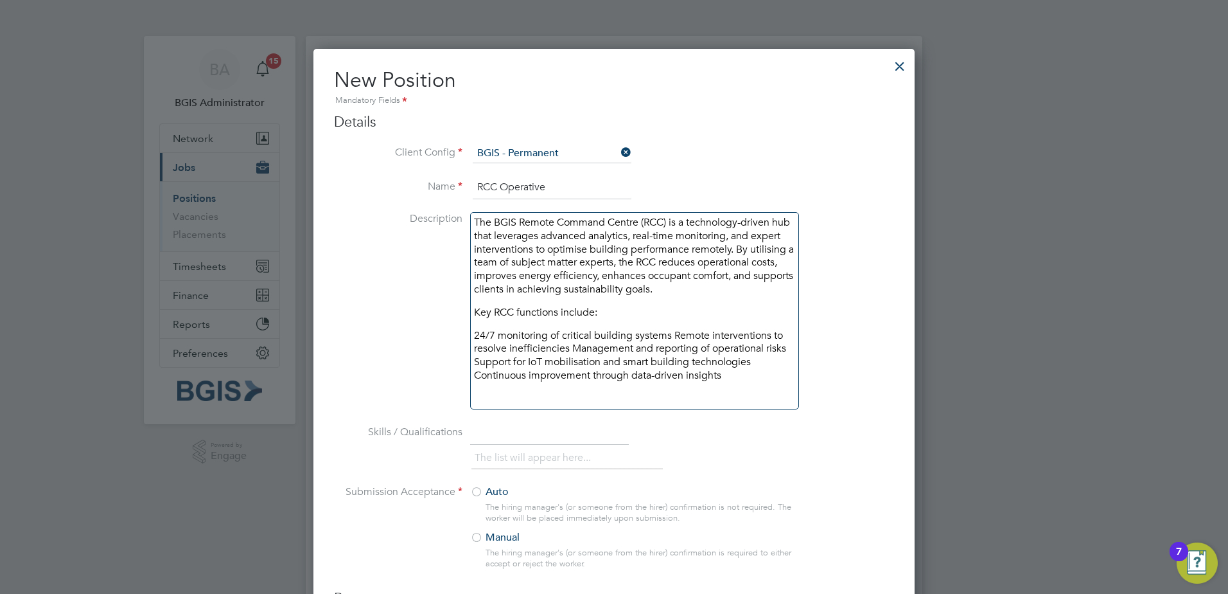
scroll to position [969, 602]
click at [513, 316] on p "Key RCC functions include:" at bounding box center [634, 312] width 321 height 13
click at [737, 393] on p at bounding box center [634, 388] width 321 height 13
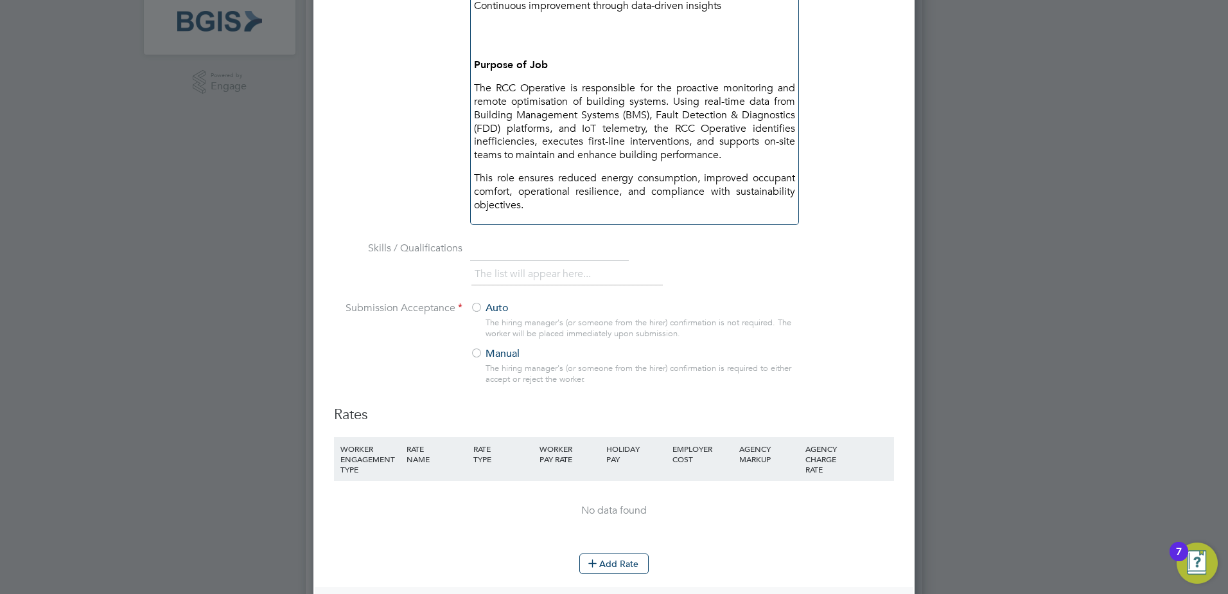
scroll to position [385, 0]
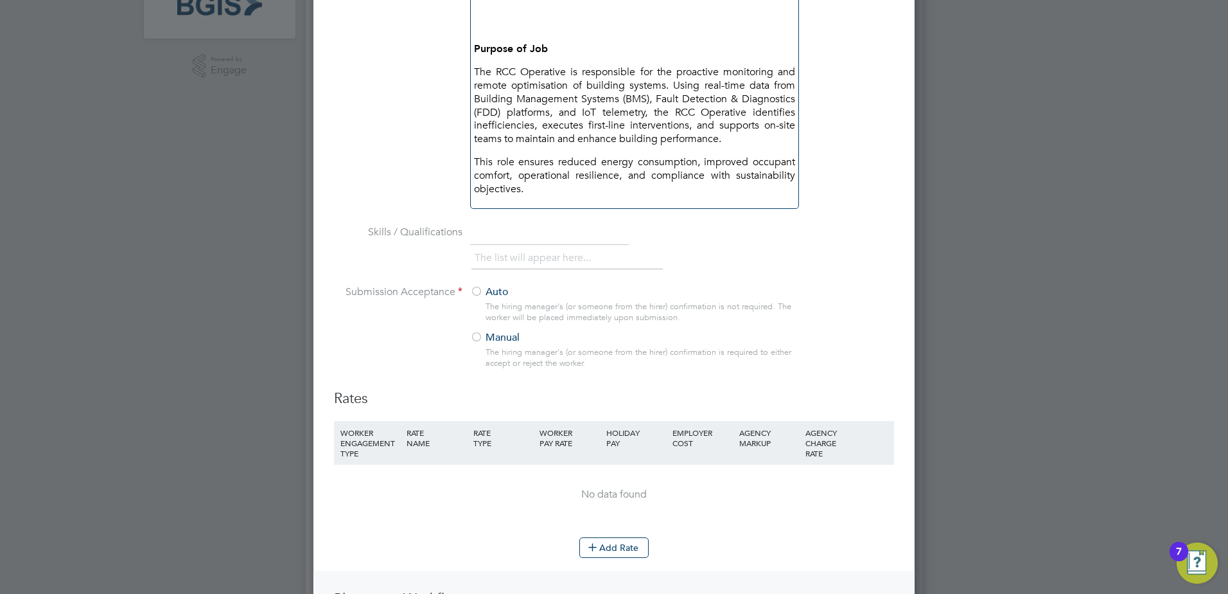
click at [569, 179] on p "This role ensures reduced energy consumption, improved occupant comfort, operat…" at bounding box center [634, 175] width 321 height 40
click at [582, 193] on p "This role ensures reduced energy consumption, improved occupant comfort, operat…" at bounding box center [634, 175] width 321 height 40
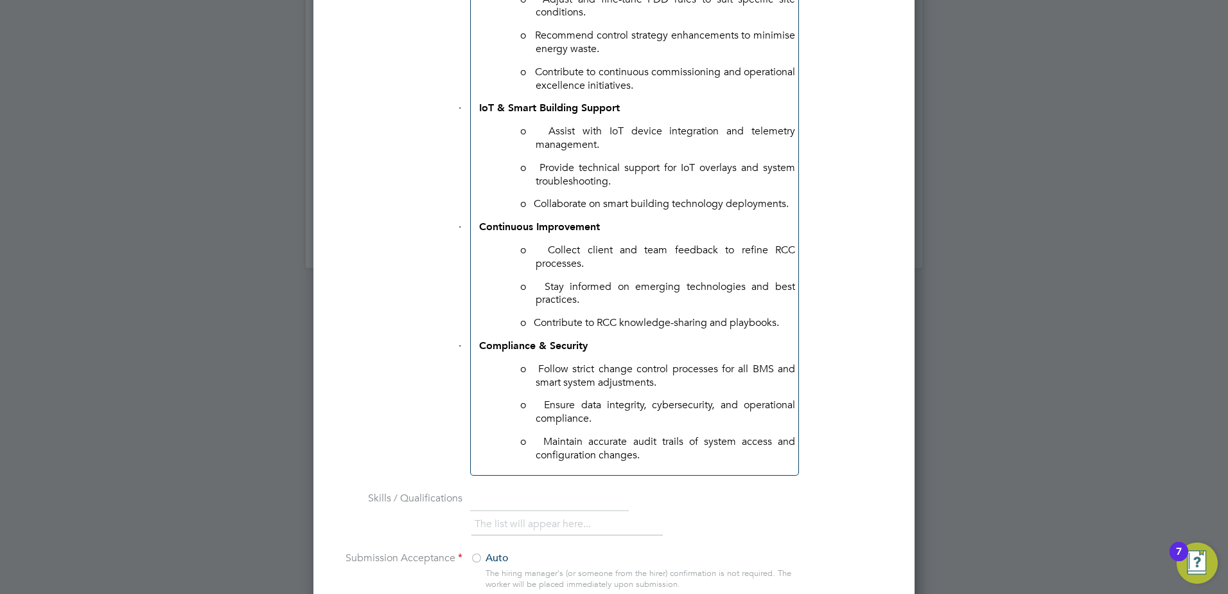
scroll to position [1453, 0]
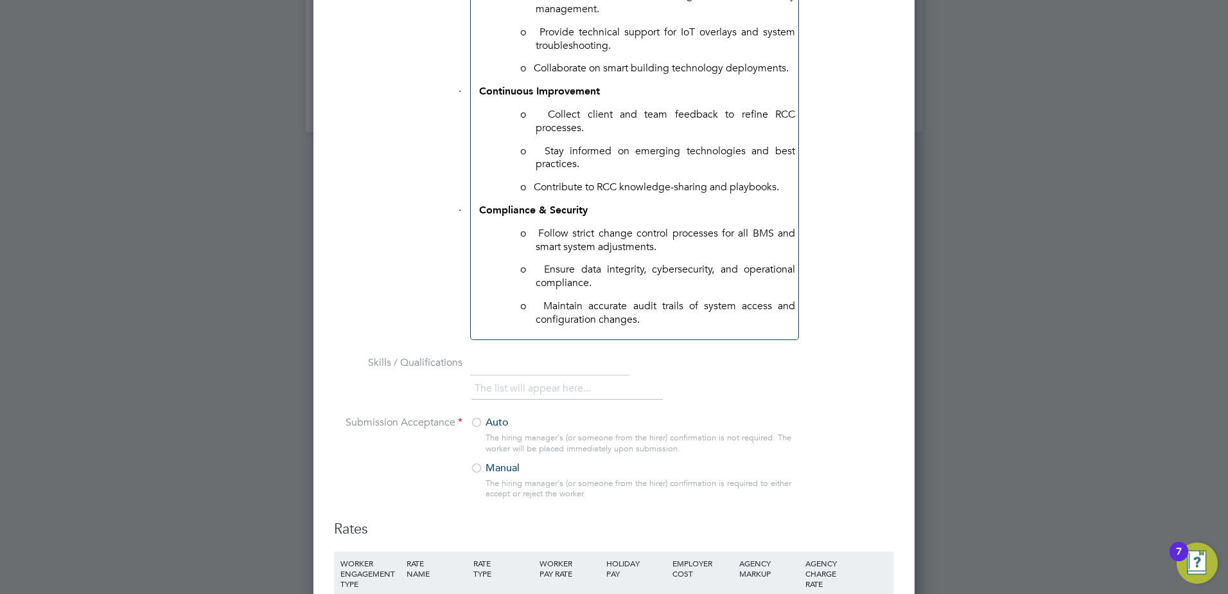
click at [603, 323] on p "o Maintain accurate audit trails of system access and configuration changes." at bounding box center [666, 312] width 260 height 27
click at [660, 324] on p "o Maintain accurate audit trails of system access and configuration changes." at bounding box center [666, 312] width 260 height 27
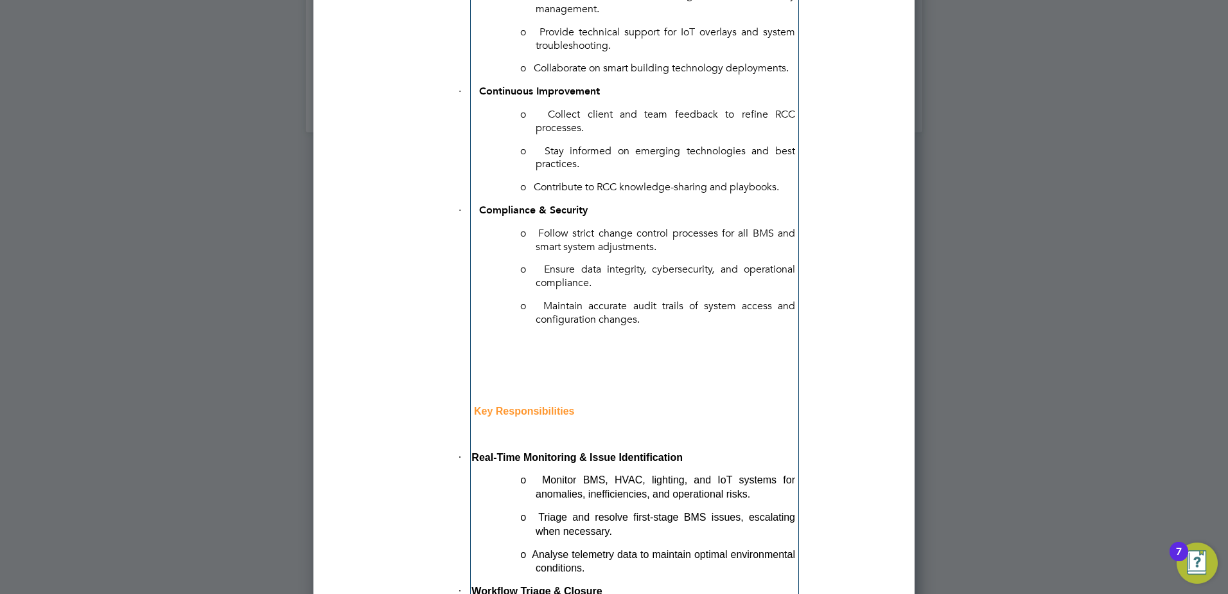
scroll to position [0, 0]
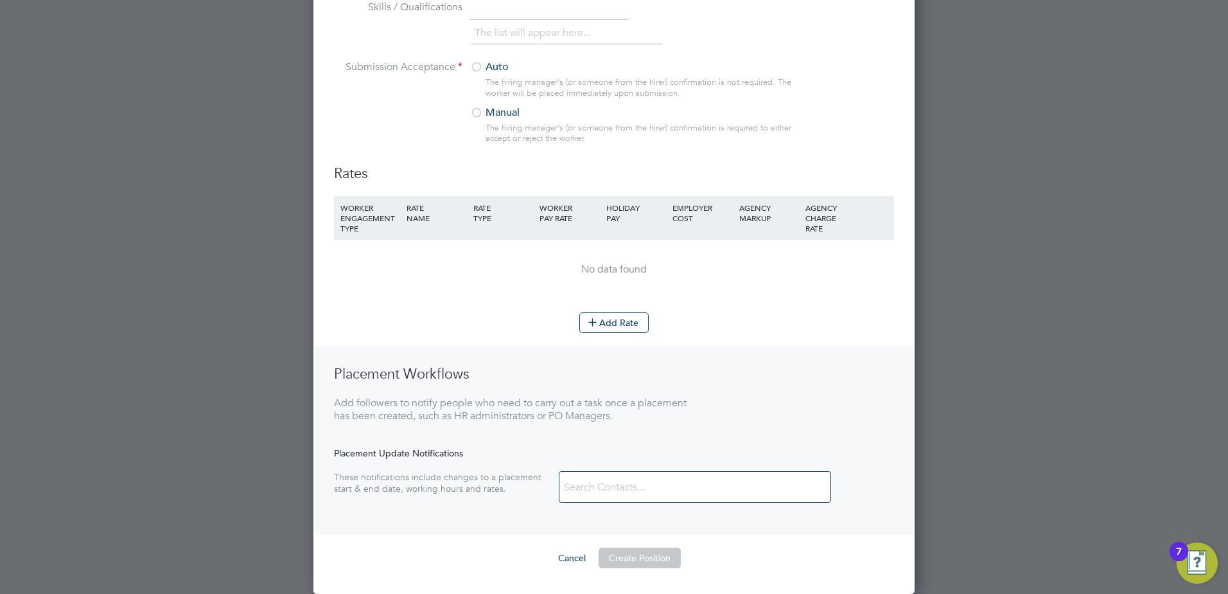
drag, startPoint x: 611, startPoint y: 298, endPoint x: 765, endPoint y: 620, distance: 356.9
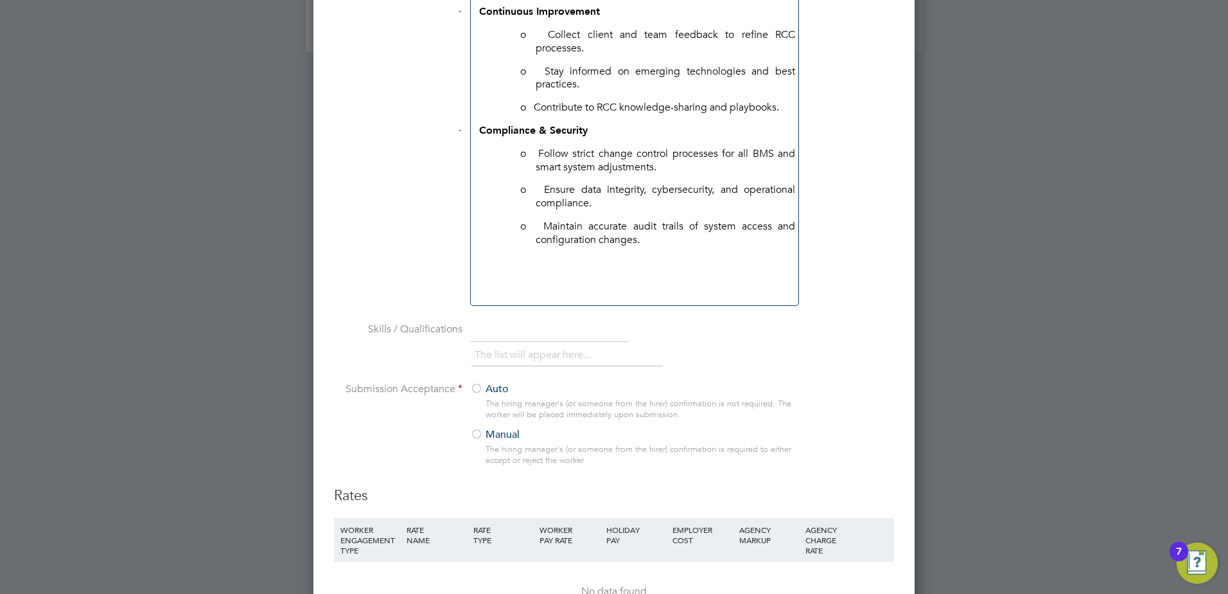
drag, startPoint x: 509, startPoint y: 305, endPoint x: 506, endPoint y: 283, distance: 22.6
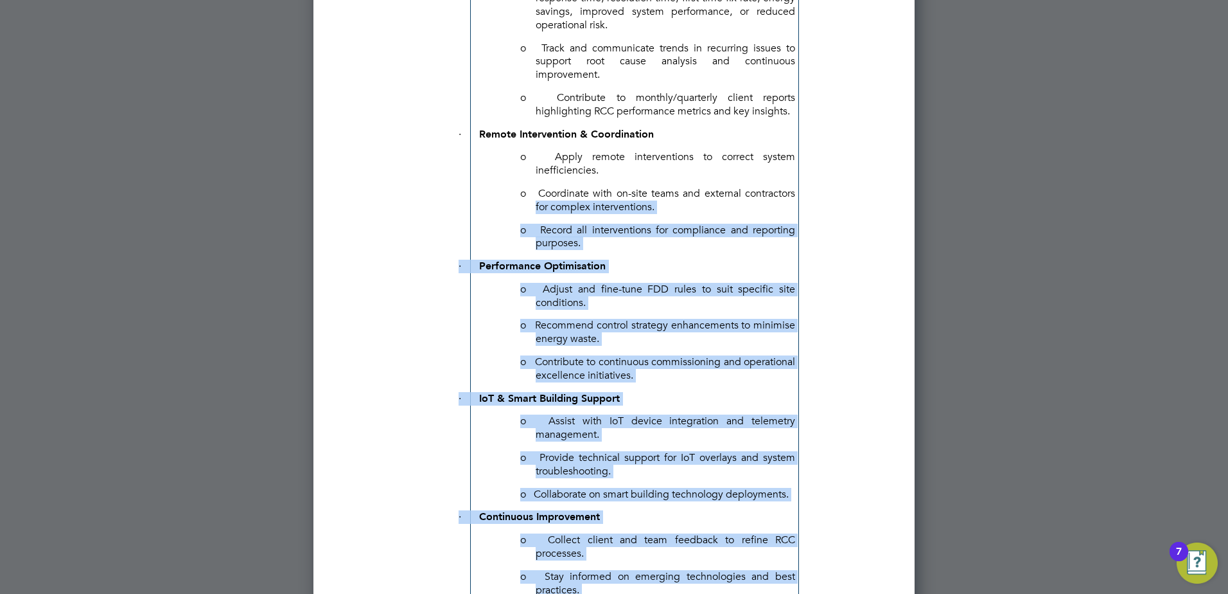
drag, startPoint x: 657, startPoint y: 582, endPoint x: 482, endPoint y: 212, distance: 408.9
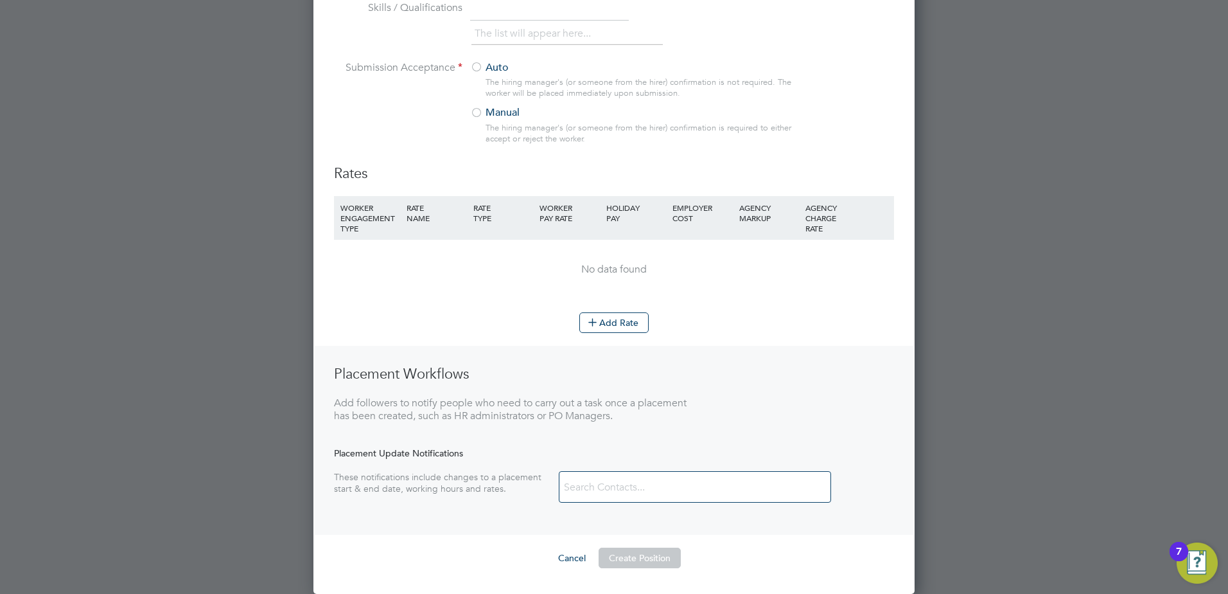
drag, startPoint x: 520, startPoint y: 241, endPoint x: 621, endPoint y: 626, distance: 398.4
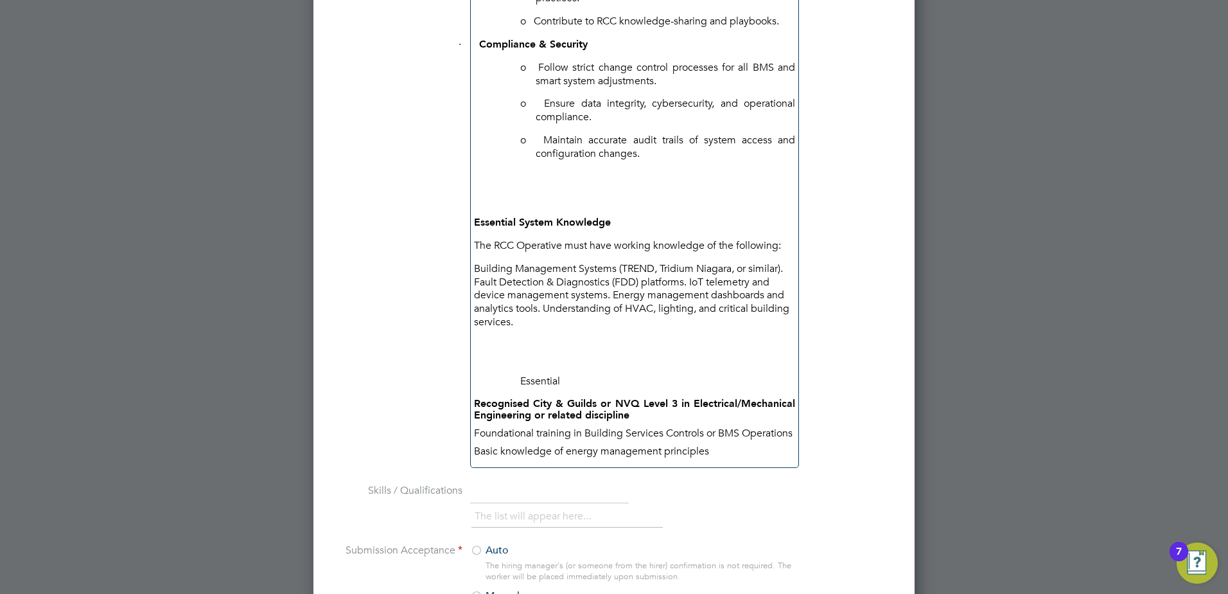
click at [745, 457] on p "Basic knowledge of energy management principles" at bounding box center [634, 451] width 321 height 11
click at [536, 382] on p "Essential" at bounding box center [666, 381] width 260 height 13
click at [538, 381] on p "Essential" at bounding box center [666, 381] width 260 height 13
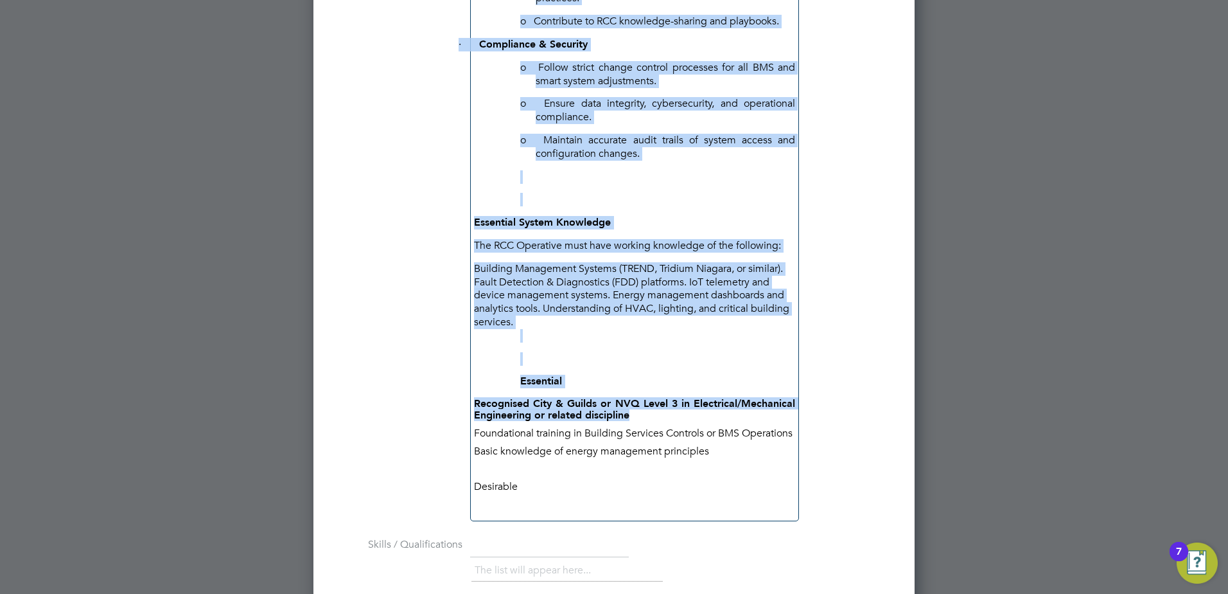
drag, startPoint x: 655, startPoint y: 418, endPoint x: 466, endPoint y: 402, distance: 189.6
click at [518, 410] on b "Recognised City & Guilds or NVQ Level 3 in Electrical/Mechanical Engineering or…" at bounding box center [634, 409] width 321 height 24
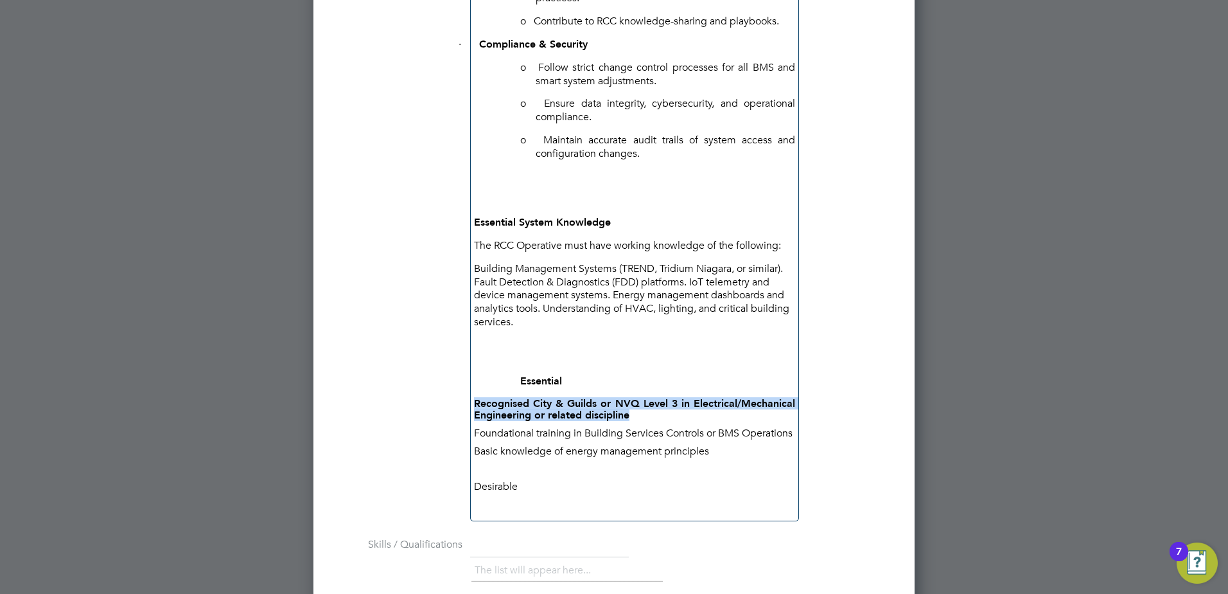
drag, startPoint x: 671, startPoint y: 417, endPoint x: 475, endPoint y: 403, distance: 197.1
click at [475, 403] on p "Recognised City & Guilds or NVQ Level 3 in Electrical/Mechanical Engineering or…" at bounding box center [634, 409] width 321 height 23
click at [610, 427] on p "Foundational training in Building Services Controls or BMS Operations" at bounding box center [634, 432] width 321 height 11
click at [479, 491] on p "Desirable" at bounding box center [634, 485] width 321 height 11
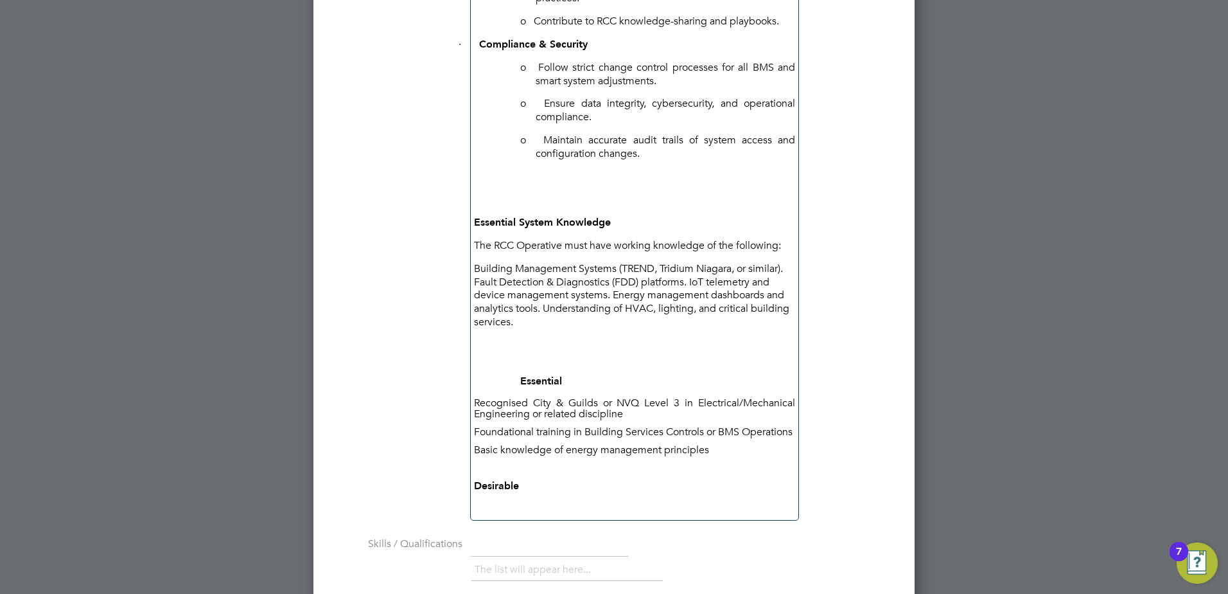
click at [615, 491] on p "Desirable" at bounding box center [634, 486] width 321 height 12
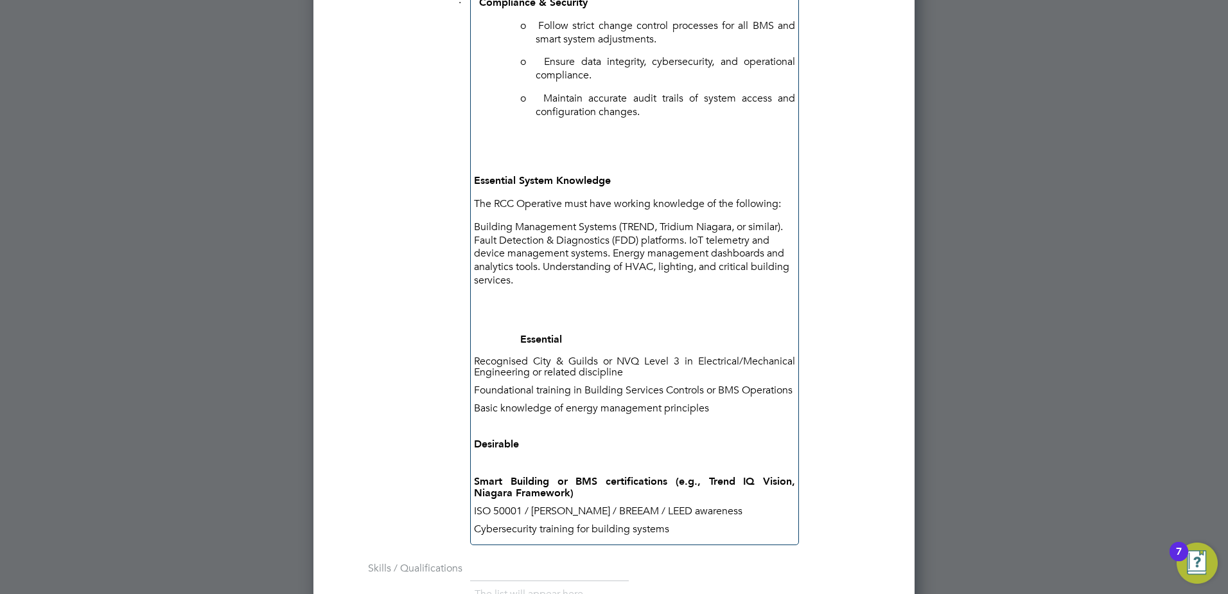
click at [531, 468] on p at bounding box center [634, 463] width 321 height 12
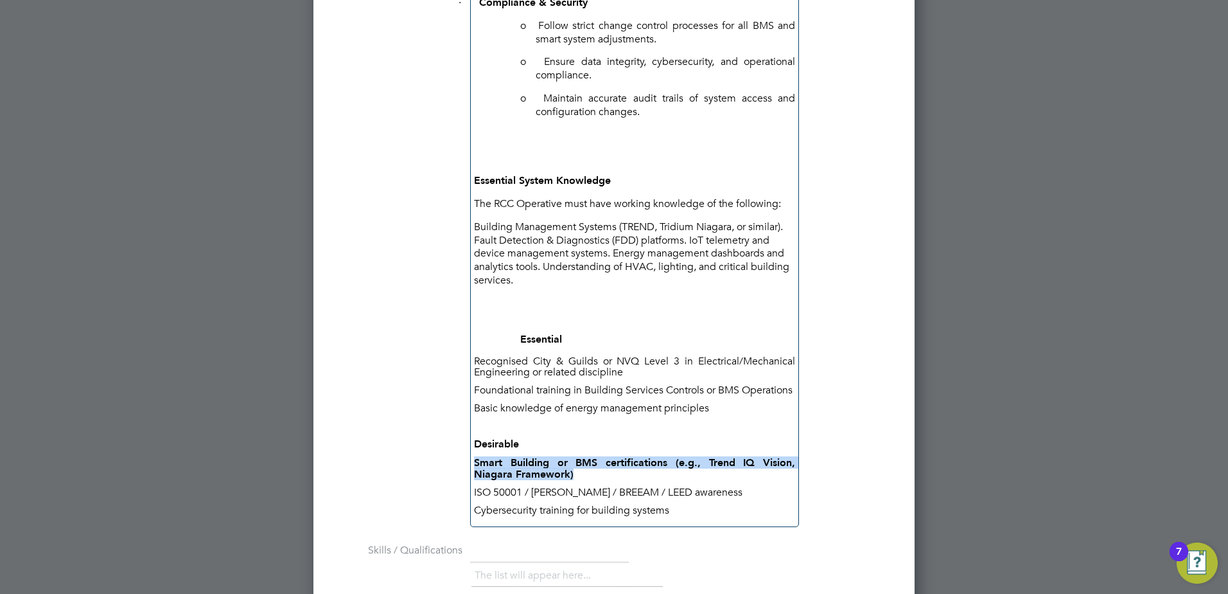
drag, startPoint x: 661, startPoint y: 486, endPoint x: 477, endPoint y: 473, distance: 184.9
click at [477, 473] on p "Smart Building or BMS certifications (e.g., Trend IQ Vision, Niagara Framework)" at bounding box center [634, 468] width 321 height 23
click at [605, 476] on p "Smart Building or BMS certifications (e.g., Trend IQ Vision, Niagara Framework)" at bounding box center [634, 468] width 321 height 22
click at [679, 495] on p "ISO 50001 / NABERS / BREEAM / LEED awareness" at bounding box center [634, 491] width 321 height 11
click at [679, 515] on p "Cybersecurity training for building systems" at bounding box center [634, 509] width 321 height 11
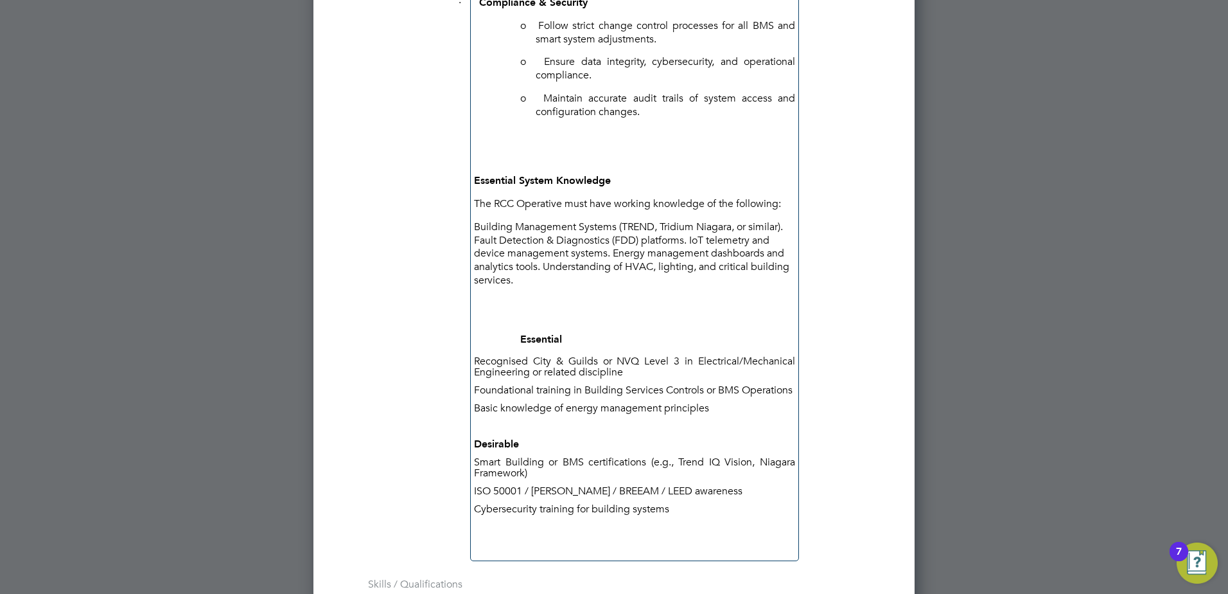
click at [601, 432] on p at bounding box center [634, 426] width 321 height 11
click at [586, 336] on p "Essential" at bounding box center [666, 339] width 260 height 13
click at [629, 343] on b "Essential" at bounding box center [644, 339] width 42 height 12
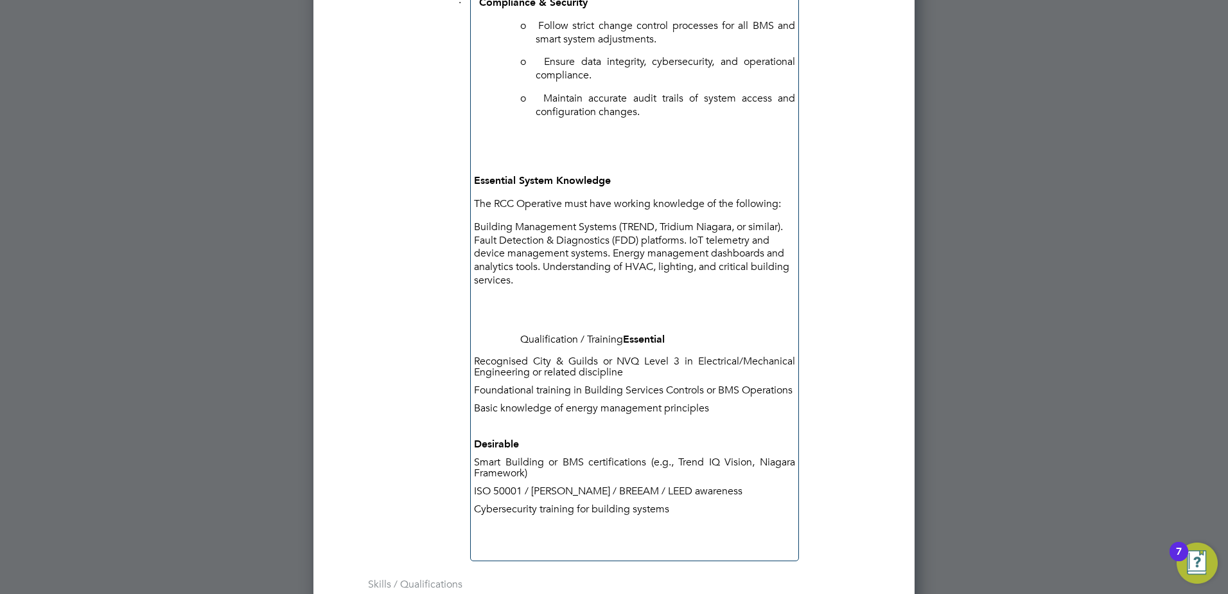
click at [621, 341] on p "Qualification / Training Essential" at bounding box center [666, 339] width 260 height 13
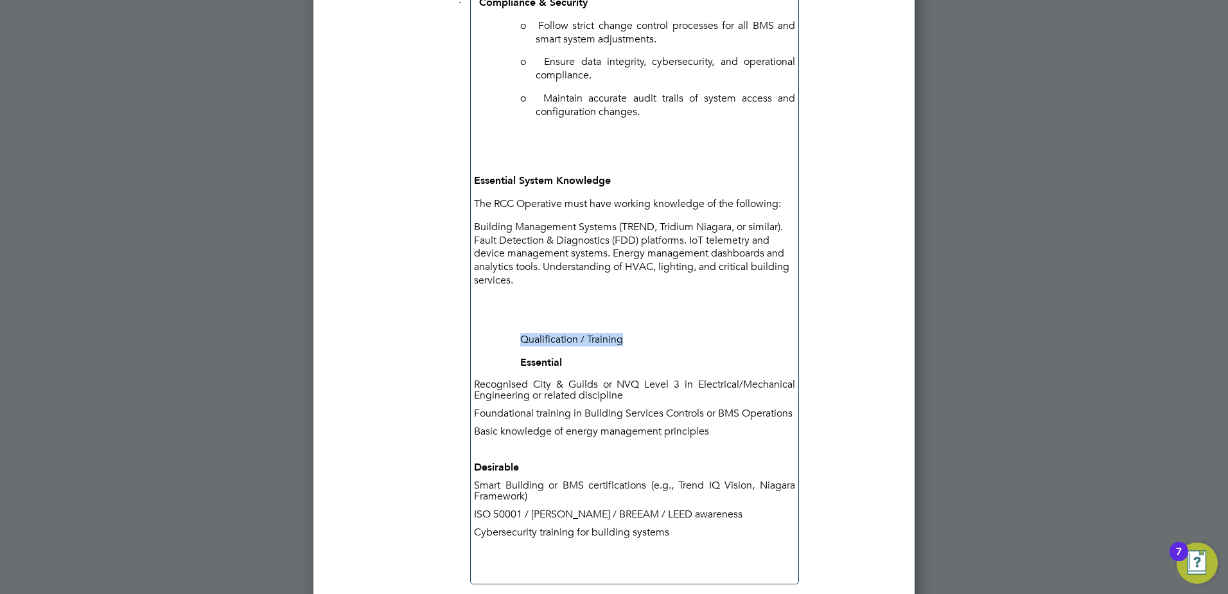
drag, startPoint x: 647, startPoint y: 341, endPoint x: 520, endPoint y: 336, distance: 126.7
click at [536, 336] on p "Qualification / Training" at bounding box center [666, 339] width 260 height 13
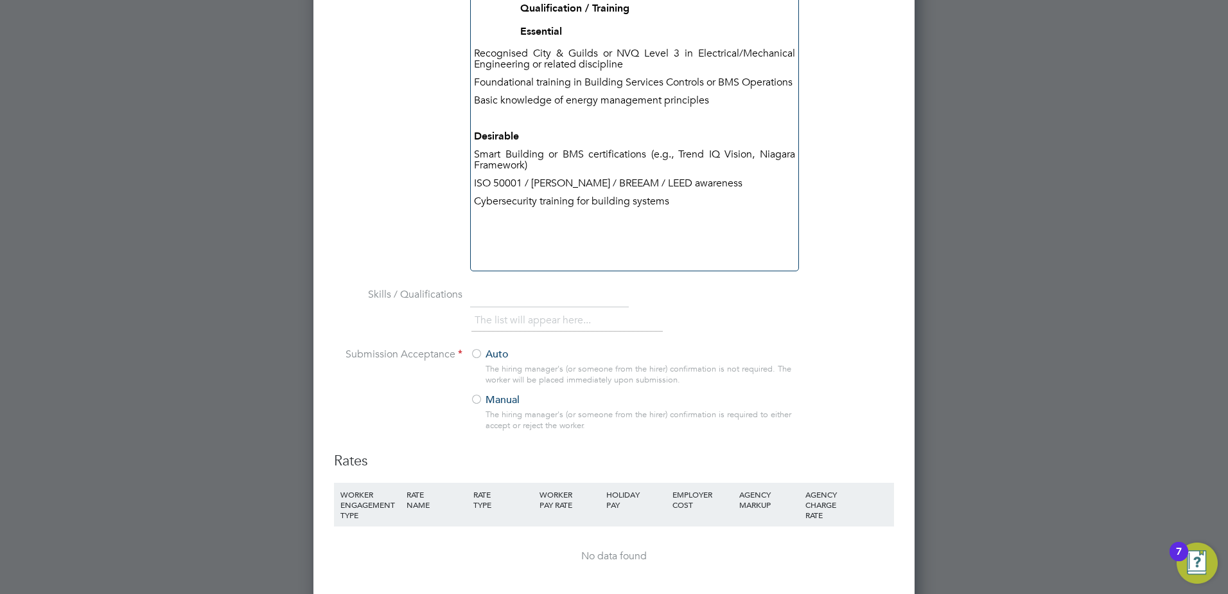
click at [552, 242] on p at bounding box center [634, 236] width 321 height 11
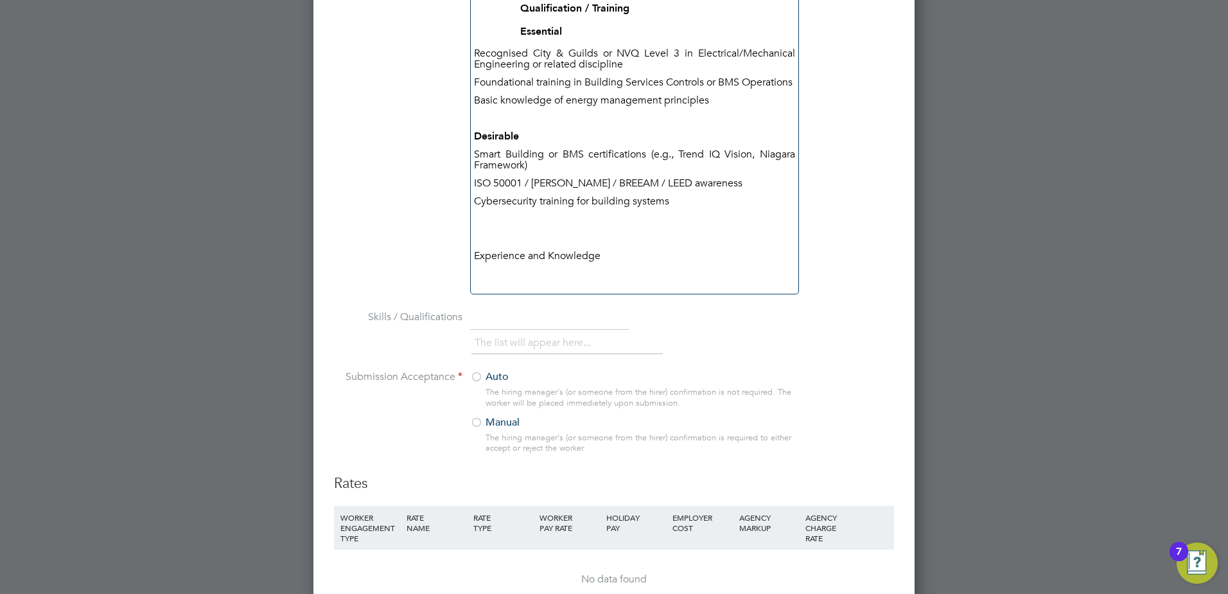
click at [553, 283] on p at bounding box center [634, 277] width 321 height 11
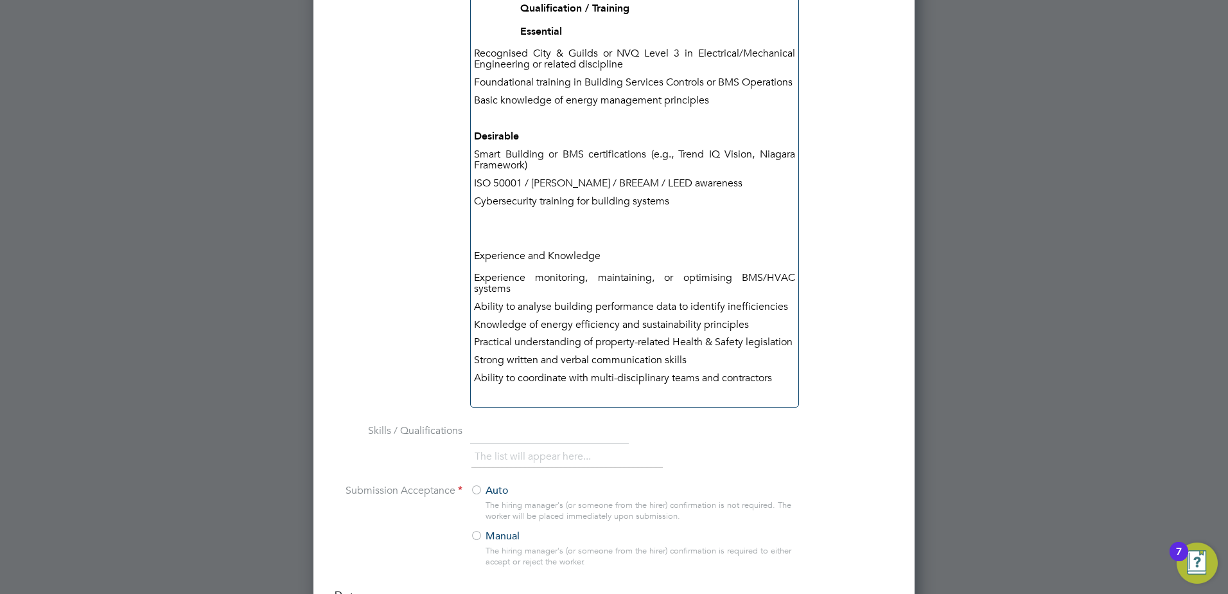
scroll to position [2971, 602]
click at [678, 312] on p "Ability to analyse building performance data to identify inefficiencies" at bounding box center [634, 306] width 321 height 11
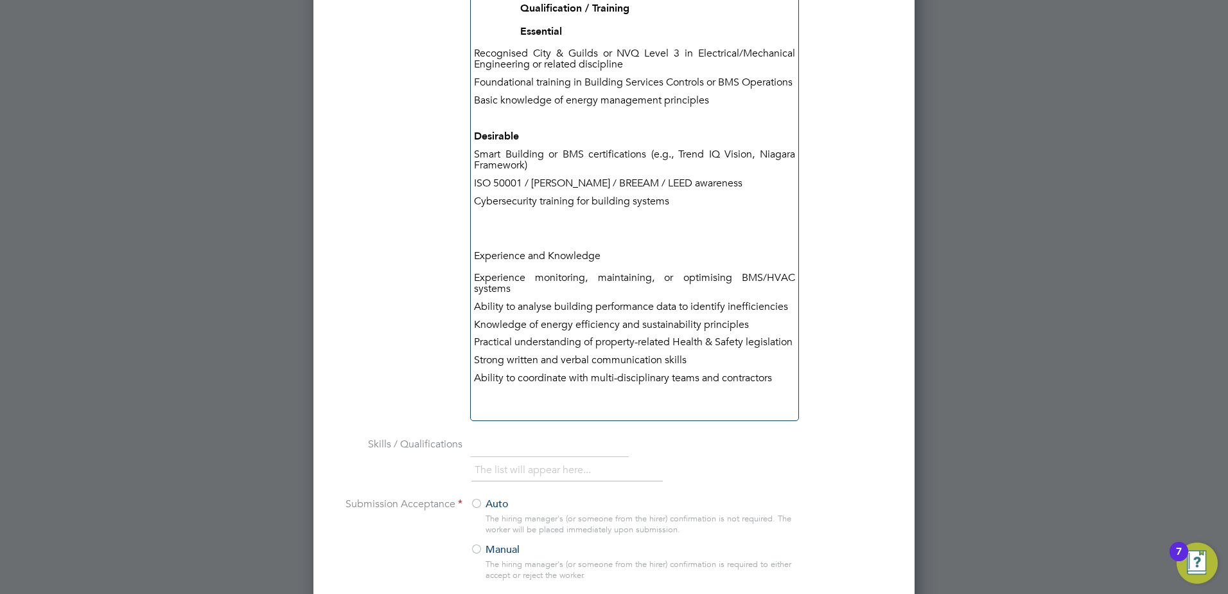
scroll to position [6, 6]
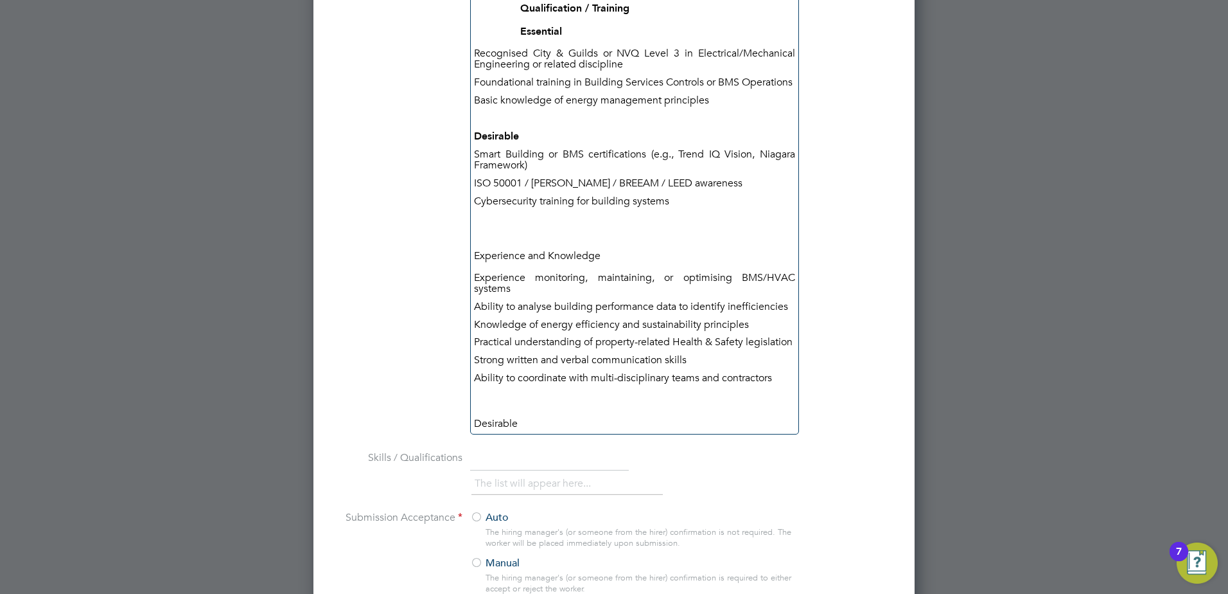
click at [620, 263] on p "Experience and Knowledge" at bounding box center [634, 255] width 321 height 13
click at [529, 290] on p "Experience monitoring, maintaining, or optimising BMS/HVAC systems" at bounding box center [634, 283] width 321 height 22
click at [537, 287] on p "Experience monitoring, maintaining, or optimising BMS/HVAC systems" at bounding box center [634, 283] width 321 height 22
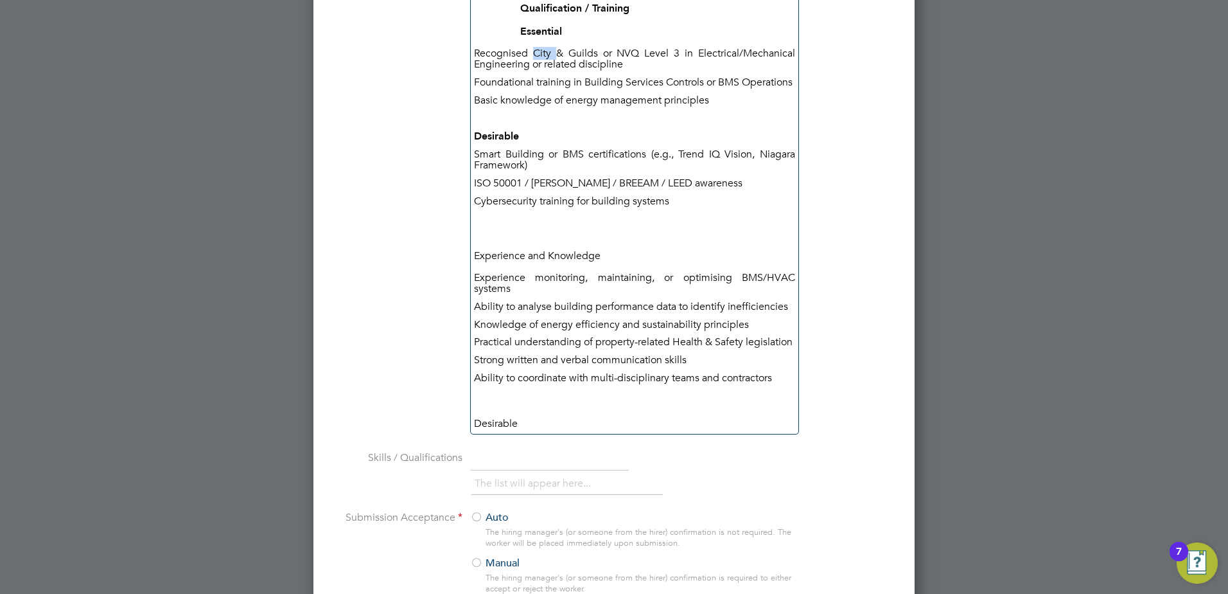
click at [539, 30] on b "Essential" at bounding box center [541, 31] width 42 height 12
copy b "Essential"
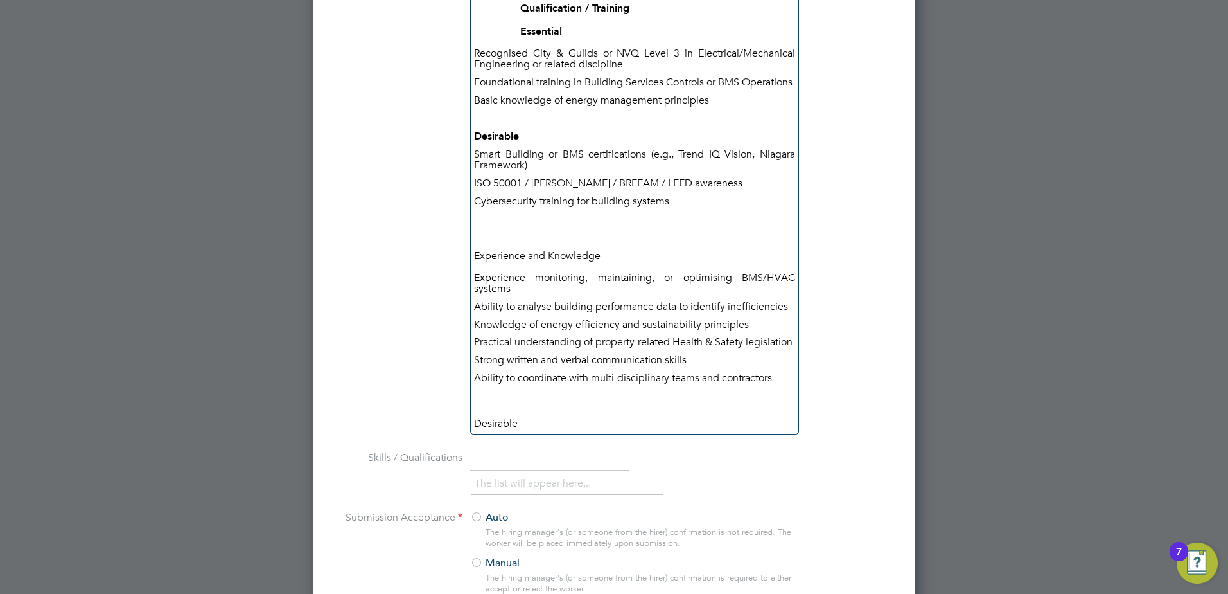
scroll to position [3021, 602]
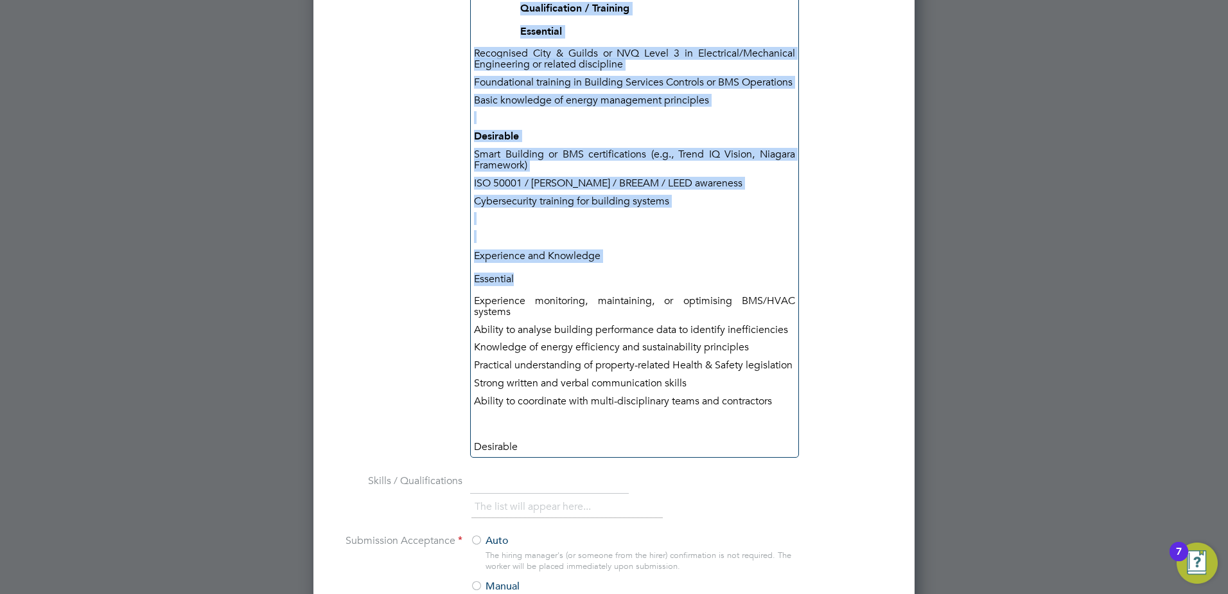
drag, startPoint x: 587, startPoint y: 288, endPoint x: 477, endPoint y: 263, distance: 112.7
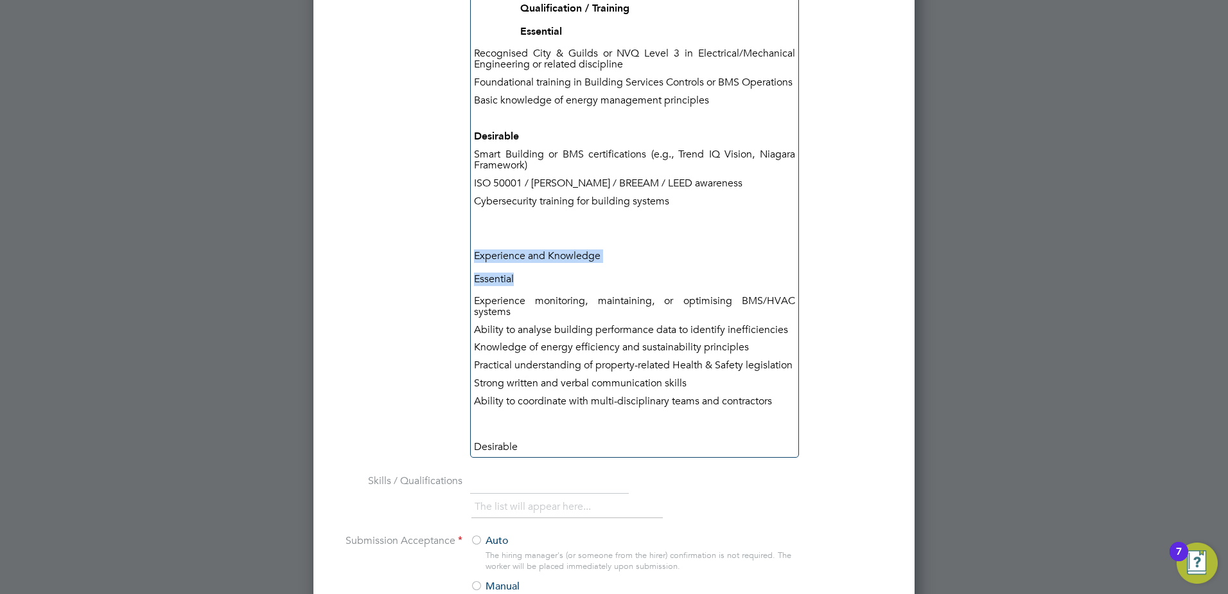
click at [477, 263] on p "Experience and Knowledge" at bounding box center [634, 255] width 321 height 13
drag, startPoint x: 528, startPoint y: 290, endPoint x: 475, endPoint y: 268, distance: 57.9
click at [494, 454] on div "Desirable" at bounding box center [634, 446] width 321 height 13
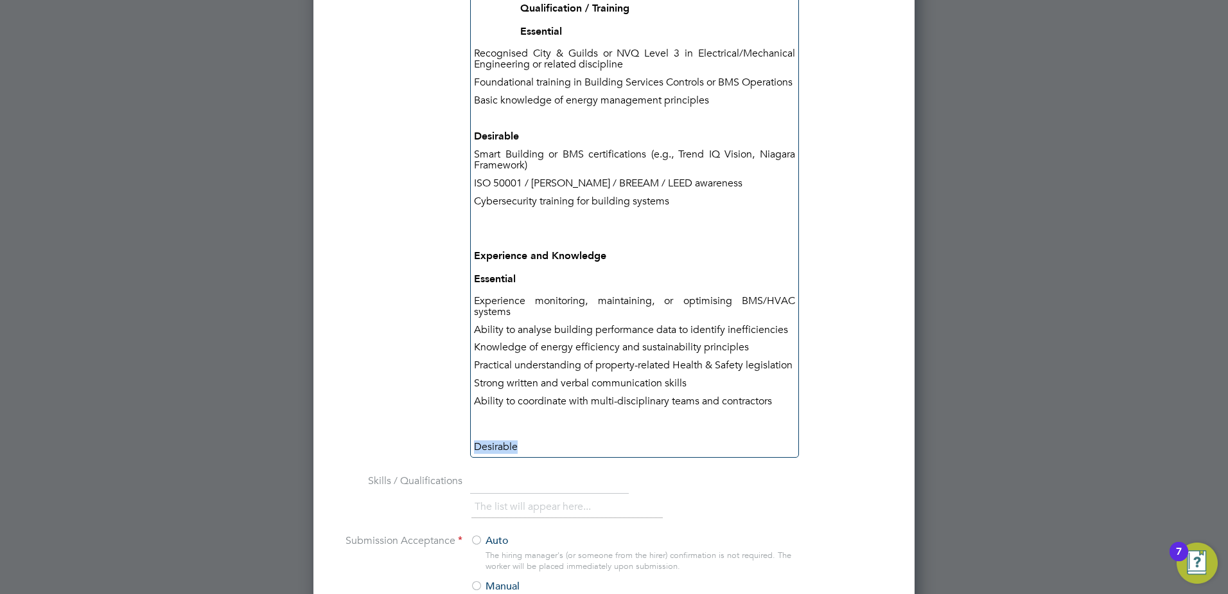
click at [494, 454] on div "Desirable" at bounding box center [634, 446] width 321 height 13
click at [613, 454] on div "Desirable" at bounding box center [634, 446] width 321 height 13
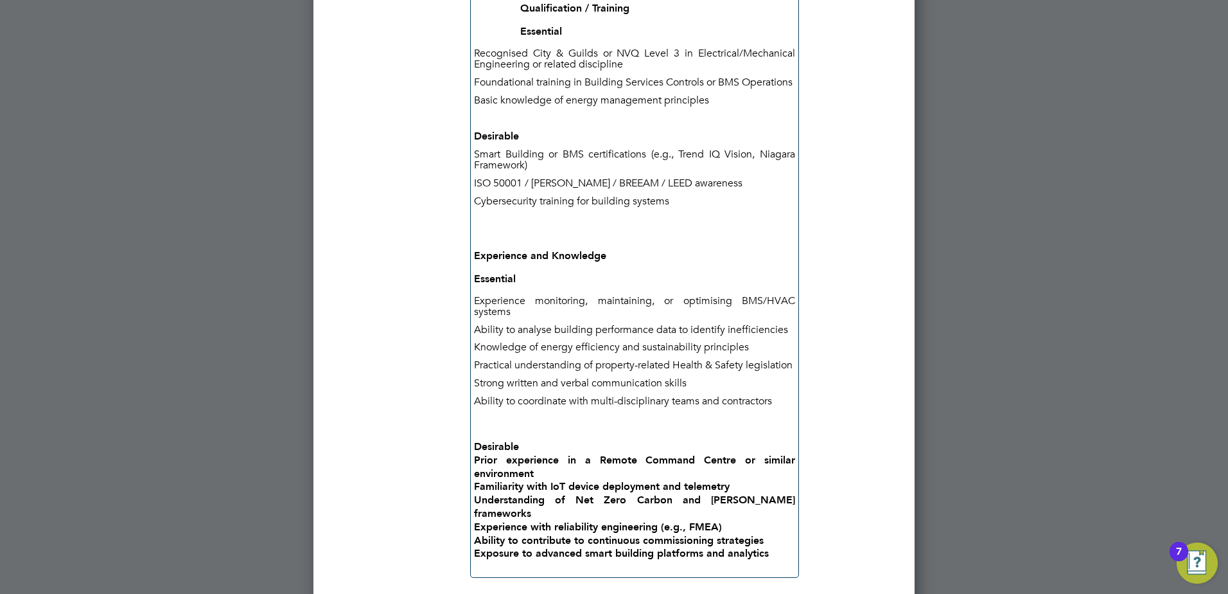
scroll to position [3128, 602]
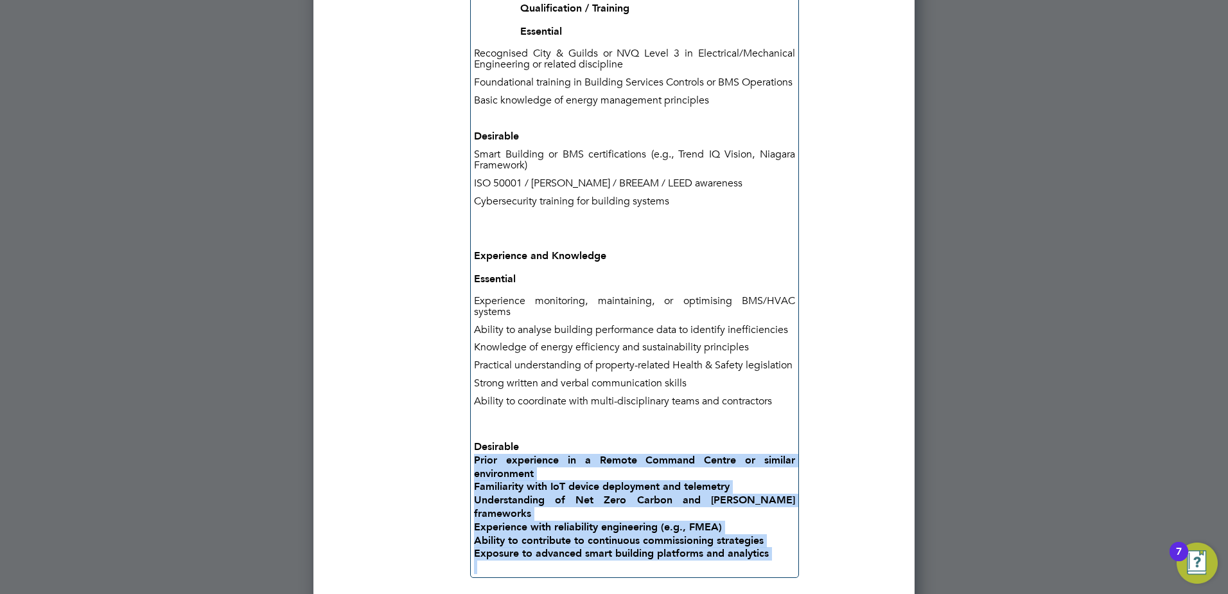
drag, startPoint x: 788, startPoint y: 563, endPoint x: 471, endPoint y: 471, distance: 330.4
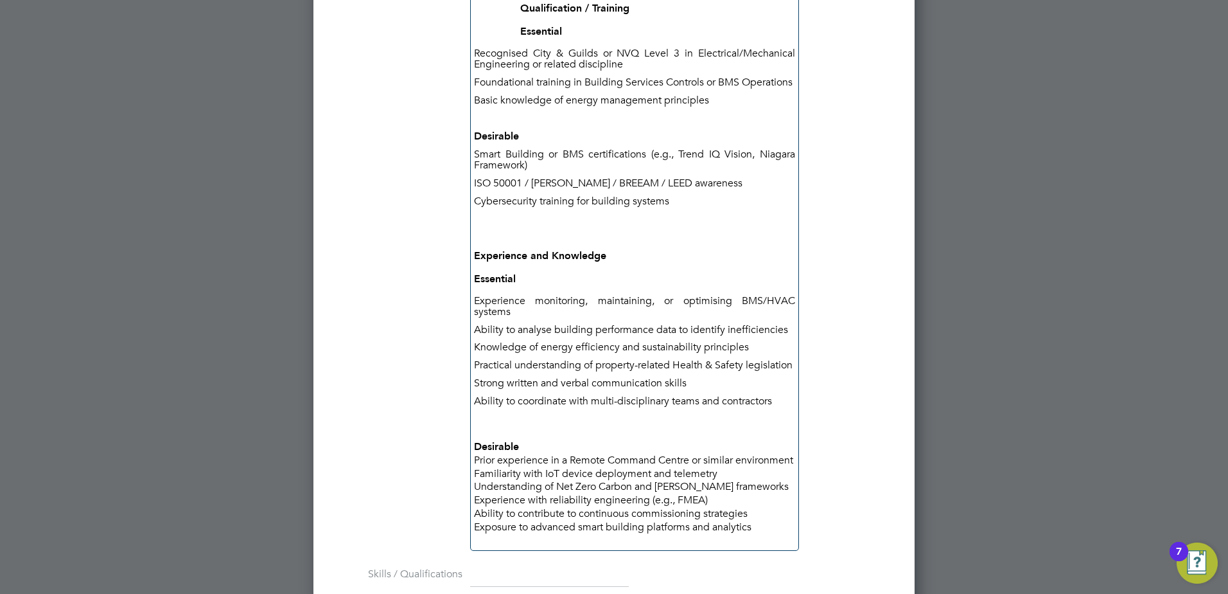
click at [633, 454] on div "Desirable" at bounding box center [634, 446] width 321 height 13
click at [623, 353] on p "Knowledge of energy efficiency and sustainability principles" at bounding box center [634, 347] width 321 height 11
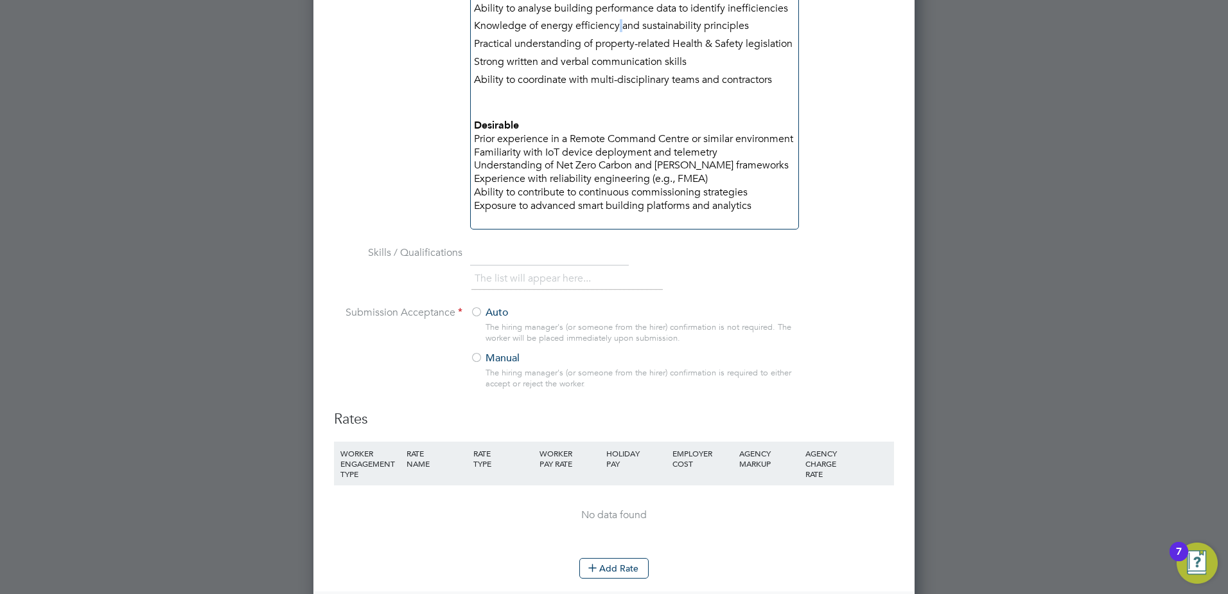
click at [502, 365] on label "Manual" at bounding box center [629, 357] width 318 height 13
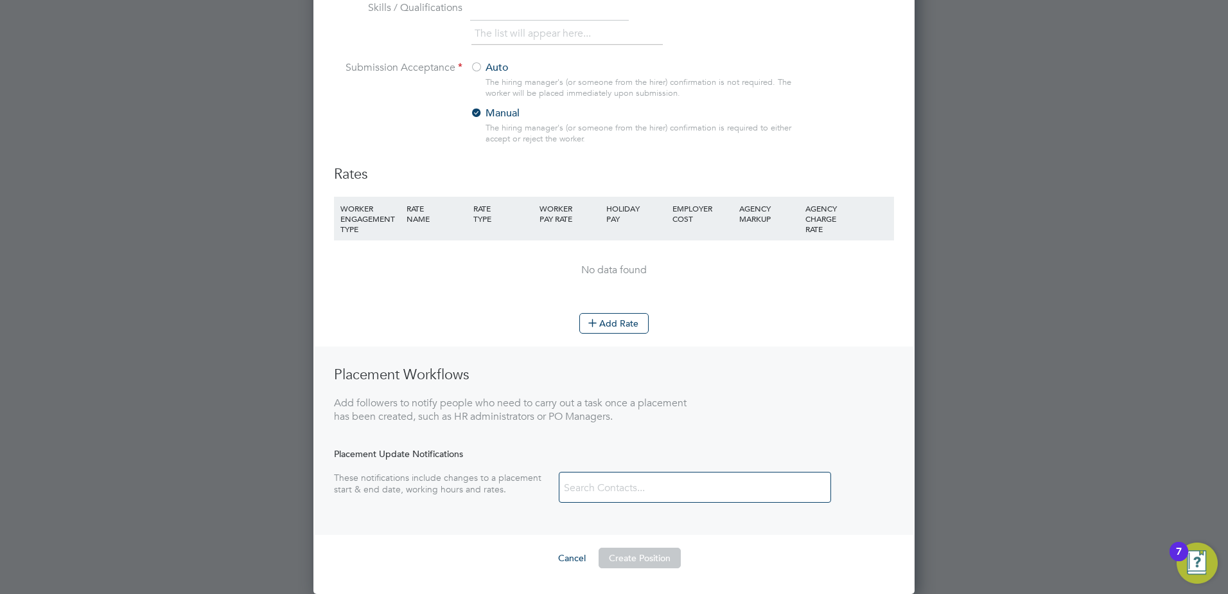
scroll to position [2570, 0]
click at [609, 333] on button "Add Rate" at bounding box center [613, 323] width 69 height 21
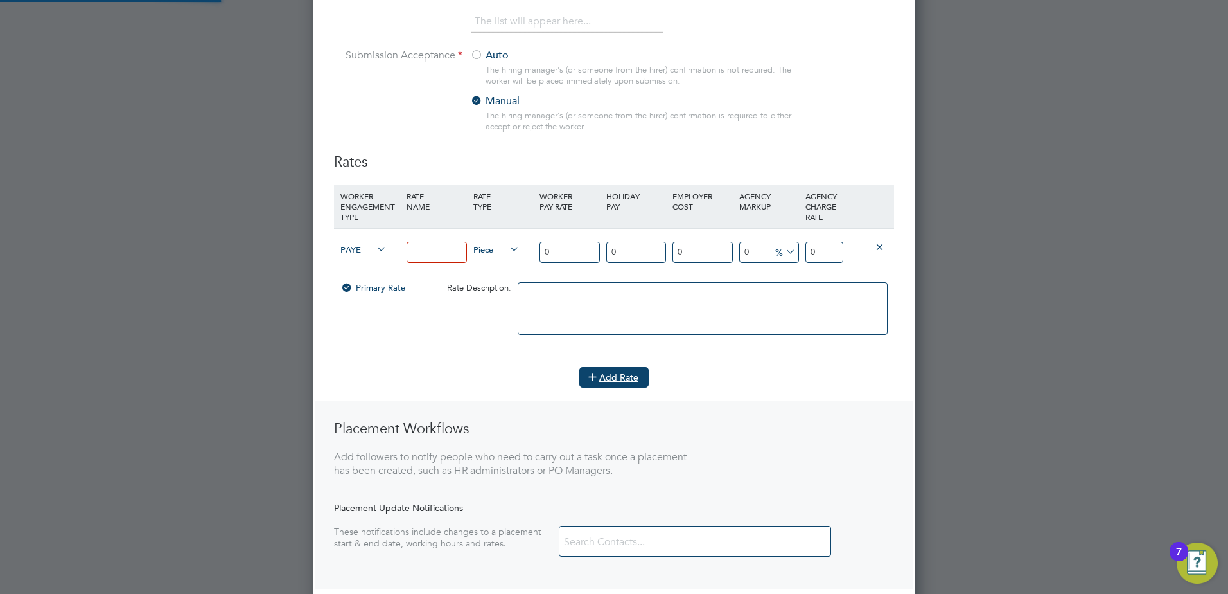
scroll to position [3193, 602]
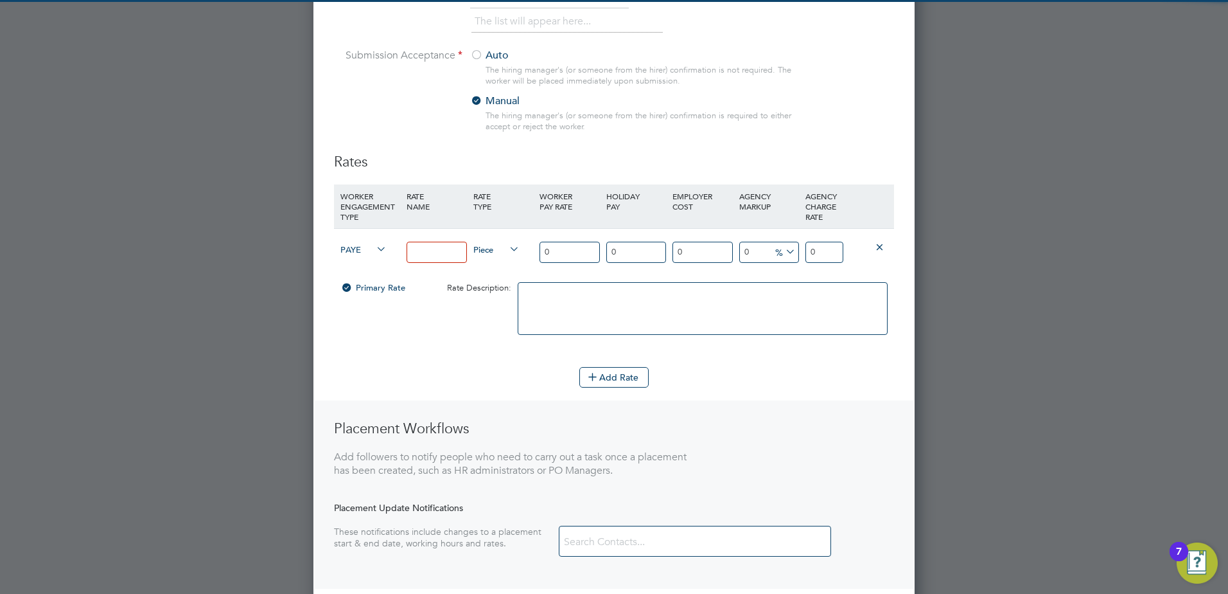
click at [446, 263] on input at bounding box center [437, 252] width 60 height 21
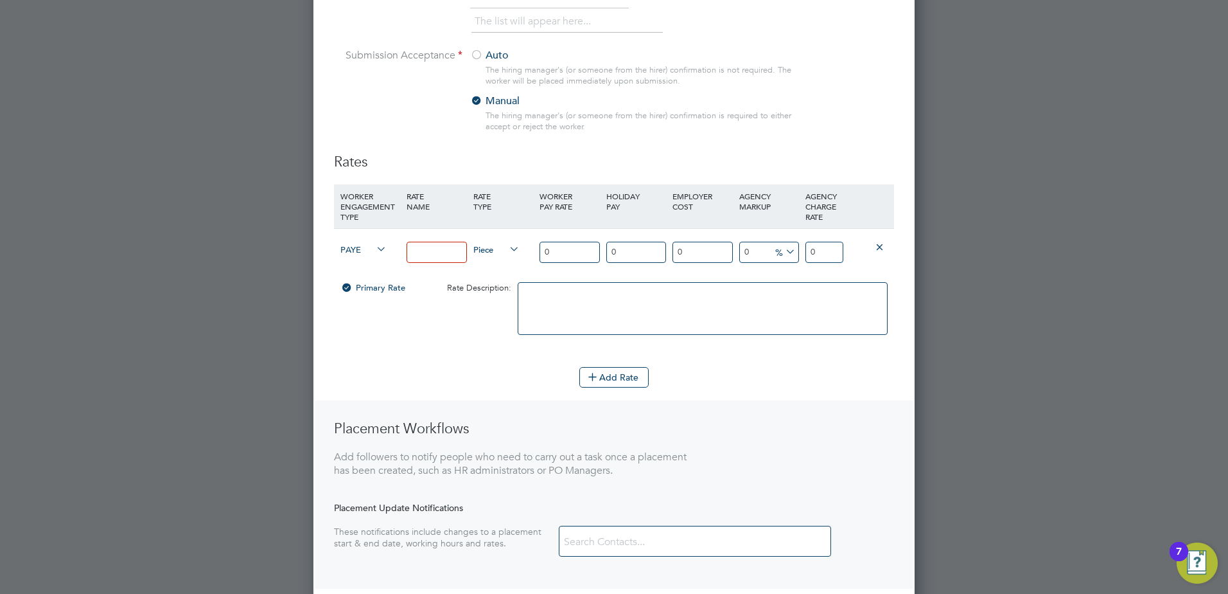
type input "Permanent Fee"
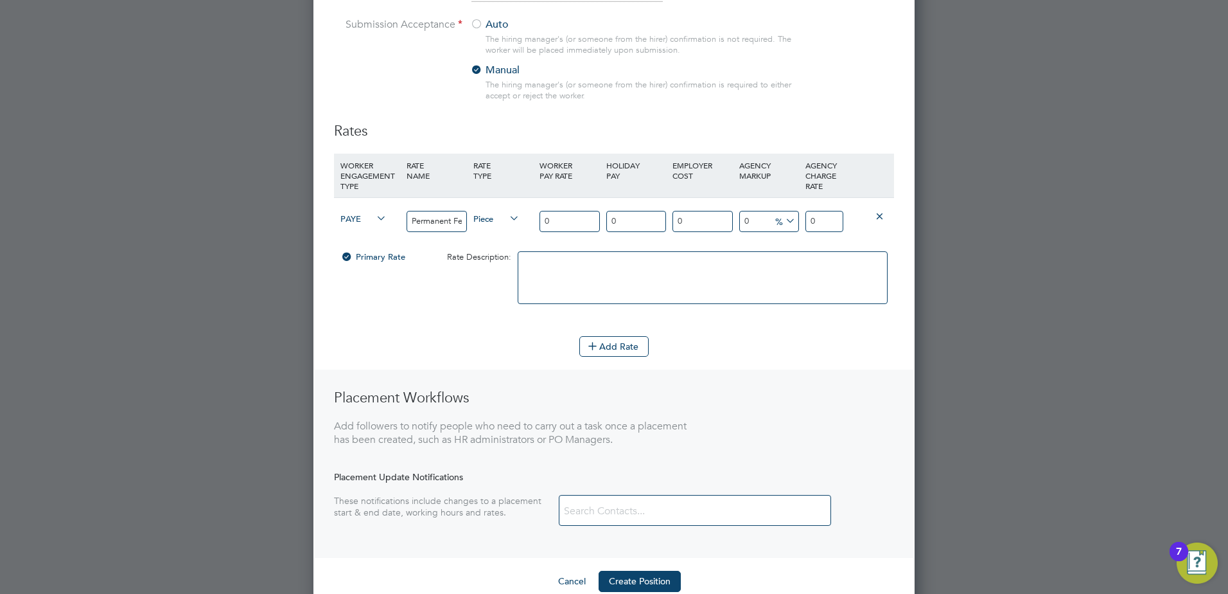
scroll to position [2649, 0]
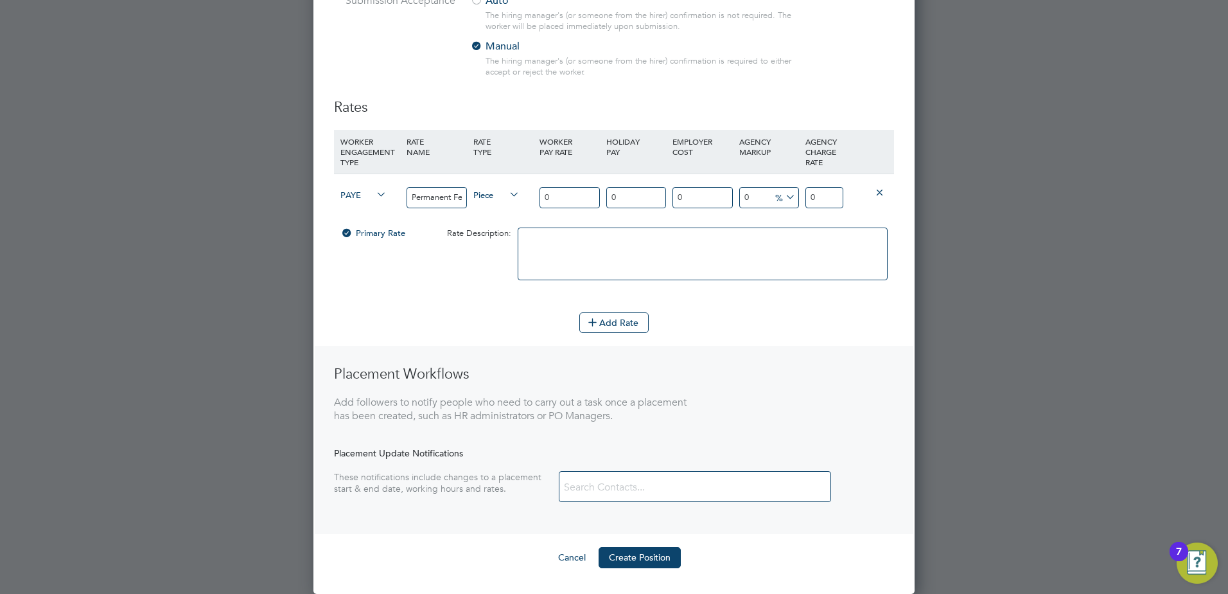
click at [651, 545] on ng-container "Rates WORKER ENGAGEMENT TYPE RATE NAME RATE TYPE WORKER PAY RATE HOLIDAY PAY EM…" at bounding box center [614, 332] width 560 height 469
click at [650, 558] on button "Create Position" at bounding box center [640, 557] width 82 height 21
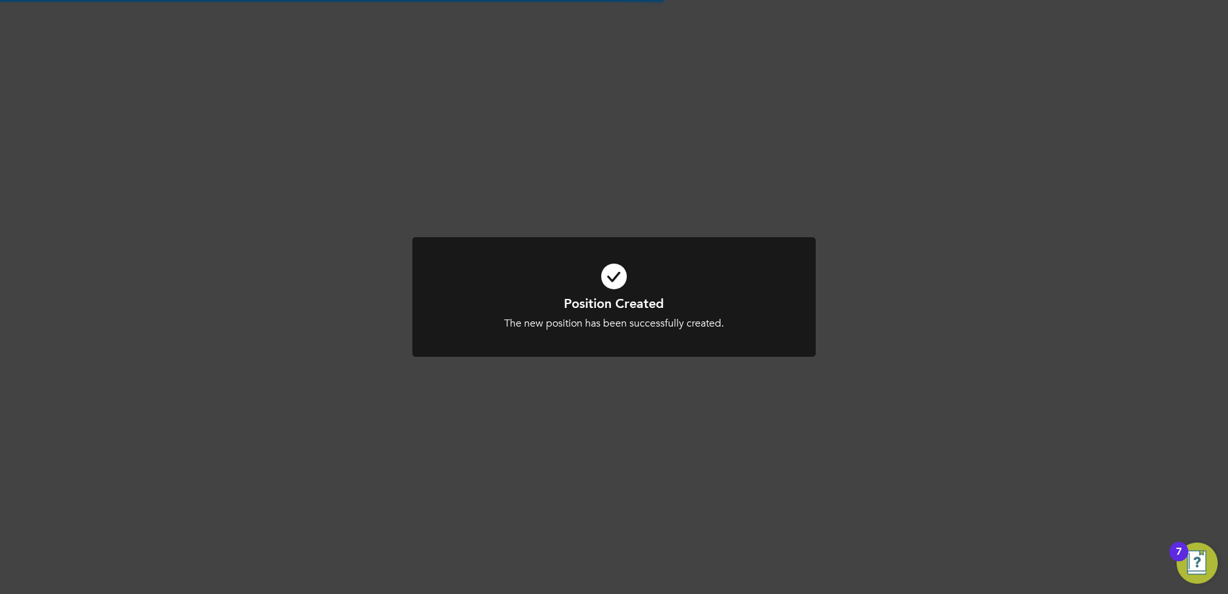
scroll to position [12, 233]
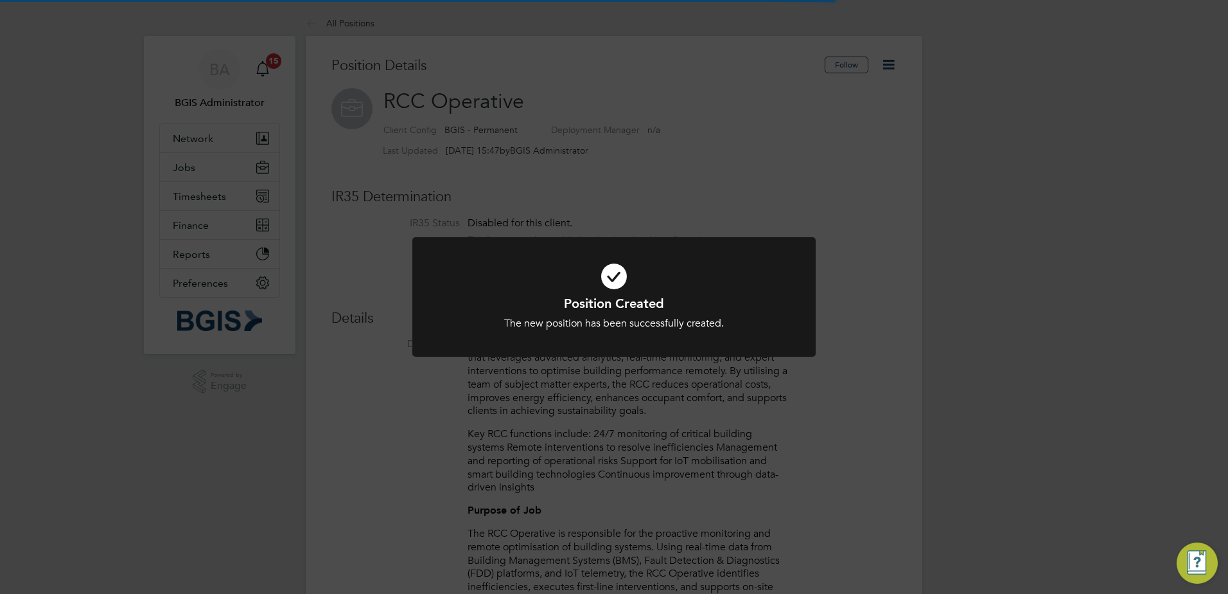
click at [875, 408] on div "Position Created The new position has been successfully created. Cancel Okay" at bounding box center [614, 297] width 1228 height 594
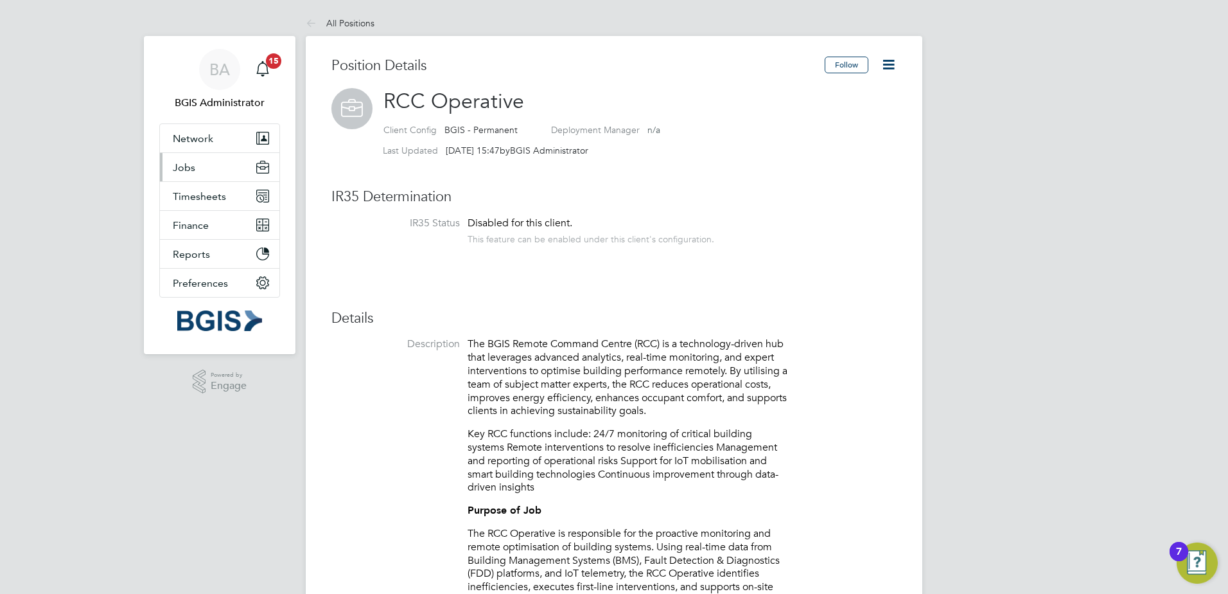
click at [202, 170] on button "Jobs" at bounding box center [219, 167] width 119 height 28
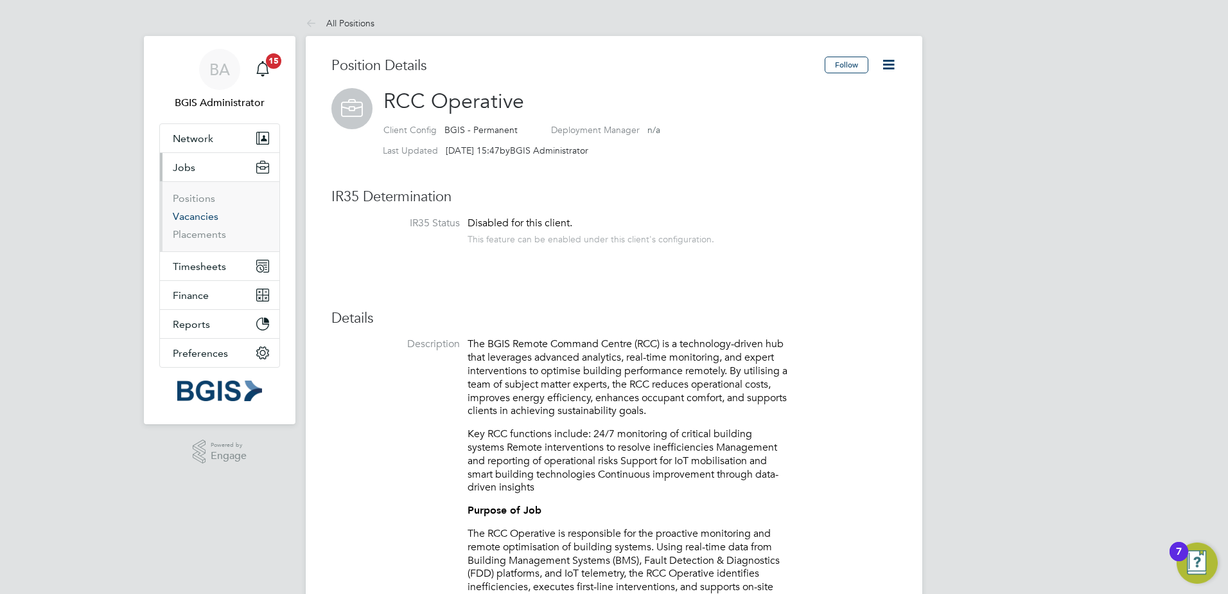
click at [186, 213] on link "Vacancies" at bounding box center [196, 216] width 46 height 12
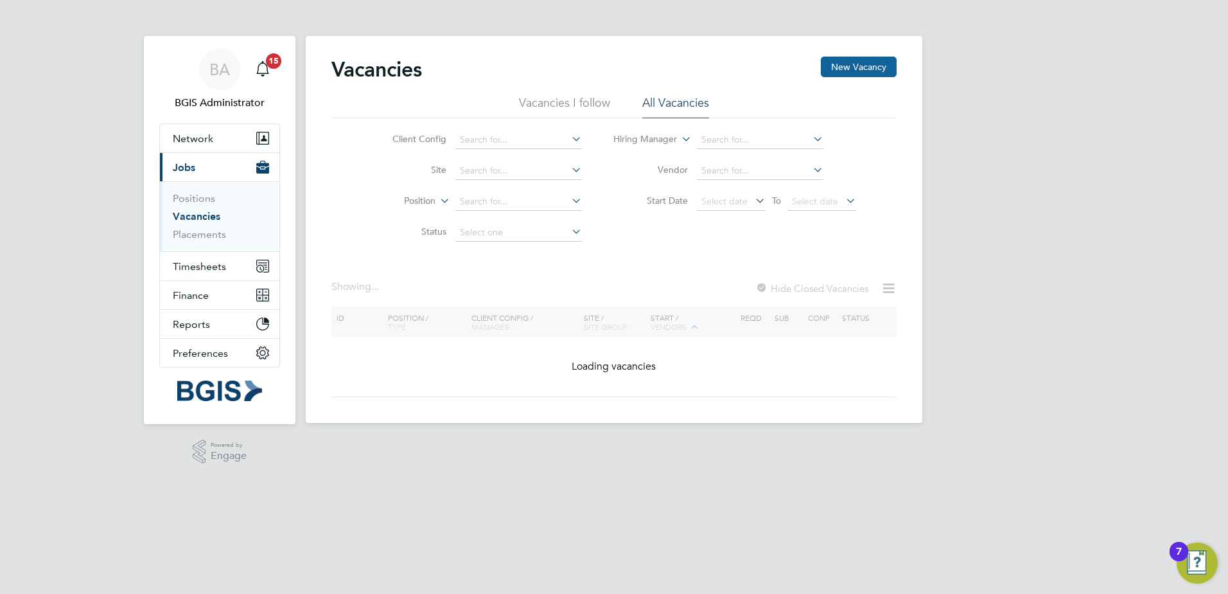
click at [861, 72] on button "New Vacancy" at bounding box center [859, 67] width 76 height 21
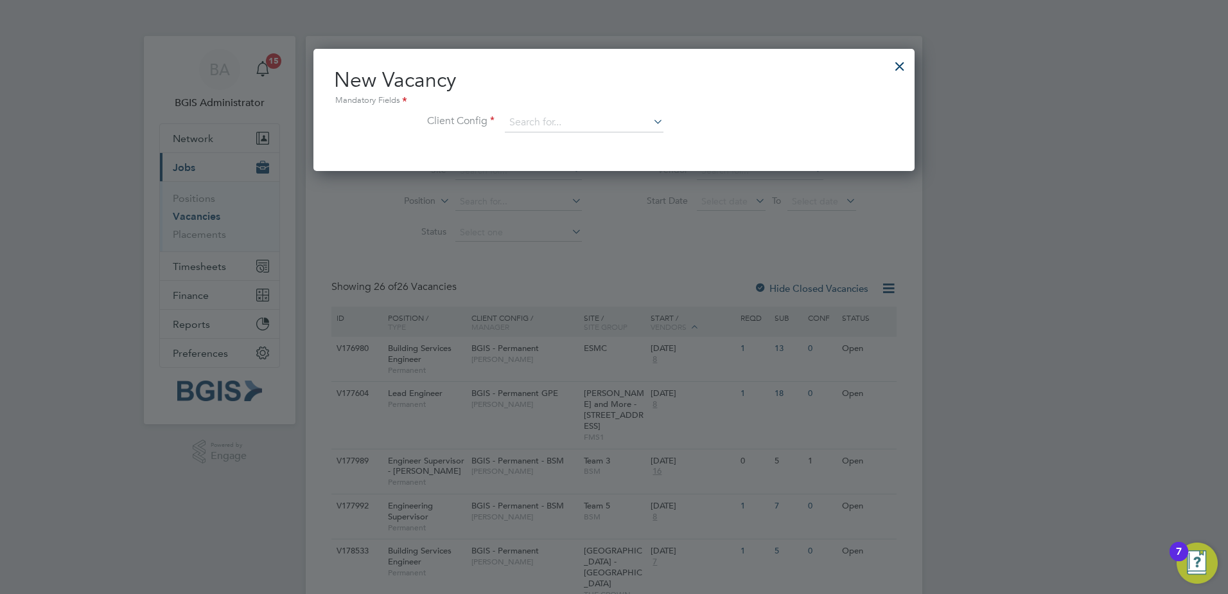
click at [572, 142] on li "BGIS - Permanent" at bounding box center [584, 140] width 160 height 17
type input "BGIS - Permanent"
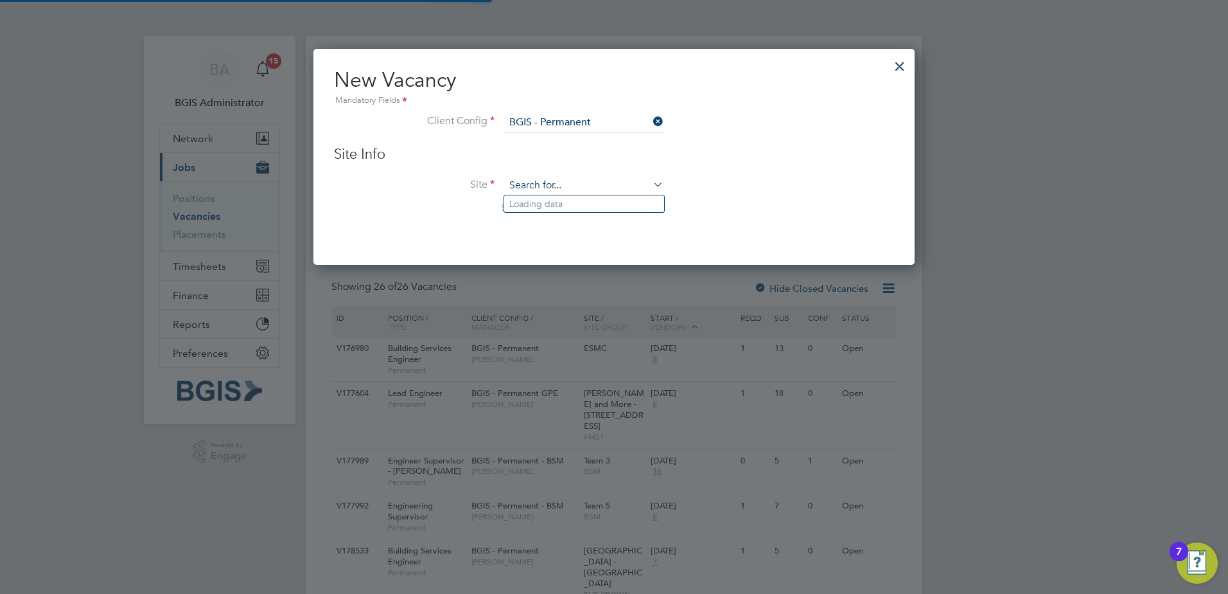
click at [539, 190] on input at bounding box center [584, 185] width 159 height 19
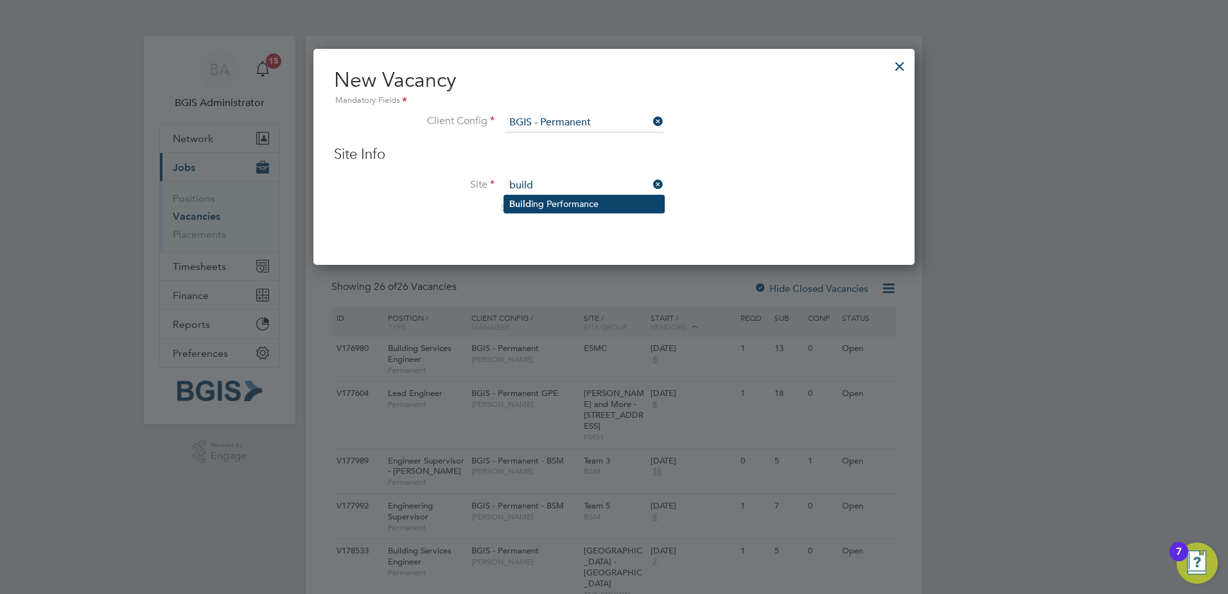
click at [633, 202] on li "Build ing Performance" at bounding box center [584, 203] width 160 height 17
type input "Building Performance"
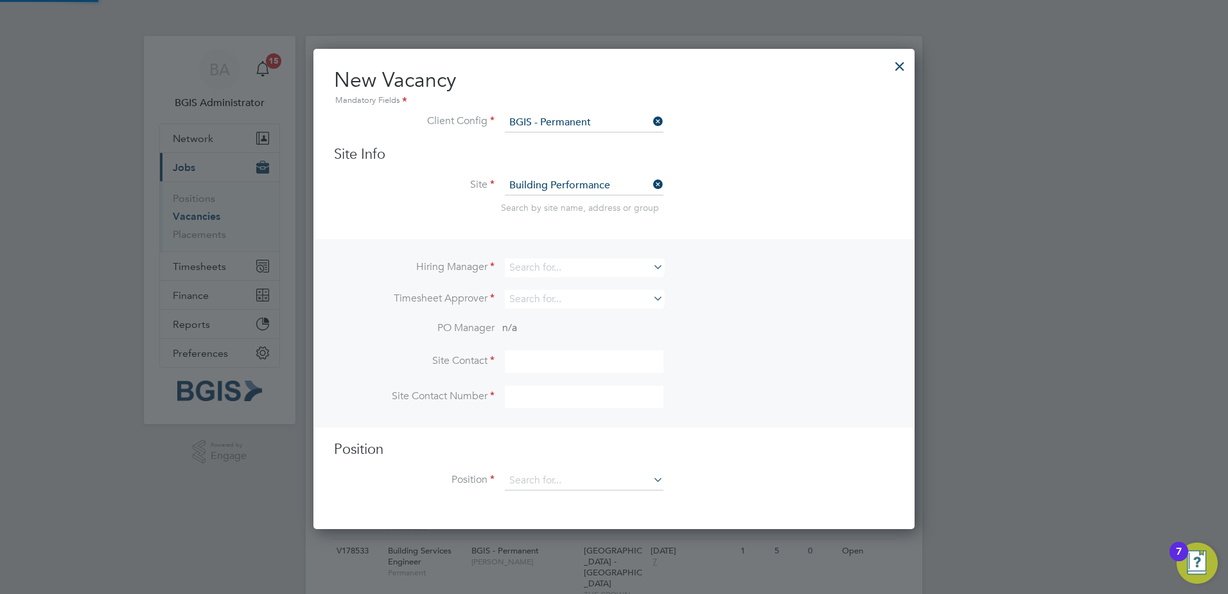
scroll to position [6, 6]
click at [549, 265] on input at bounding box center [584, 267] width 159 height 19
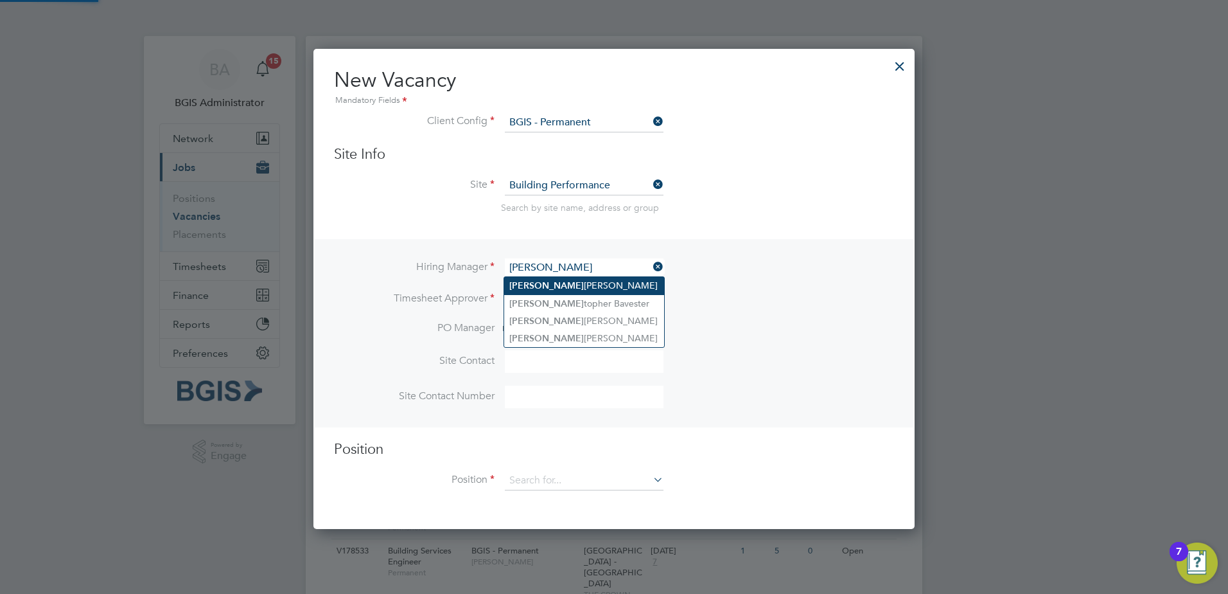
click at [561, 287] on li "Chris Howlett" at bounding box center [584, 285] width 160 height 17
type input "Chris Howlett"
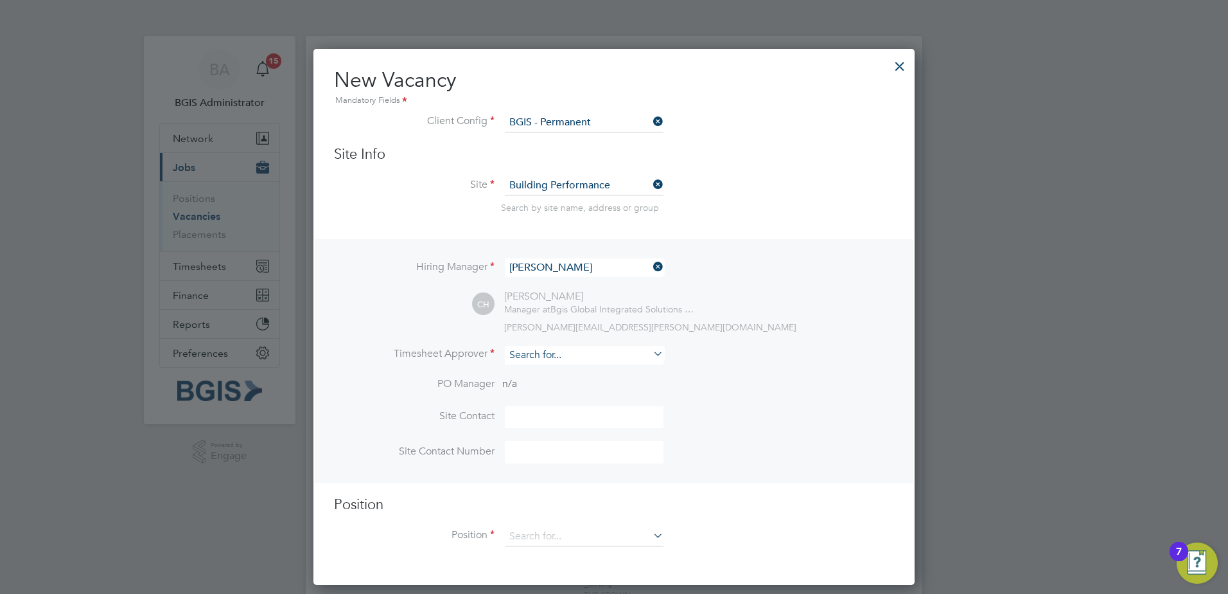
drag, startPoint x: 536, startPoint y: 348, endPoint x: 536, endPoint y: 355, distance: 7.1
click at [536, 355] on div "Hiring Manager Chris Howlett CH Chris Howlett Manager at Bgis Global Integrated…" at bounding box center [614, 360] width 599 height 243
click at [536, 355] on input at bounding box center [584, 355] width 159 height 19
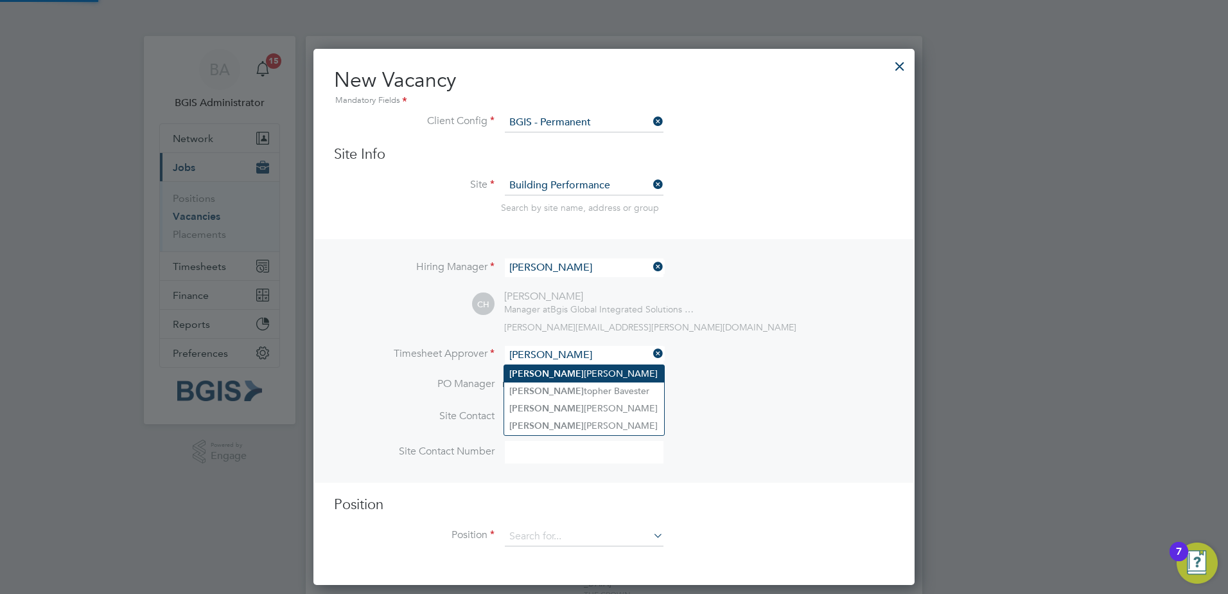
click at [598, 365] on li "Chris Howlett" at bounding box center [584, 373] width 160 height 17
type input "Chris Howlett"
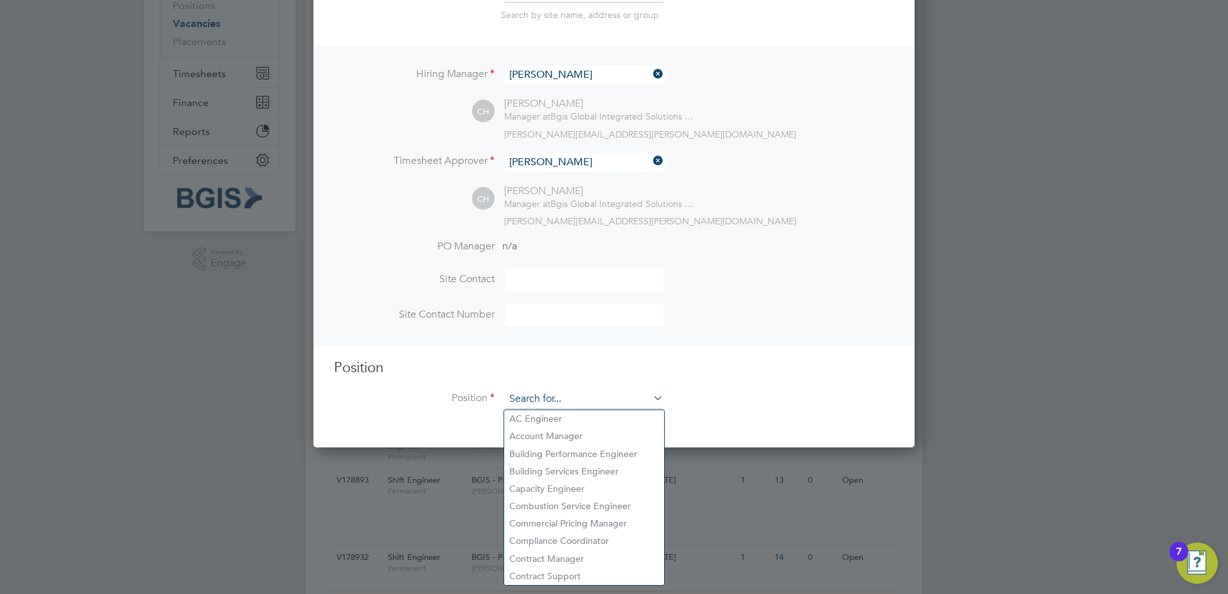
click at [533, 397] on input at bounding box center [584, 398] width 159 height 19
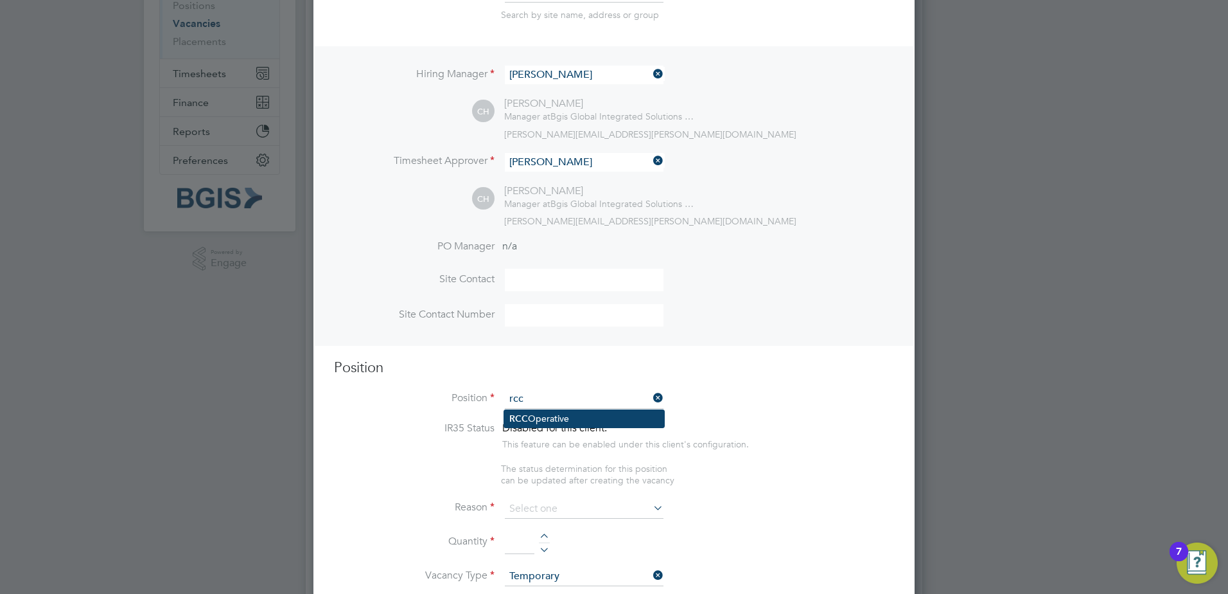
click at [573, 414] on li "RCC Operative" at bounding box center [584, 418] width 160 height 17
type input "RCC Operative"
type textarea "The BGIS Remote Command Centre (RCC) is a technology-driven hub that leverages …"
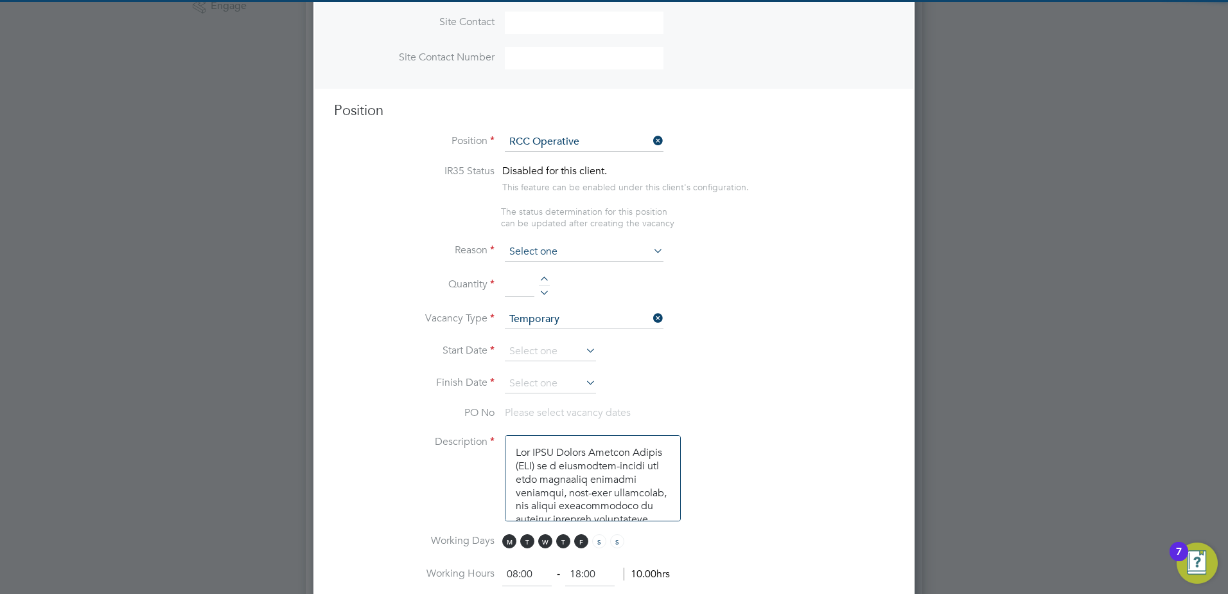
click at [540, 244] on input at bounding box center [584, 251] width 159 height 19
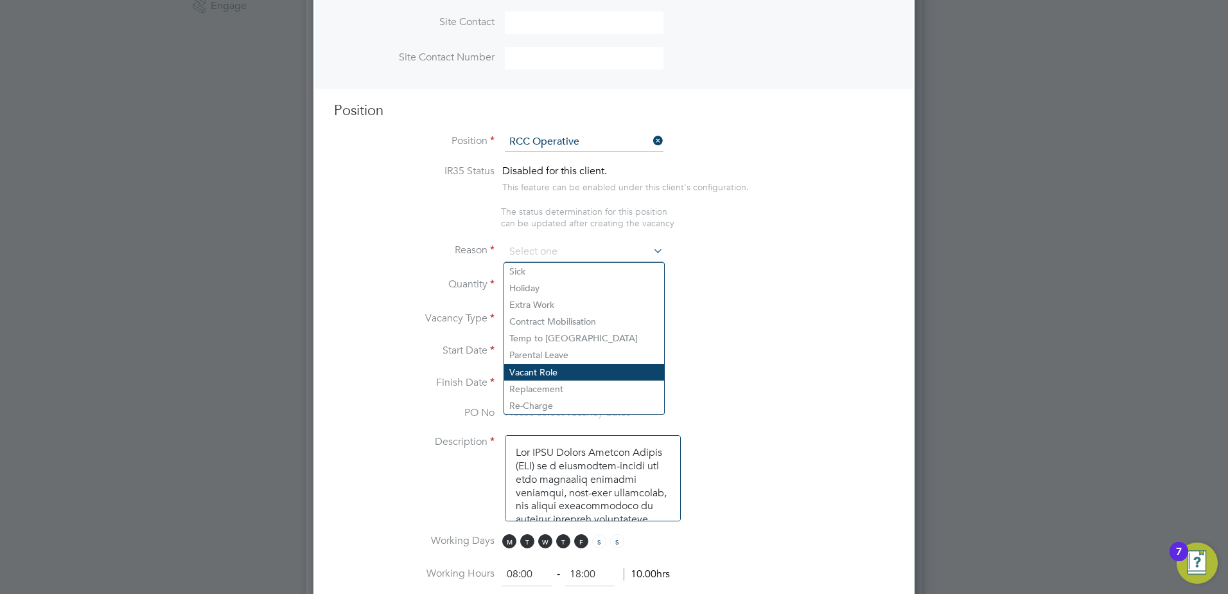
click at [540, 373] on li "Vacant Role" at bounding box center [584, 372] width 160 height 17
type input "Vacant Role"
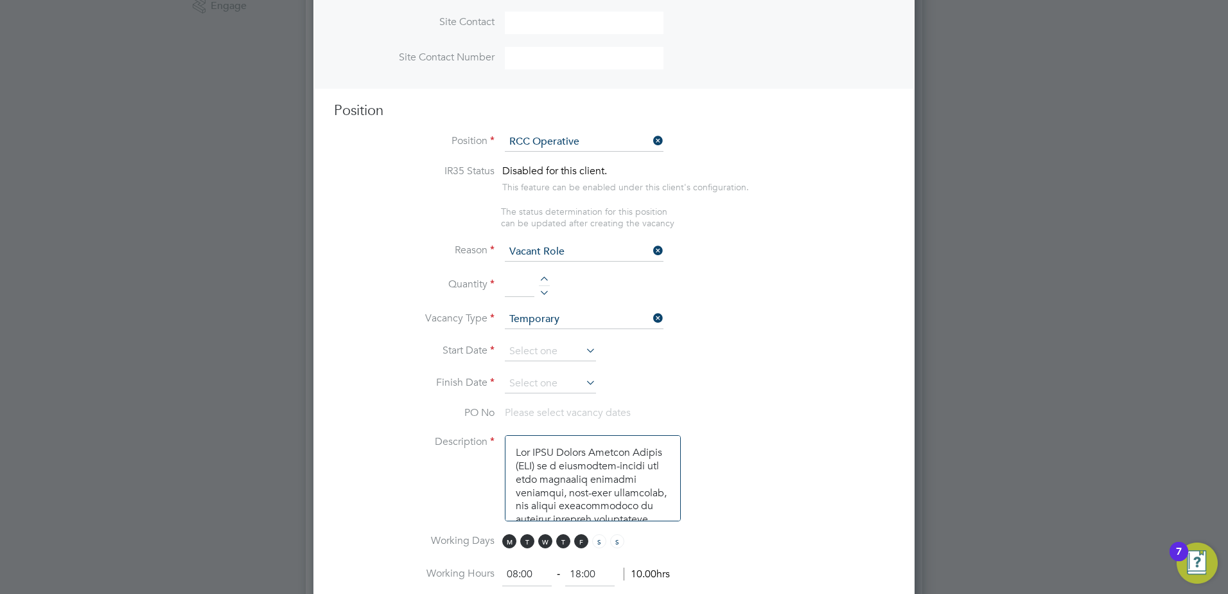
drag, startPoint x: 515, startPoint y: 292, endPoint x: 540, endPoint y: 312, distance: 31.1
click at [515, 292] on input at bounding box center [520, 285] width 30 height 23
type input "1"
click at [558, 329] on input at bounding box center [584, 319] width 159 height 19
click at [548, 353] on li "Permanent" at bounding box center [584, 356] width 160 height 17
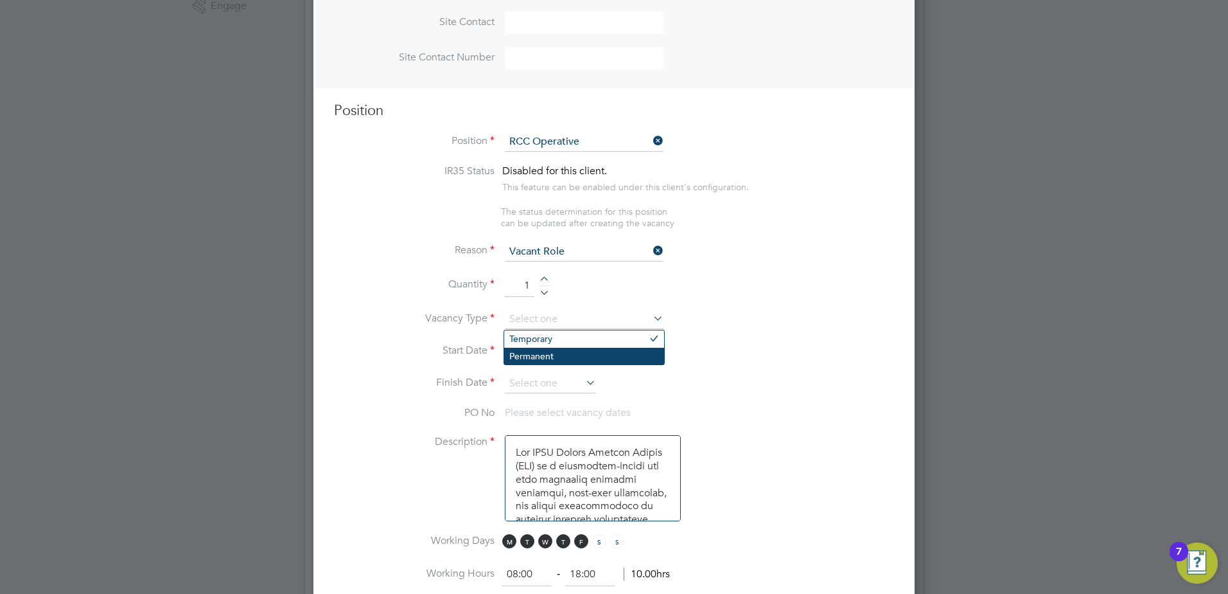
type input "Permanent"
click at [540, 348] on input at bounding box center [550, 351] width 91 height 19
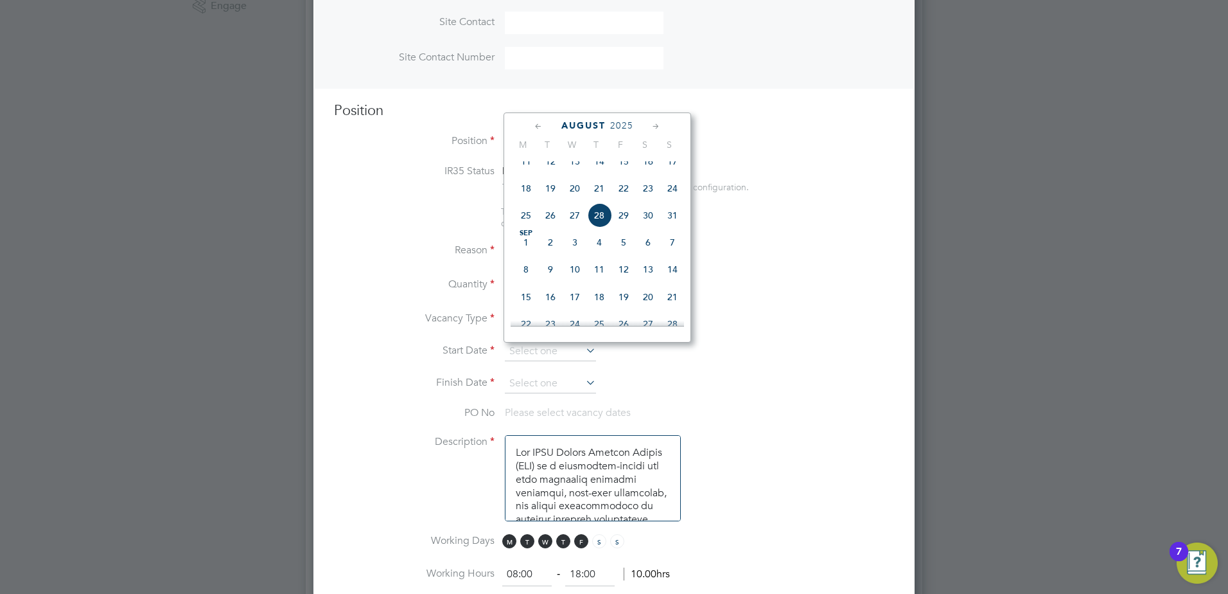
click at [593, 227] on span "28" at bounding box center [599, 215] width 24 height 24
type input "28 Aug 2025"
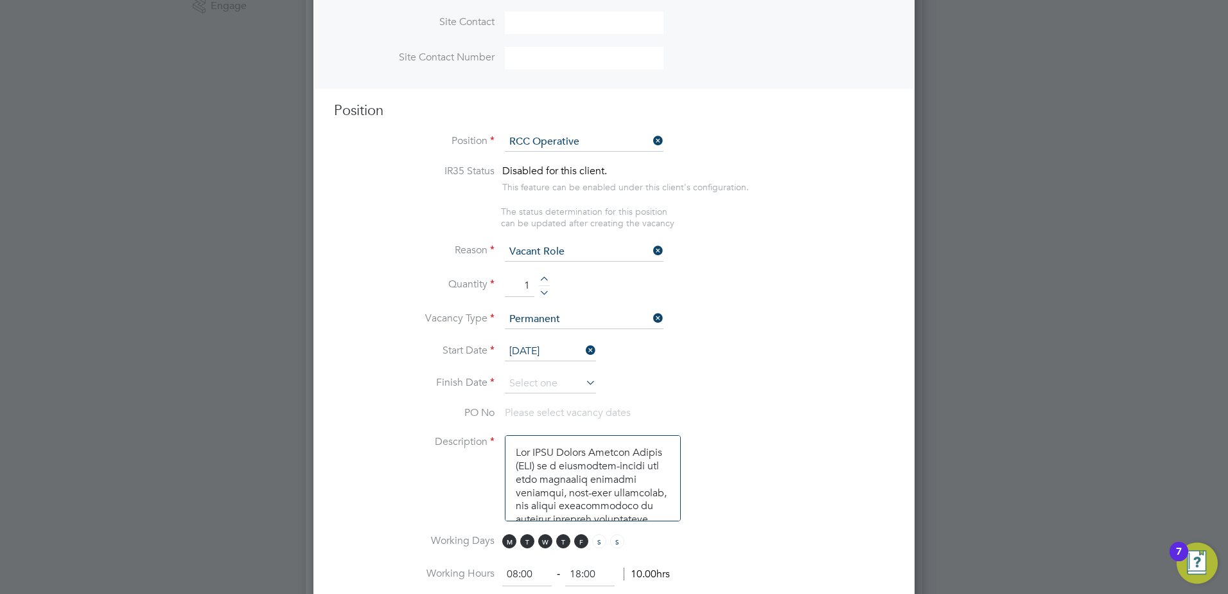
click at [527, 368] on li "Start Date 28 Aug 2025" at bounding box center [614, 358] width 560 height 32
click at [534, 384] on input at bounding box center [550, 383] width 91 height 19
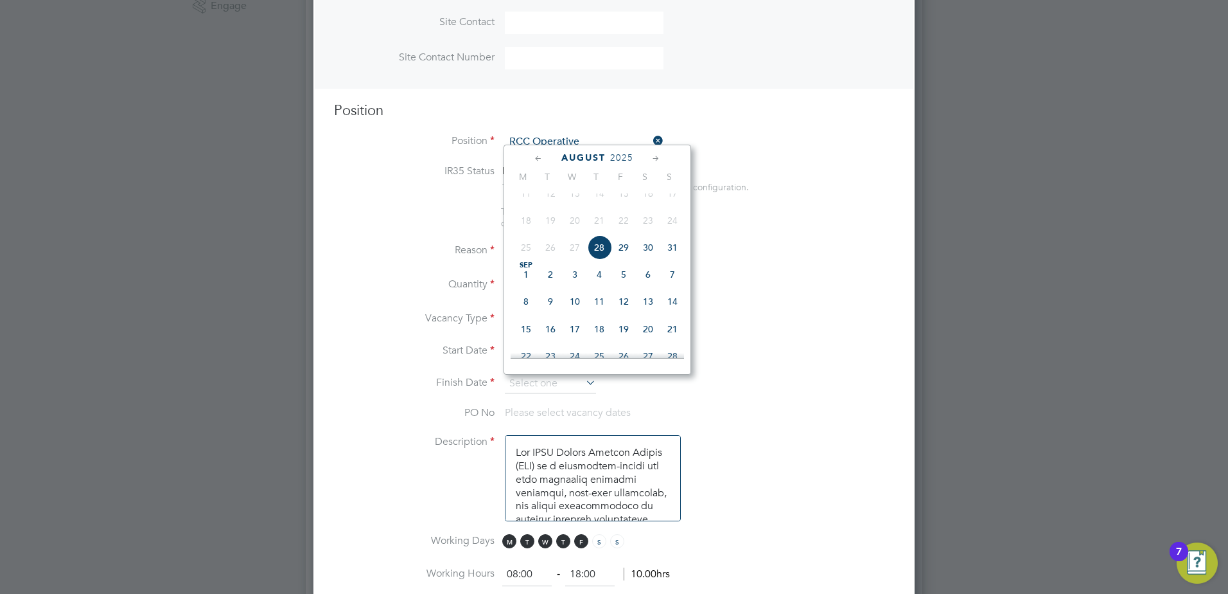
click at [597, 260] on span "28" at bounding box center [599, 247] width 24 height 24
type input "28 Aug 2025"
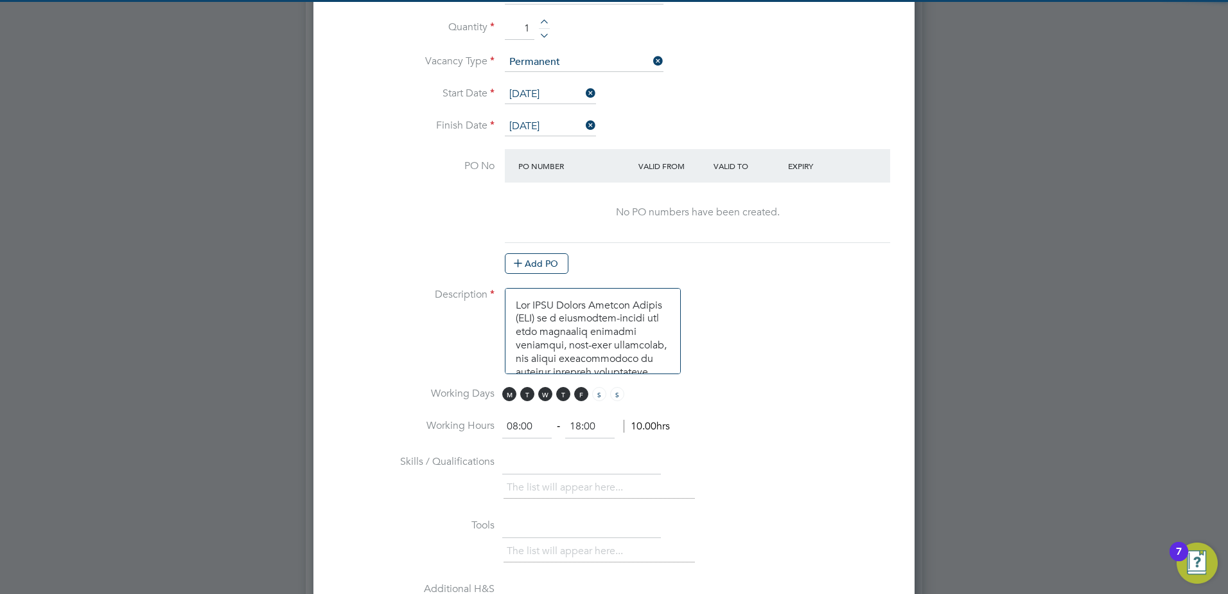
click at [864, 303] on li "Description" at bounding box center [614, 337] width 560 height 99
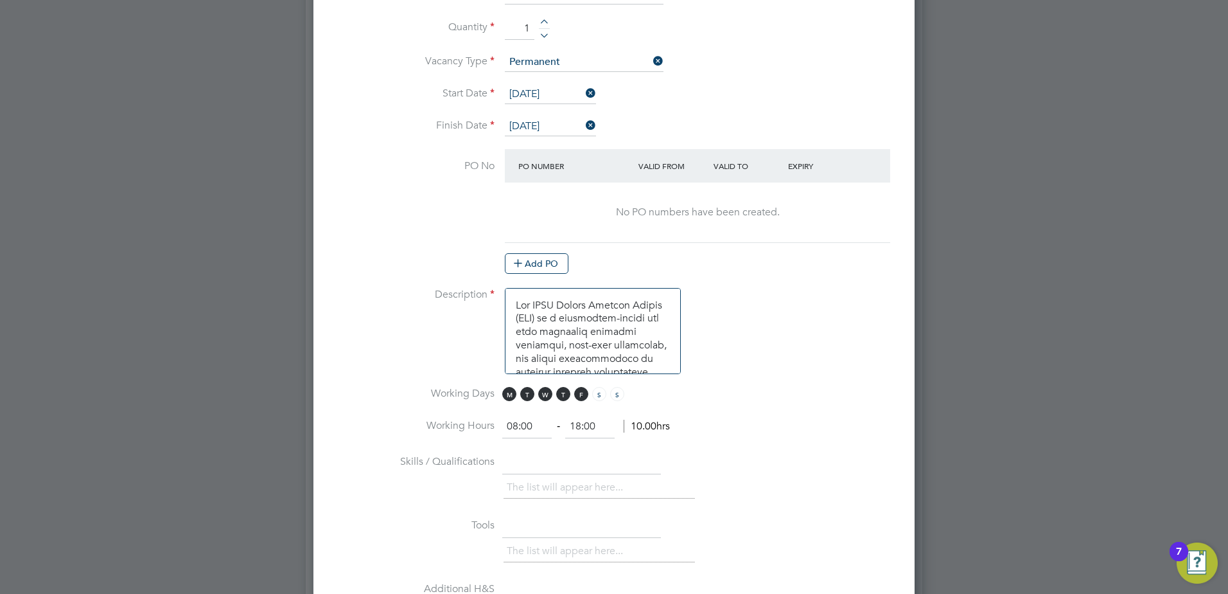
drag, startPoint x: 597, startPoint y: 434, endPoint x: 440, endPoint y: 416, distance: 157.8
click at [444, 420] on li "Working Hours 08:00 ‐ 18:00 10.00hrs" at bounding box center [614, 433] width 560 height 36
type input "17:00"
click at [856, 317] on li "Description" at bounding box center [614, 337] width 560 height 99
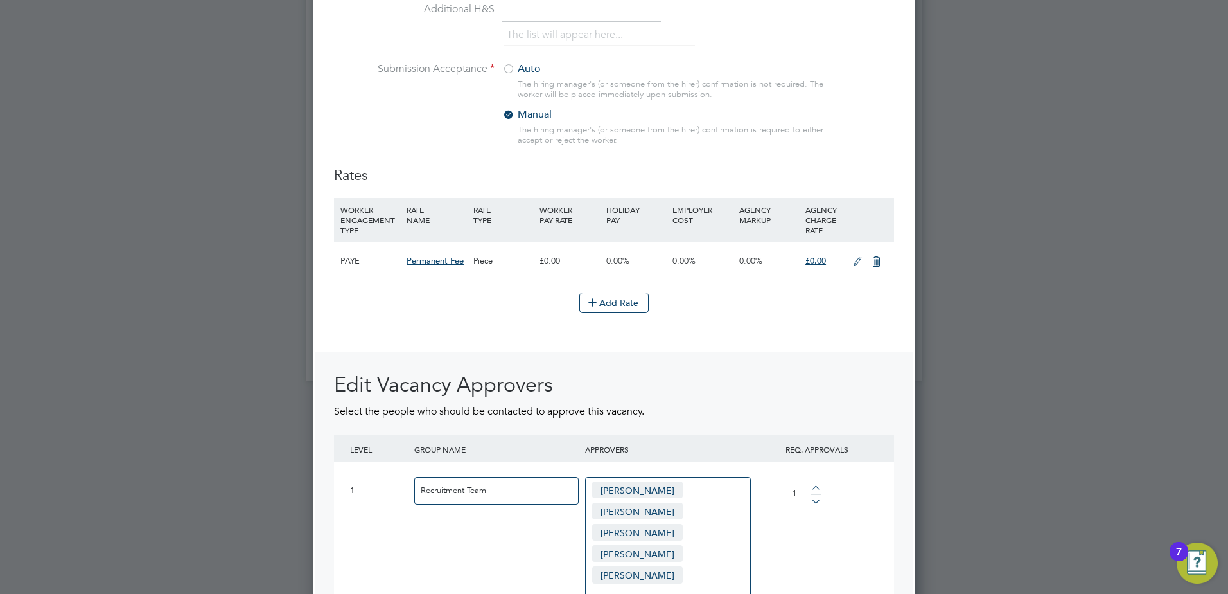
click at [852, 267] on icon at bounding box center [858, 261] width 16 height 10
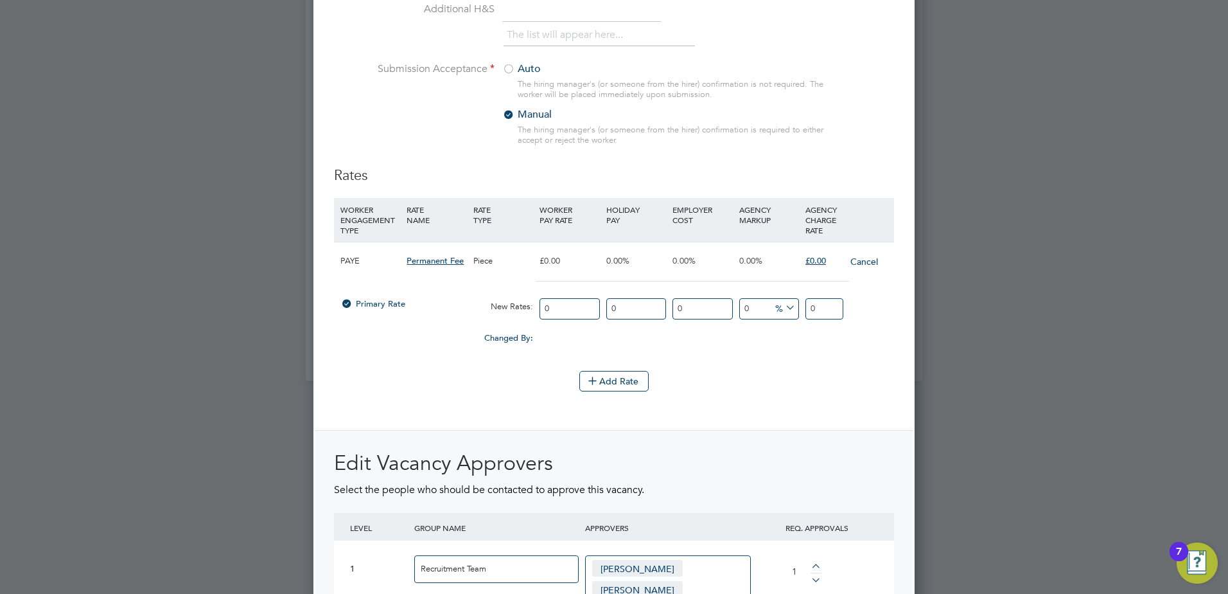
drag, startPoint x: 825, startPoint y: 308, endPoint x: 709, endPoint y: 299, distance: 116.6
click at [772, 299] on div "Primary Rate New Rates: 0 0 n/a 0 n/a 0 0 % 0" at bounding box center [614, 309] width 560 height 34
type input "3"
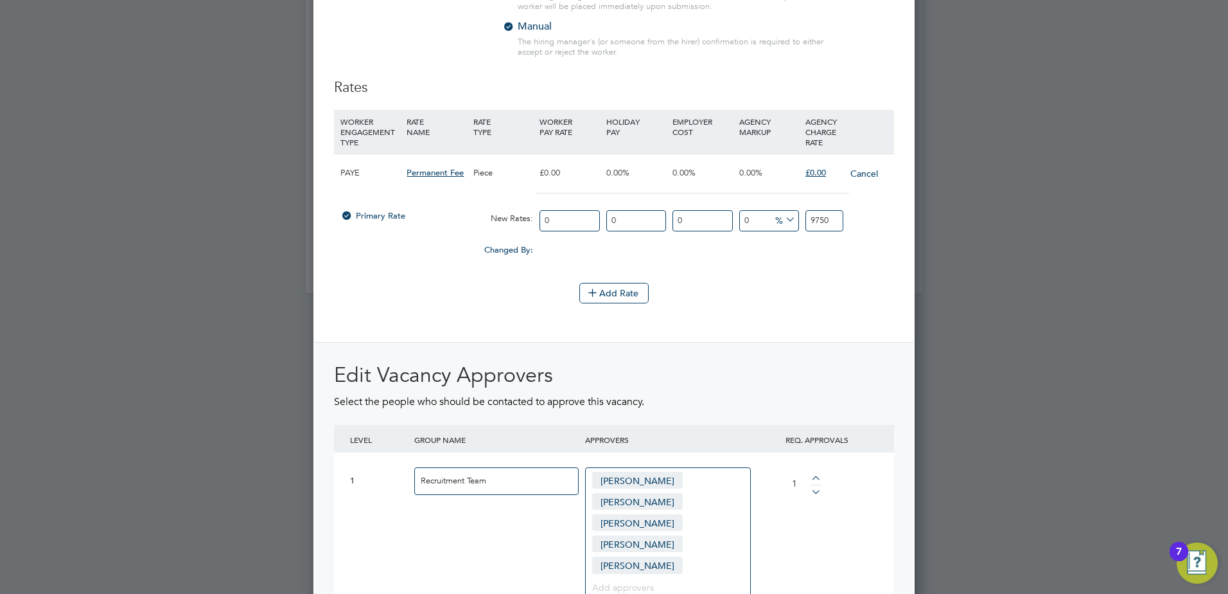
scroll to position [1632, 0]
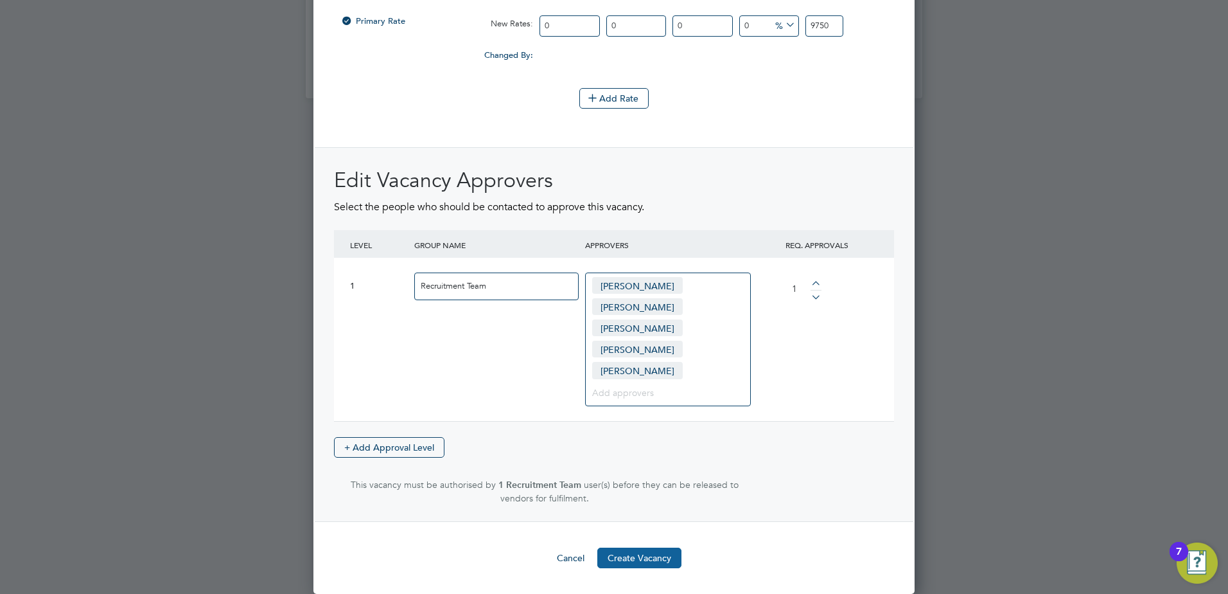
type input "9750"
click at [622, 561] on button "Create Vacancy" at bounding box center [639, 557] width 84 height 21
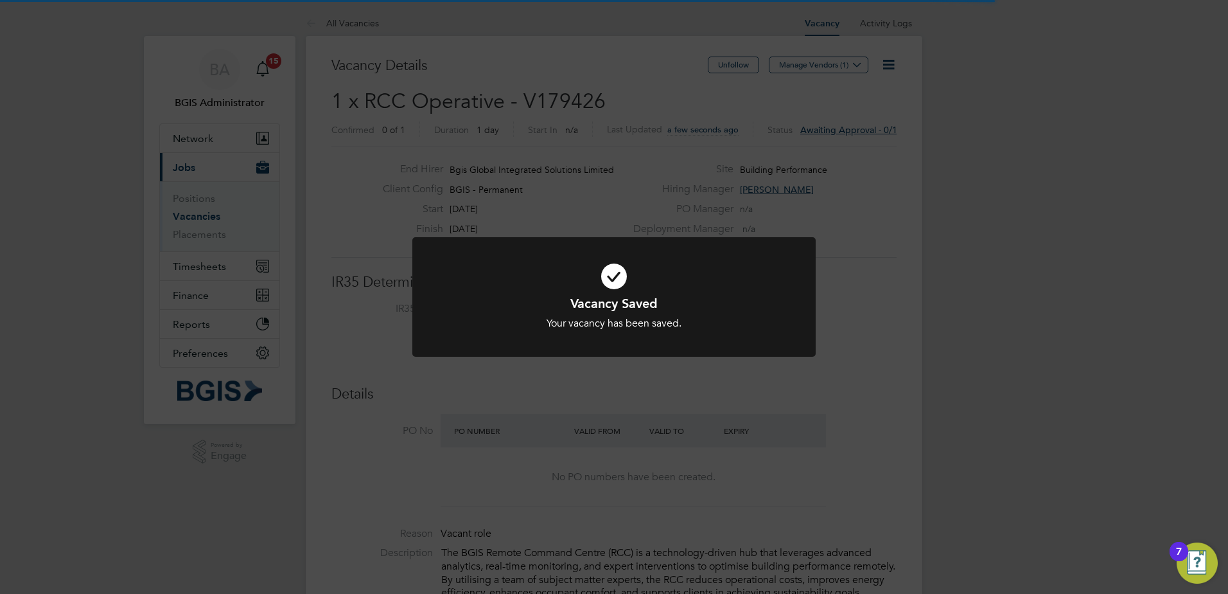
scroll to position [38, 90]
click at [883, 200] on div "Vacancy Saved Your vacancy has been saved. Cancel Okay" at bounding box center [614, 297] width 1228 height 594
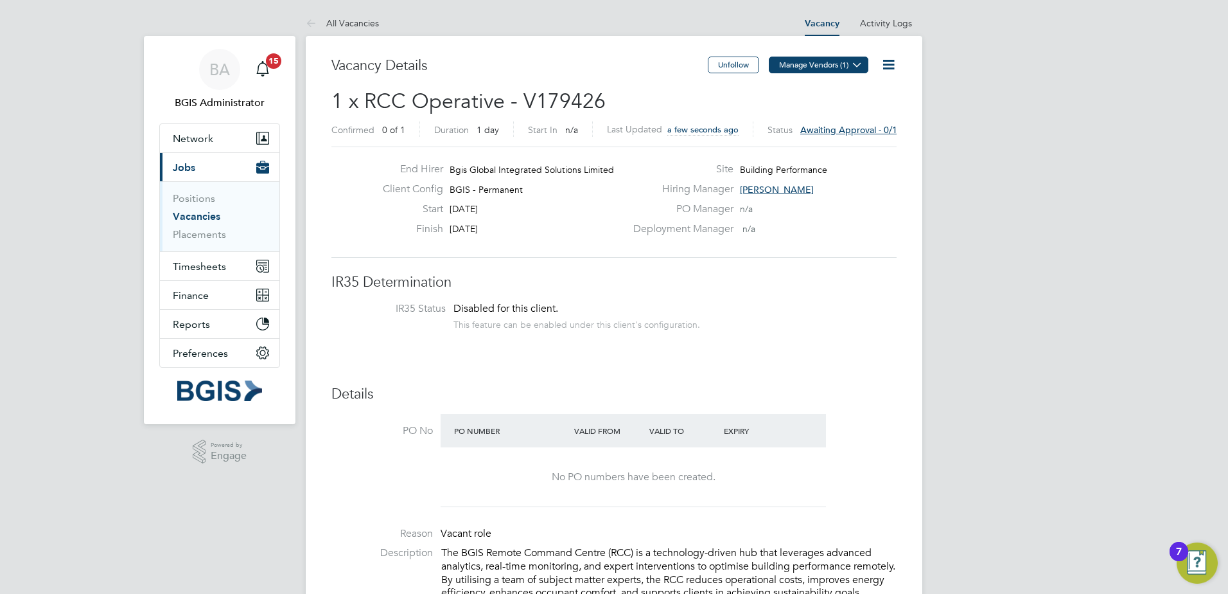
click at [837, 69] on button "Manage Vendors (1)" at bounding box center [819, 65] width 100 height 17
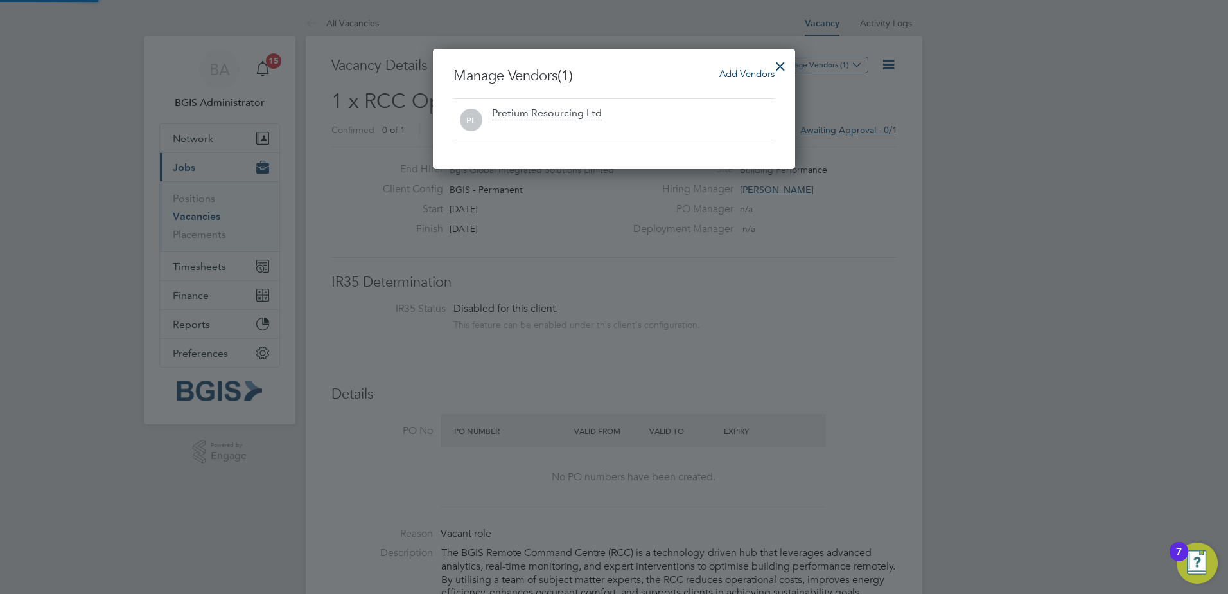
scroll to position [120, 363]
click at [761, 78] on span "Add Vendors" at bounding box center [747, 73] width 55 height 12
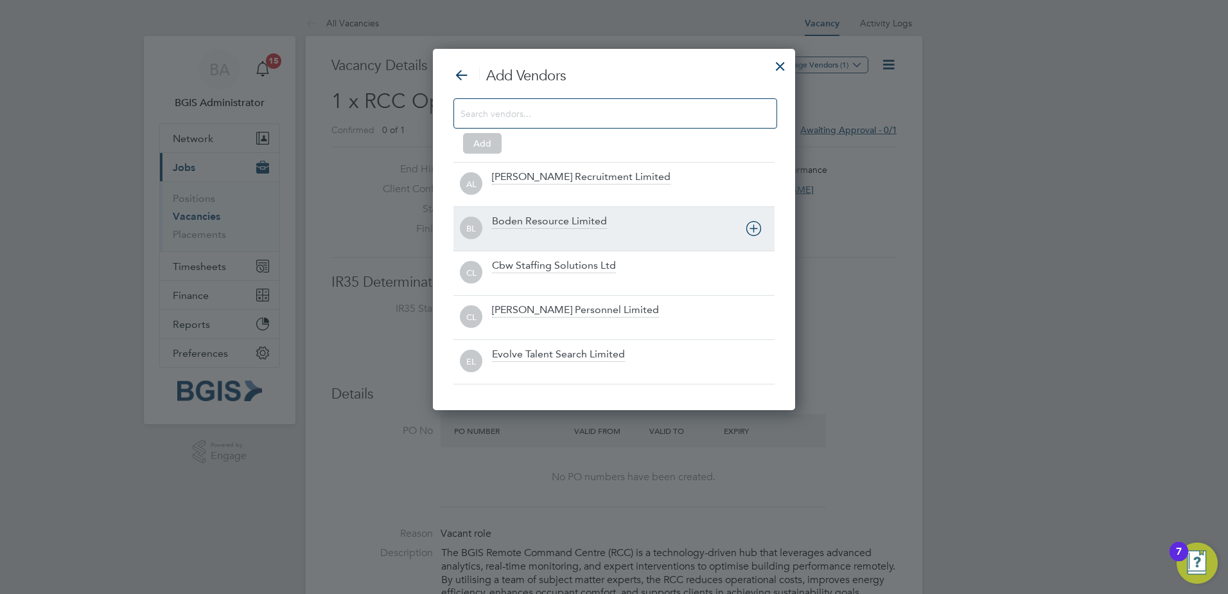
click at [563, 240] on div at bounding box center [633, 237] width 283 height 13
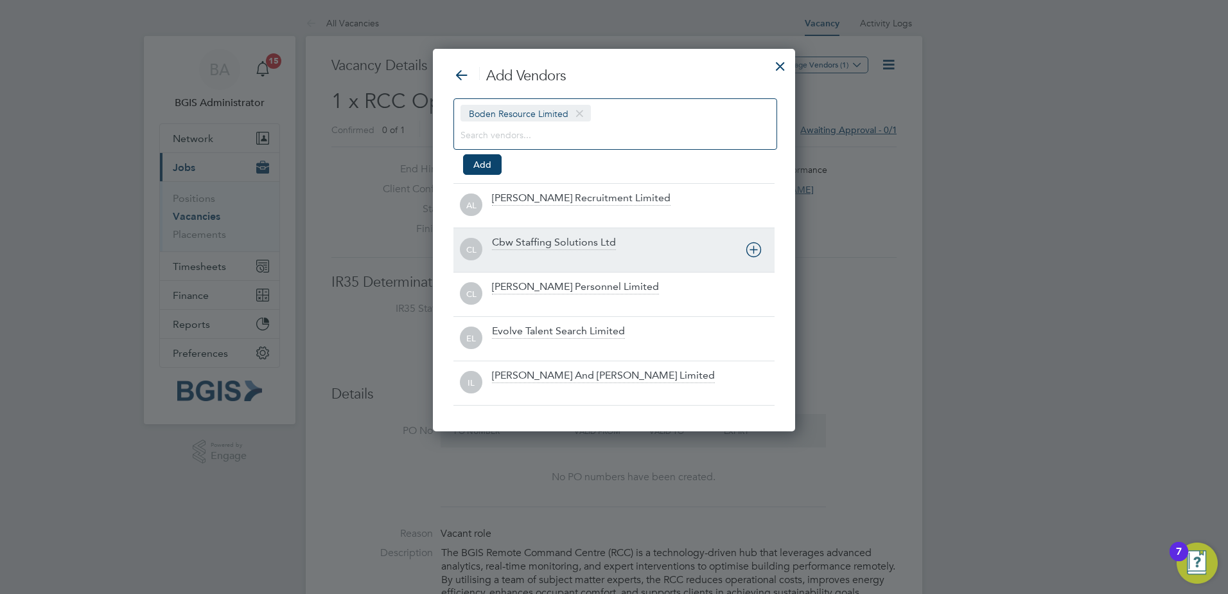
click at [557, 260] on div at bounding box center [633, 258] width 283 height 13
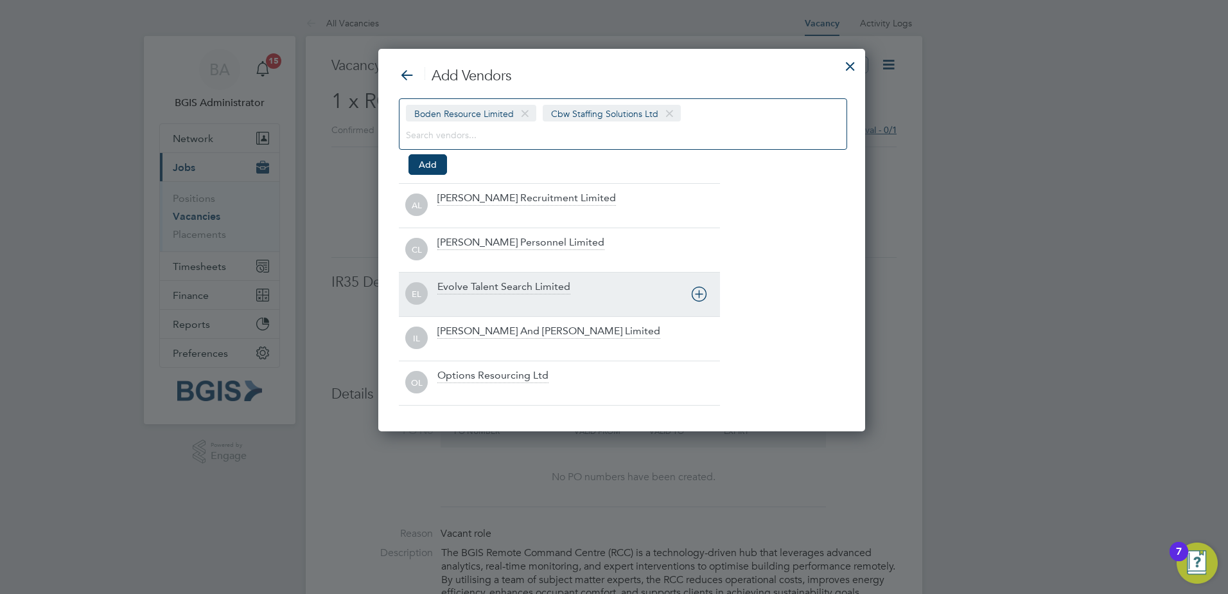
click at [509, 285] on div "Evolve Talent Search Limited" at bounding box center [503, 287] width 133 height 14
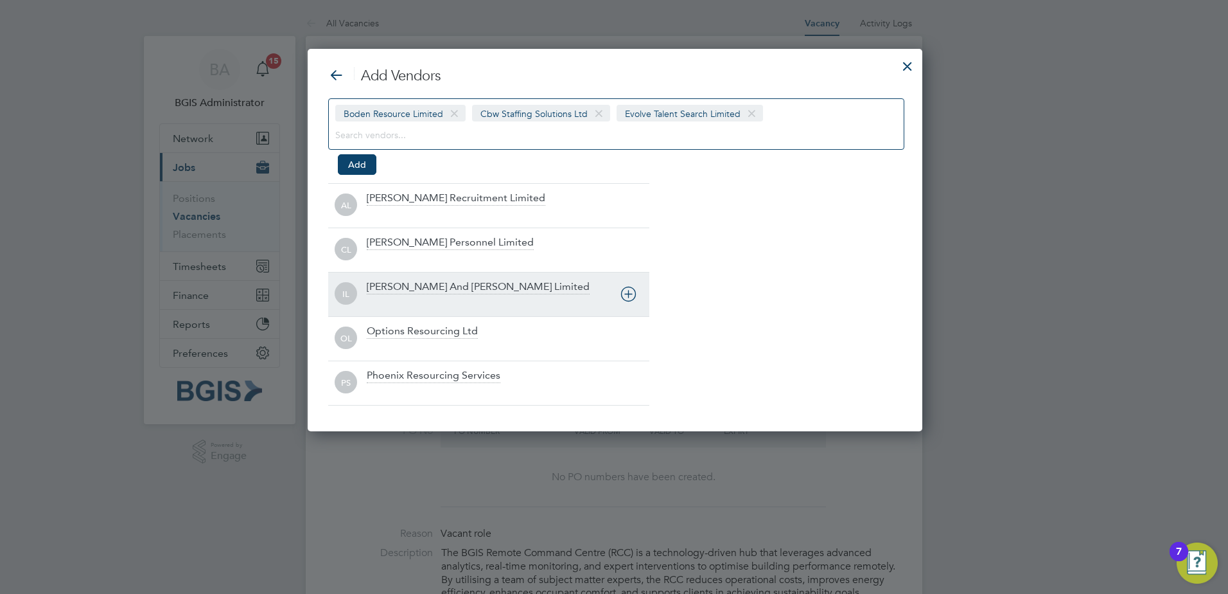
scroll to position [383, 617]
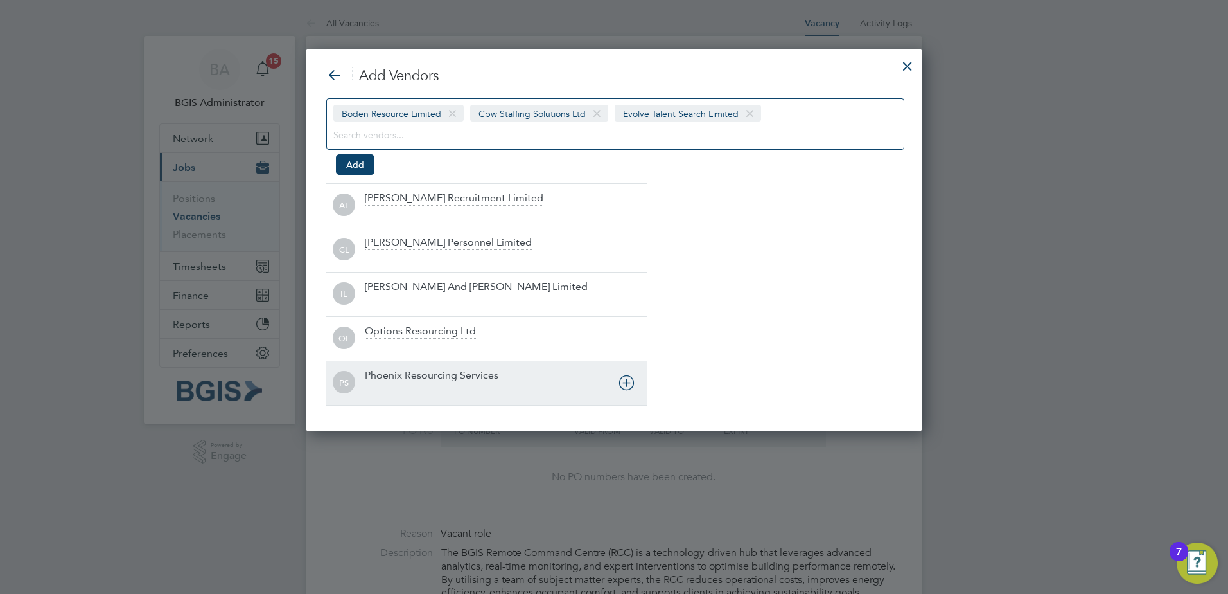
click at [440, 375] on div "Phoenix Resourcing Services" at bounding box center [432, 376] width 134 height 14
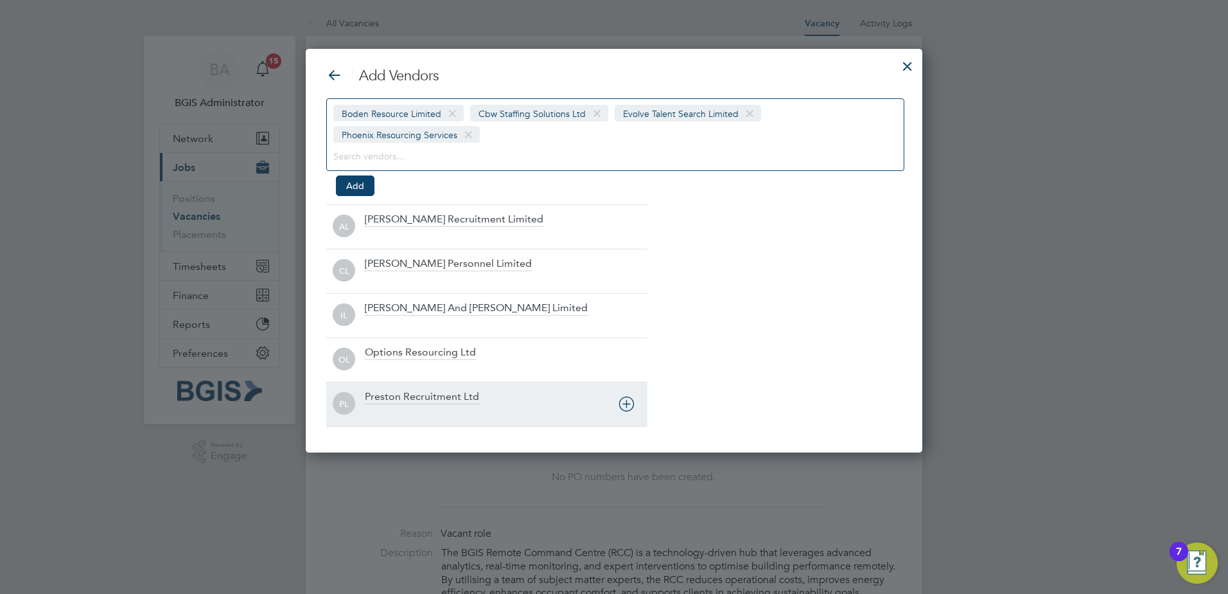
scroll to position [405, 617]
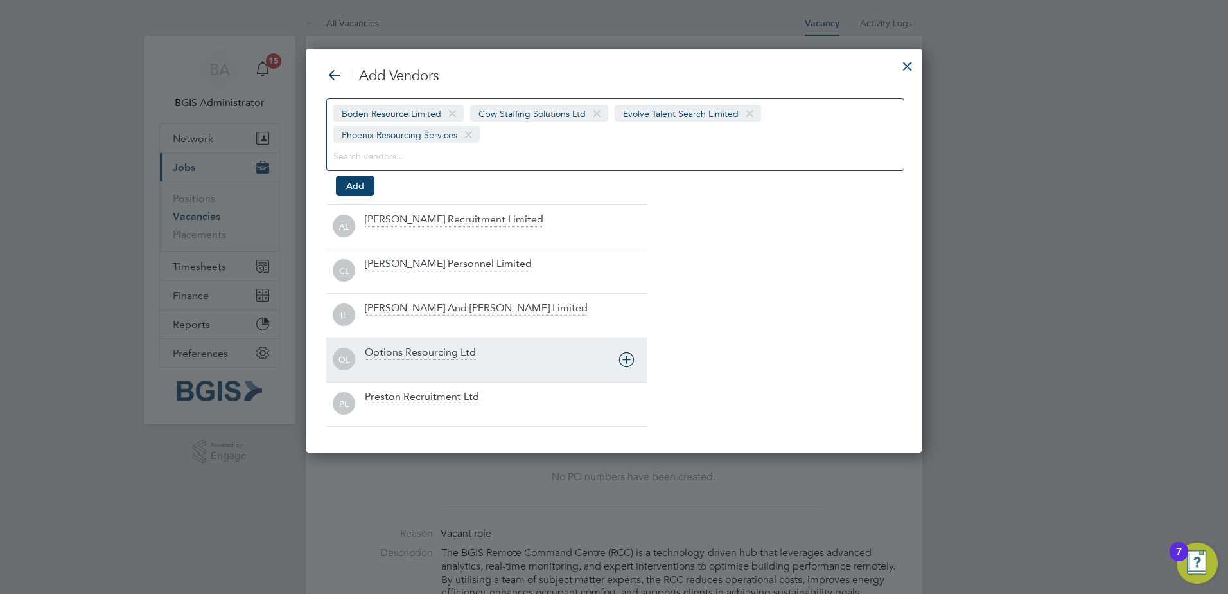
click at [434, 368] on div at bounding box center [506, 368] width 283 height 13
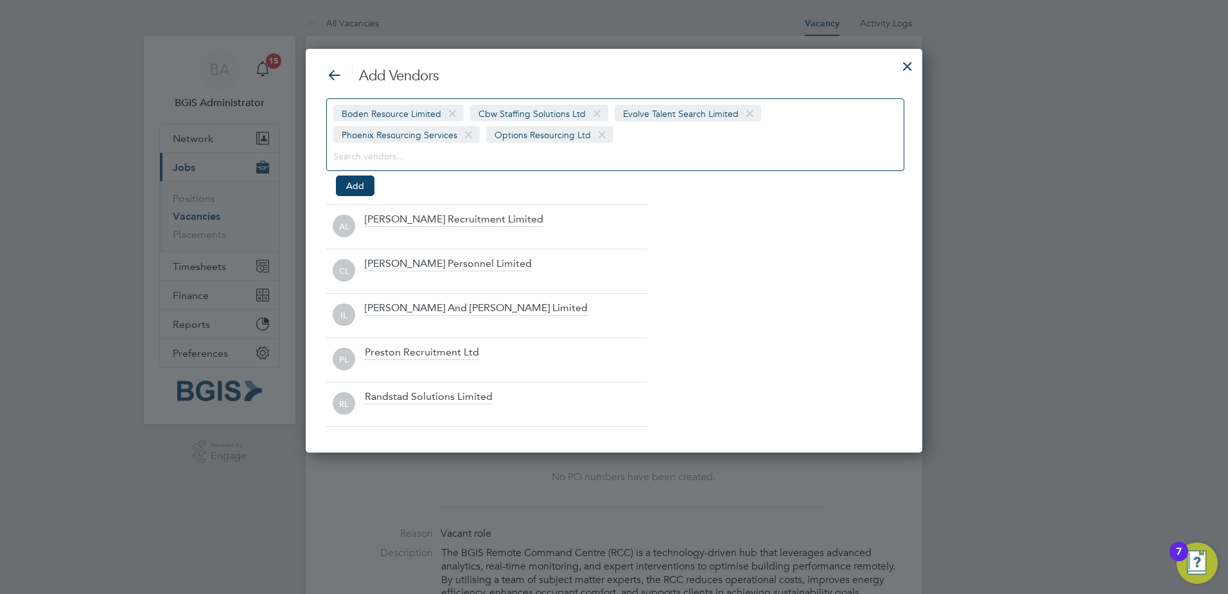
click at [664, 142] on div "Boden Resource Limited Cbw Staffing Solutions Ltd Evolve Talent Search Limited …" at bounding box center [615, 134] width 578 height 73
click at [664, 148] on input at bounding box center [592, 155] width 518 height 17
click at [646, 139] on div "Boden Resource Limited Cbw Staffing Solutions Ltd Evolve Talent Search Limited …" at bounding box center [615, 134] width 578 height 73
click at [629, 142] on div "Boden Resource Limited Cbw Staffing Solutions Ltd Evolve Talent Search Limited …" at bounding box center [615, 134] width 578 height 73
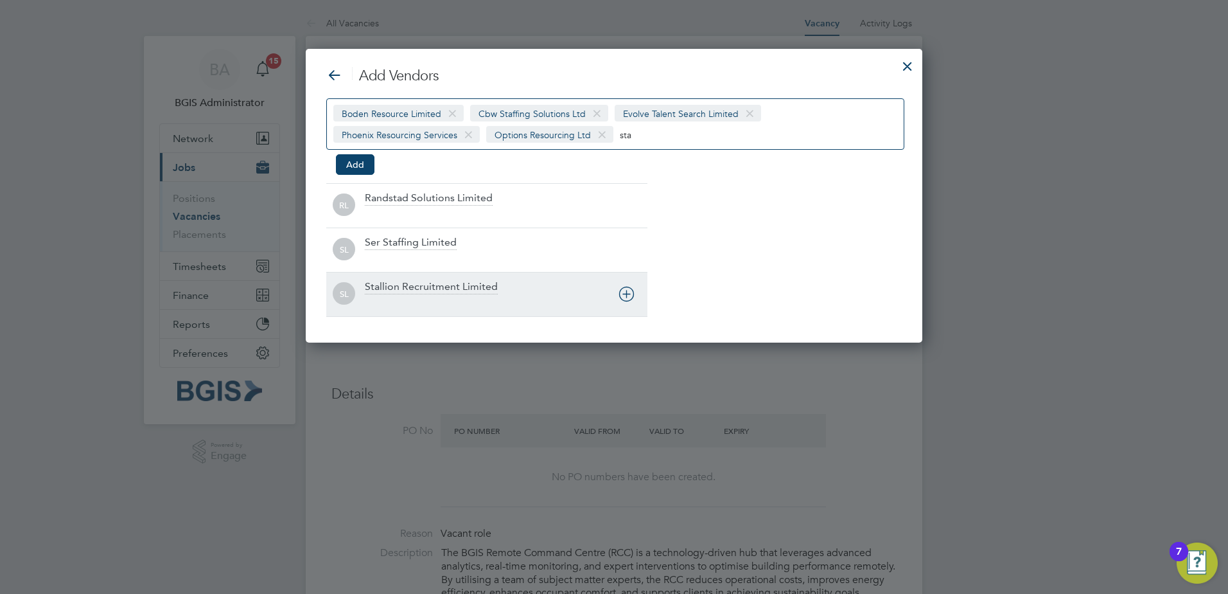
type input "sta"
click at [420, 272] on div "SL Stallion Recruitment Limited" at bounding box center [486, 294] width 321 height 44
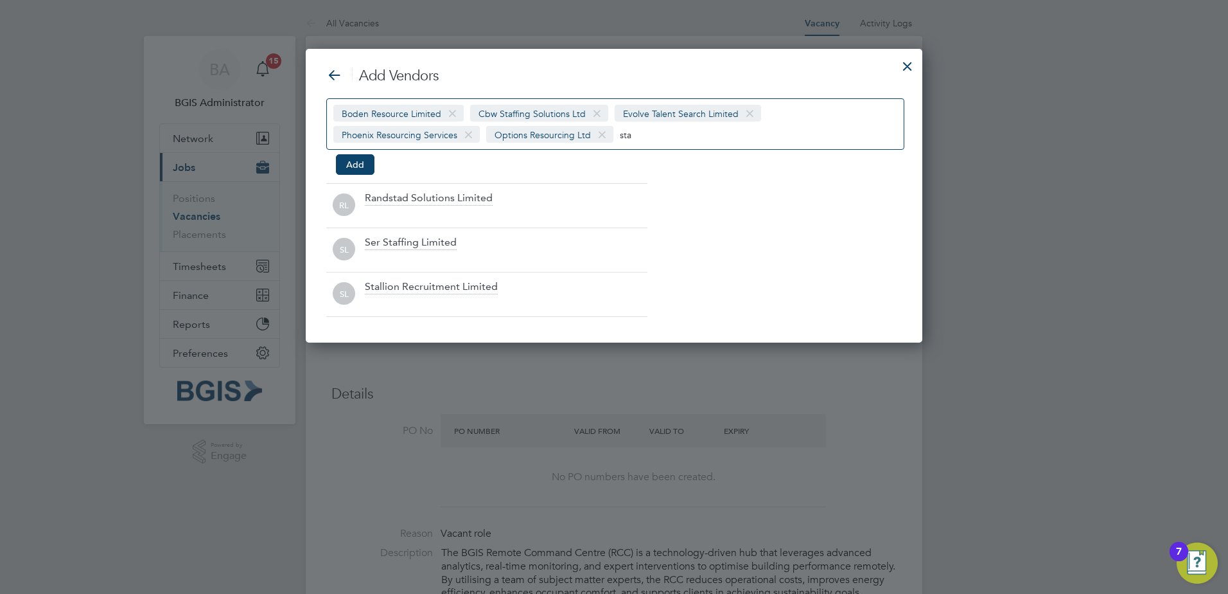
scroll to position [250, 617]
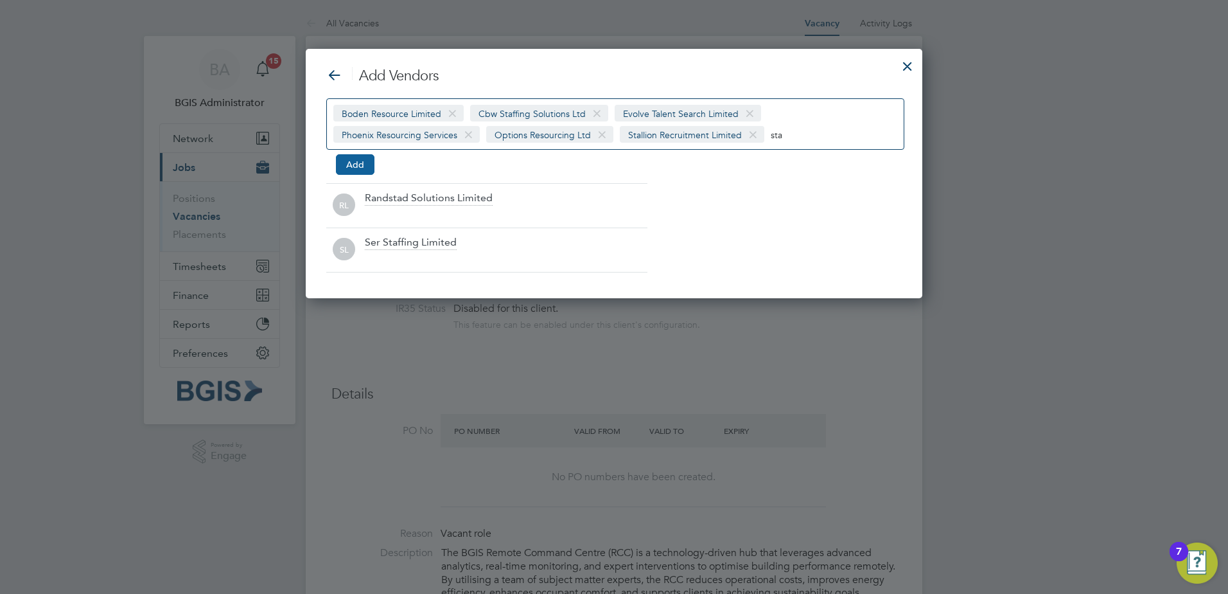
click at [366, 171] on button "Add" at bounding box center [355, 164] width 39 height 21
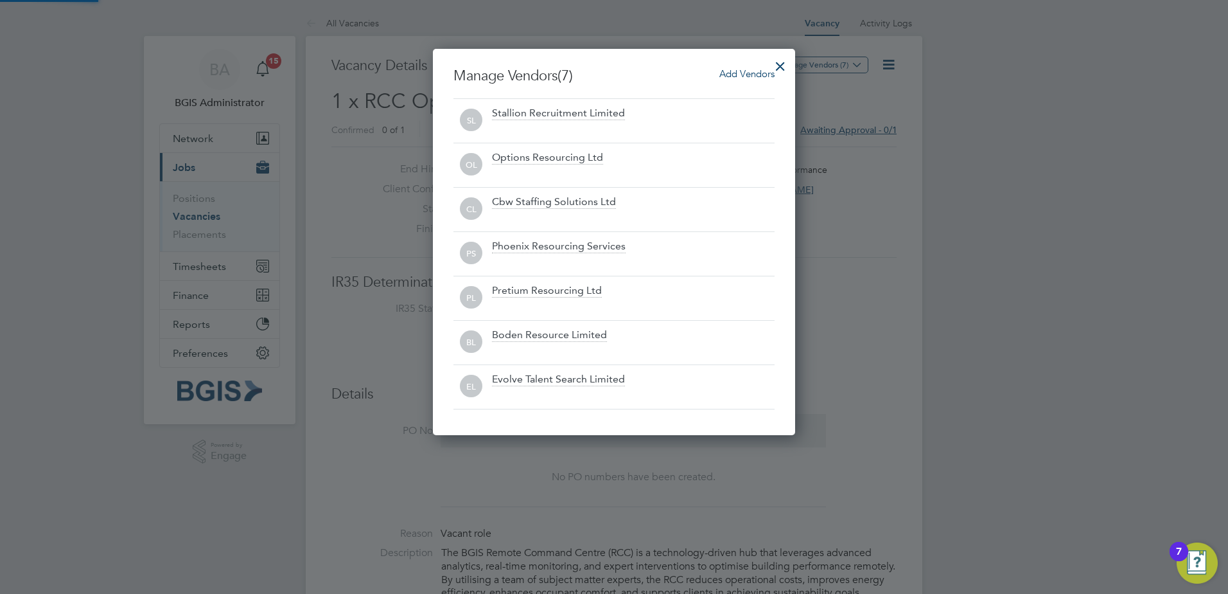
scroll to position [386, 363]
click at [778, 62] on div at bounding box center [780, 62] width 23 height 23
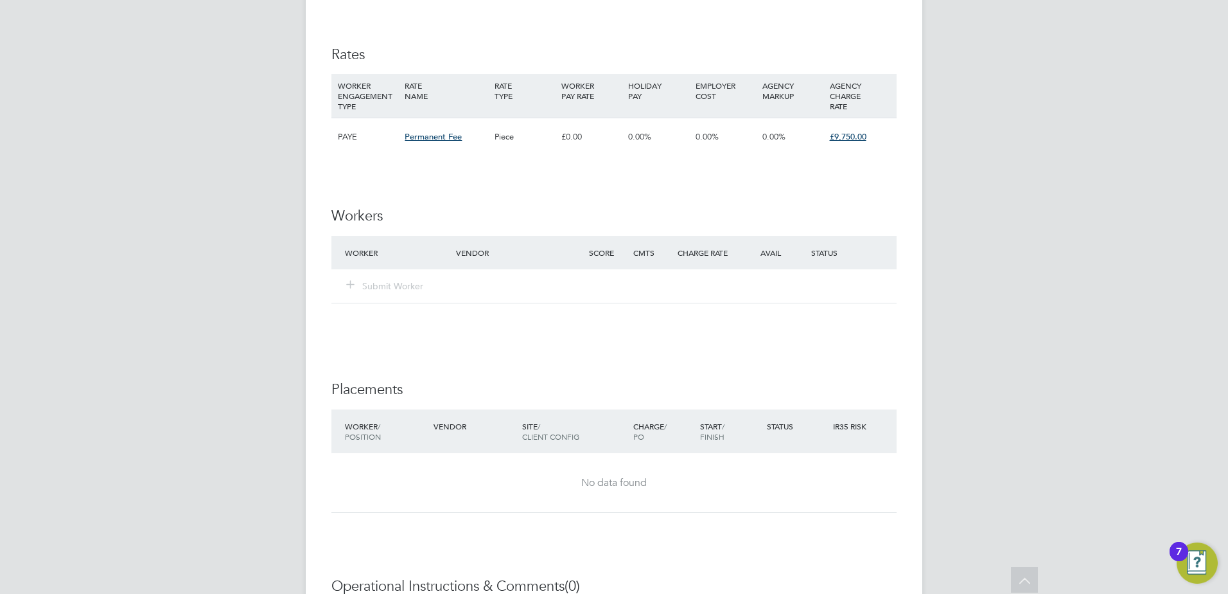
scroll to position [2698, 0]
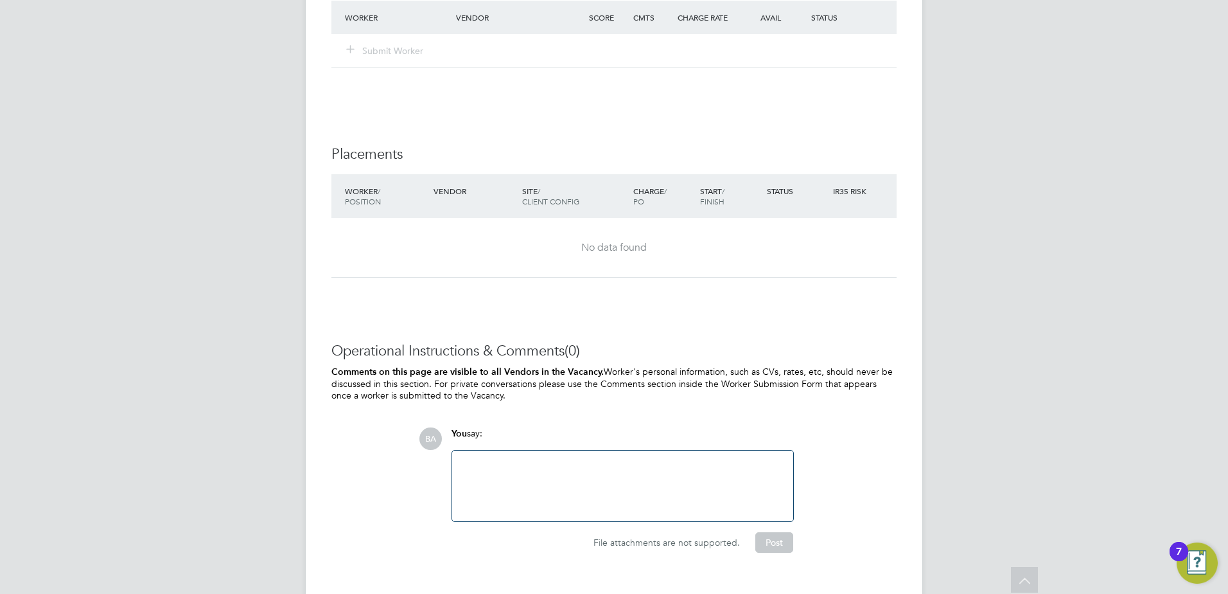
click at [572, 513] on div at bounding box center [623, 485] width 326 height 55
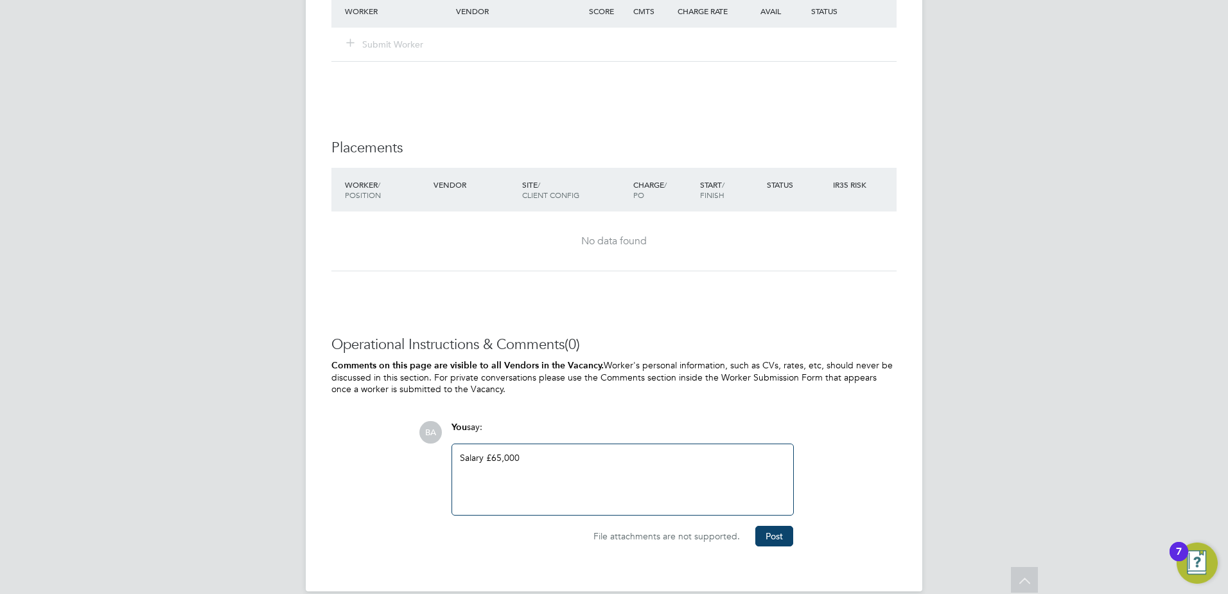
scroll to position [2748, 0]
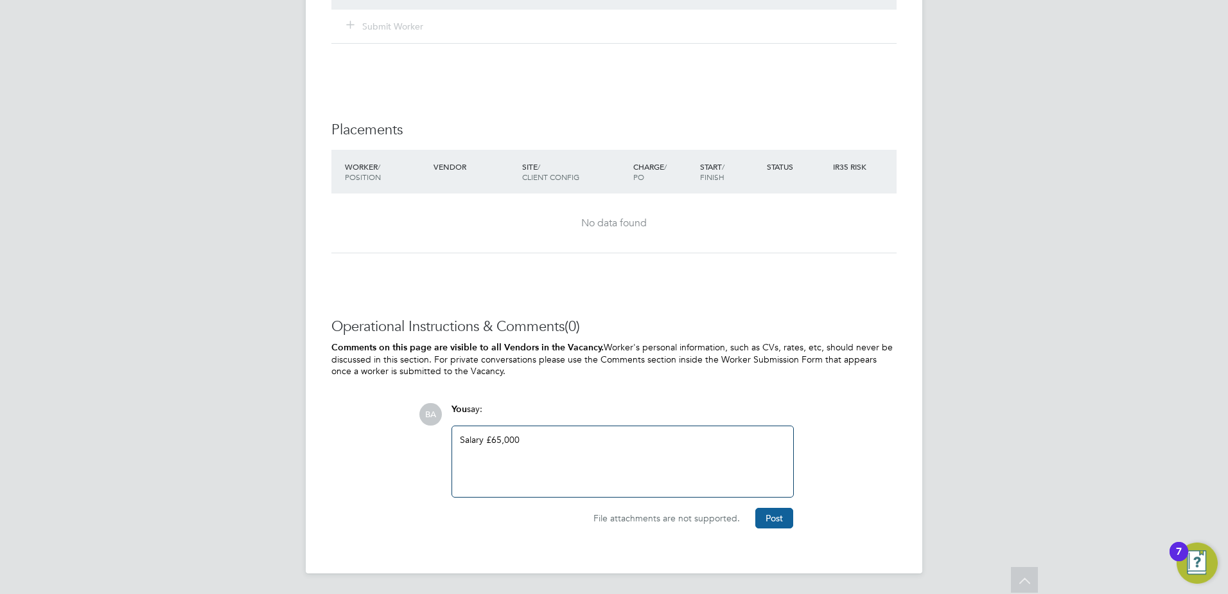
click at [755, 513] on button "Post" at bounding box center [774, 518] width 38 height 21
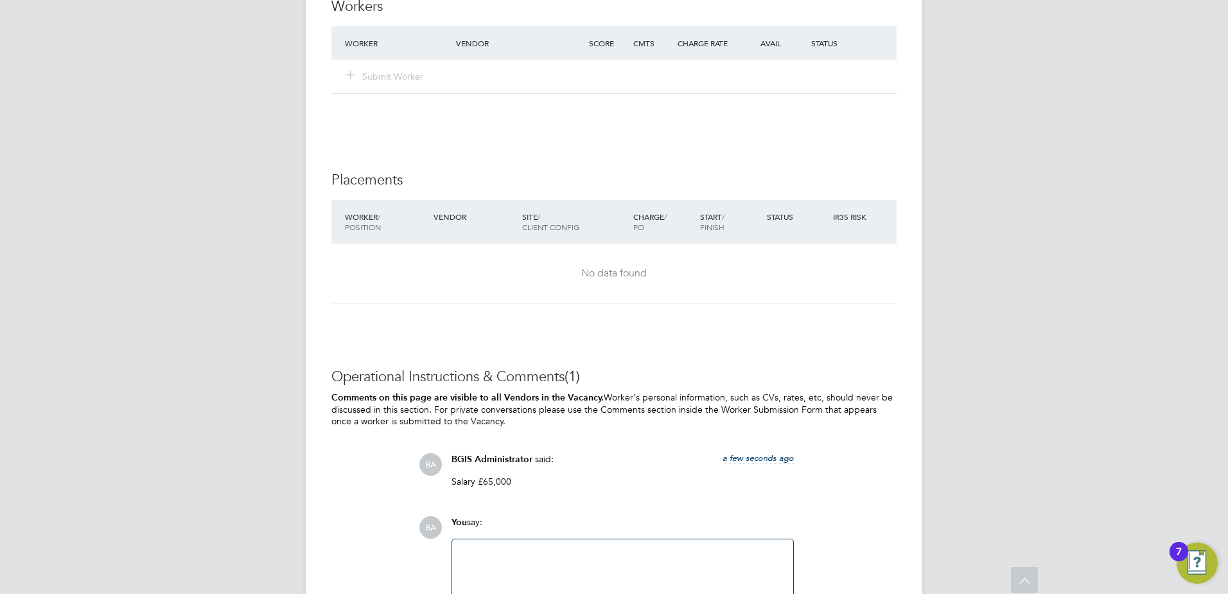
scroll to position [2812, 0]
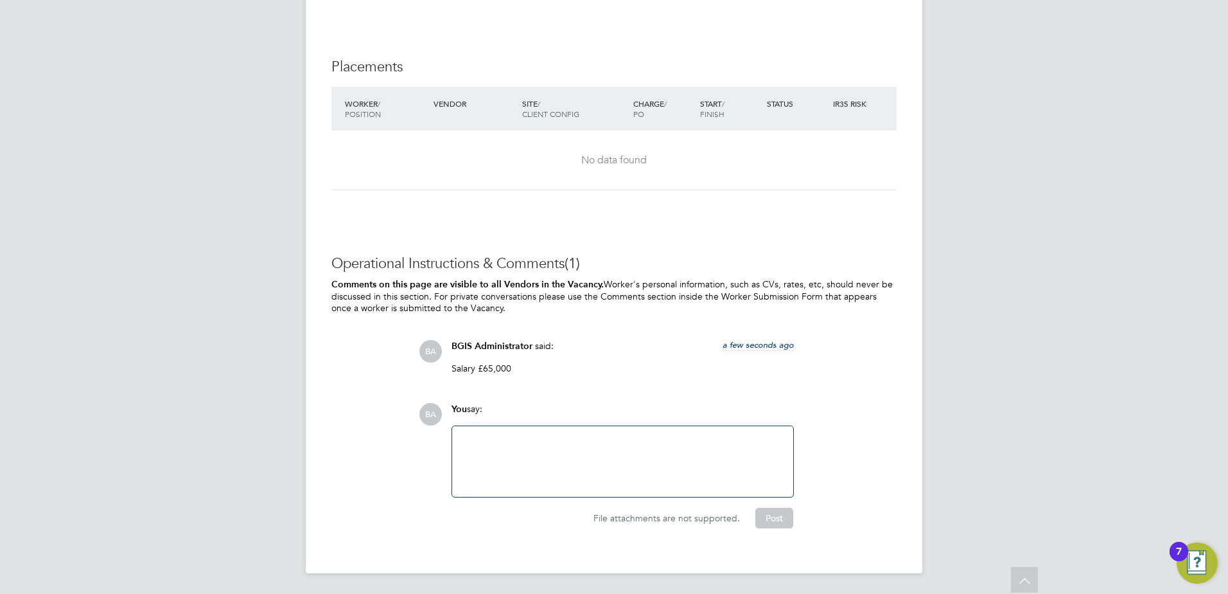
click at [555, 473] on div at bounding box center [623, 461] width 326 height 55
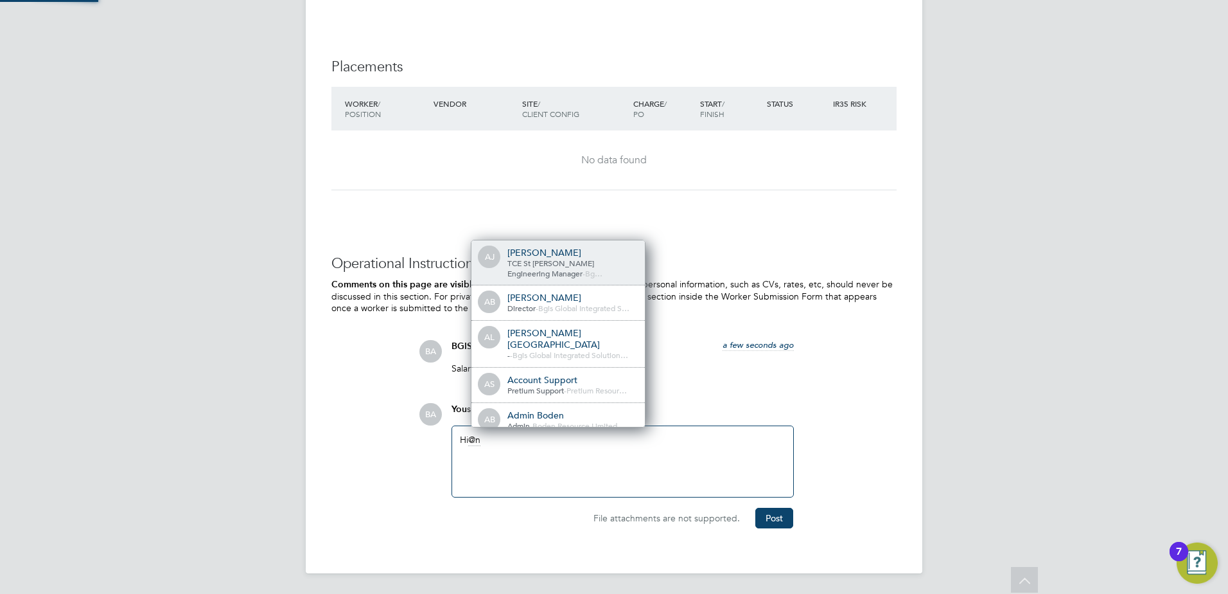
scroll to position [21, 129]
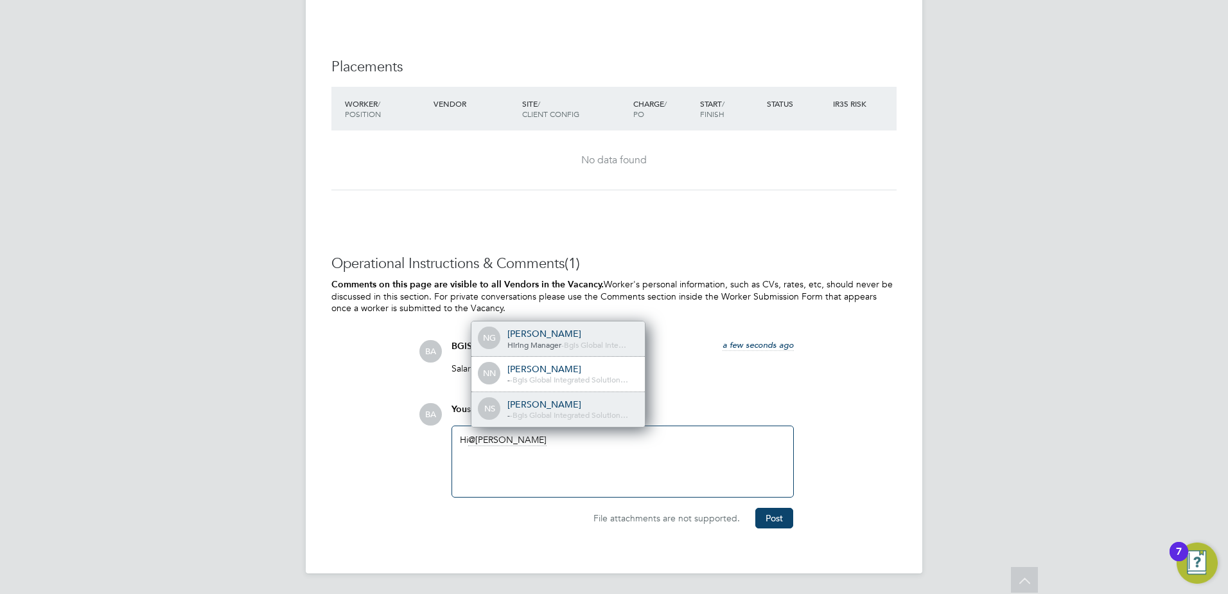
click at [576, 405] on div "Nick Spearman" at bounding box center [572, 404] width 128 height 12
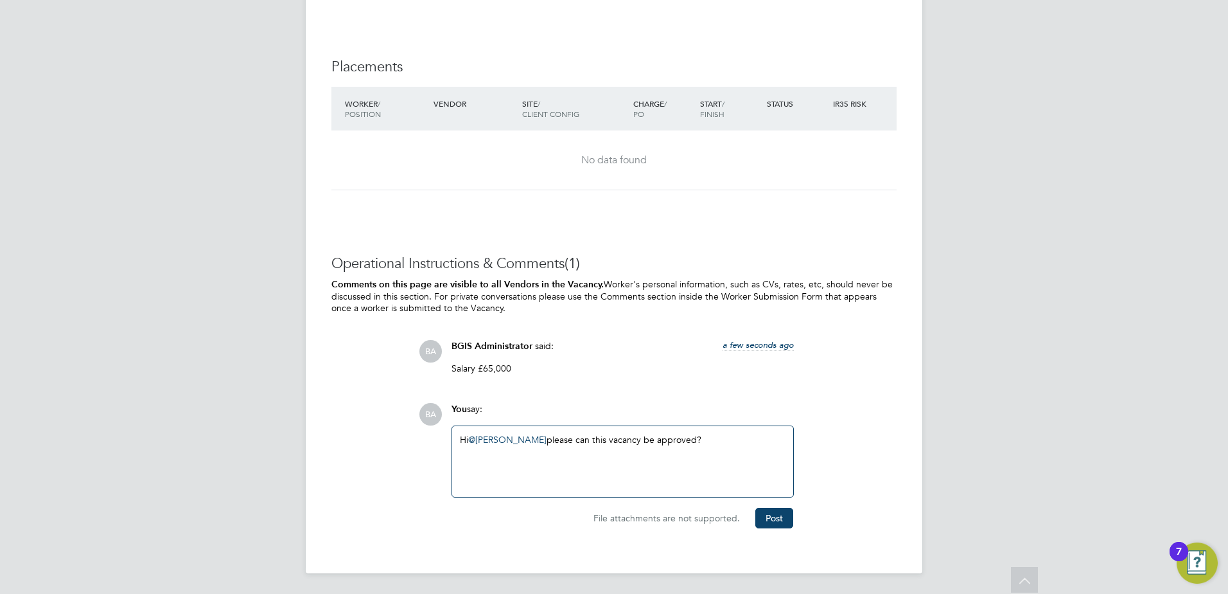
click at [798, 513] on div "File attachments are not supported. Post" at bounding box center [622, 512] width 355 height 31
click at [790, 518] on button "Post" at bounding box center [774, 518] width 38 height 21
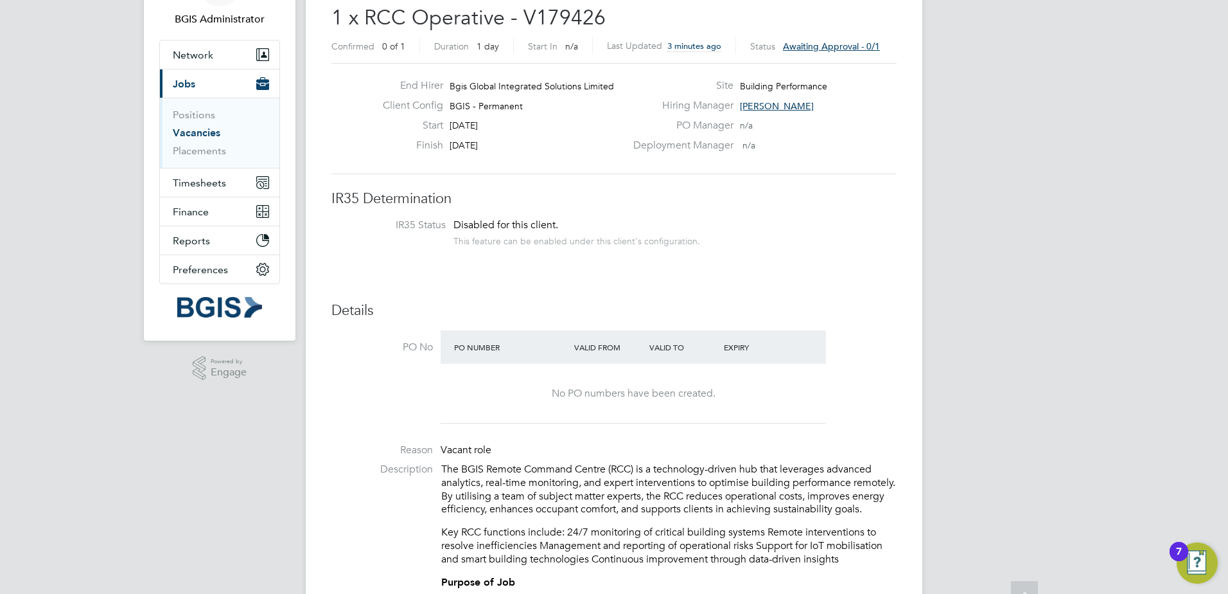
scroll to position [0, 0]
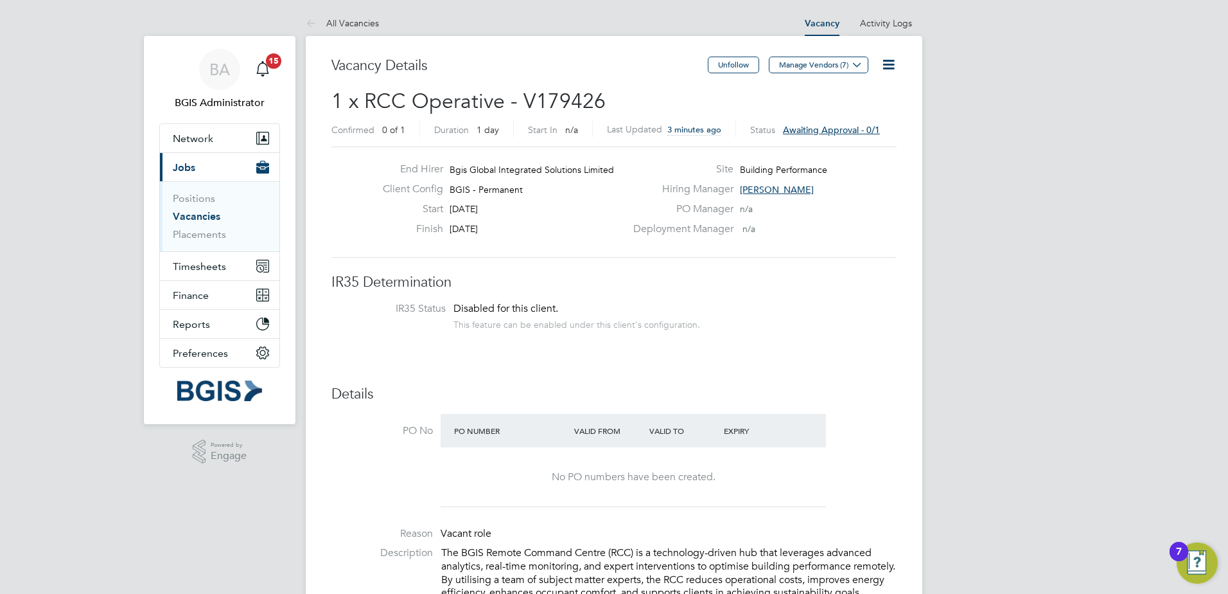
click at [211, 217] on link "Vacancies" at bounding box center [197, 216] width 48 height 12
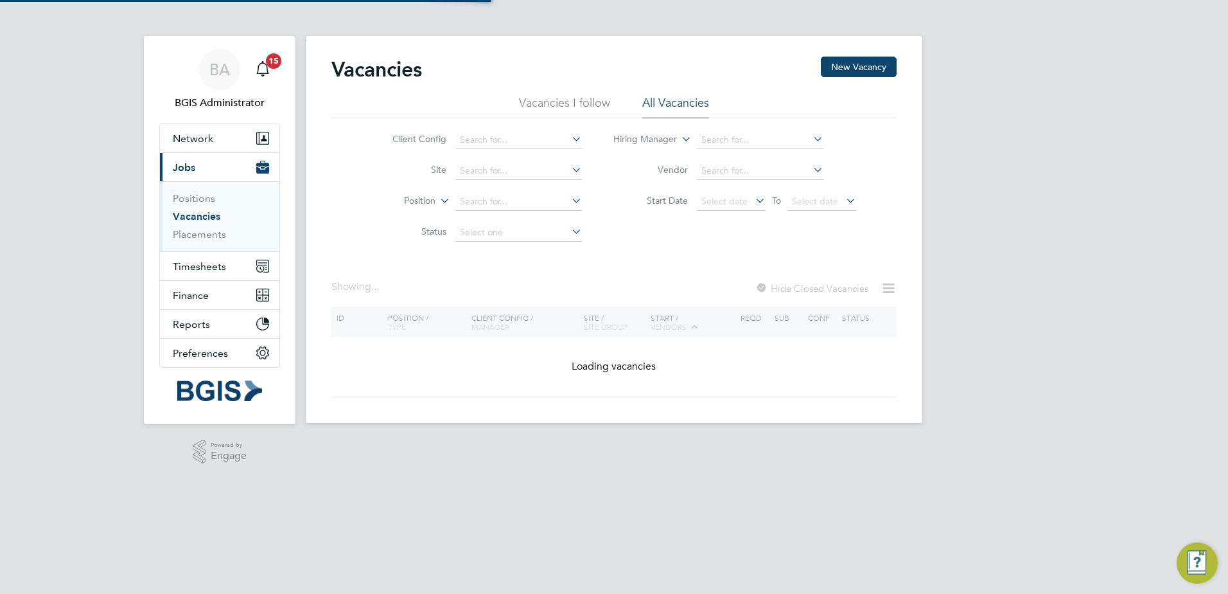
click at [958, 194] on div "BA BGIS Administrator Notifications 15 Applications: Network Team Members Busin…" at bounding box center [614, 221] width 1228 height 443
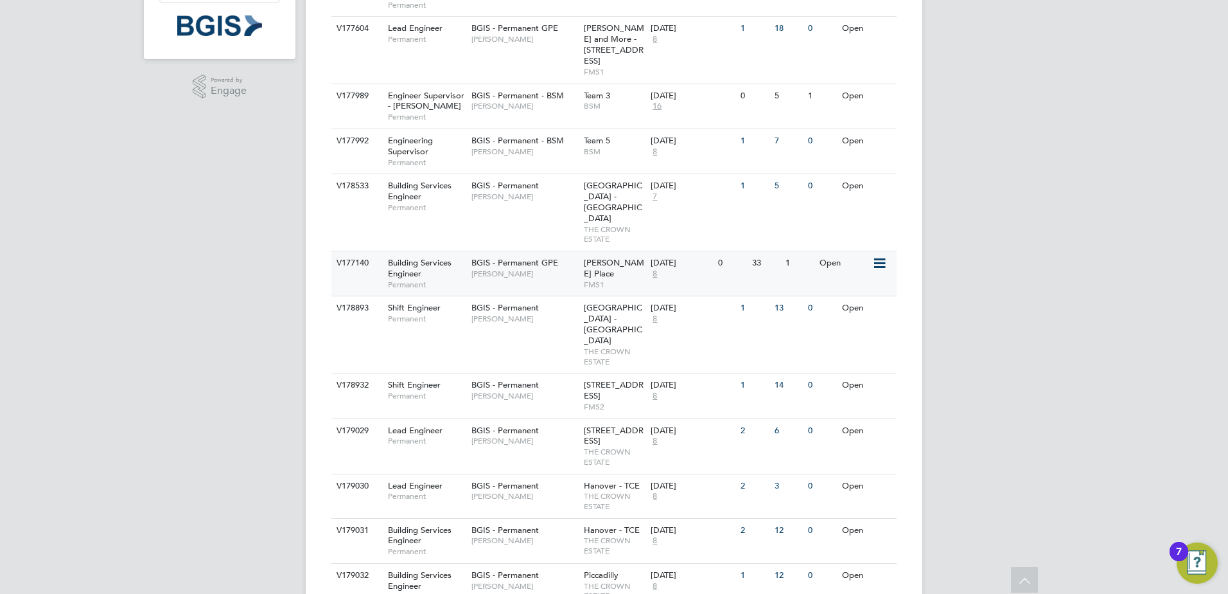
scroll to position [44, 0]
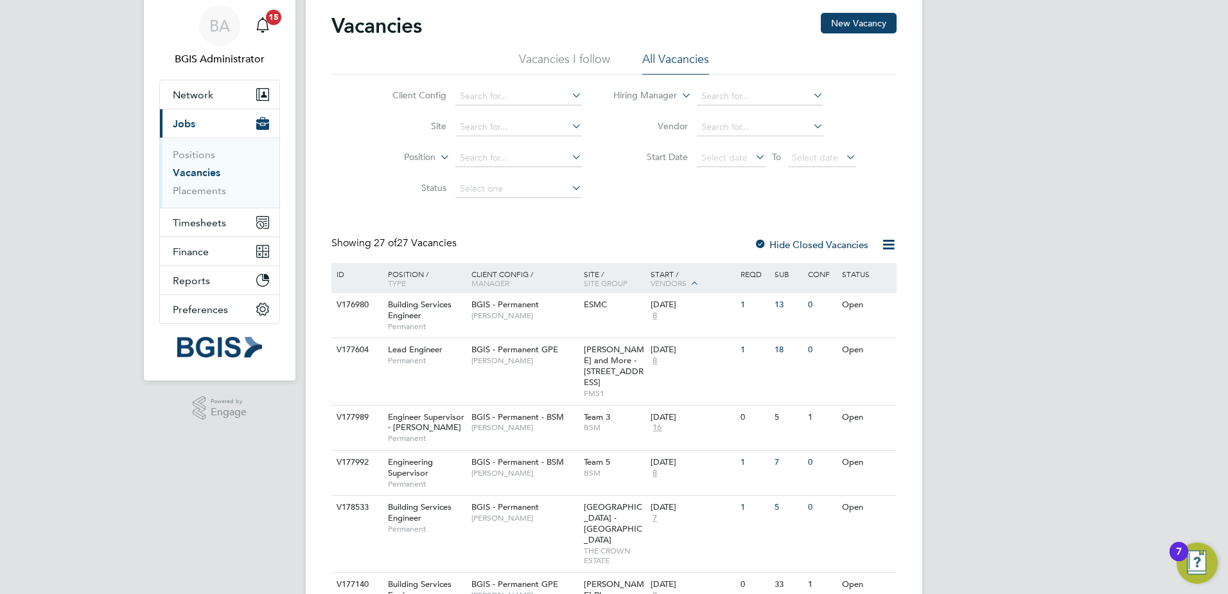
click at [491, 141] on li "Site" at bounding box center [478, 127] width 242 height 31
click at [493, 115] on li "Site" at bounding box center [478, 127] width 242 height 31
click at [483, 129] on input at bounding box center [518, 127] width 127 height 18
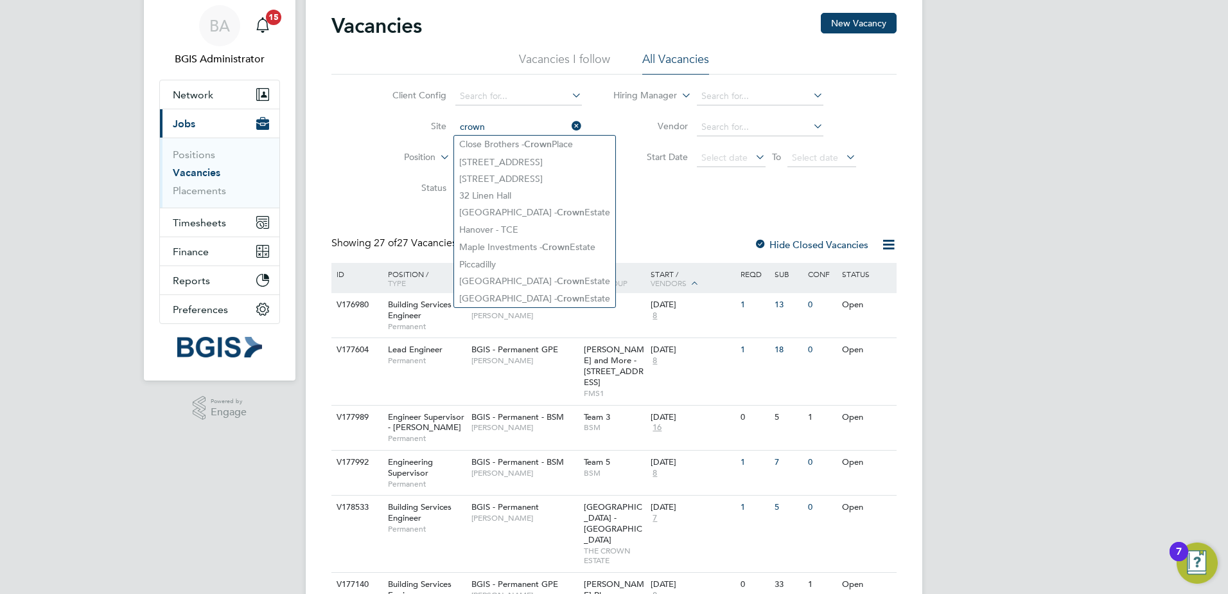
type input "crown"
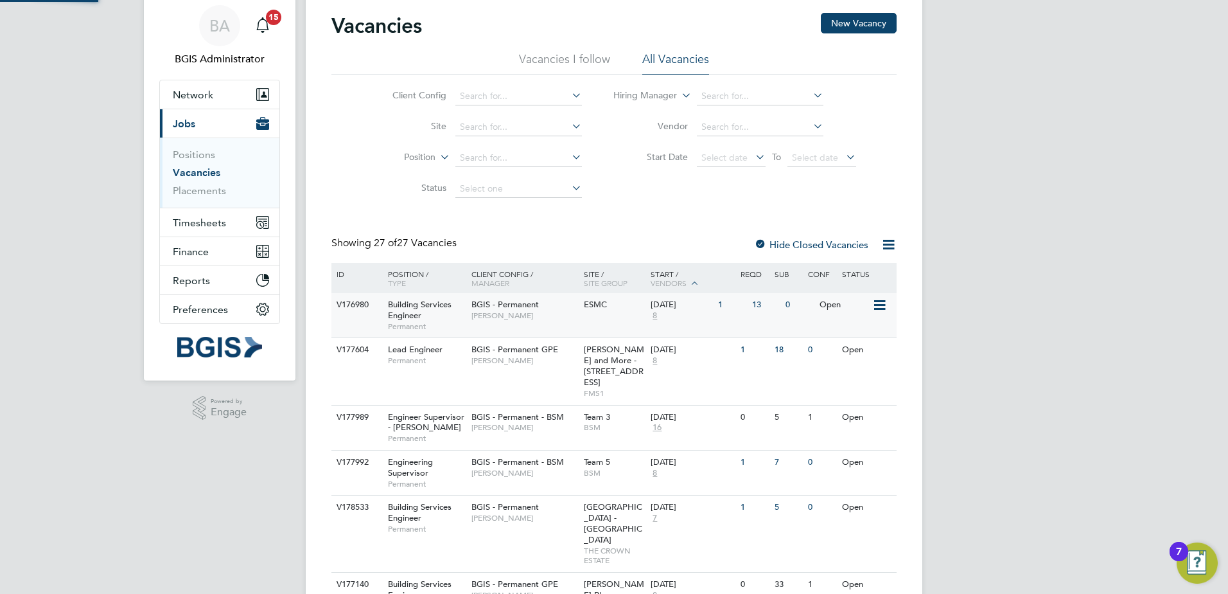
click at [515, 335] on div "V176980 Building Services Engineer Permanent BGIS - Permanent Amar Kayani ESMC …" at bounding box center [613, 315] width 565 height 44
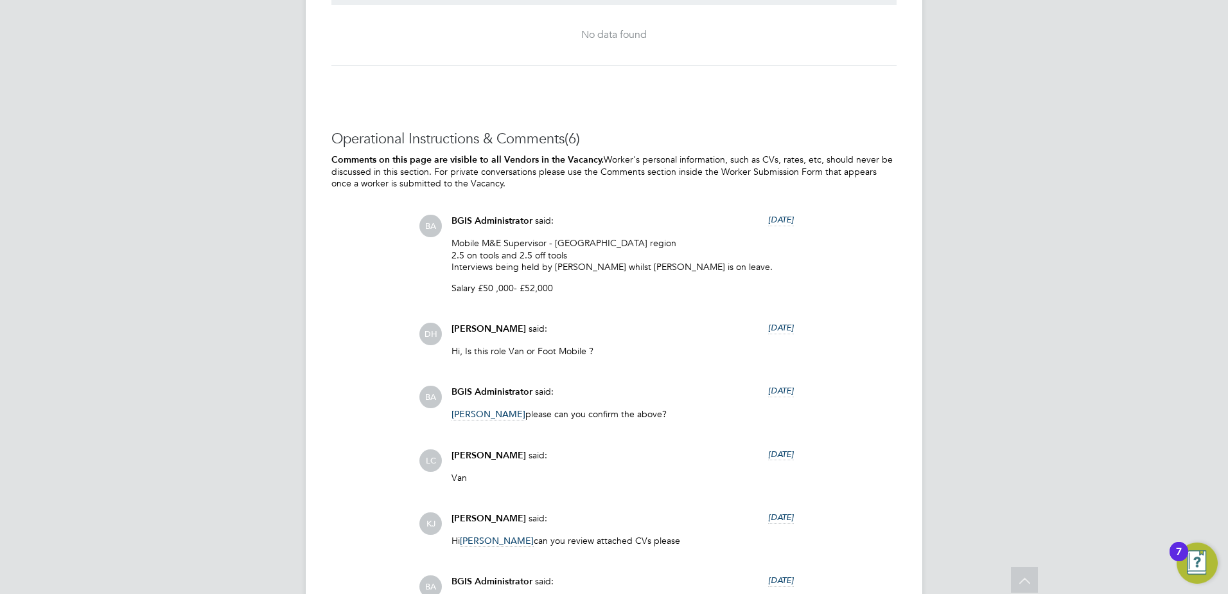
click at [589, 238] on p "Mobile M&E Supervisor - [GEOGRAPHIC_DATA] region 2.5 on tools and 2.5 off tools…" at bounding box center [623, 254] width 342 height 35
drag, startPoint x: 643, startPoint y: 290, endPoint x: 510, endPoint y: 262, distance: 136.0
click at [510, 262] on div "Mobile M&E Supervisor - [GEOGRAPHIC_DATA] region 2.5 on tools and 2.5 off tools…" at bounding box center [623, 270] width 342 height 66
drag, startPoint x: 510, startPoint y: 262, endPoint x: 564, endPoint y: 294, distance: 62.8
click at [539, 301] on div "Mobile M&E Supervisor - [GEOGRAPHIC_DATA] region 2.5 on tools and 2.5 off tools…" at bounding box center [623, 270] width 342 height 66
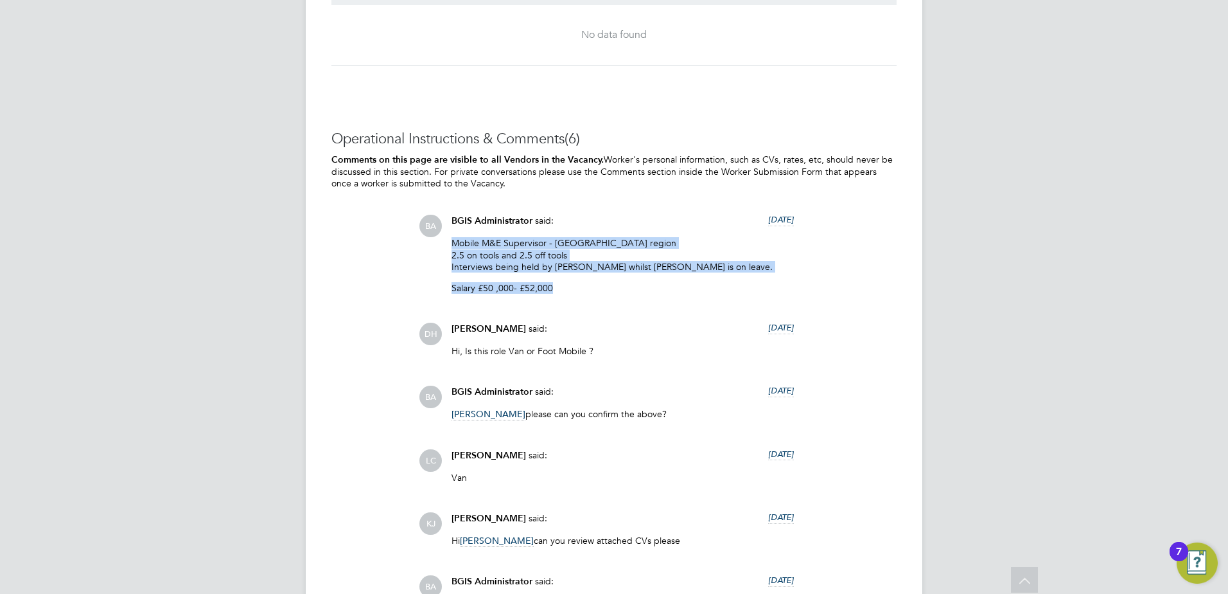
drag, startPoint x: 570, startPoint y: 292, endPoint x: 437, endPoint y: 238, distance: 143.3
click at [437, 238] on div "BA BGIS Administrator said: [DATE] Mobile M&E Supervisor - [GEOGRAPHIC_DATA] re…" at bounding box center [658, 259] width 478 height 89
copy div "Mobile M&E Supervisor - [GEOGRAPHIC_DATA] region 2.5 on tools and 2.5 off tools…"
